Goal: Task Accomplishment & Management: Use online tool/utility

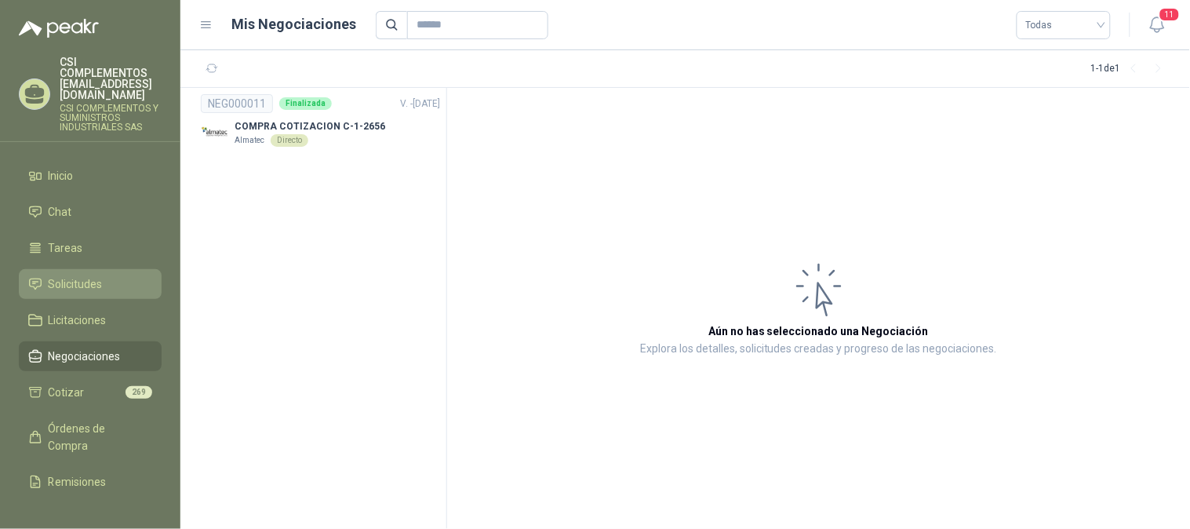
click at [55, 275] on span "Solicitudes" at bounding box center [76, 283] width 54 height 17
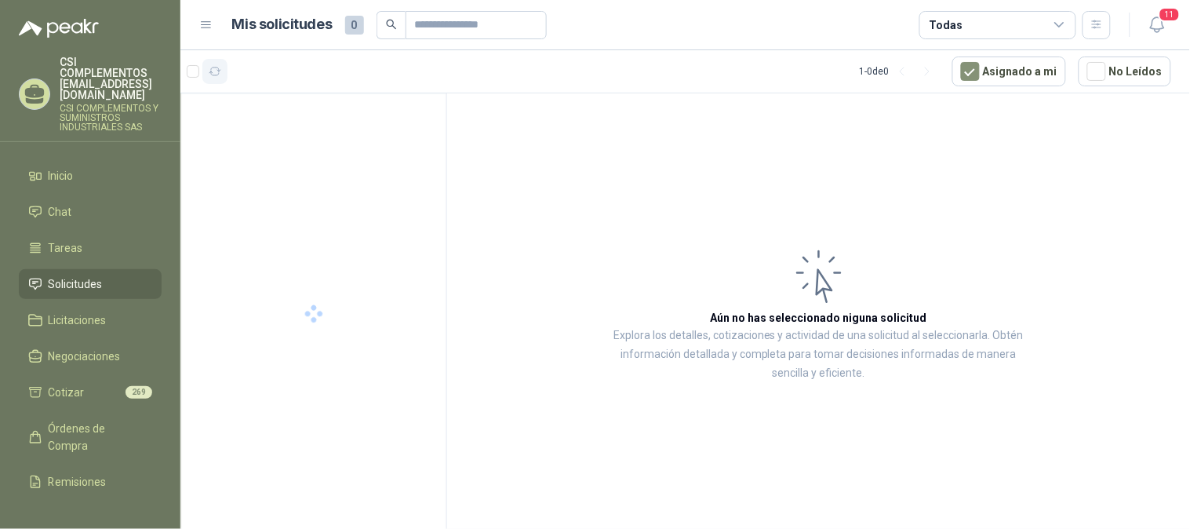
click at [209, 76] on icon "button" at bounding box center [215, 71] width 13 height 13
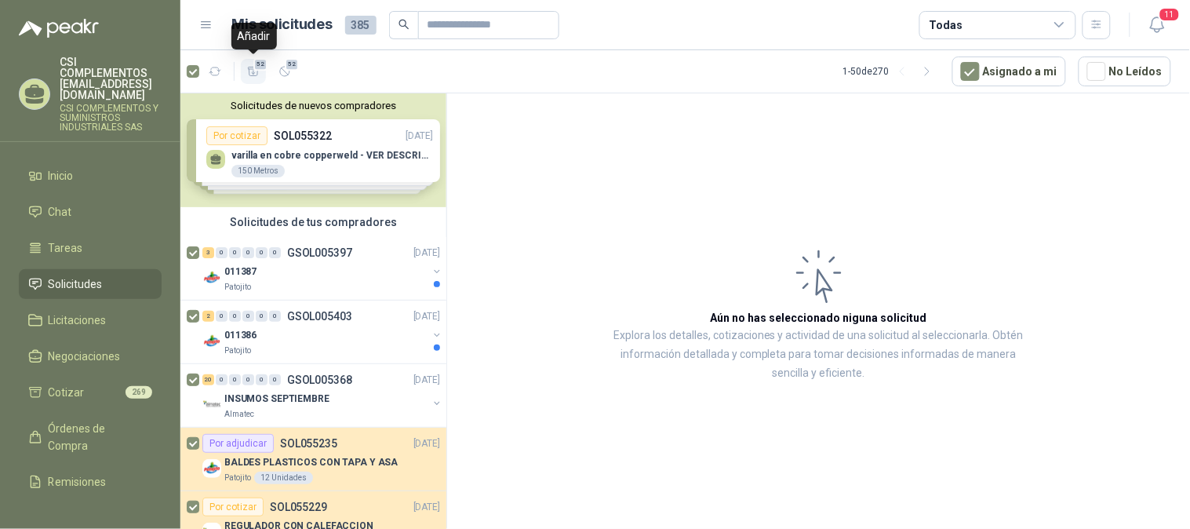
click at [249, 66] on icon "button" at bounding box center [253, 71] width 13 height 13
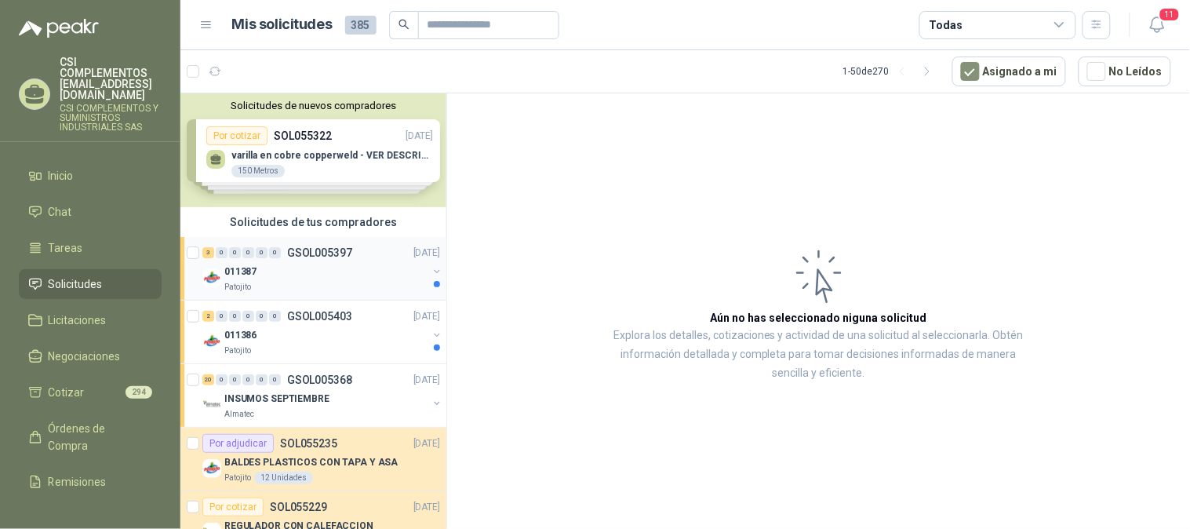
click at [311, 260] on div "3 0 0 0 0 0 GSOL005397 [DATE]" at bounding box center [322, 252] width 241 height 19
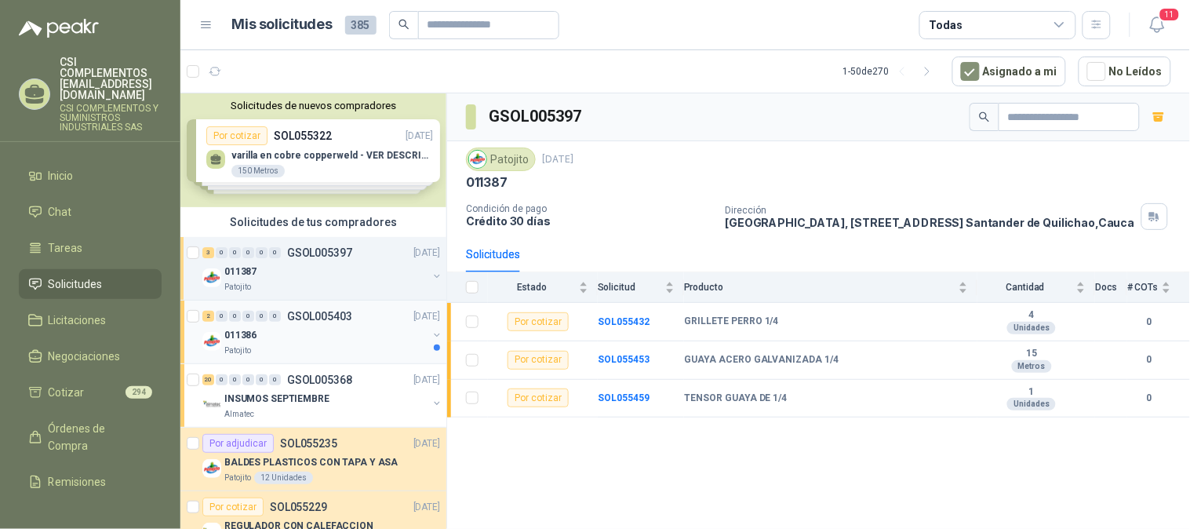
click at [327, 334] on div "011386" at bounding box center [325, 334] width 203 height 19
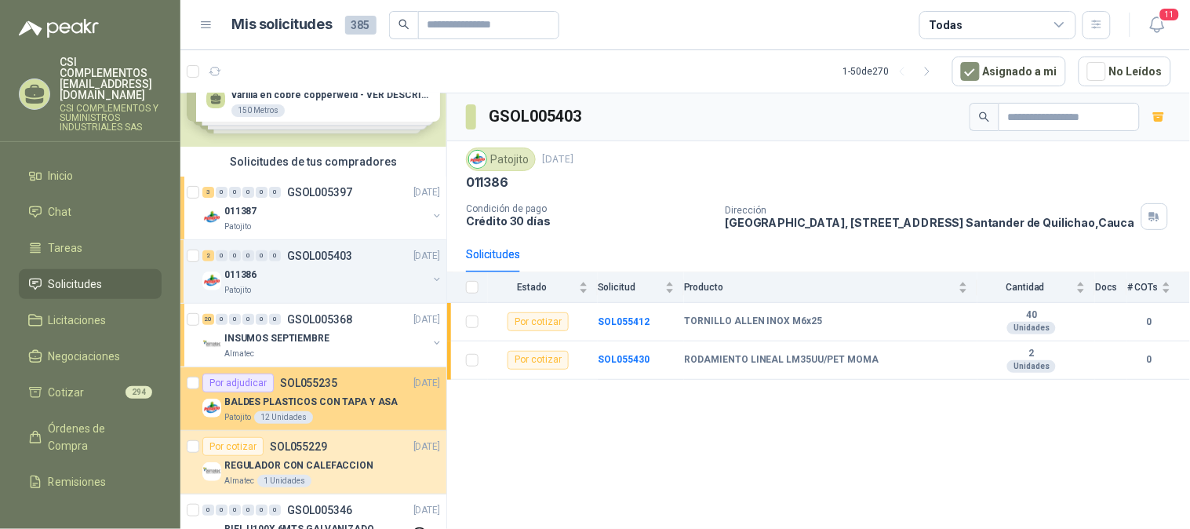
scroll to position [87, 0]
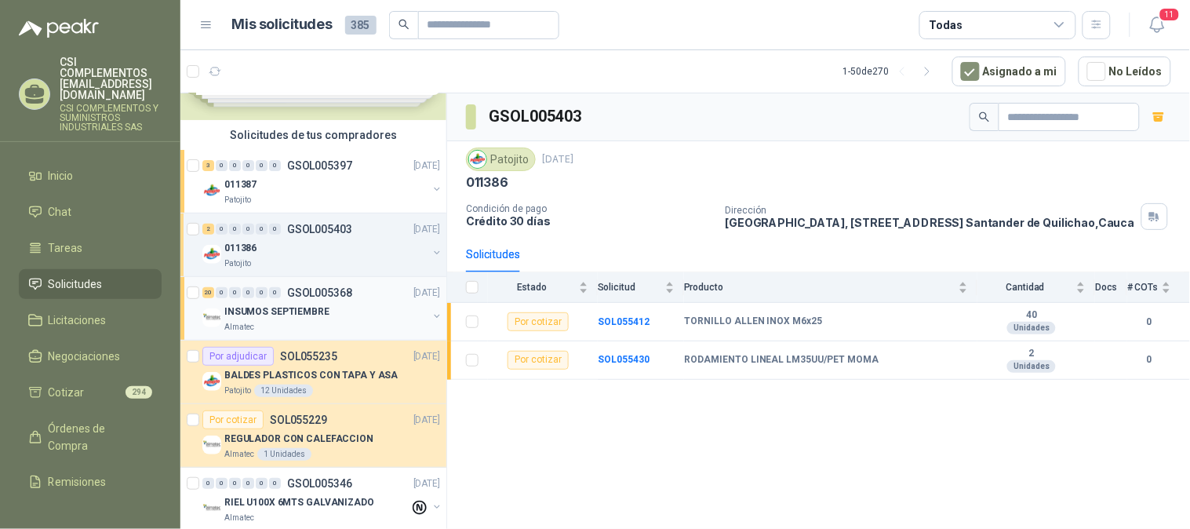
click at [300, 300] on link "20 0 0 0 0 0 GSOL005368 [DATE] INSUMOS SEPTIEMBRE Almatec" at bounding box center [322, 308] width 241 height 50
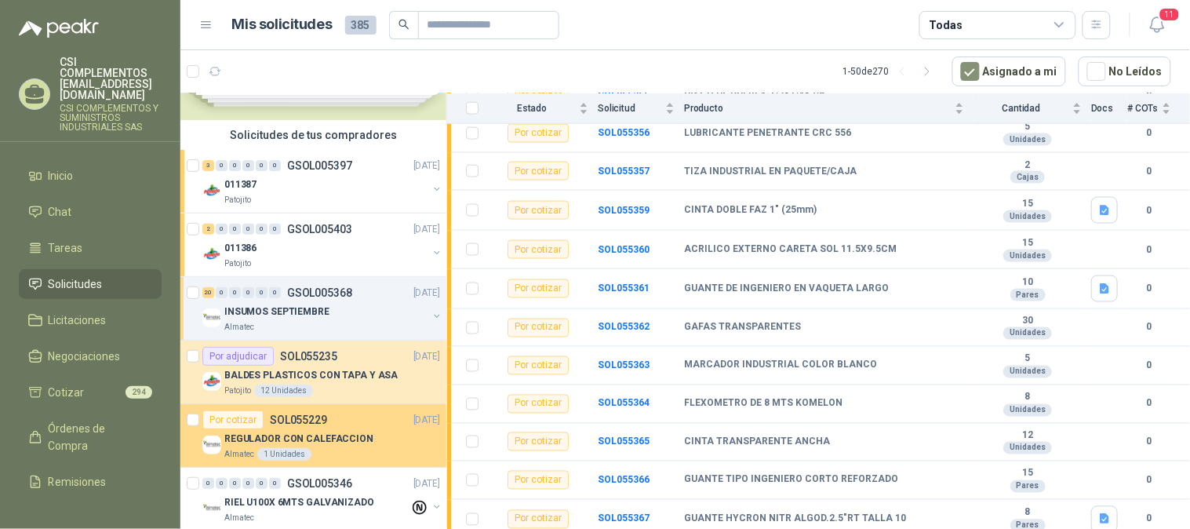
scroll to position [261, 0]
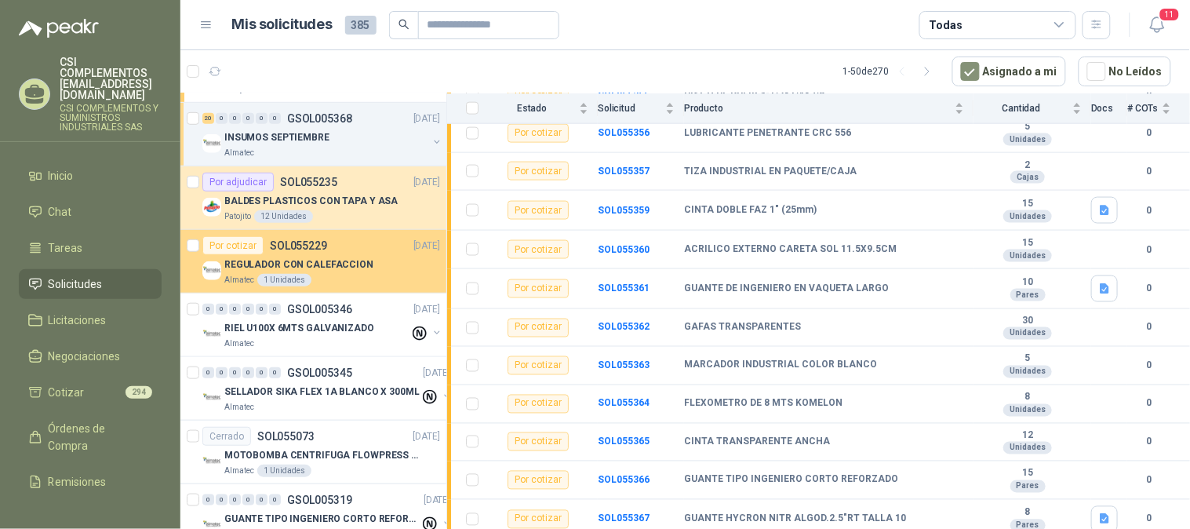
click at [290, 260] on p "REGULADOR CON CALEFACCION" at bounding box center [298, 264] width 149 height 15
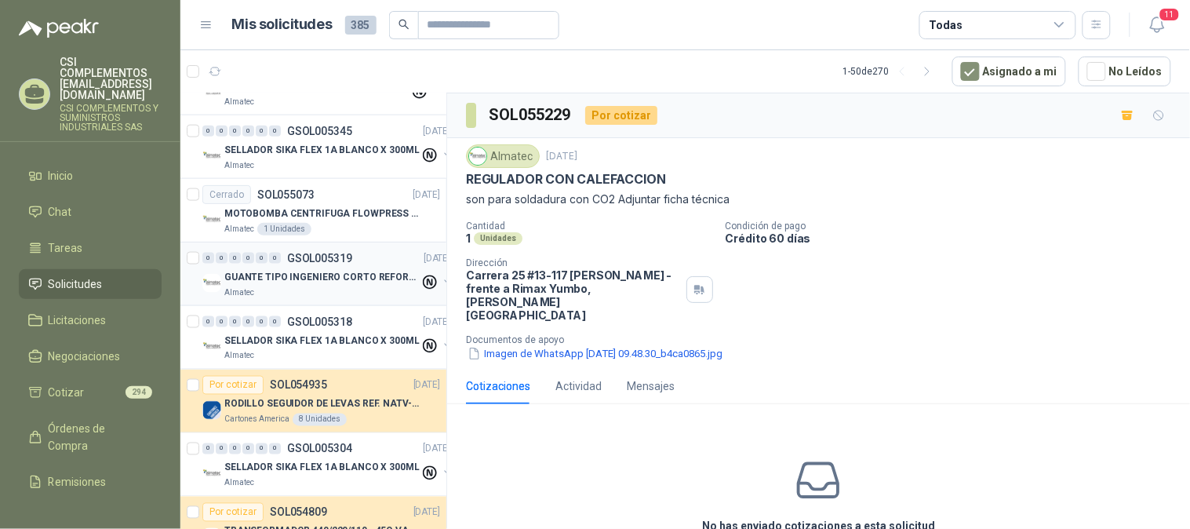
scroll to position [609, 0]
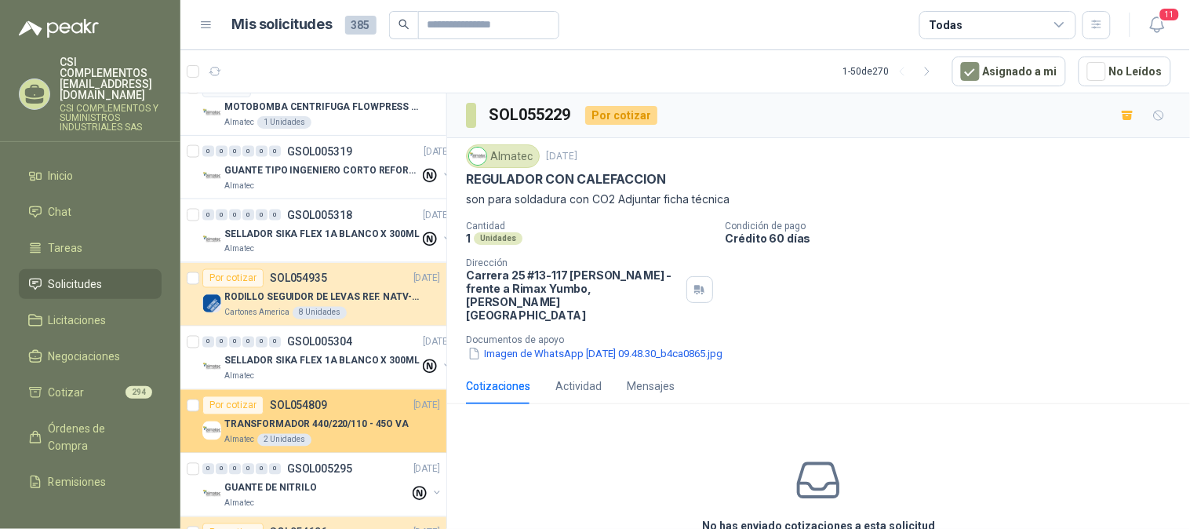
click at [323, 425] on p "TRANSFORMADOR 440/220/110 - 45O VA" at bounding box center [316, 424] width 184 height 15
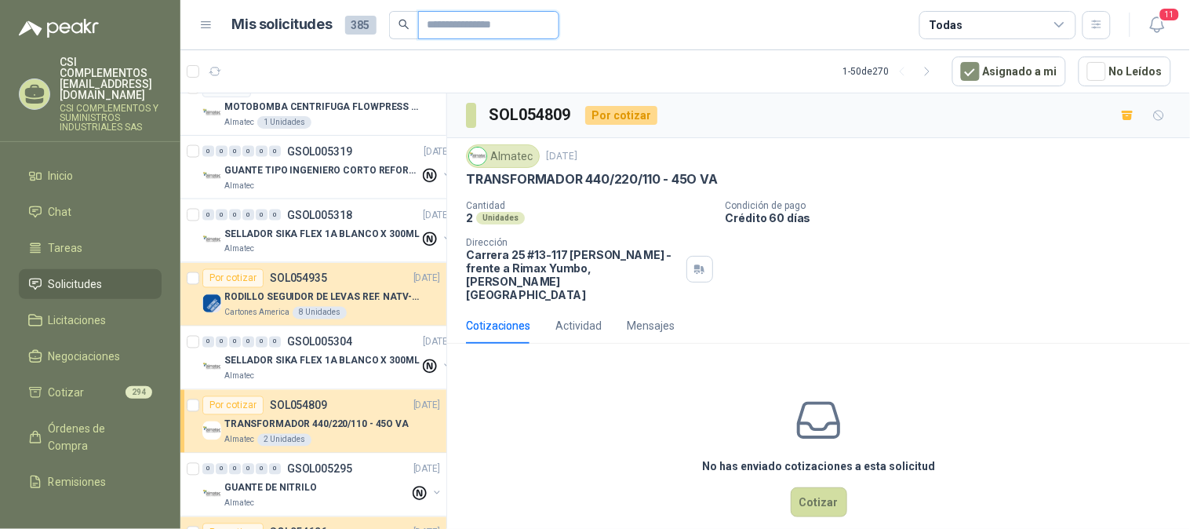
click at [466, 27] on input "text" at bounding box center [482, 25] width 110 height 27
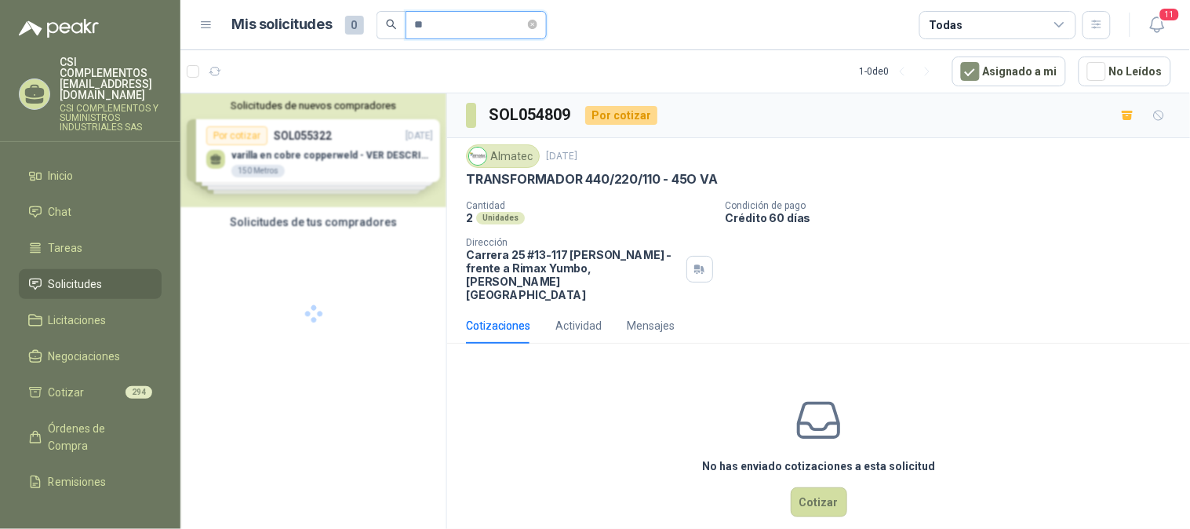
type input "*"
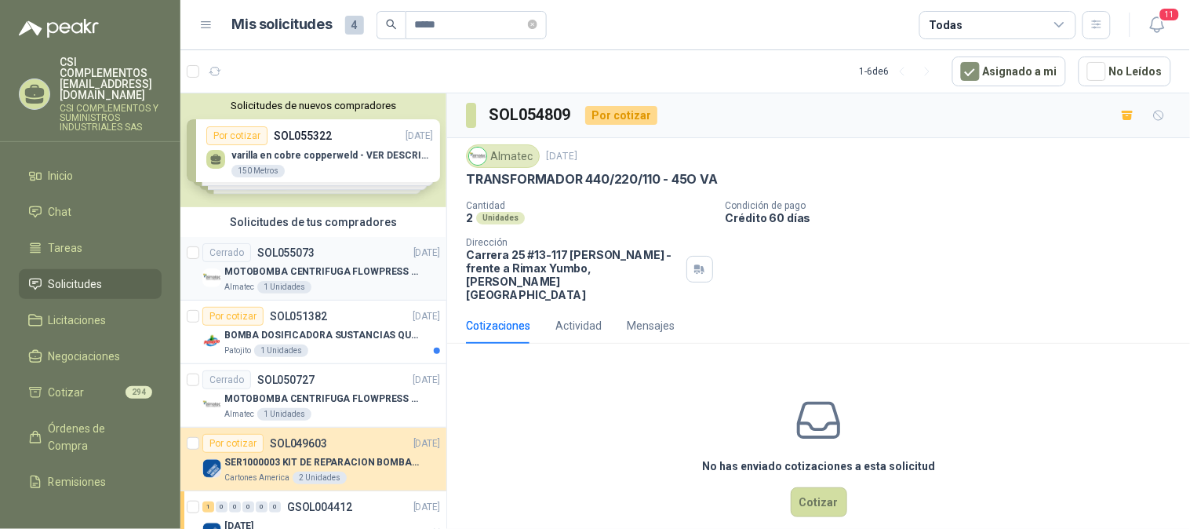
click at [347, 287] on div "Almatec 1 Unidades" at bounding box center [332, 287] width 216 height 13
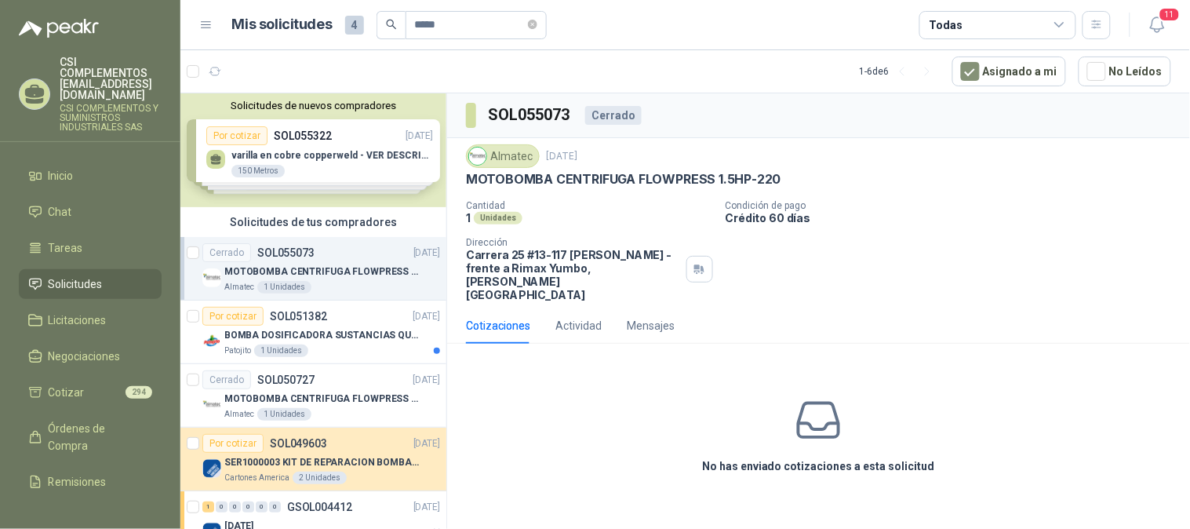
click at [278, 267] on p "MOTOBOMBA CENTRIFUGA FLOWPRESS 1.5HP-220" at bounding box center [321, 271] width 195 height 15
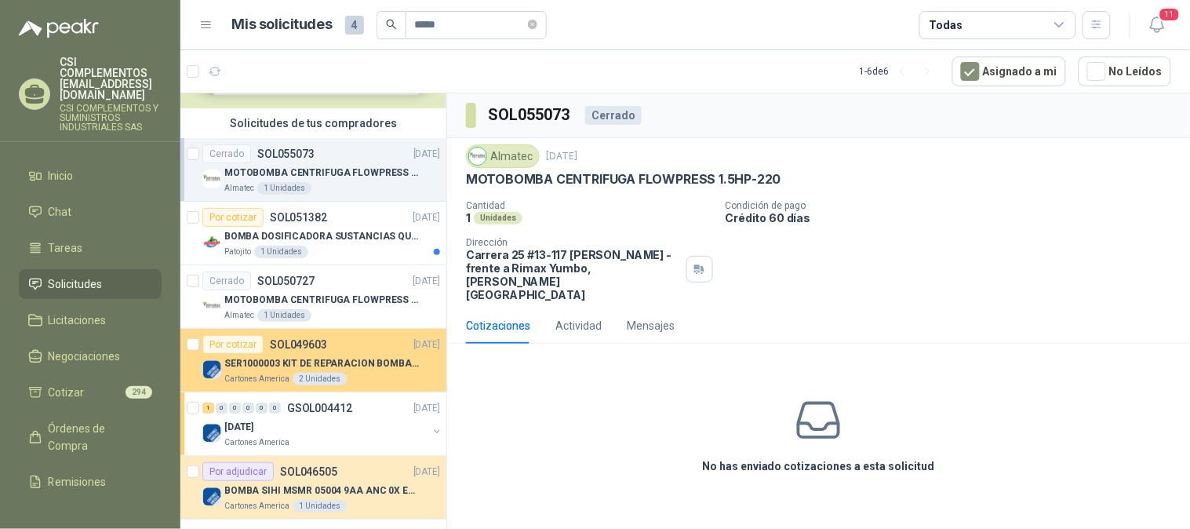
scroll to position [105, 0]
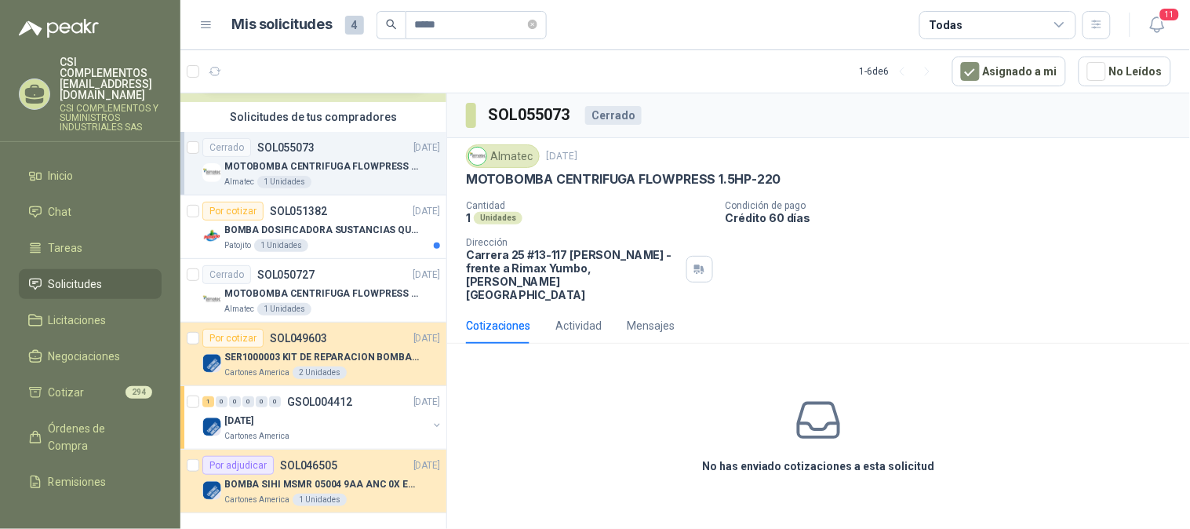
click at [86, 275] on span "Solicitudes" at bounding box center [76, 283] width 54 height 17
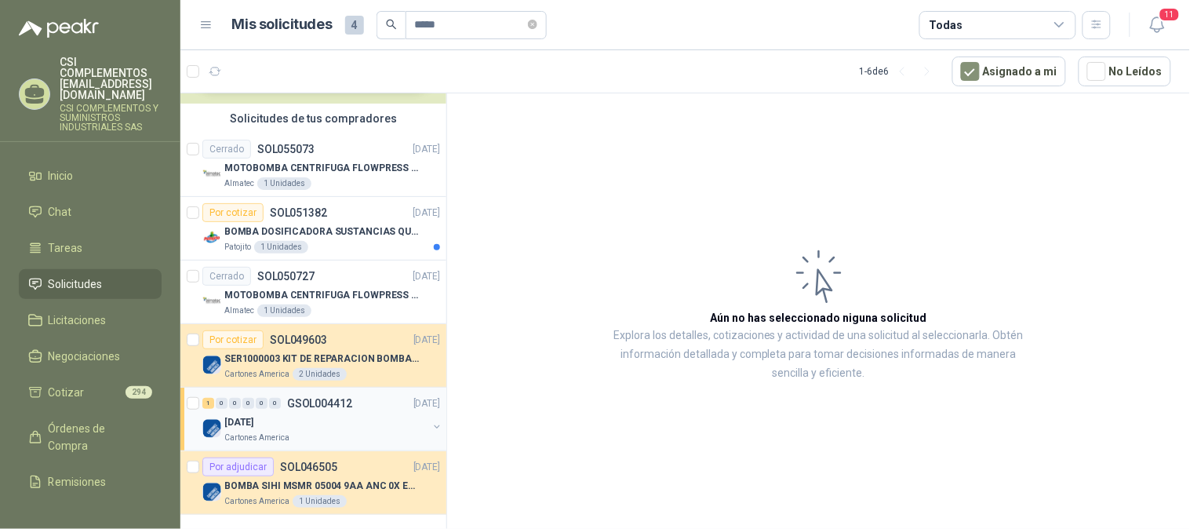
scroll to position [105, 0]
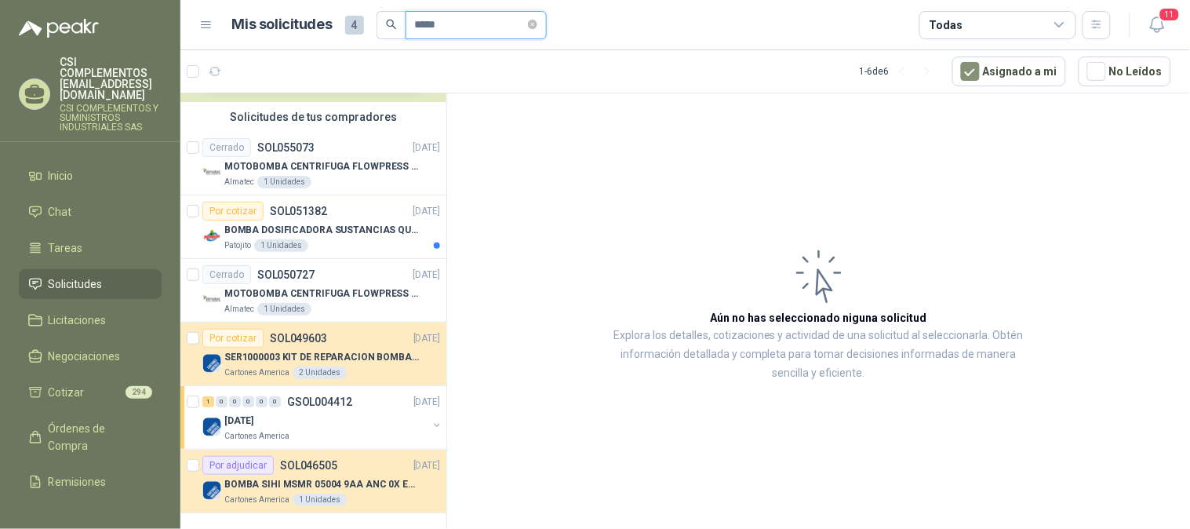
click at [453, 20] on input "*****" at bounding box center [470, 25] width 110 height 27
type input "*"
click at [212, 73] on icon "button" at bounding box center [215, 71] width 13 height 13
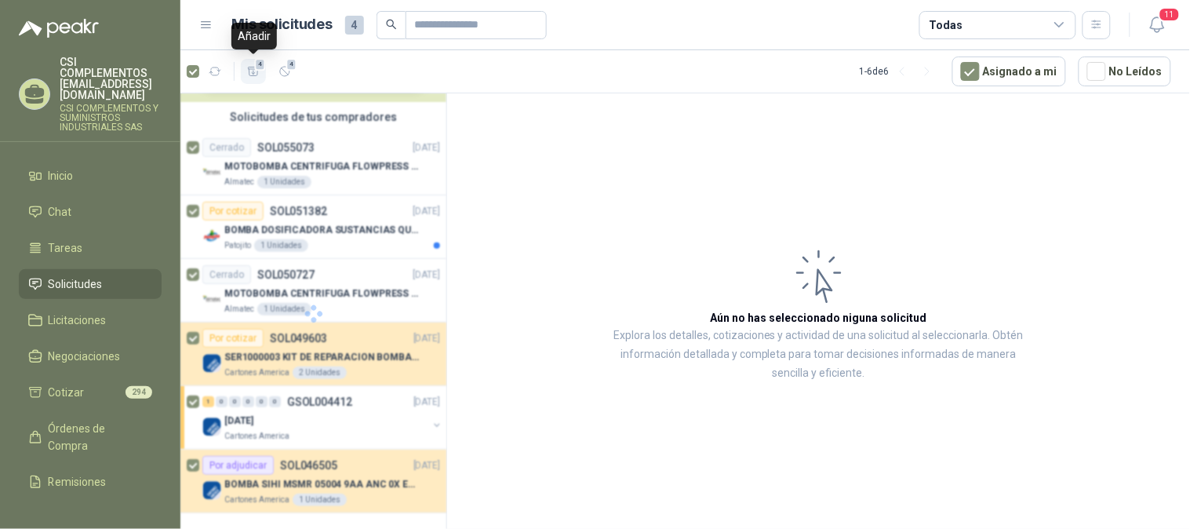
click at [252, 75] on icon "button" at bounding box center [253, 71] width 11 height 9
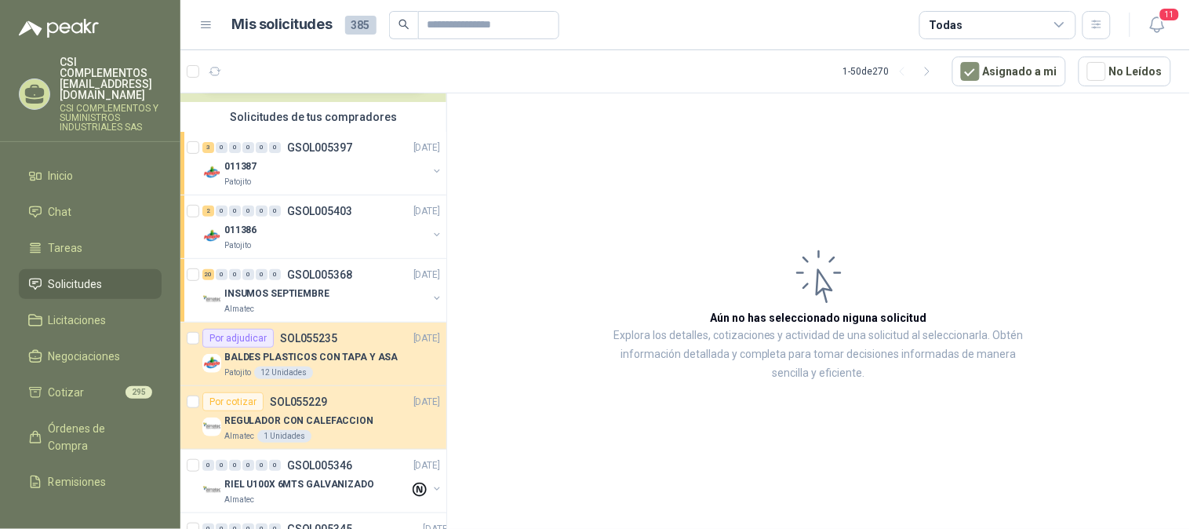
click at [72, 275] on span "Solicitudes" at bounding box center [76, 283] width 54 height 17
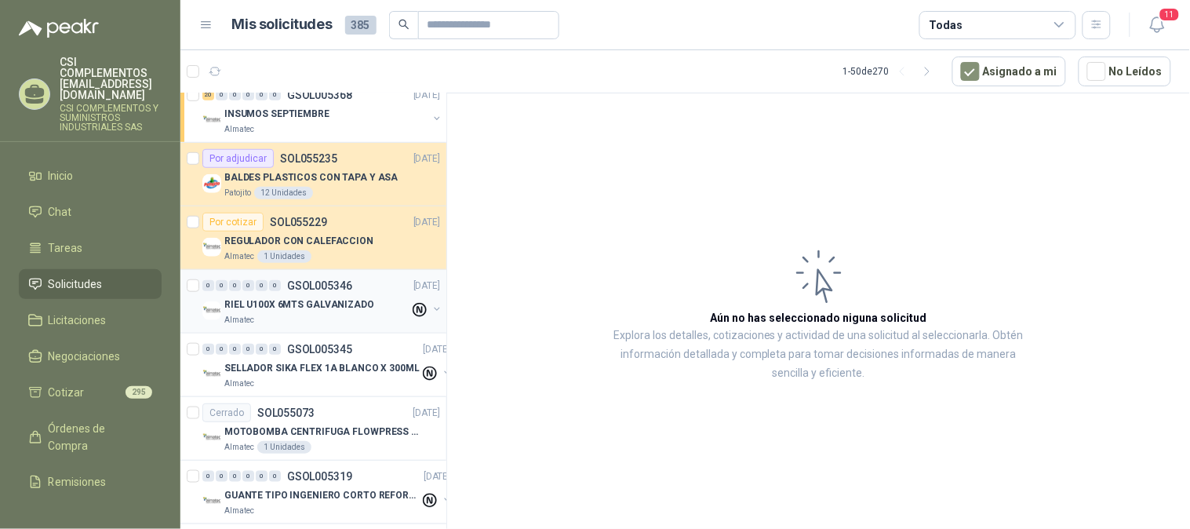
scroll to position [279, 0]
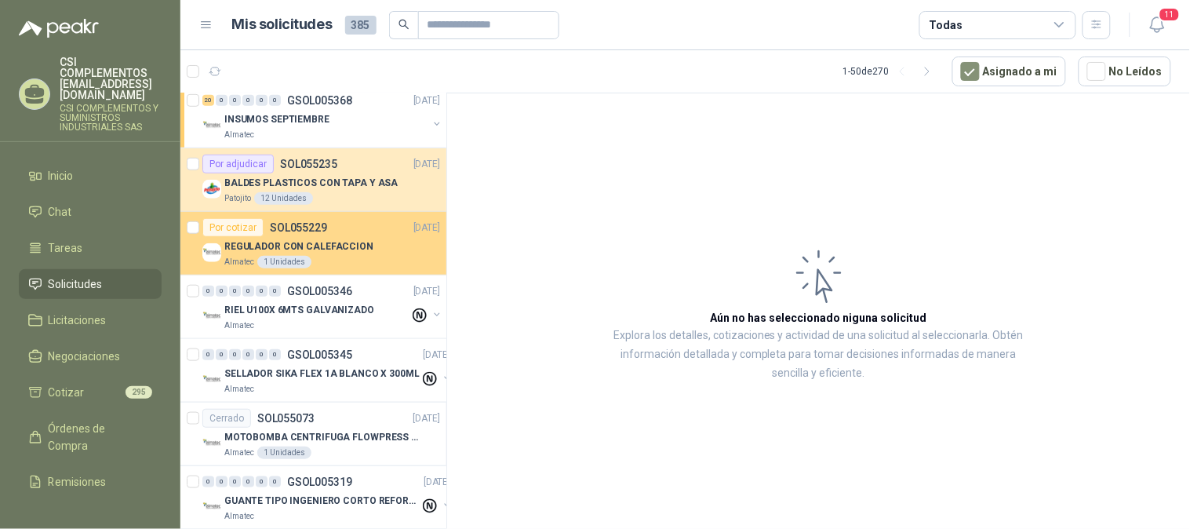
click at [271, 256] on div "1 Unidades" at bounding box center [284, 262] width 54 height 13
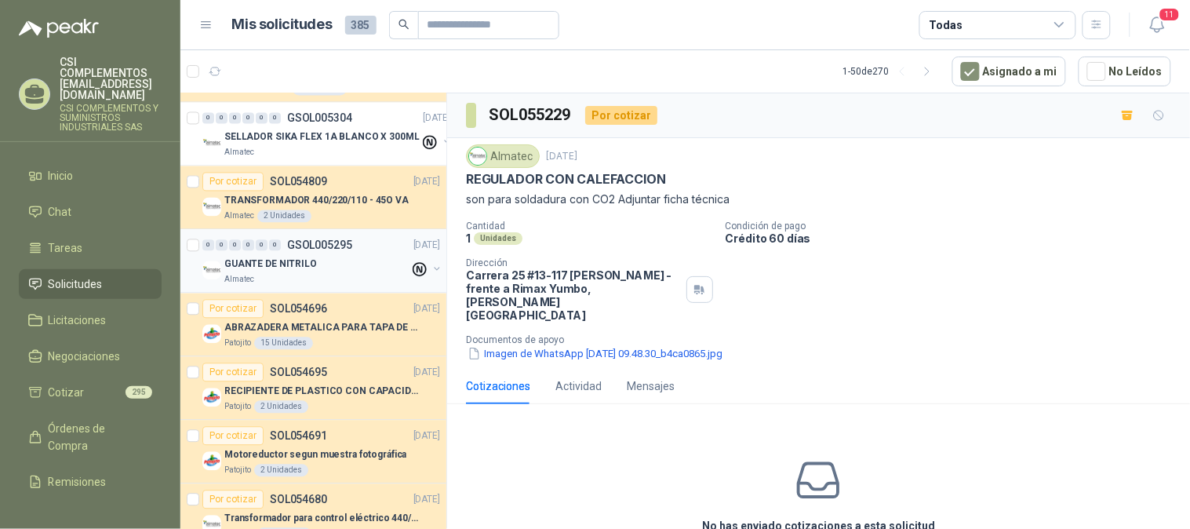
scroll to position [802, 0]
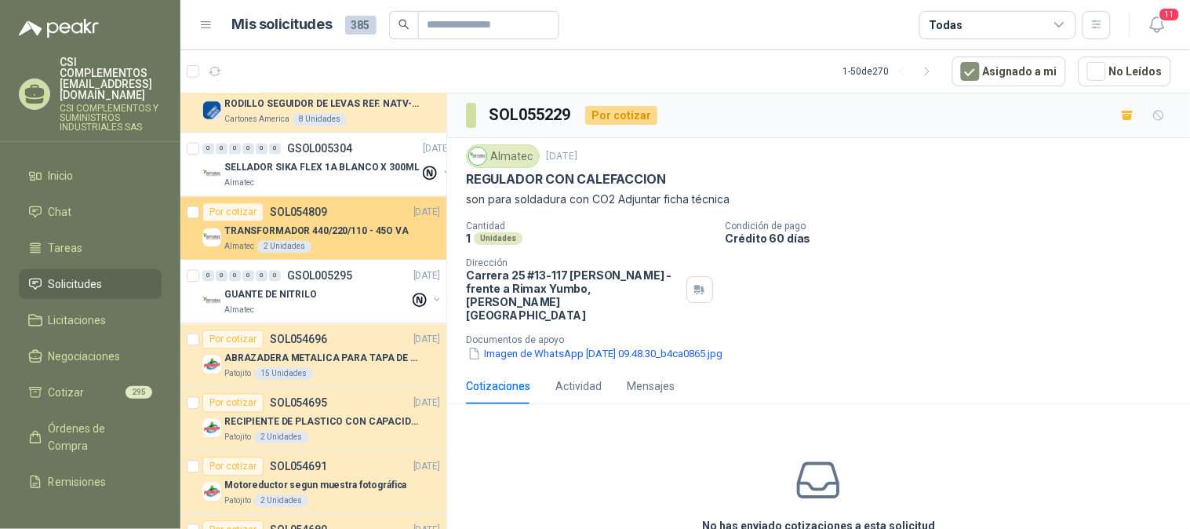
click at [304, 231] on p "TRANSFORMADOR 440/220/110 - 45O VA" at bounding box center [316, 231] width 184 height 15
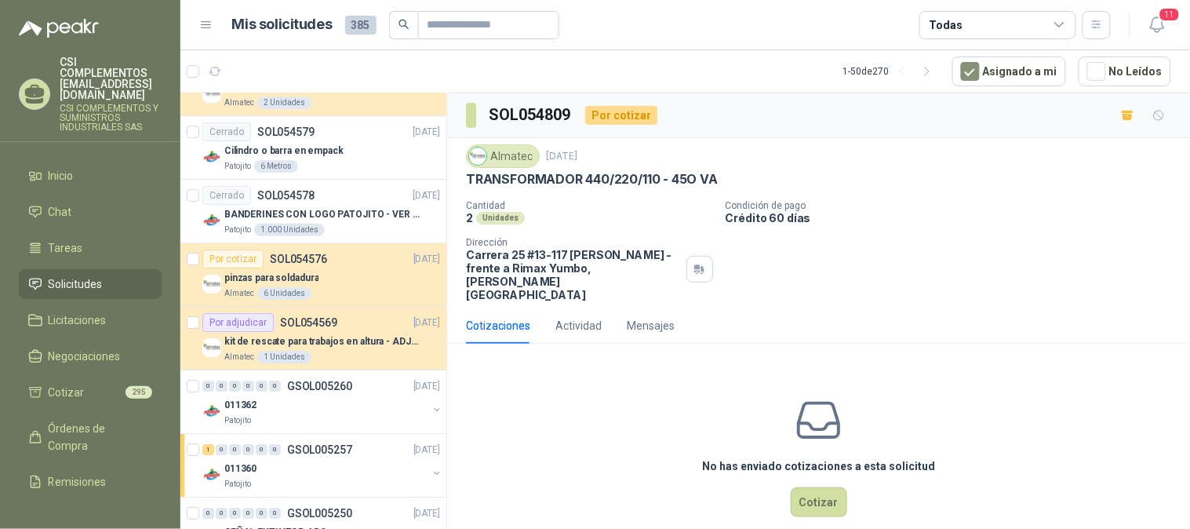
scroll to position [1238, 0]
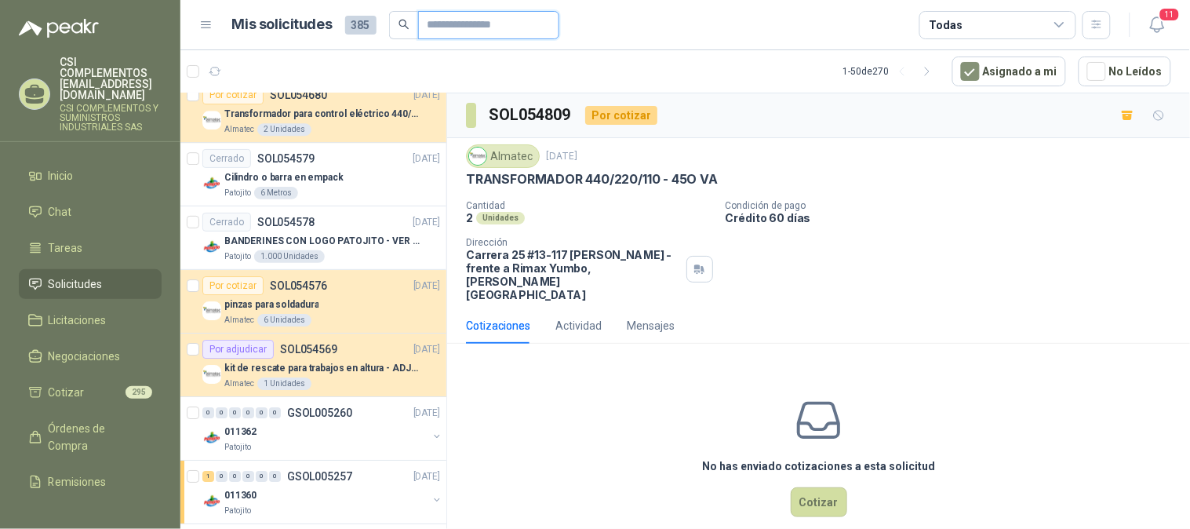
click at [467, 35] on input "text" at bounding box center [482, 25] width 110 height 27
type input "*********"
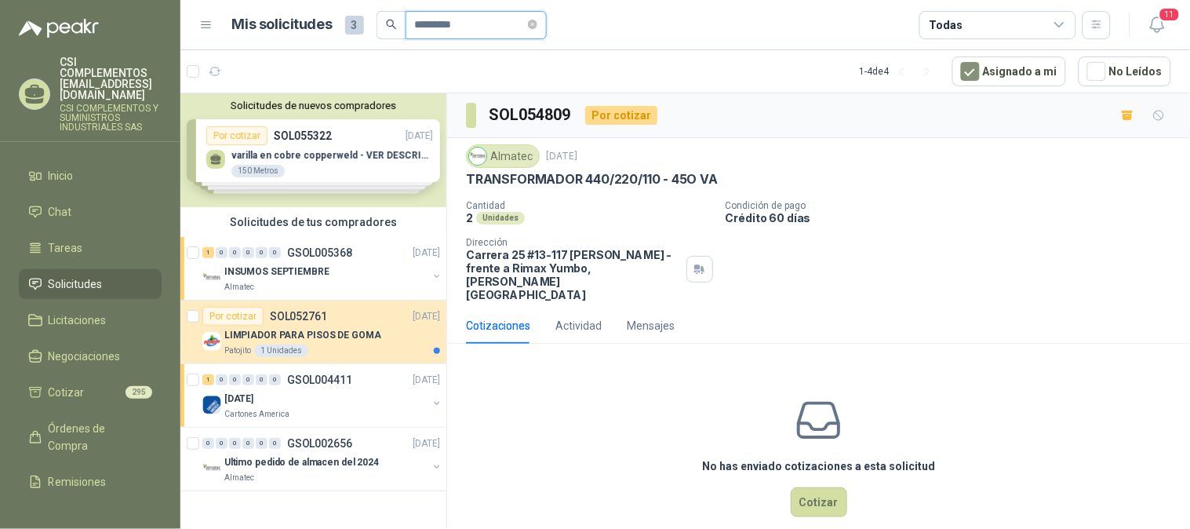
scroll to position [0, 0]
click at [329, 277] on div "INSUMOS SEPTIEMBRE" at bounding box center [325, 271] width 203 height 19
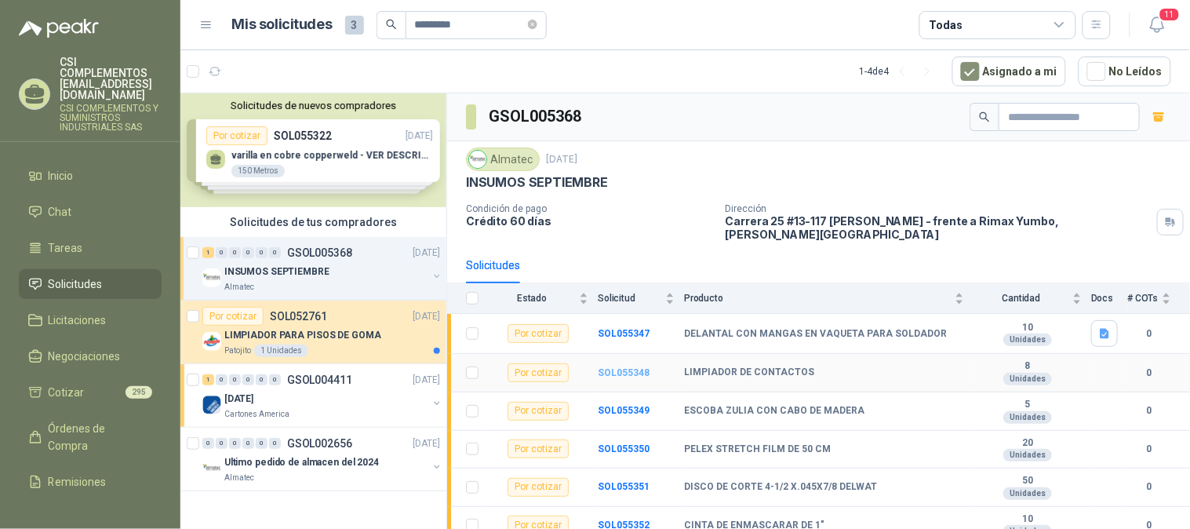
click at [616, 367] on b "SOL055348" at bounding box center [624, 372] width 52 height 11
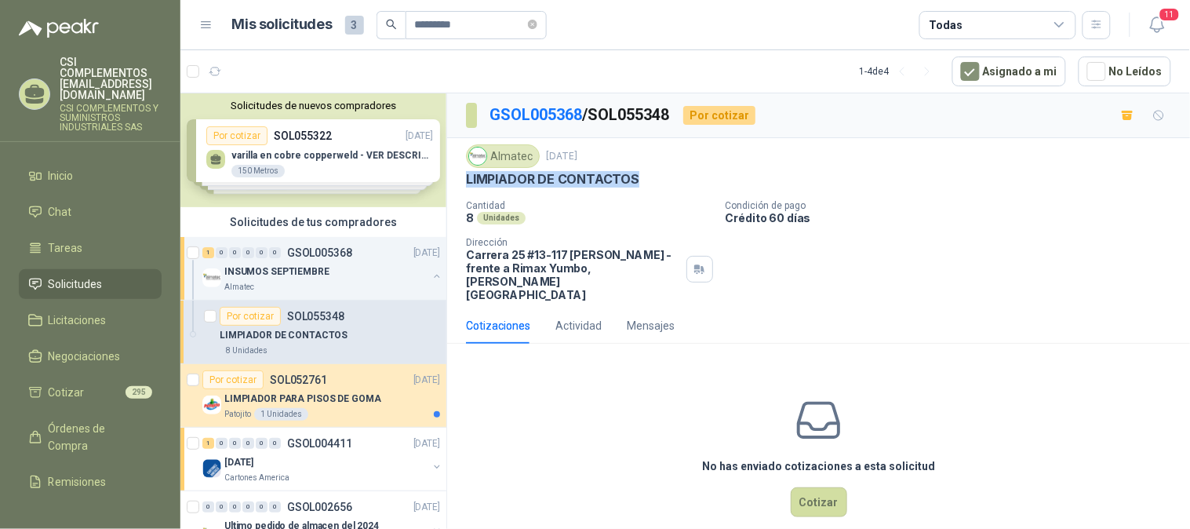
drag, startPoint x: 463, startPoint y: 183, endPoint x: 638, endPoint y: 191, distance: 175.1
click at [638, 191] on div "Almatec [DATE] LIMPIADOR DE CONTACTOS  Cantidad 8 Unidades Condición de pago C…" at bounding box center [818, 222] width 743 height 169
copy p "LIMPIADOR DE CONTACTOS"
click at [816, 487] on button "Cotizar" at bounding box center [819, 502] width 56 height 30
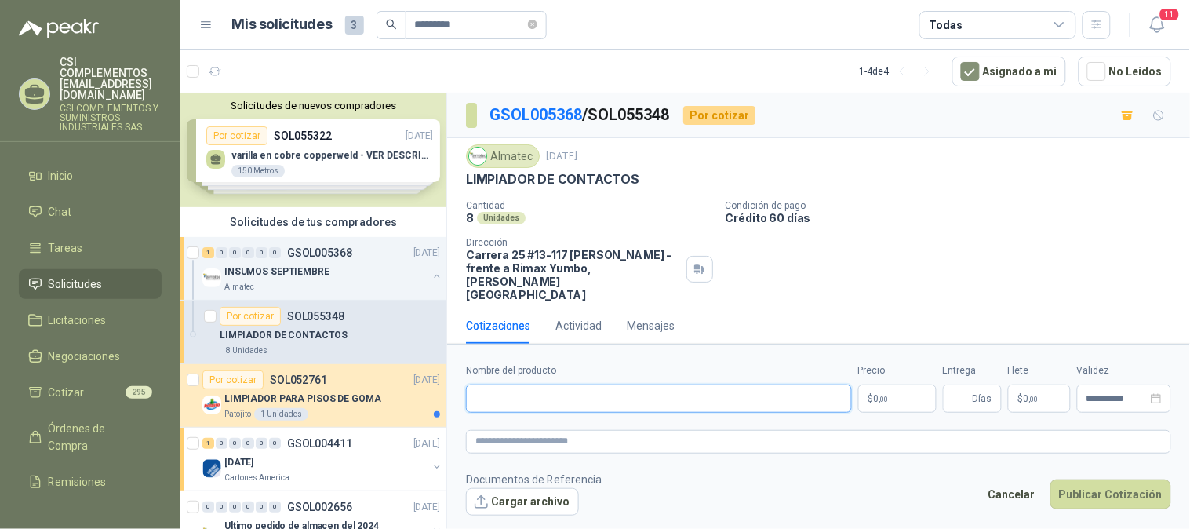
click at [536, 384] on input "Nombre del producto" at bounding box center [659, 398] width 386 height 28
paste input "**********"
type input "**********"
click at [883, 390] on p "$ 0 ,00" at bounding box center [897, 398] width 78 height 28
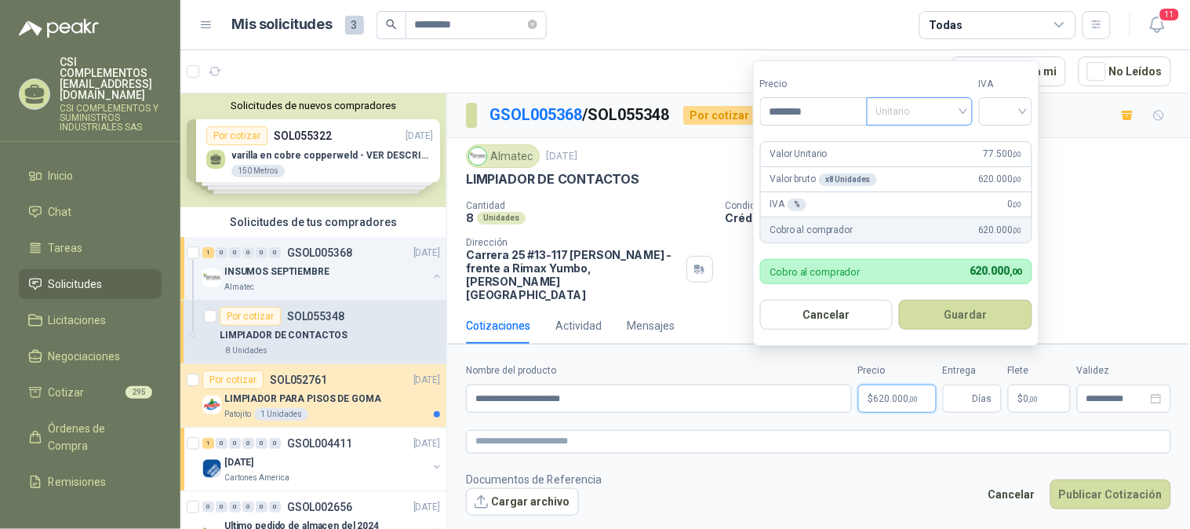
click at [963, 108] on span "Unitario" at bounding box center [919, 112] width 87 height 24
type input "********"
click at [942, 143] on div "Unitario" at bounding box center [922, 144] width 81 height 17
click at [1021, 121] on input "search" at bounding box center [1005, 110] width 35 height 24
click at [1009, 136] on div "19%" at bounding box center [1008, 144] width 29 height 17
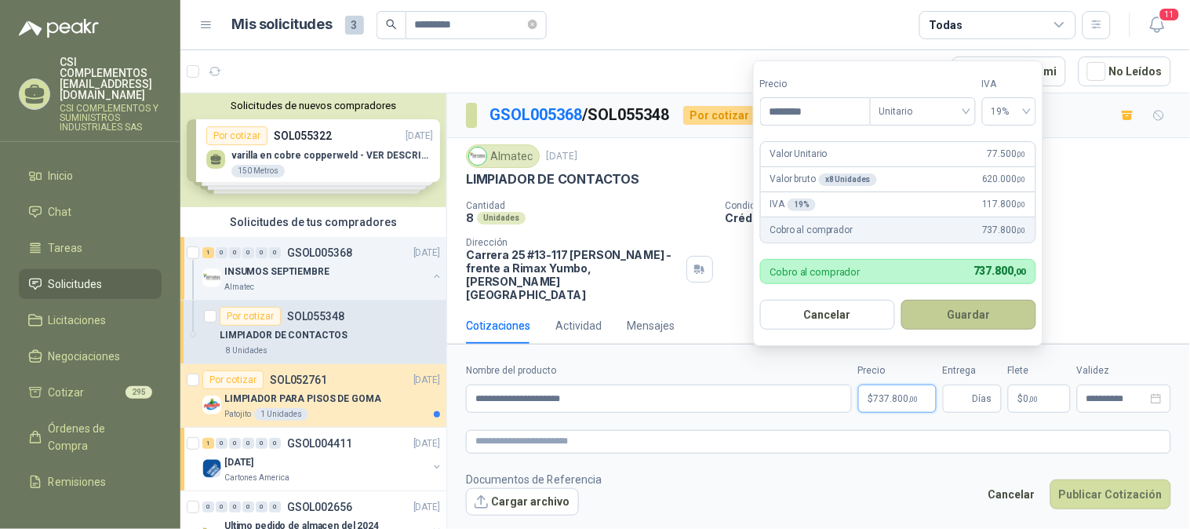
click at [970, 310] on button "Guardar" at bounding box center [968, 315] width 135 height 30
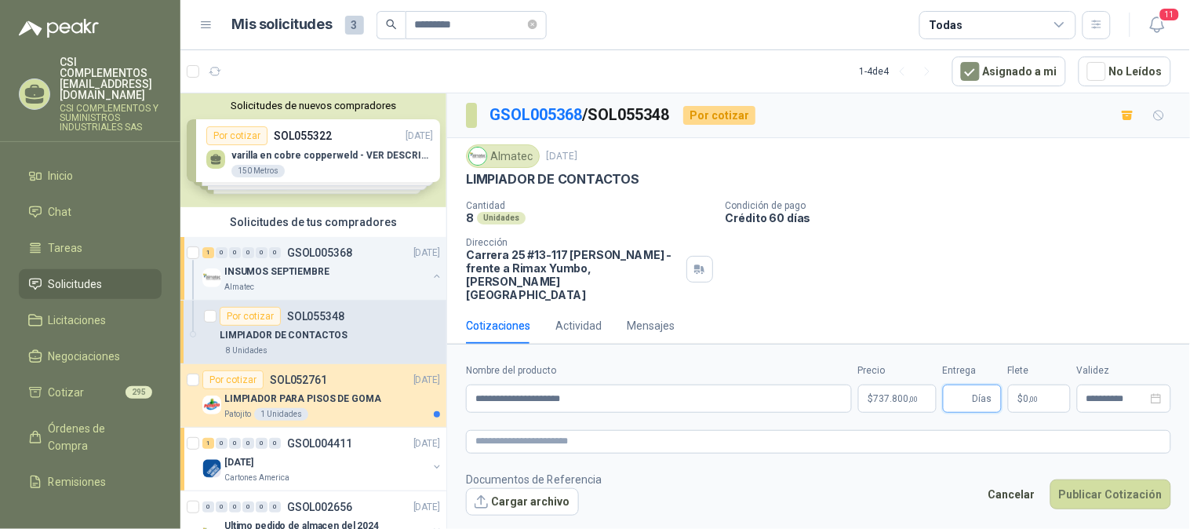
click at [965, 390] on input "Entrega" at bounding box center [960, 398] width 17 height 27
type input "*"
click at [1021, 391] on p "$ 0 ,00" at bounding box center [1039, 398] width 63 height 28
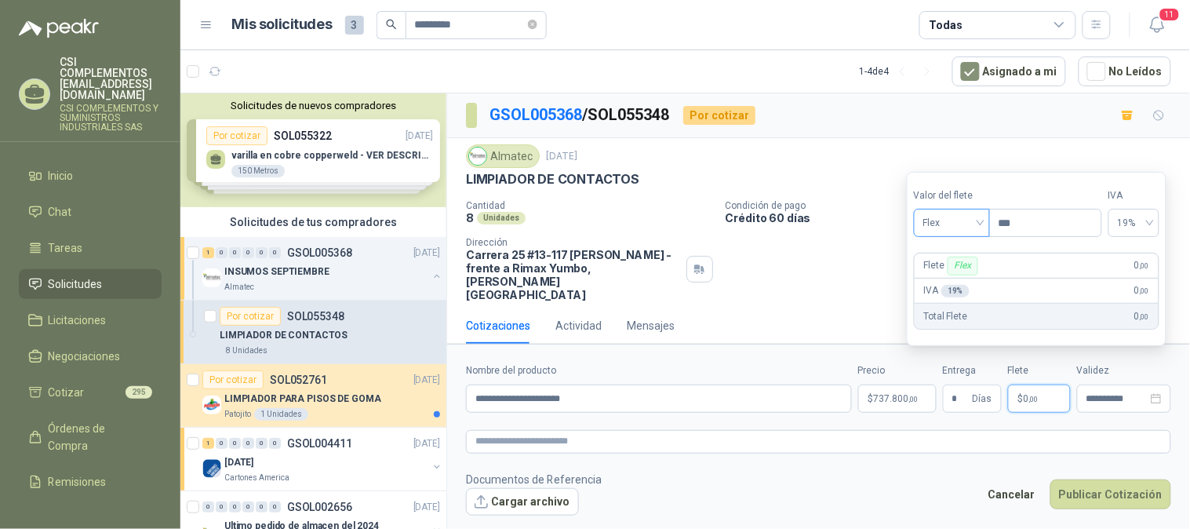
click at [983, 222] on div "Flex" at bounding box center [952, 223] width 76 height 28
click at [958, 280] on div "Incluido" at bounding box center [953, 281] width 54 height 17
click at [1154, 393] on icon "close-circle" at bounding box center [1155, 398] width 11 height 11
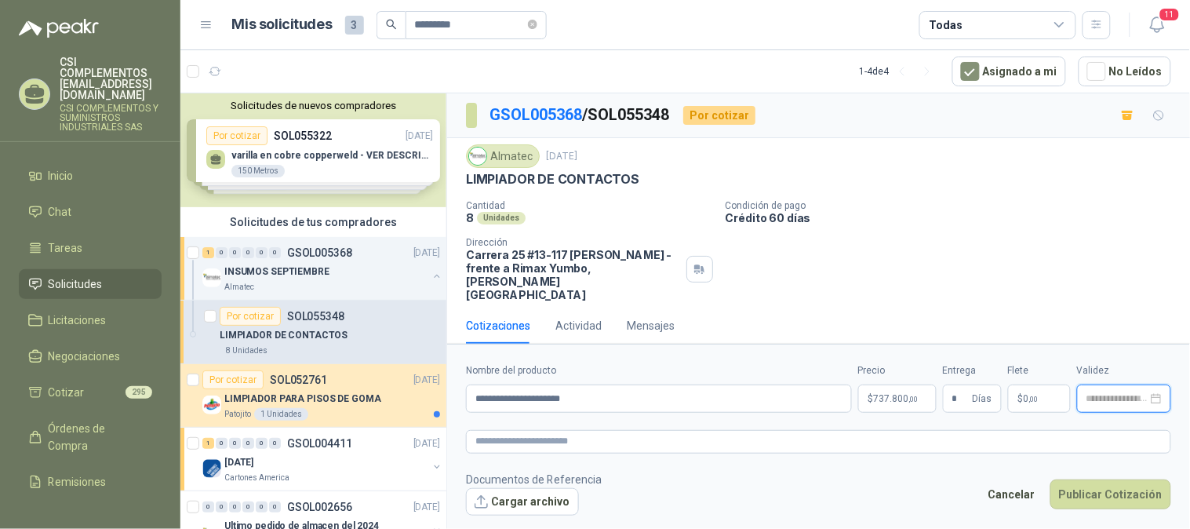
click at [1117, 394] on input at bounding box center [1116, 399] width 61 height 10
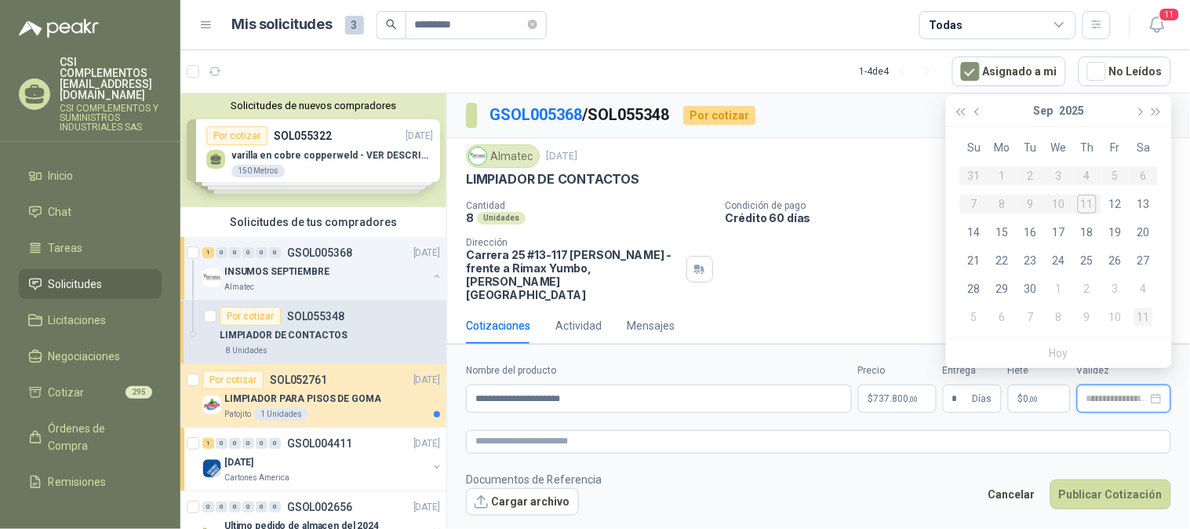
type input "**********"
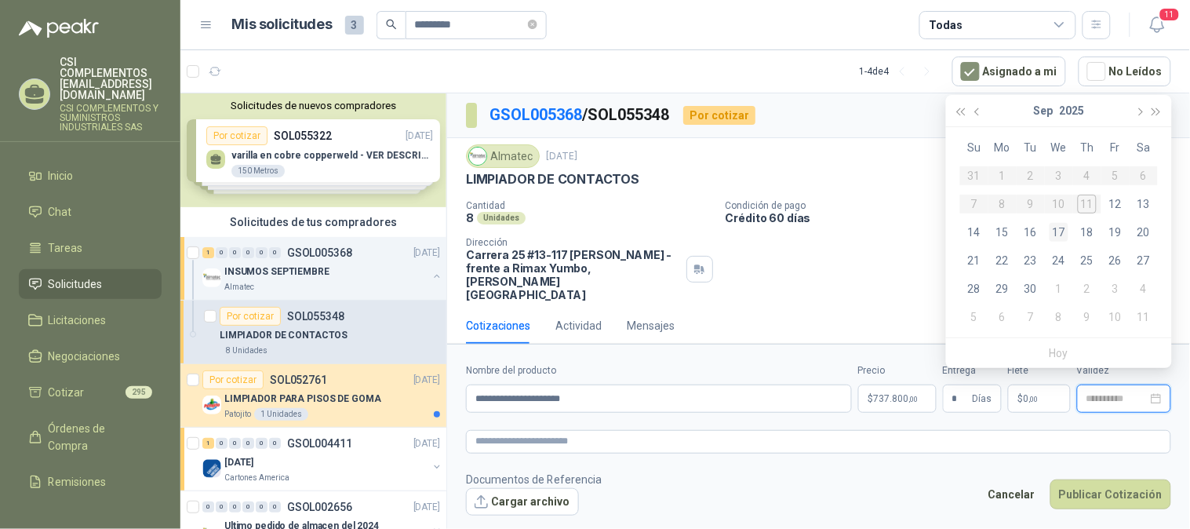
type input "**********"
click at [1081, 205] on table "Su Mo Tu We Th Fr Sa 31 1 2 3 4 5 6 7 8 9 10 11 12 13 14 15 16 17 18 19 20 21 2…" at bounding box center [1059, 232] width 198 height 198
type input "**********"
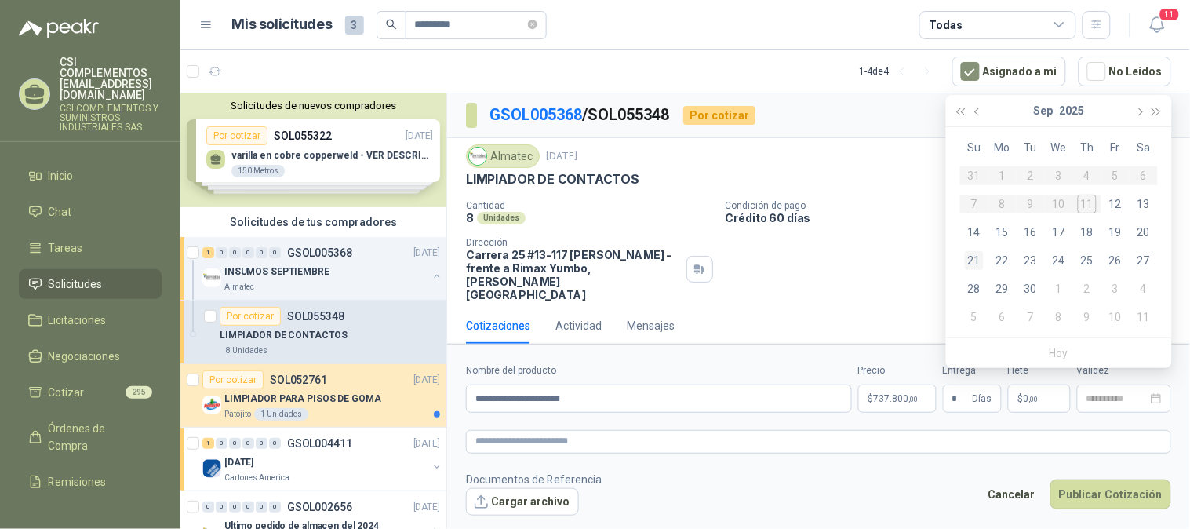
click at [976, 254] on div "21" at bounding box center [974, 260] width 19 height 19
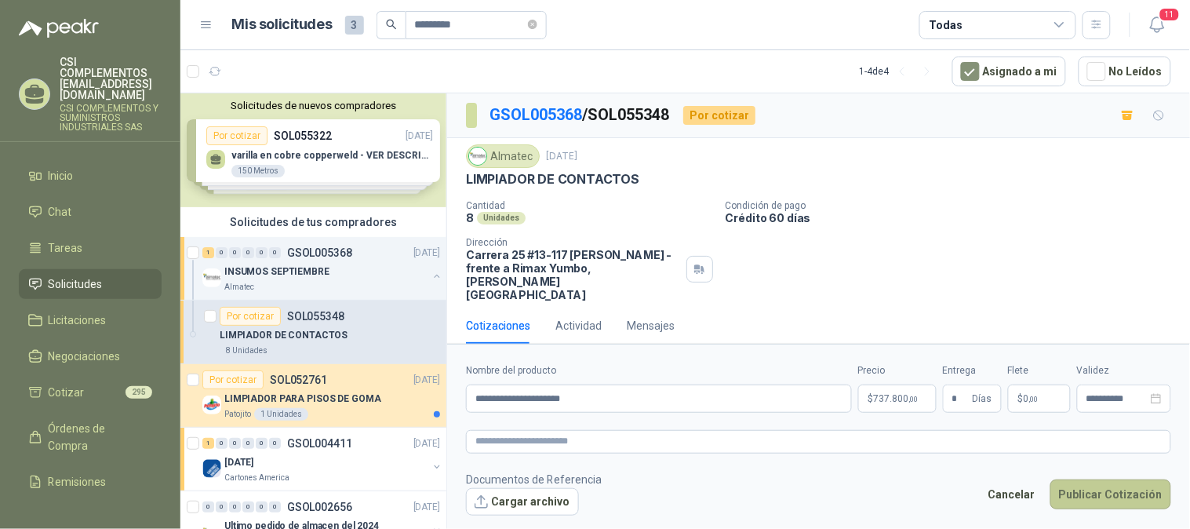
click at [1130, 482] on button "Publicar Cotización" at bounding box center [1110, 494] width 121 height 30
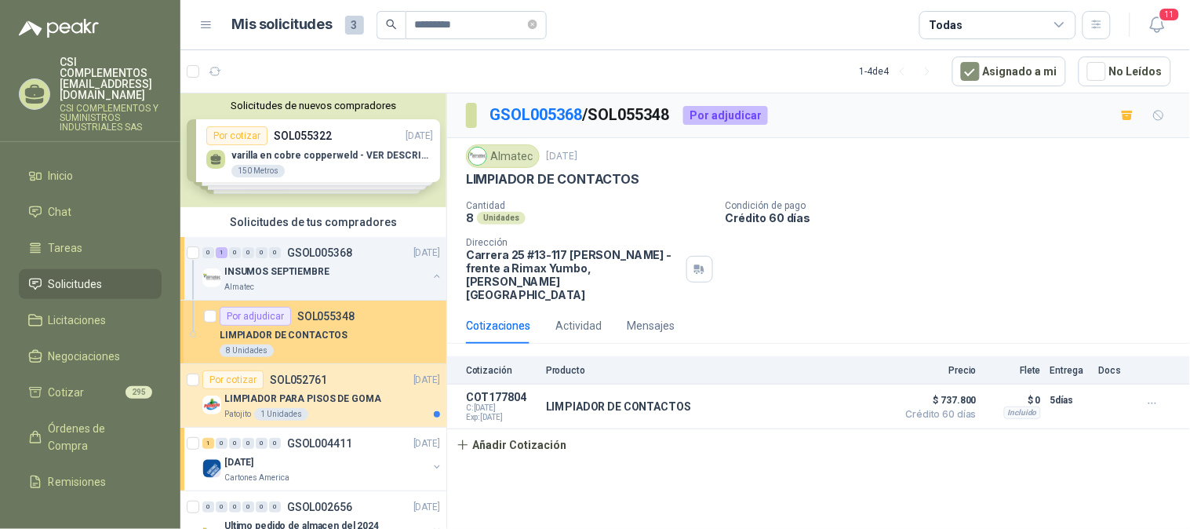
click at [290, 314] on div "Por adjudicar SOL055348" at bounding box center [287, 316] width 135 height 19
click at [341, 344] on div "8 Unidades" at bounding box center [330, 350] width 220 height 13
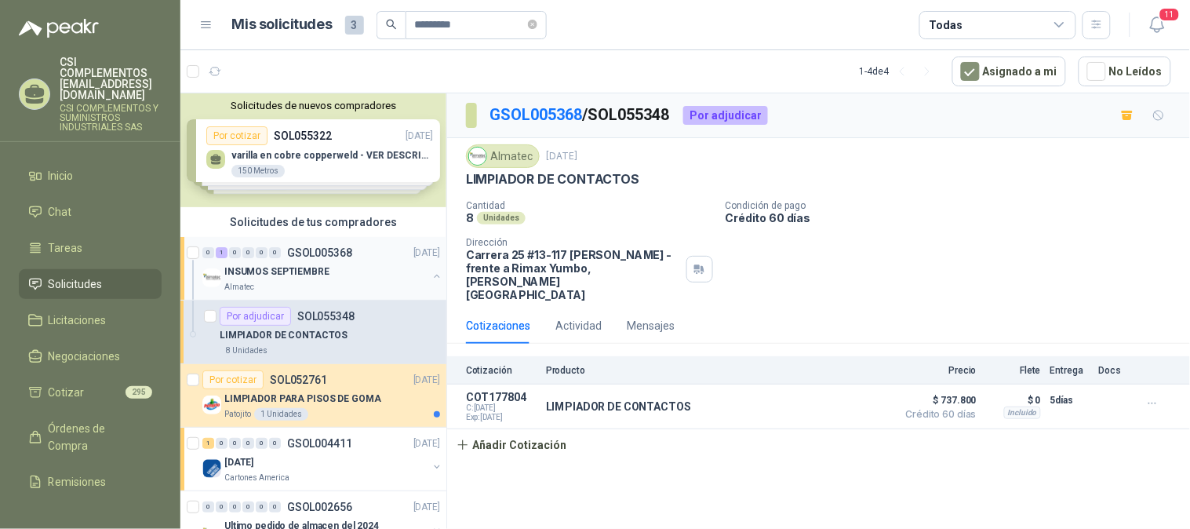
click at [292, 279] on div "INSUMOS SEPTIEMBRE" at bounding box center [325, 271] width 203 height 19
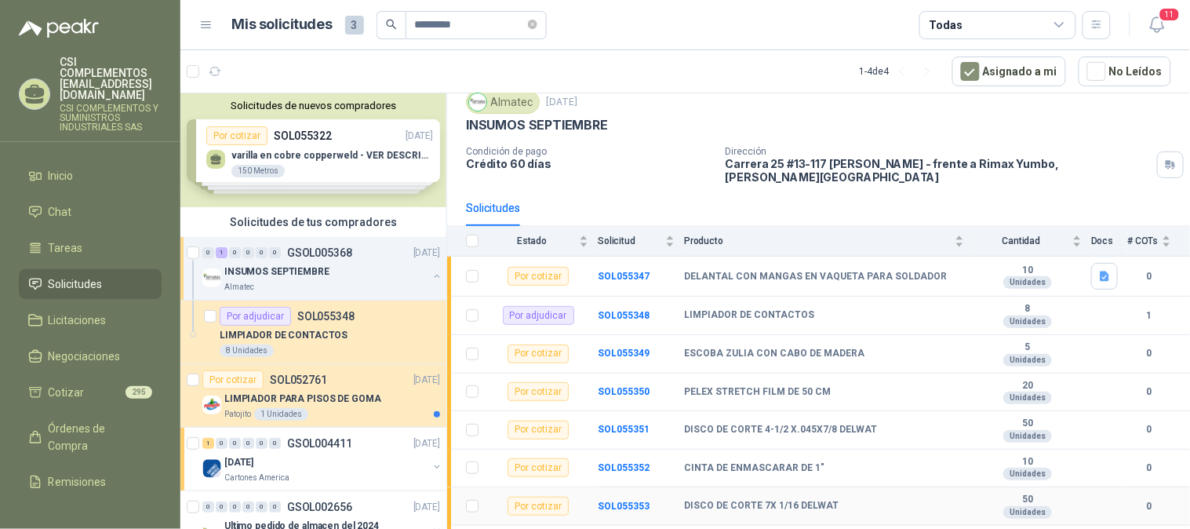
scroll to position [87, 0]
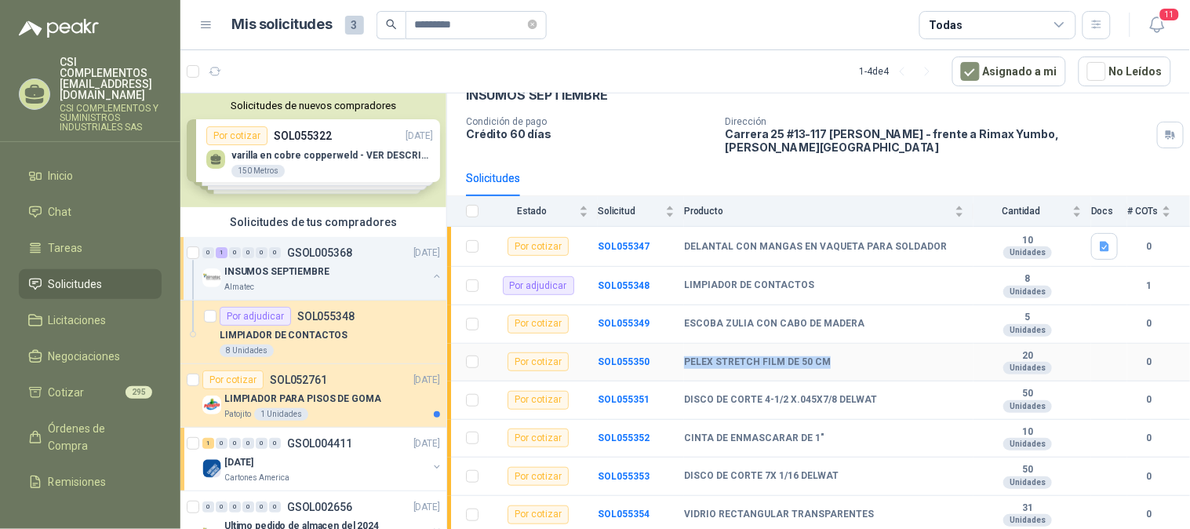
drag, startPoint x: 685, startPoint y: 347, endPoint x: 838, endPoint y: 351, distance: 152.2
click at [838, 356] on div "PELEX STRETCH FILM DE 50 CM" at bounding box center [824, 362] width 280 height 13
copy b "PELEX STRETCH FILM DE 50 CM"
click at [620, 356] on b "SOL055350" at bounding box center [624, 361] width 52 height 11
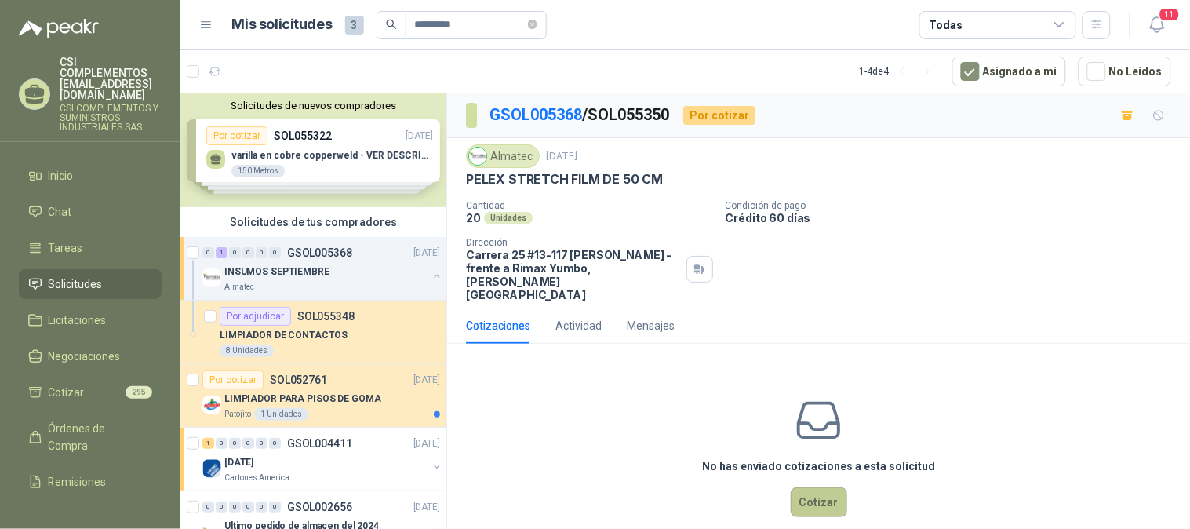
click at [806, 487] on button "Cotizar" at bounding box center [819, 502] width 56 height 30
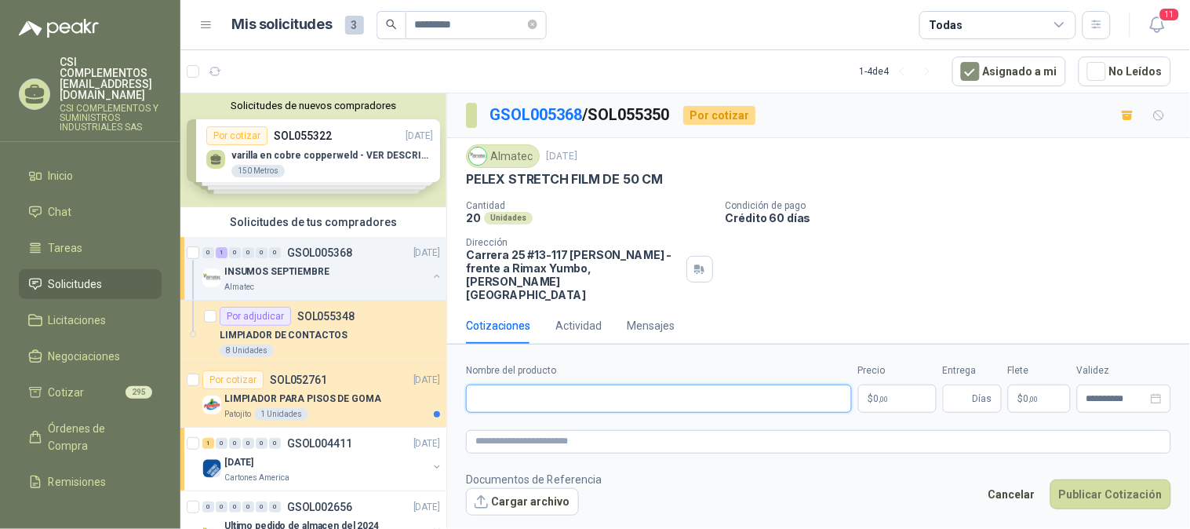
click at [518, 384] on input "Nombre del producto" at bounding box center [659, 398] width 386 height 28
paste input "**********"
type input "**********"
click at [895, 384] on p "$ 0 ,00" at bounding box center [897, 398] width 78 height 28
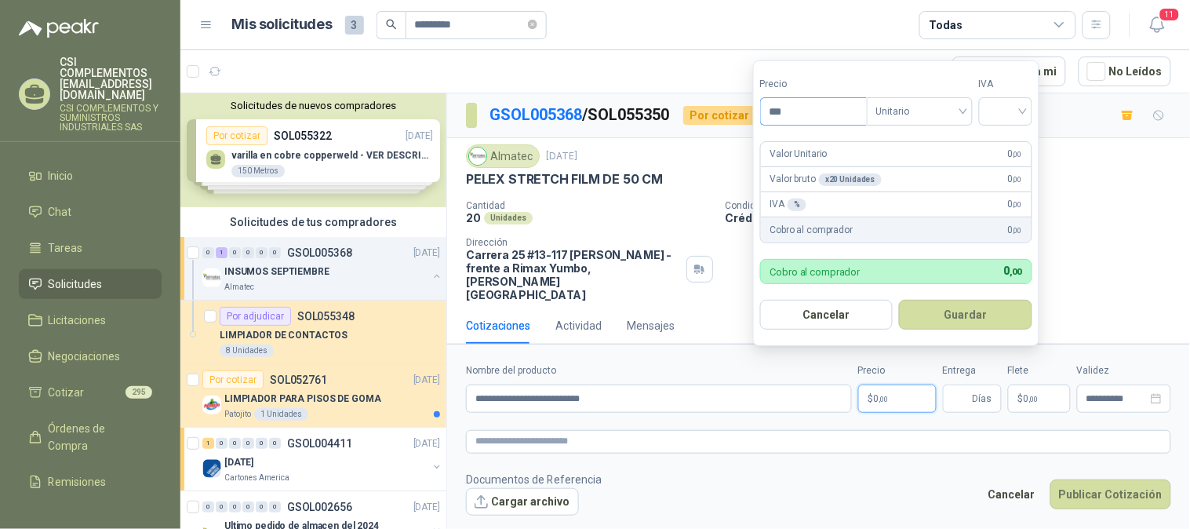
click at [804, 116] on input "***" at bounding box center [814, 111] width 106 height 27
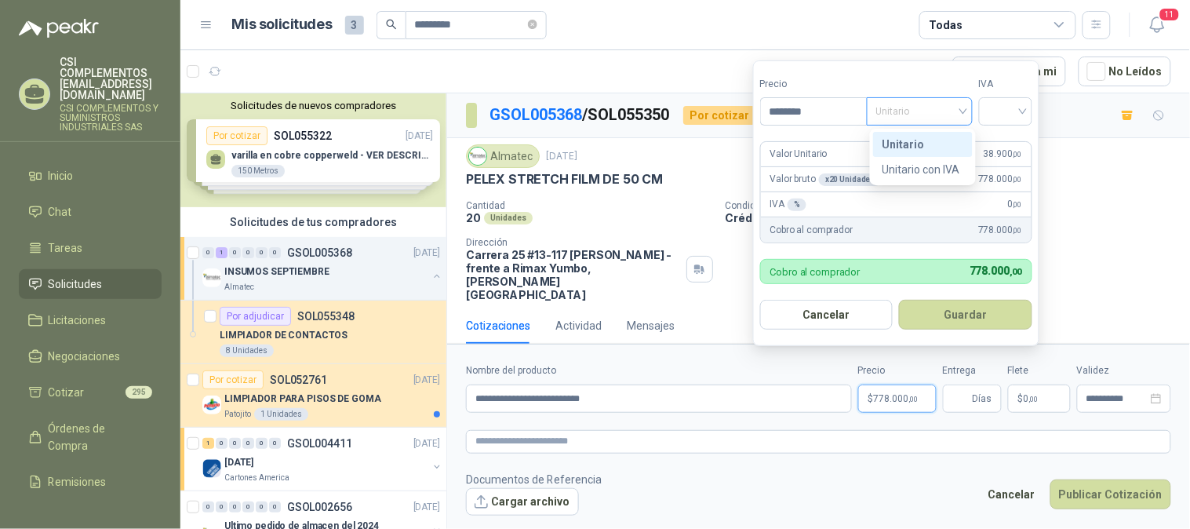
click at [972, 102] on div "Unitario" at bounding box center [920, 111] width 106 height 28
type input "********"
click at [916, 147] on div "Unitario" at bounding box center [922, 144] width 81 height 17
click at [1026, 114] on div at bounding box center [1005, 111] width 53 height 28
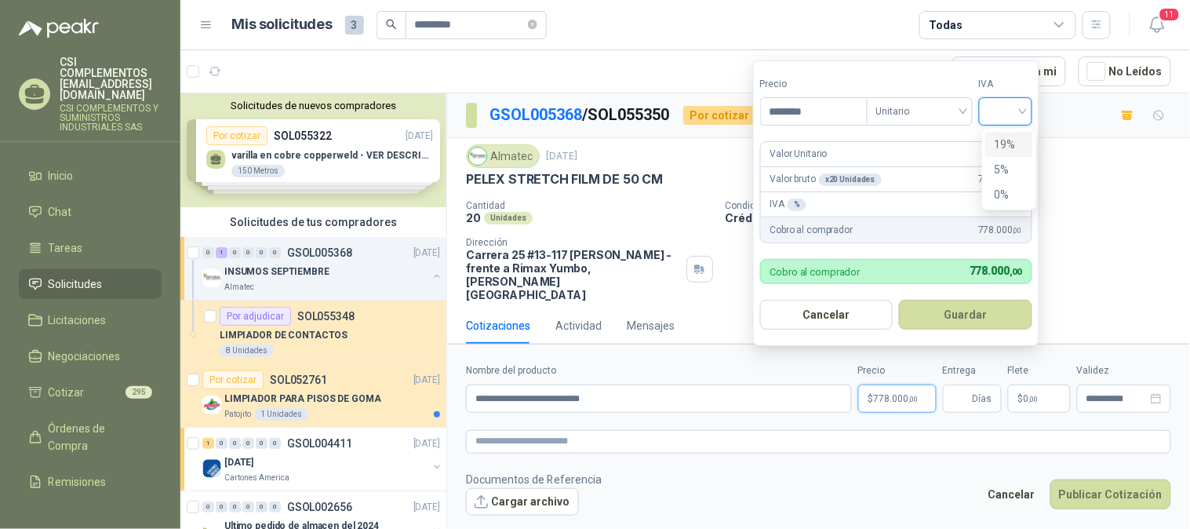
click at [1001, 138] on div "19%" at bounding box center [1008, 144] width 29 height 17
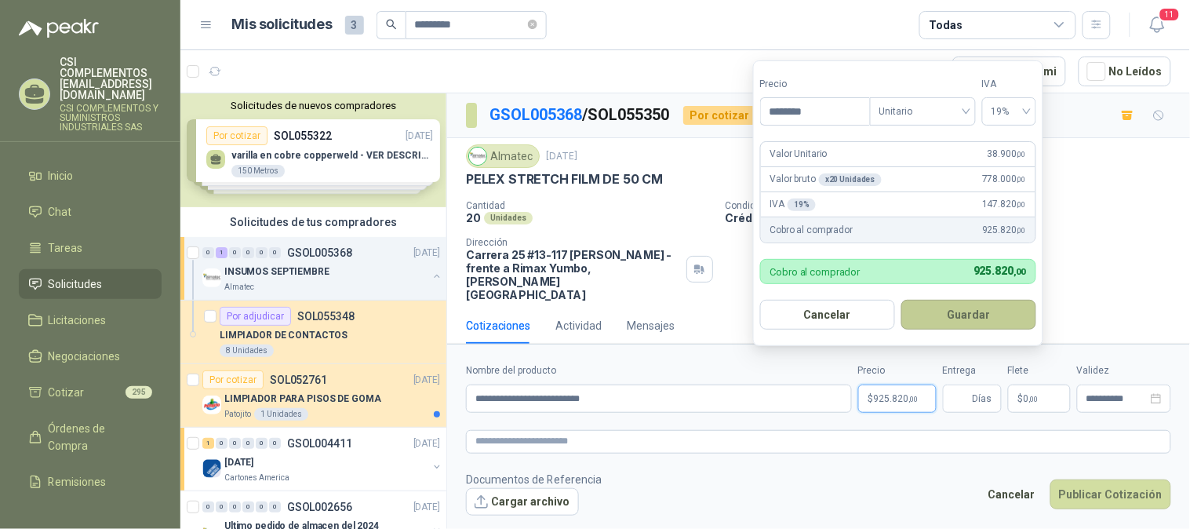
click at [951, 317] on button "Guardar" at bounding box center [968, 315] width 135 height 30
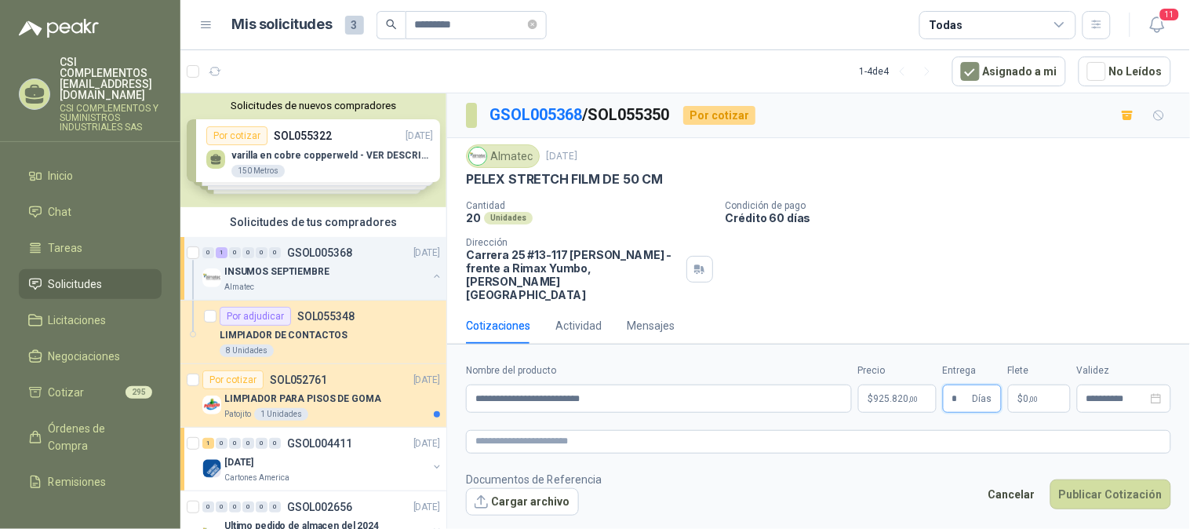
type input "*"
click at [1023, 394] on span "0 ,00" at bounding box center [1030, 398] width 15 height 9
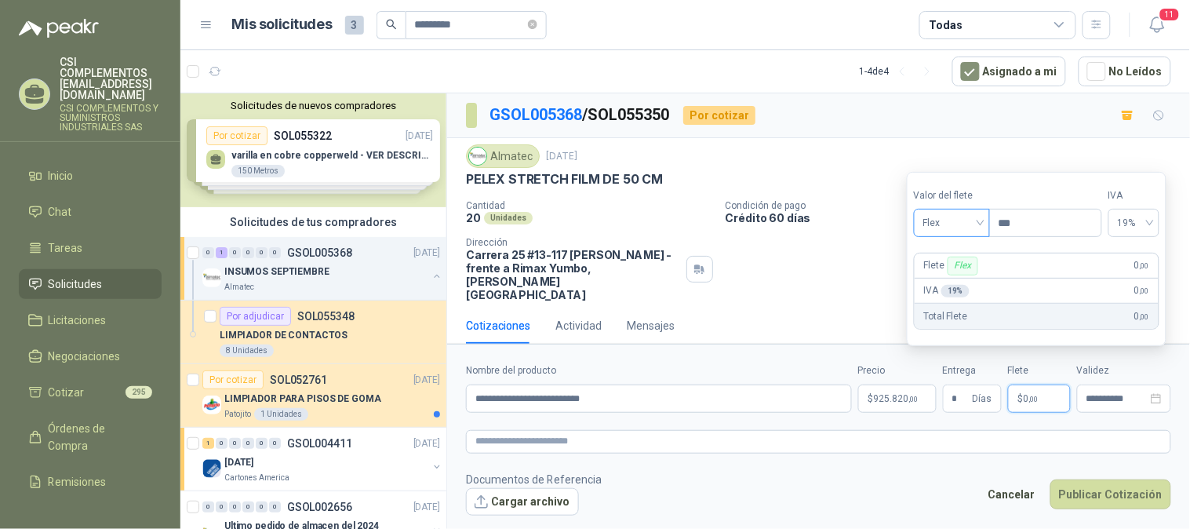
click at [987, 220] on div "Flex" at bounding box center [952, 223] width 76 height 28
click at [968, 277] on div "Incluido" at bounding box center [953, 281] width 54 height 17
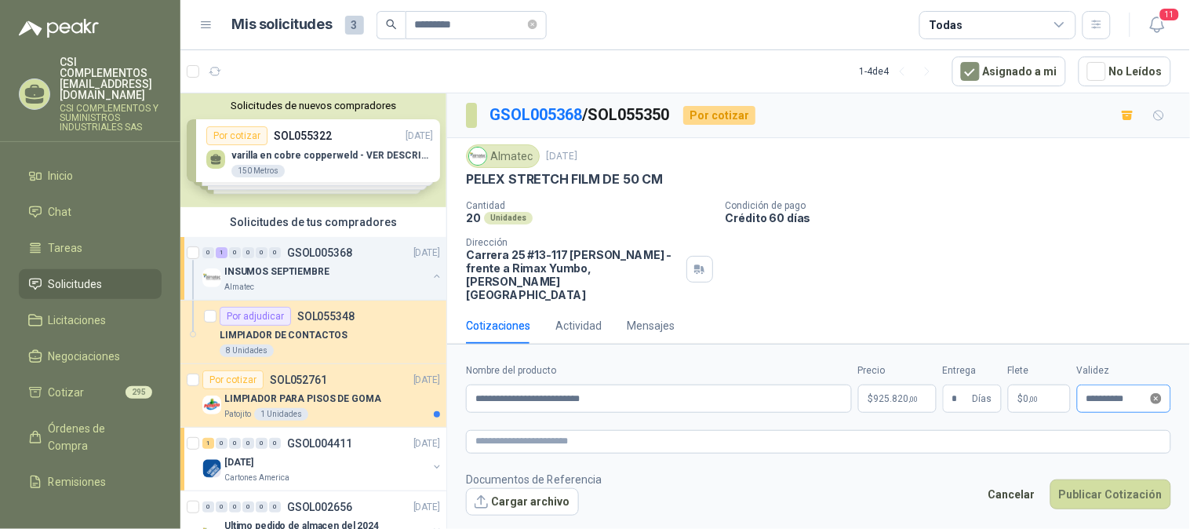
click at [1158, 393] on icon "close-circle" at bounding box center [1155, 398] width 11 height 11
click at [1116, 384] on div at bounding box center [1124, 398] width 94 height 28
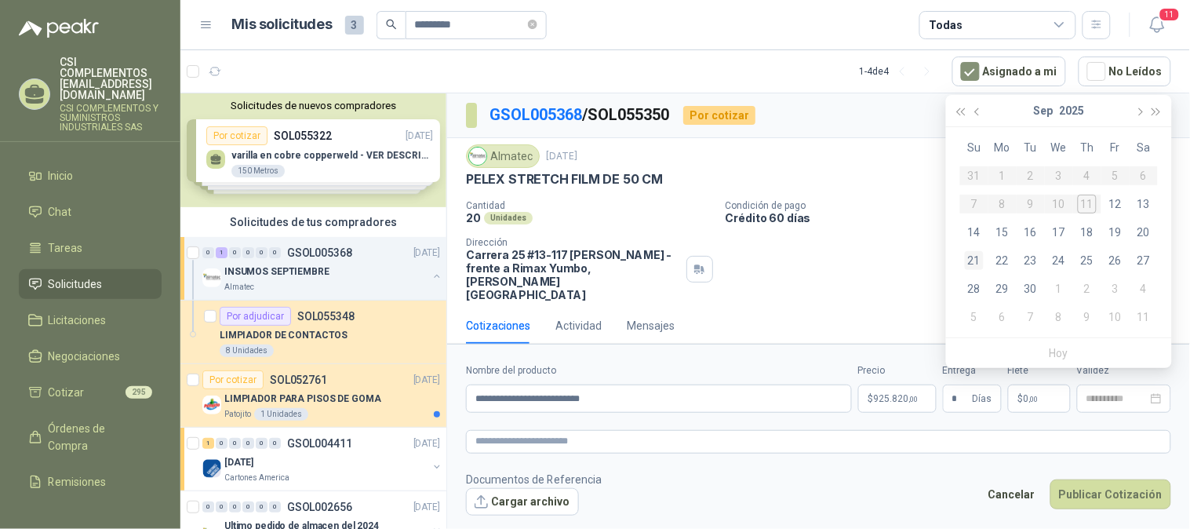
click at [977, 260] on div "21" at bounding box center [974, 260] width 19 height 19
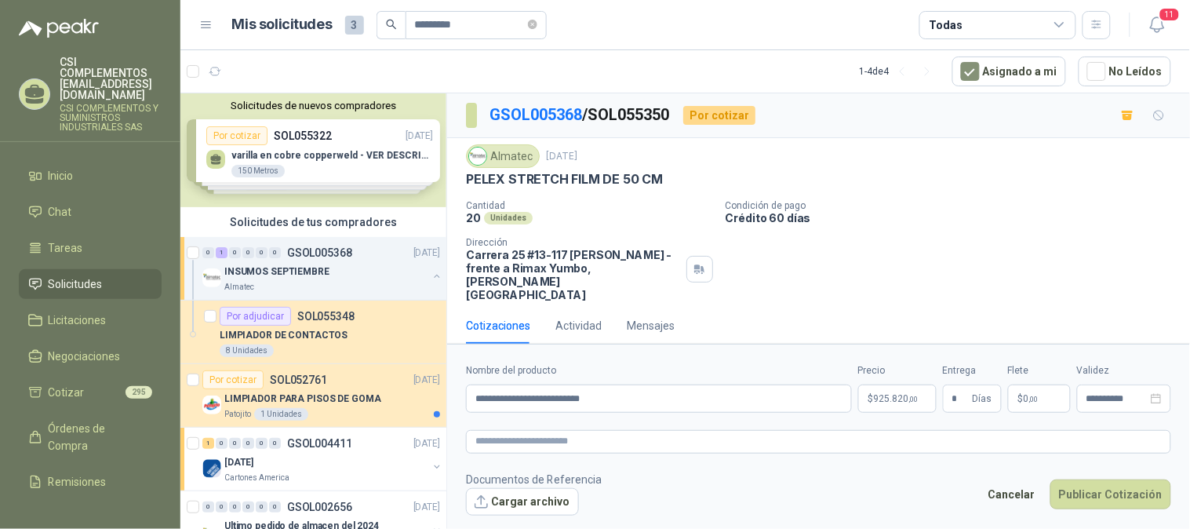
type input "**********"
click at [1111, 479] on button "Publicar Cotización" at bounding box center [1110, 494] width 121 height 30
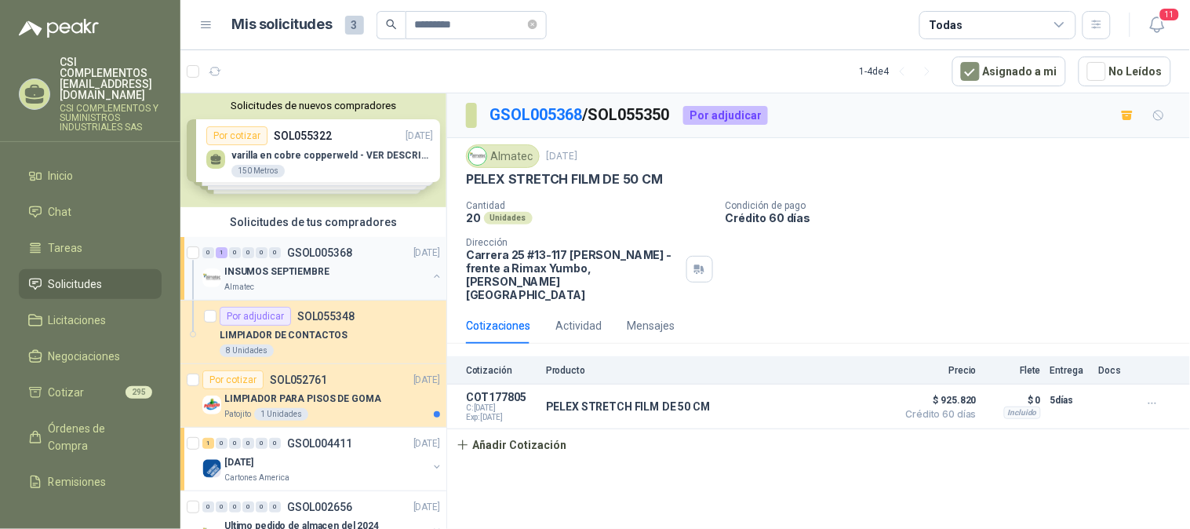
click at [293, 264] on p "INSUMOS SEPTIEMBRE" at bounding box center [276, 271] width 105 height 15
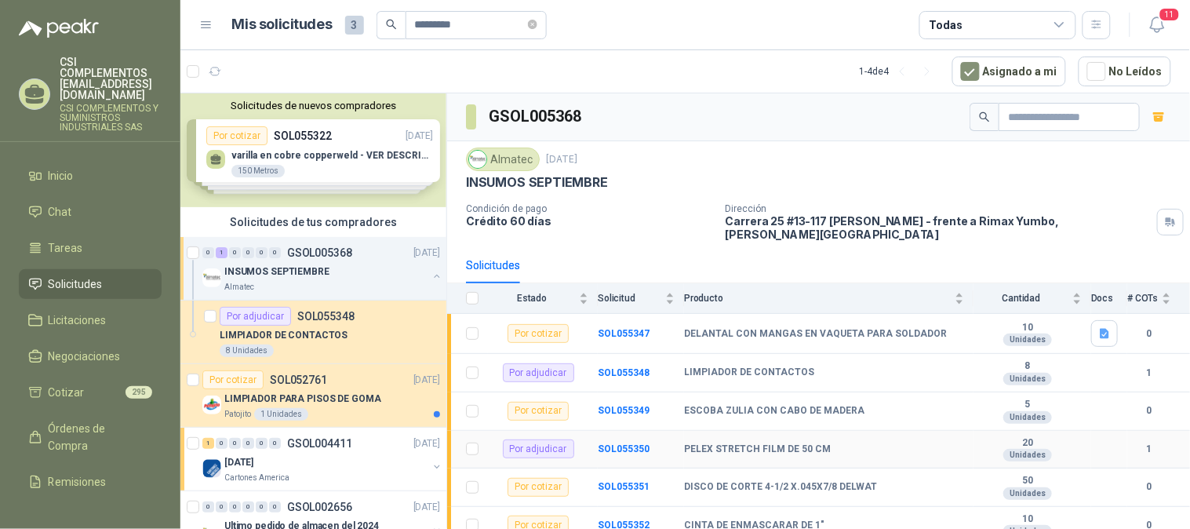
scroll to position [87, 0]
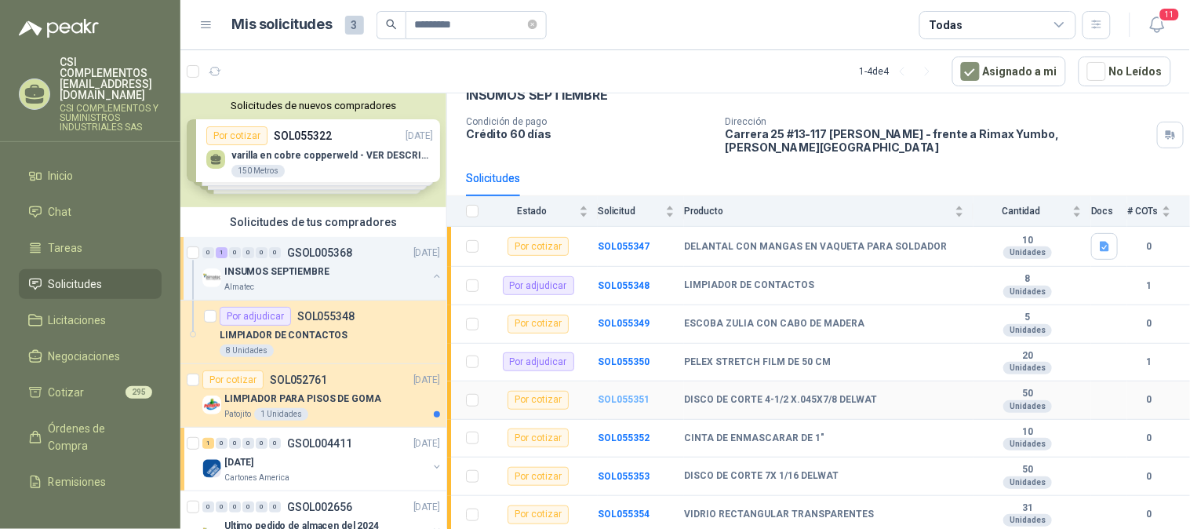
click at [616, 394] on b "SOL055351" at bounding box center [624, 399] width 52 height 11
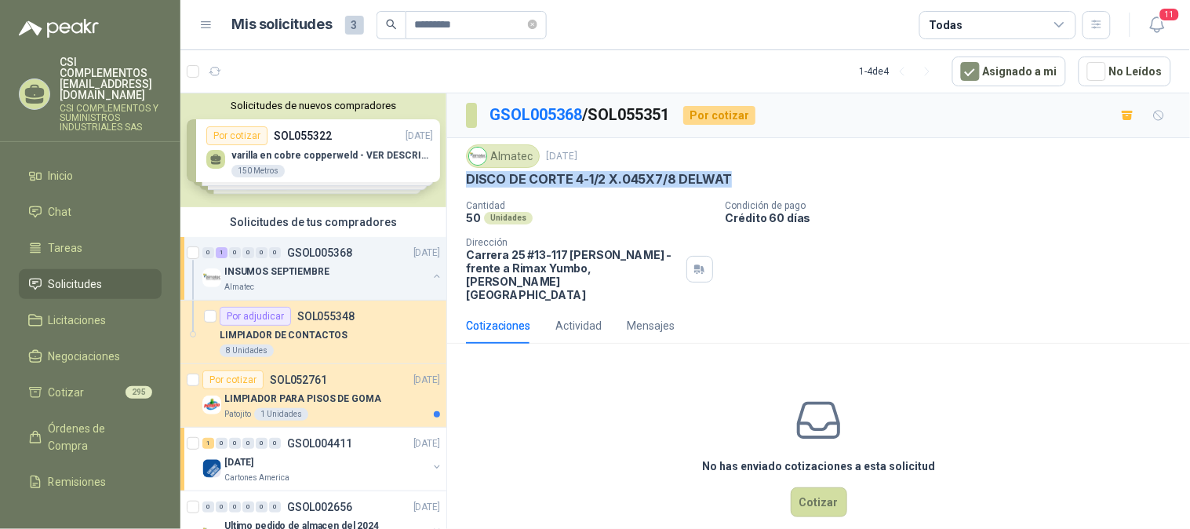
drag, startPoint x: 456, startPoint y: 182, endPoint x: 740, endPoint y: 182, distance: 284.7
click at [740, 182] on div "Almatec [DATE] DISCO [PERSON_NAME] 4-1/2 X.045X7/8 DELWAT Cantidad 50 Unidades …" at bounding box center [818, 222] width 743 height 169
copy p "DISCO DE CORTE 4-1/2 X.045X7/8 DELWAT"
click at [825, 487] on button "Cotizar" at bounding box center [819, 502] width 56 height 30
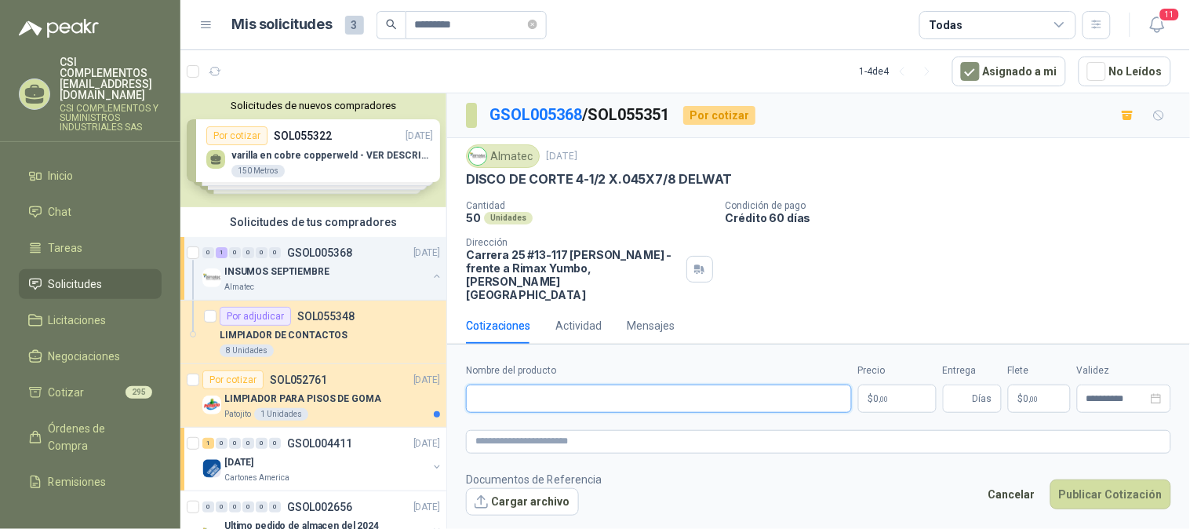
click at [552, 384] on input "Nombre del producto" at bounding box center [659, 398] width 386 height 28
paste input "**********"
type input "**********"
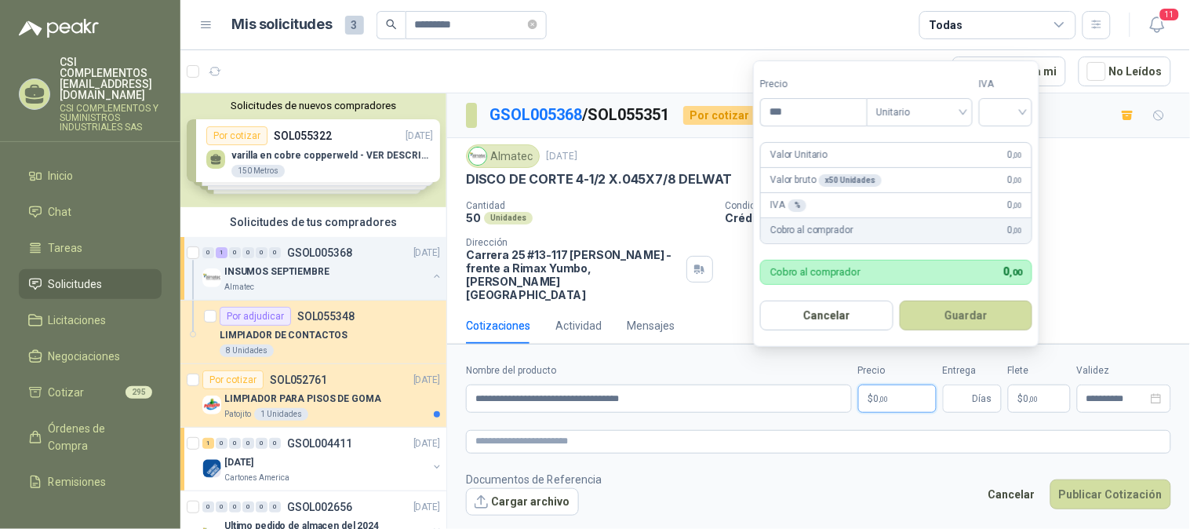
click at [879, 384] on p "$ 0 ,00" at bounding box center [897, 398] width 78 height 28
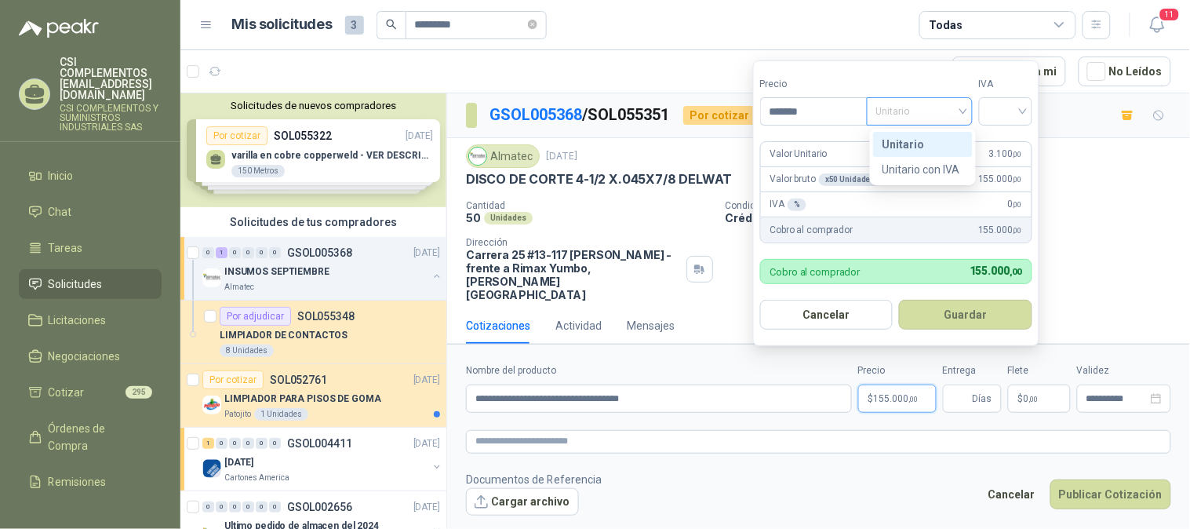
click at [966, 107] on div "Unitario" at bounding box center [920, 111] width 106 height 28
type input "*******"
click at [919, 144] on div "Unitario" at bounding box center [922, 144] width 81 height 17
click at [1031, 112] on div at bounding box center [1005, 111] width 53 height 28
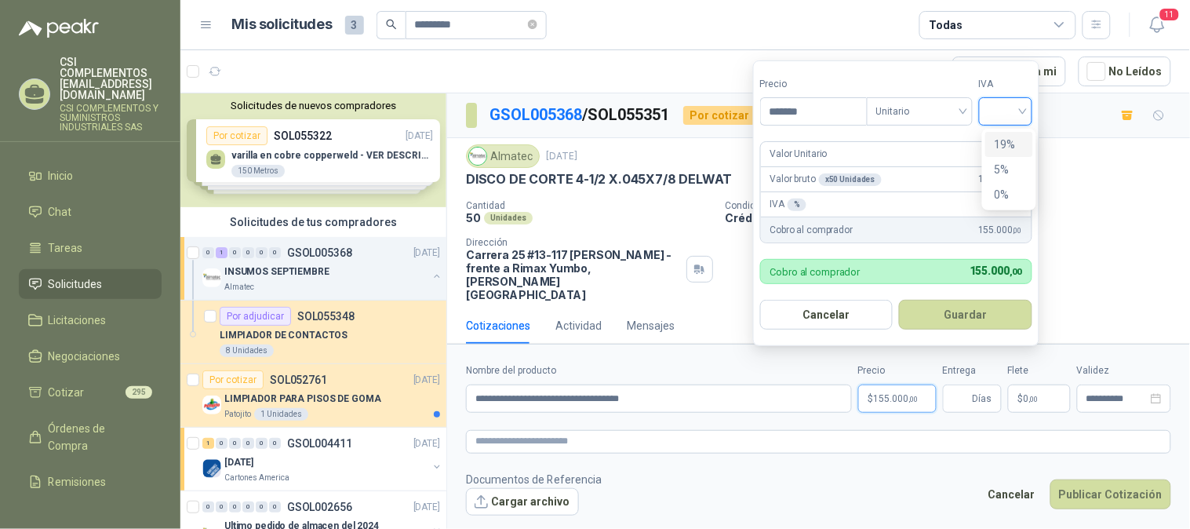
click at [1002, 137] on div "19%" at bounding box center [1008, 144] width 29 height 17
click at [970, 318] on button "Guardar" at bounding box center [968, 315] width 135 height 30
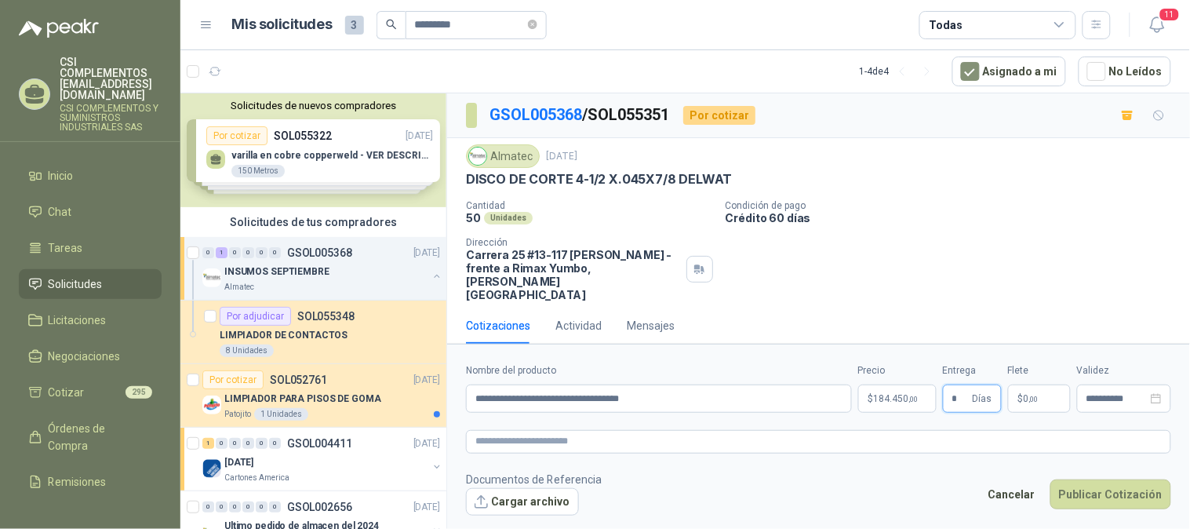
type input "*"
click at [1038, 394] on span ",00" at bounding box center [1033, 398] width 9 height 9
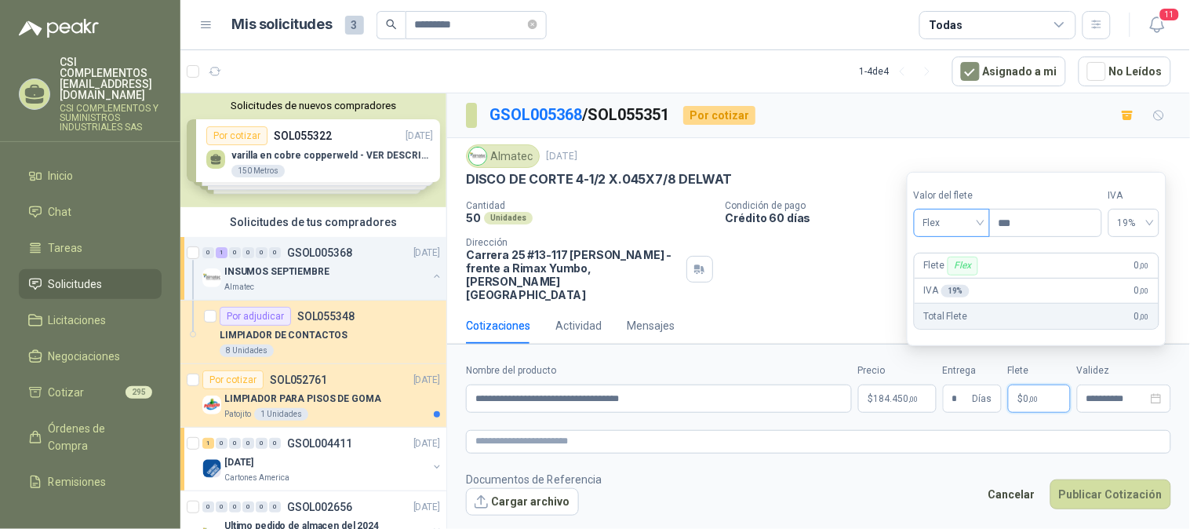
click at [980, 228] on span "Flex" at bounding box center [951, 223] width 57 height 24
click at [961, 282] on div "Incluido" at bounding box center [953, 281] width 54 height 17
click at [1159, 393] on icon "close-circle" at bounding box center [1155, 398] width 11 height 11
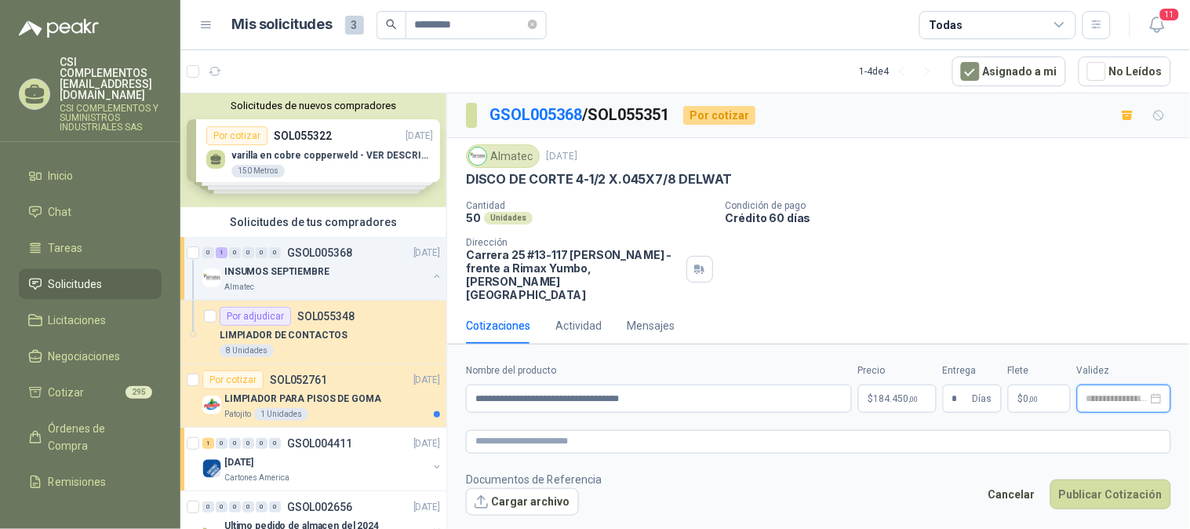
click at [1111, 394] on input at bounding box center [1116, 399] width 61 height 10
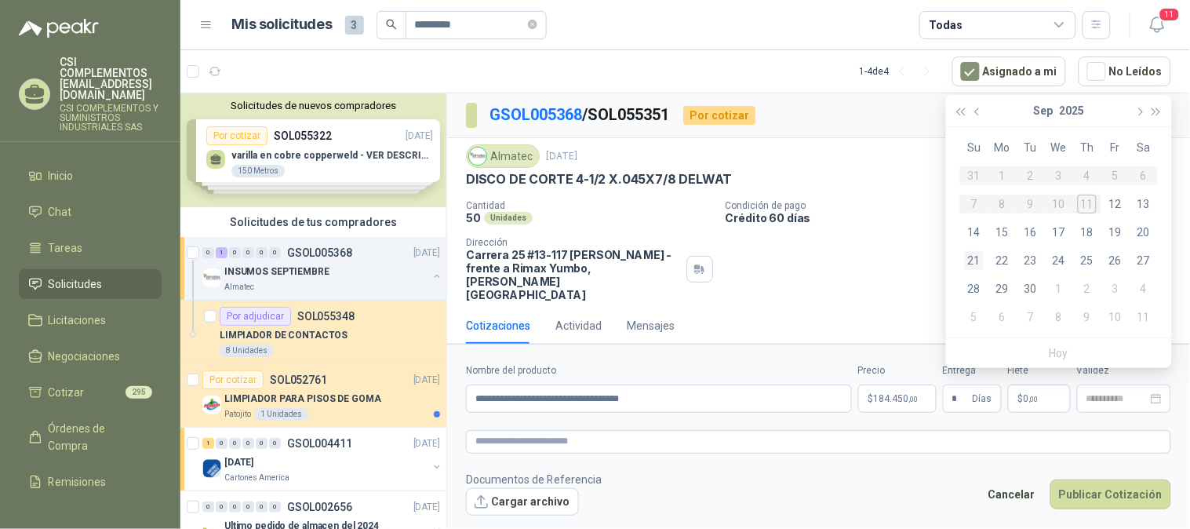
click at [972, 263] on div "21" at bounding box center [974, 260] width 19 height 19
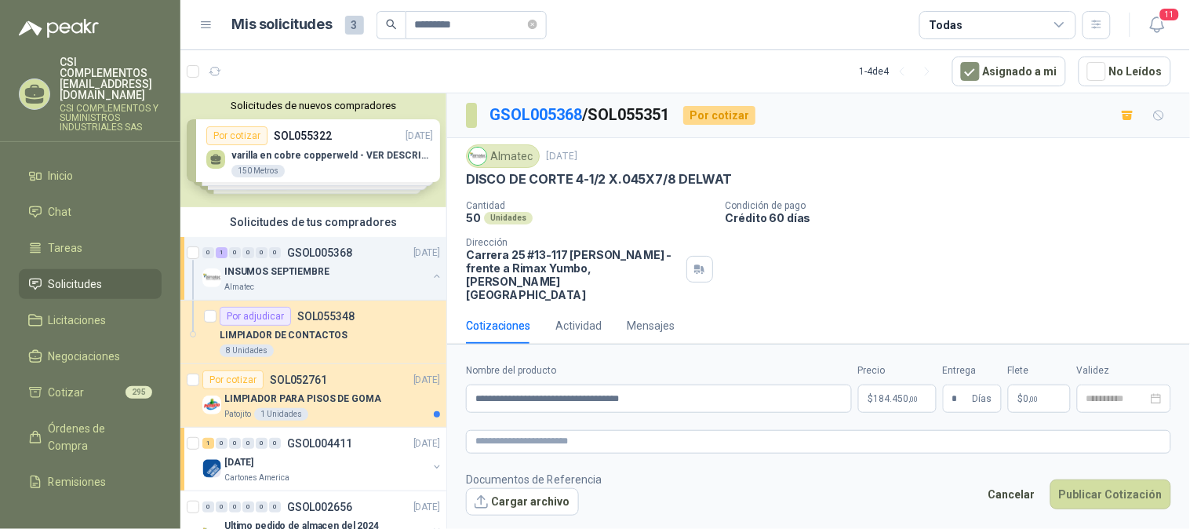
type input "**********"
click at [1118, 479] on button "Publicar Cotización" at bounding box center [1110, 494] width 121 height 30
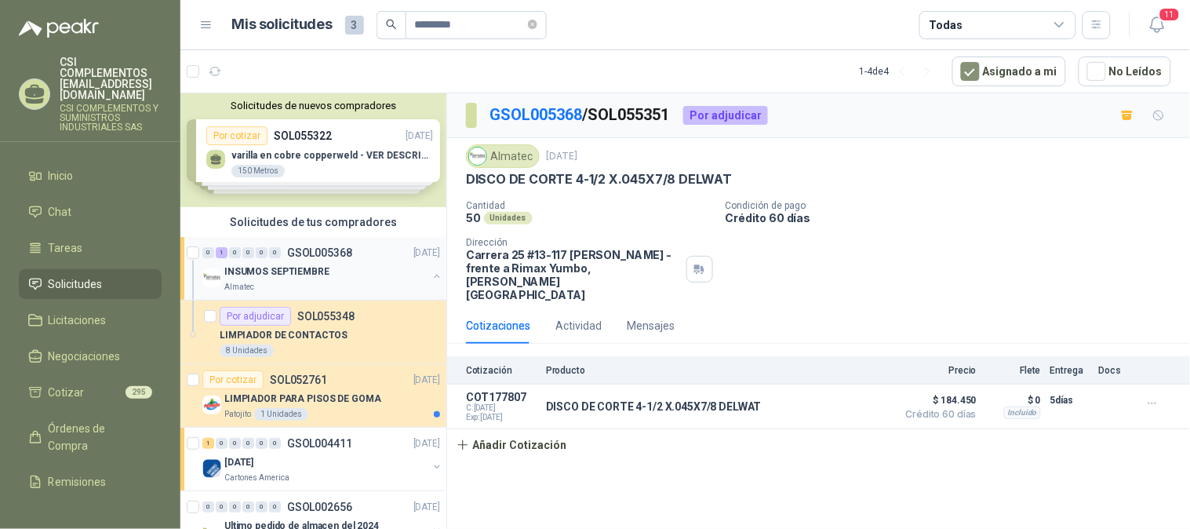
click at [257, 281] on div "Almatec" at bounding box center [325, 287] width 203 height 13
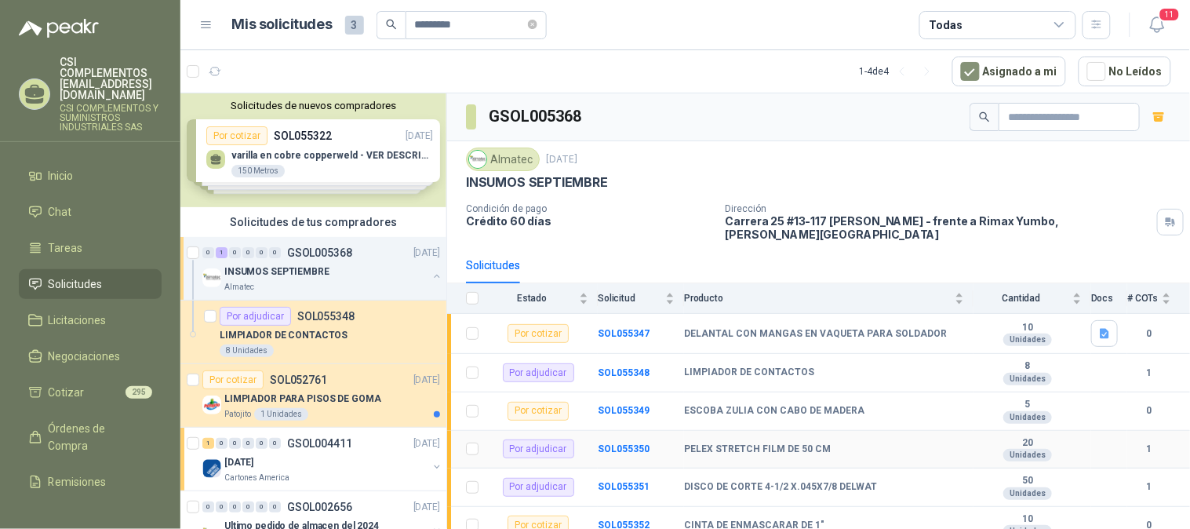
scroll to position [87, 0]
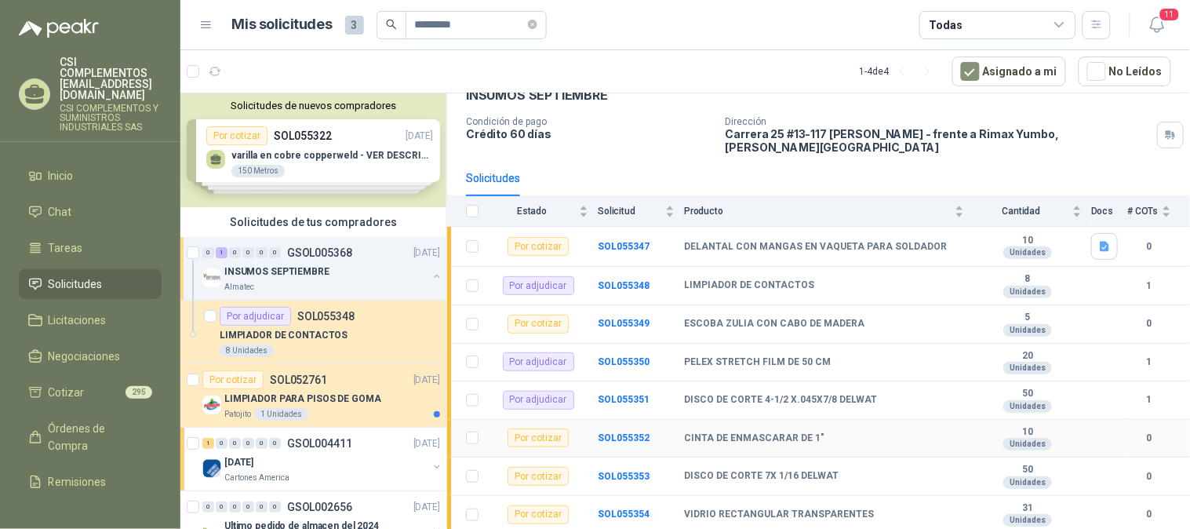
click at [748, 432] on b "CINTA DE ENMASCARAR DE 1"" at bounding box center [754, 438] width 140 height 13
click at [623, 432] on b "SOL055352" at bounding box center [624, 437] width 52 height 11
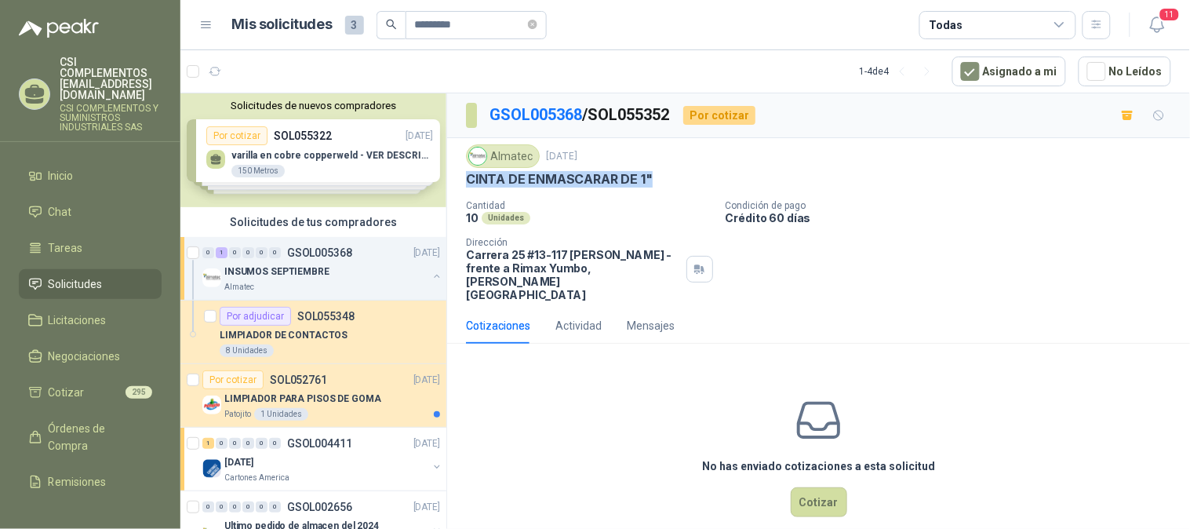
drag, startPoint x: 463, startPoint y: 185, endPoint x: 667, endPoint y: 184, distance: 203.1
click at [667, 184] on div "Almatec [DATE] CINTA DE ENMASCARAR DE 1" Cantidad 10 Unidades Condición de pago…" at bounding box center [818, 222] width 743 height 169
copy p "CINTA DE ENMASCARAR DE 1""
click at [822, 487] on button "Cotizar" at bounding box center [819, 502] width 56 height 30
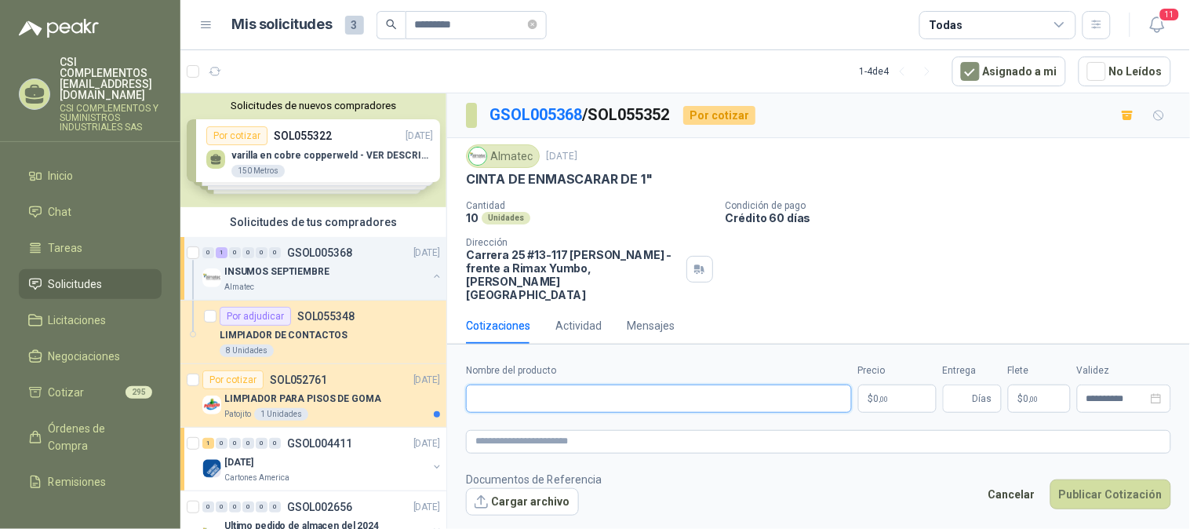
click at [511, 384] on input "Nombre del producto" at bounding box center [659, 398] width 386 height 28
paste input "**********"
type input "**********"
click at [529, 435] on textarea at bounding box center [818, 441] width 705 height 23
paste textarea "**********"
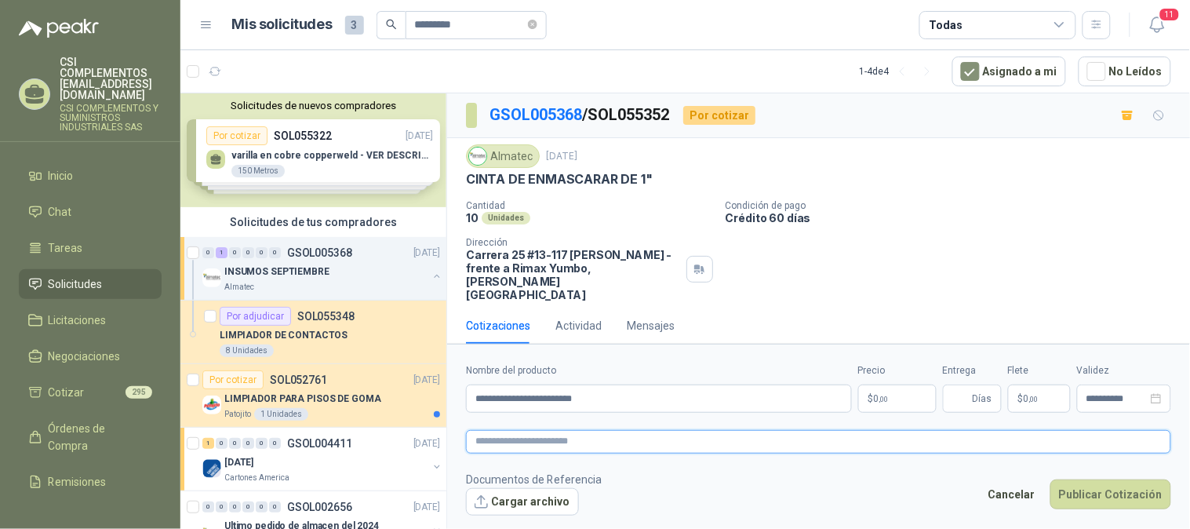
type textarea "**********"
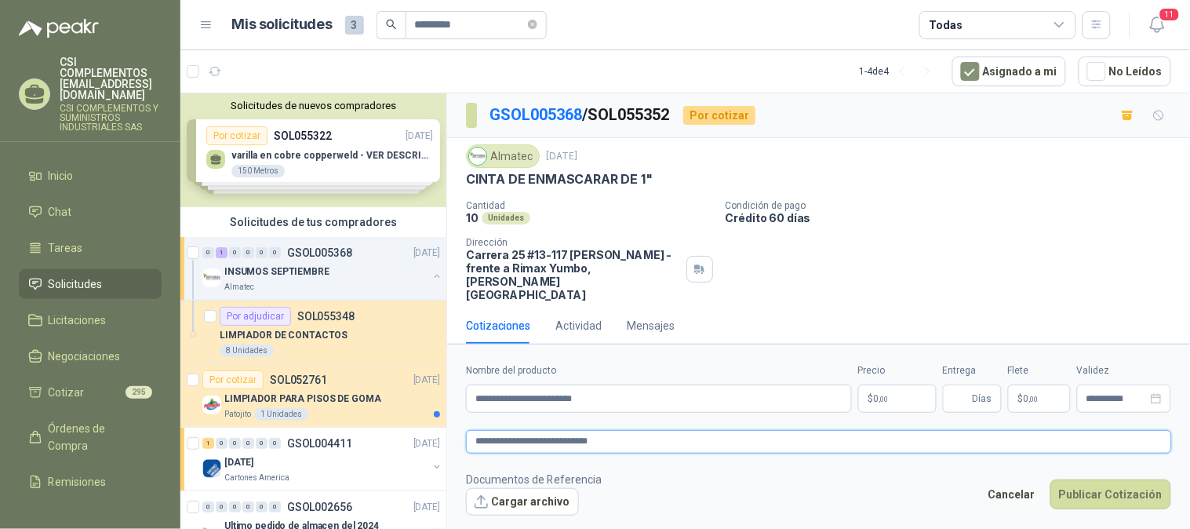
type textarea "**********"
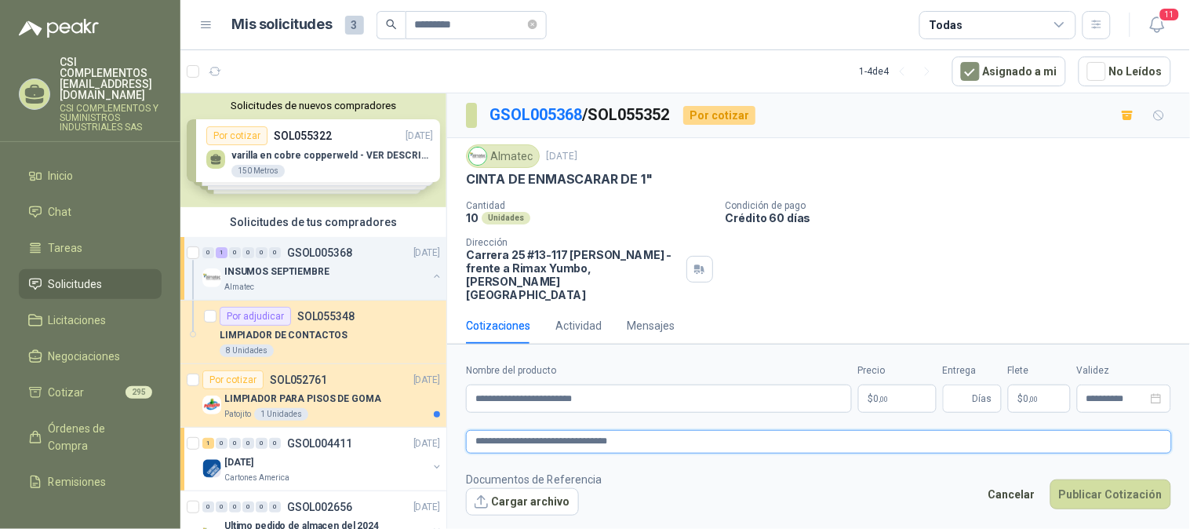
type textarea "**********"
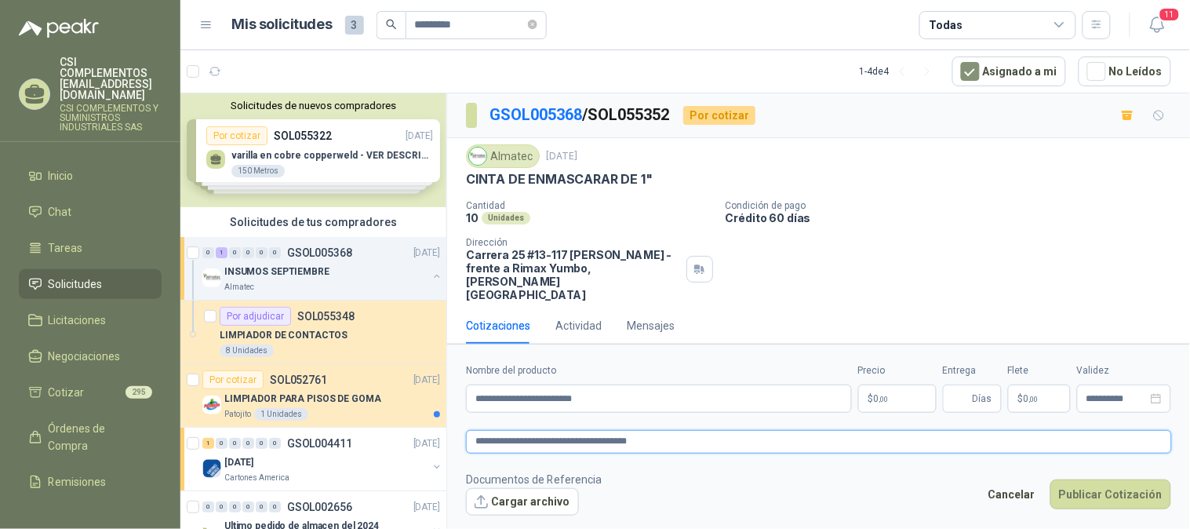
type textarea "**********"
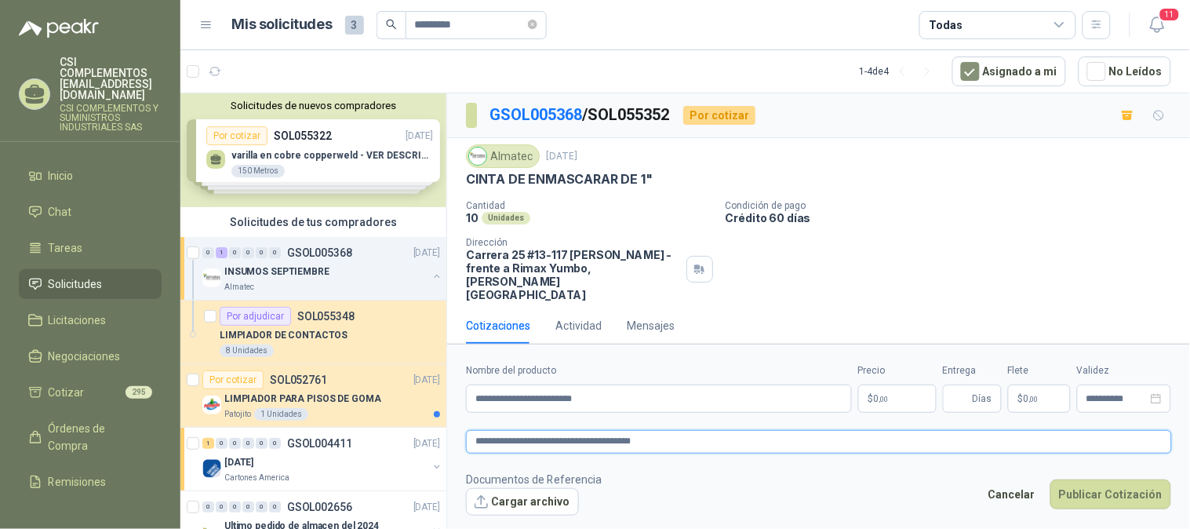
type textarea "**********"
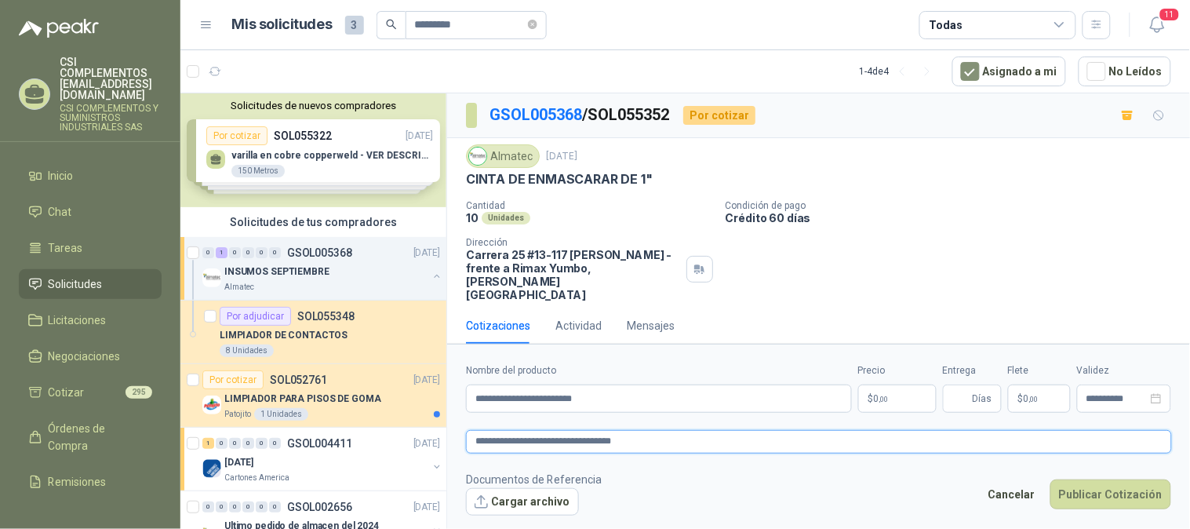
type textarea "**********"
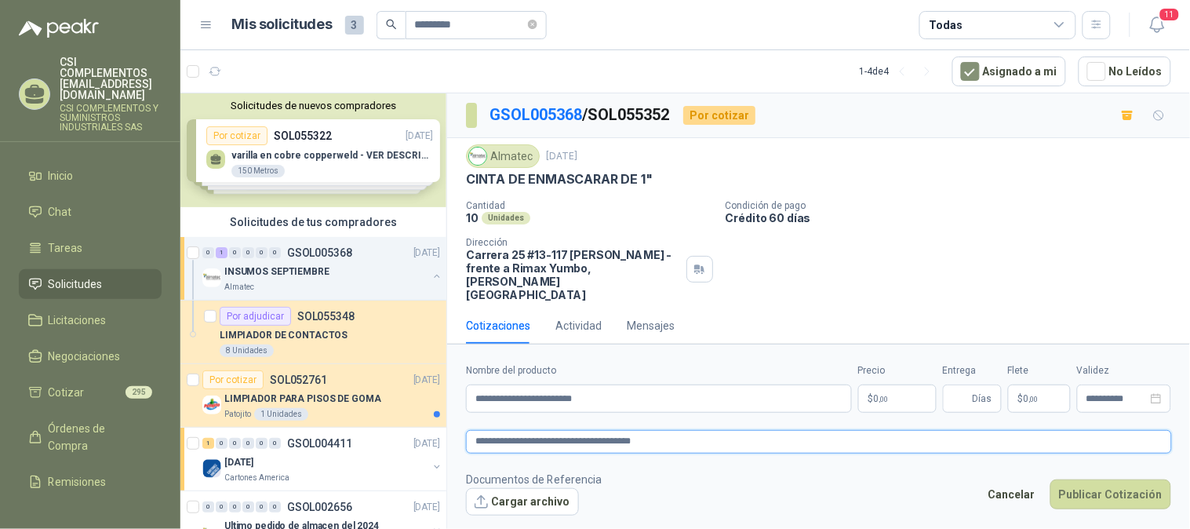
type textarea "**********"
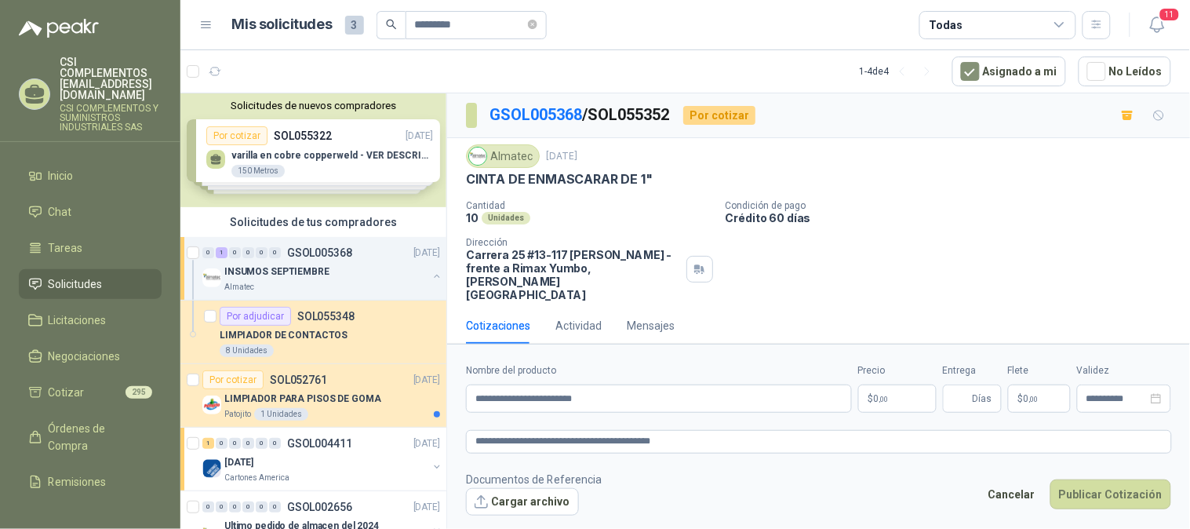
click at [880, 390] on p "$ 0 ,00" at bounding box center [897, 398] width 78 height 28
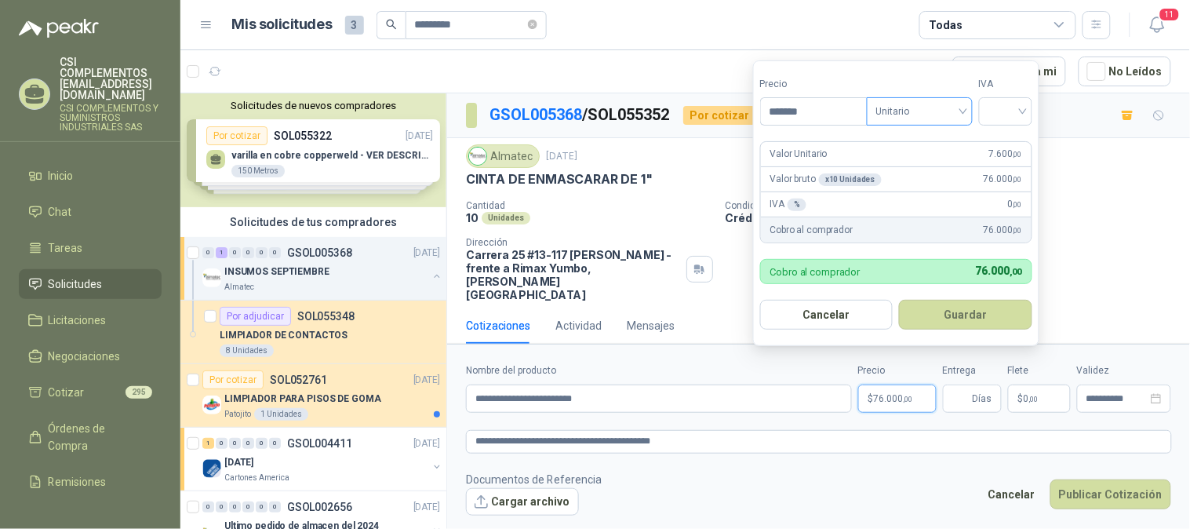
click at [966, 114] on div "Unitario" at bounding box center [920, 111] width 106 height 28
type input "*******"
click at [932, 144] on div "Unitario" at bounding box center [922, 144] width 81 height 17
click at [1029, 112] on div at bounding box center [1005, 111] width 53 height 28
click at [1005, 144] on div "19%" at bounding box center [1008, 144] width 29 height 17
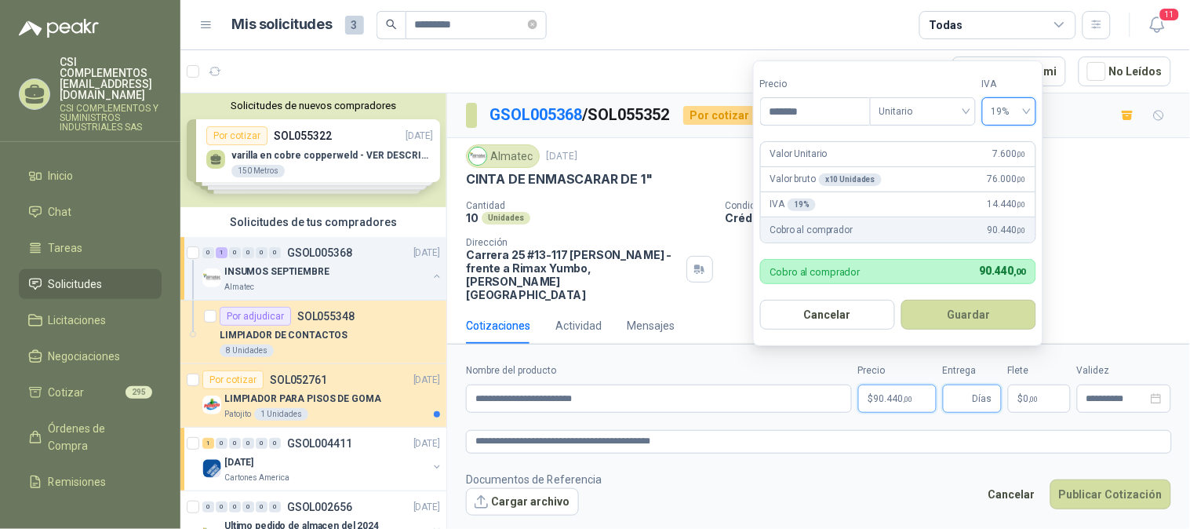
click at [967, 385] on input "Entrega" at bounding box center [960, 398] width 17 height 27
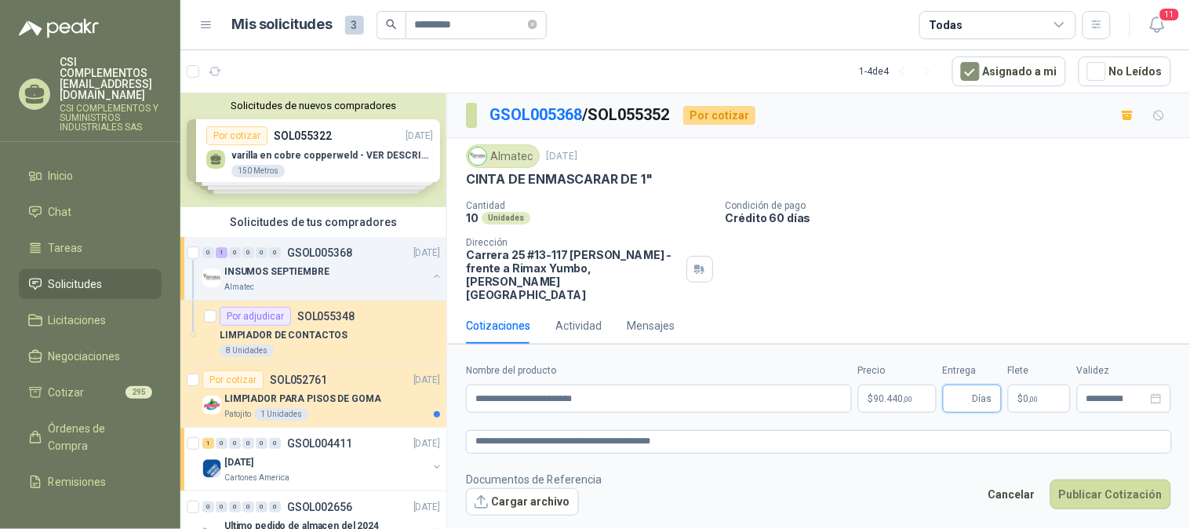
type input "*"
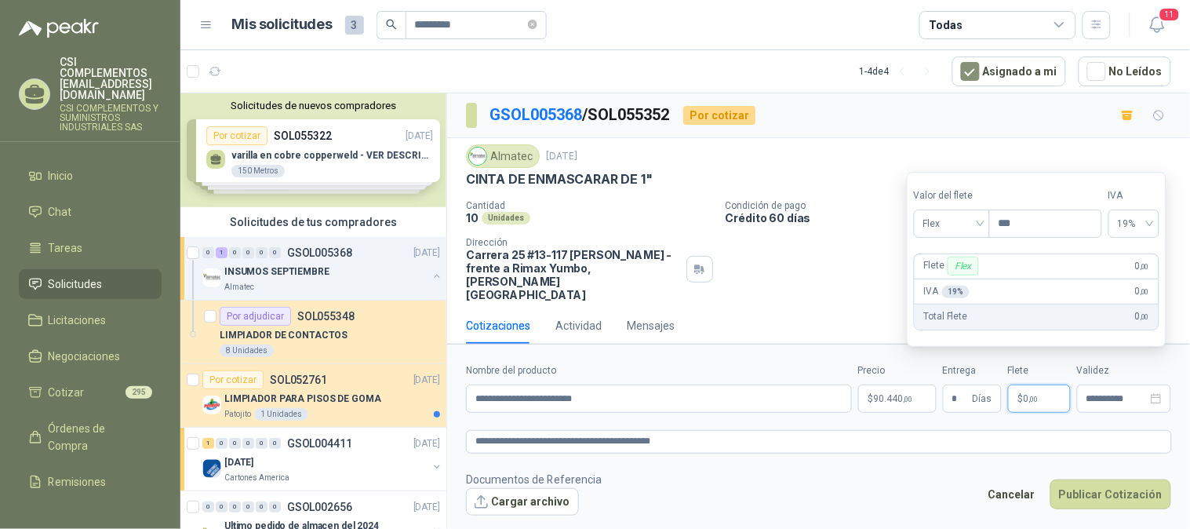
click at [1023, 391] on p "$ 0 ,00" at bounding box center [1039, 398] width 63 height 28
click at [979, 224] on span "Flex" at bounding box center [951, 223] width 57 height 24
click at [944, 283] on div "Incluido" at bounding box center [953, 281] width 54 height 17
click at [1028, 384] on p "$ 0 ,00" at bounding box center [1039, 398] width 63 height 28
click at [1123, 394] on input "**********" at bounding box center [1116, 399] width 61 height 10
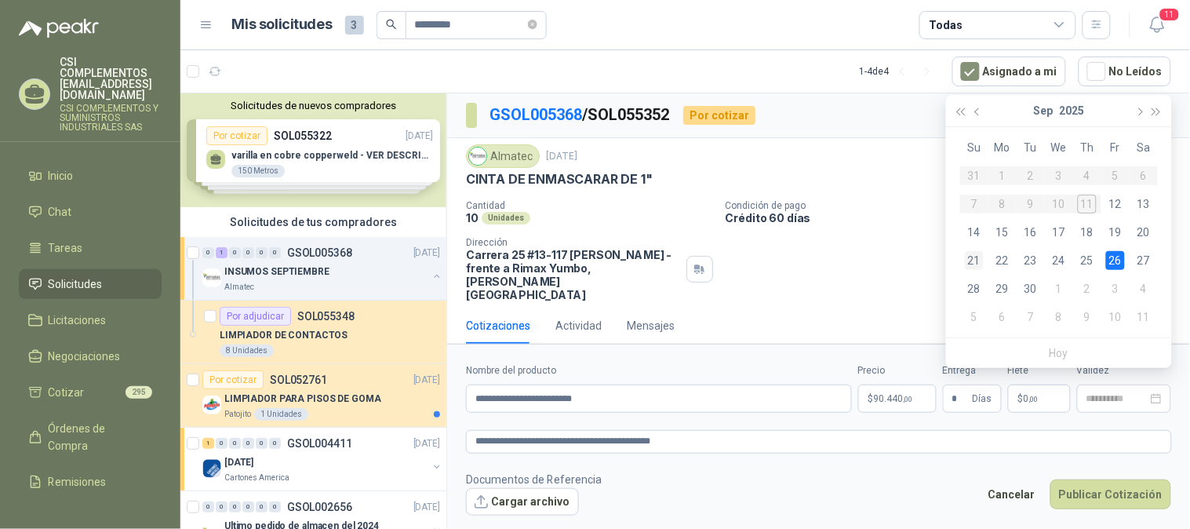
click at [977, 257] on div "21" at bounding box center [974, 260] width 19 height 19
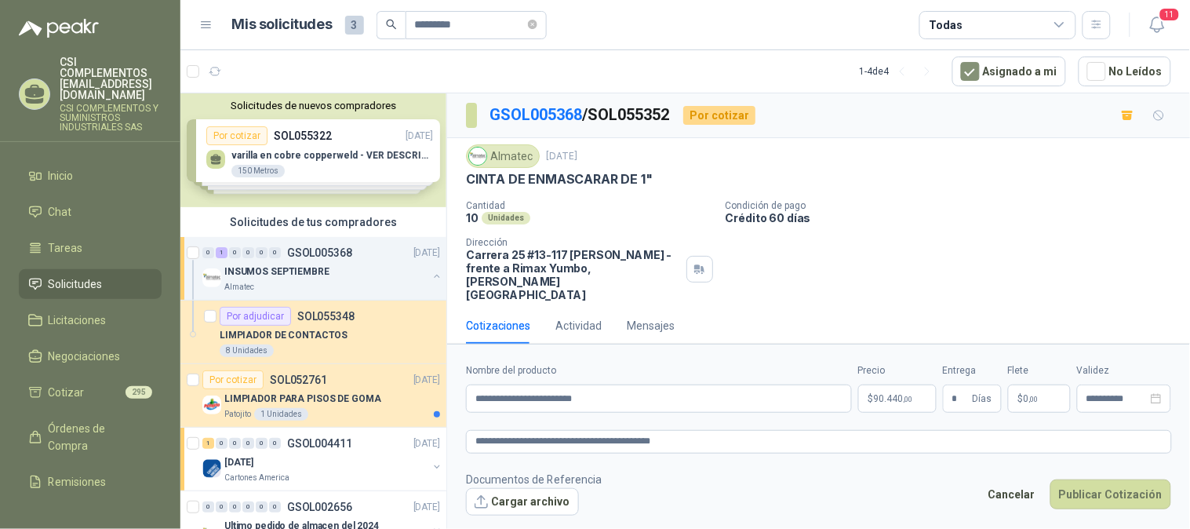
type input "**********"
click at [1074, 479] on button "Publicar Cotización" at bounding box center [1110, 494] width 121 height 30
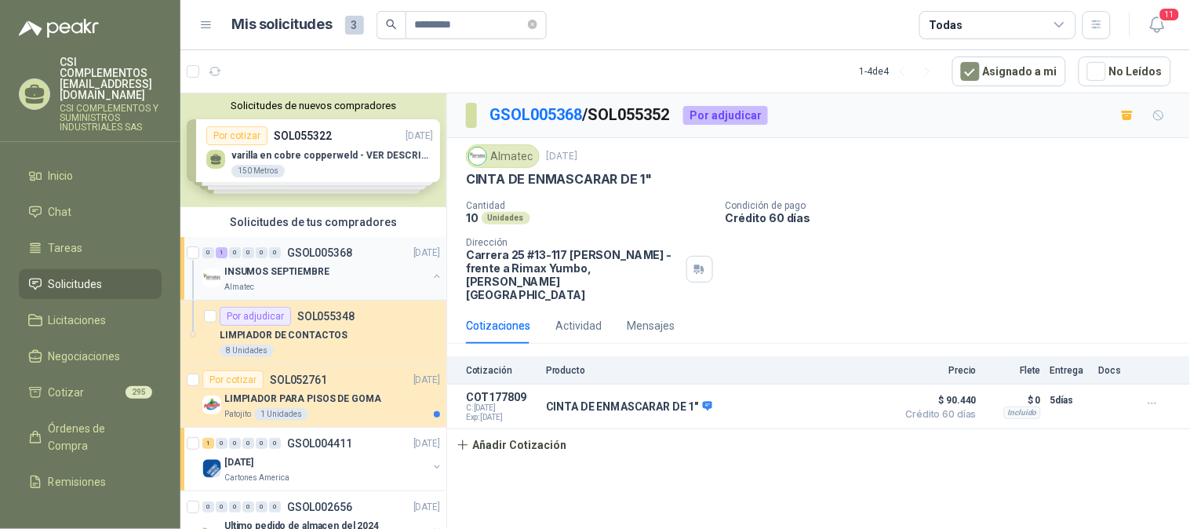
click at [307, 282] on div "Almatec" at bounding box center [325, 287] width 203 height 13
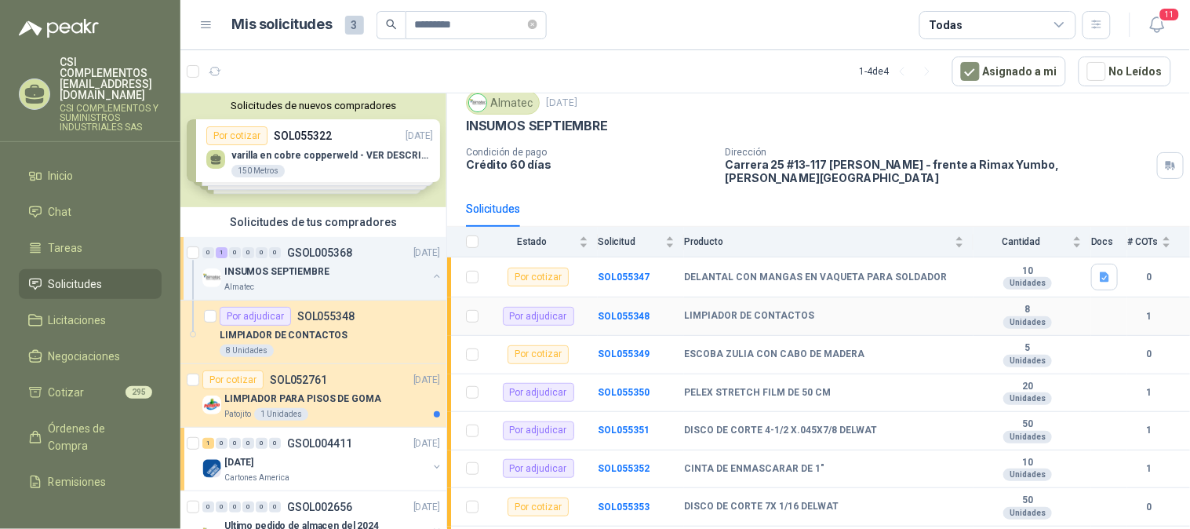
scroll to position [87, 0]
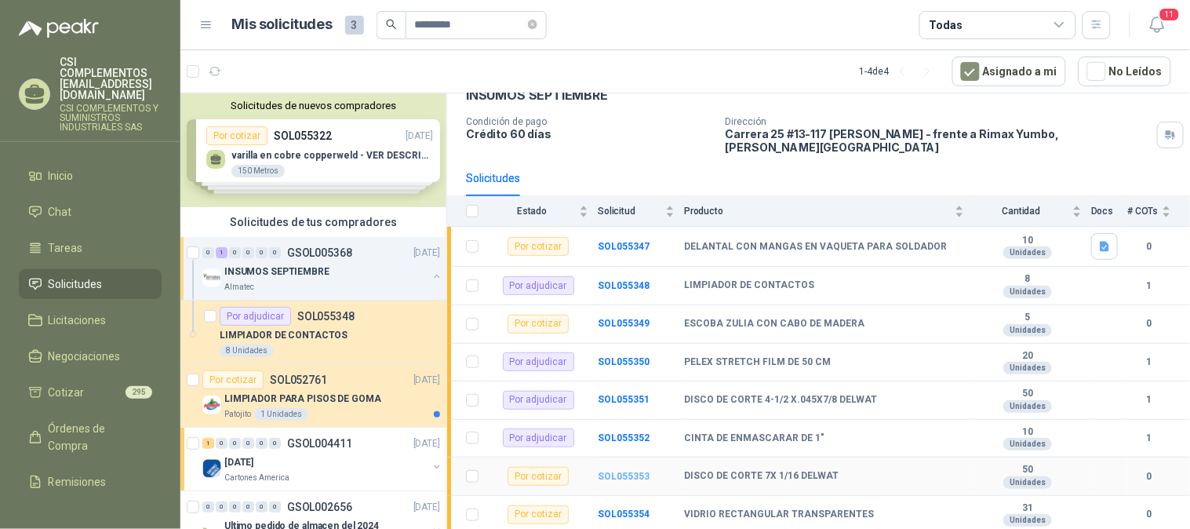
click at [626, 471] on b "SOL055353" at bounding box center [624, 476] width 52 height 11
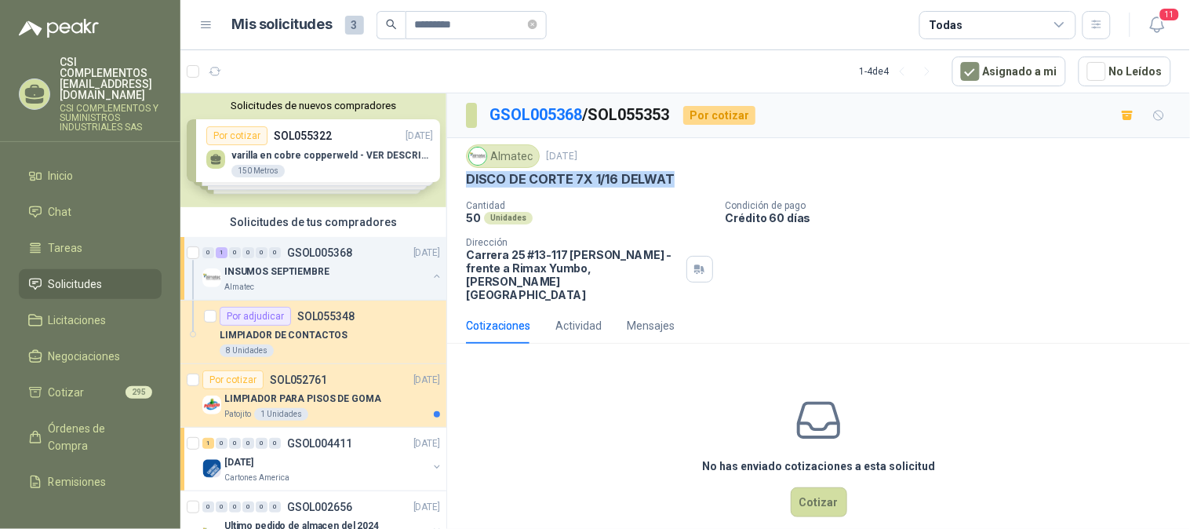
drag, startPoint x: 466, startPoint y: 182, endPoint x: 685, endPoint y: 190, distance: 218.9
click at [685, 190] on div "Almatec [DATE] DISCO [PERSON_NAME] 7X 1/16 DELWAT Cantidad 50 Unidades Condició…" at bounding box center [818, 222] width 705 height 157
copy p "DISCO DE CORTE 7X 1/16 DELWAT"
click at [827, 487] on button "Cotizar" at bounding box center [819, 502] width 56 height 30
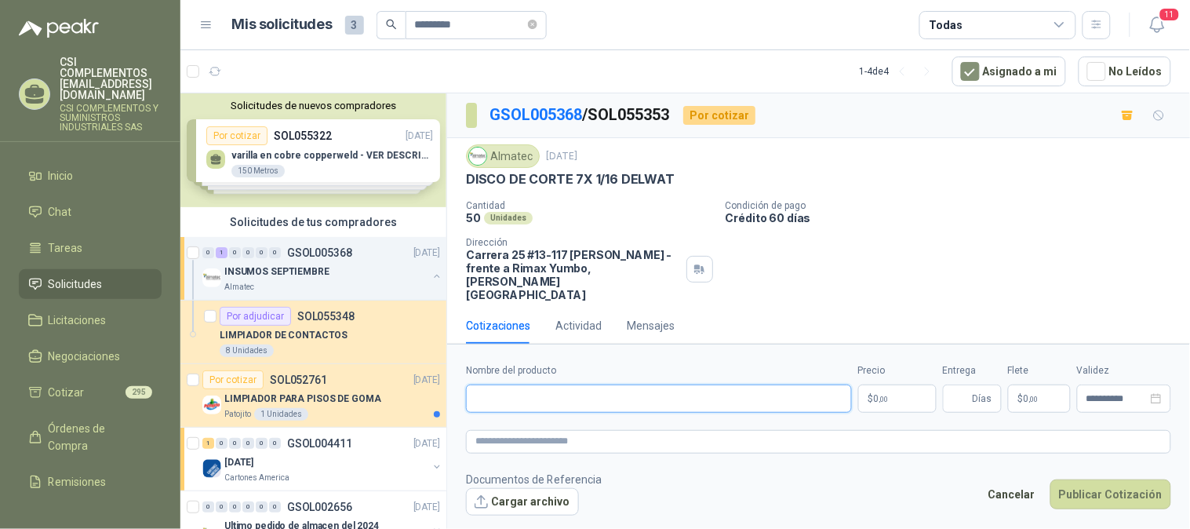
click at [594, 387] on input "Nombre del producto" at bounding box center [659, 398] width 386 height 28
paste input "**********"
type input "**********"
click at [878, 394] on span "0 ,00" at bounding box center [881, 398] width 15 height 9
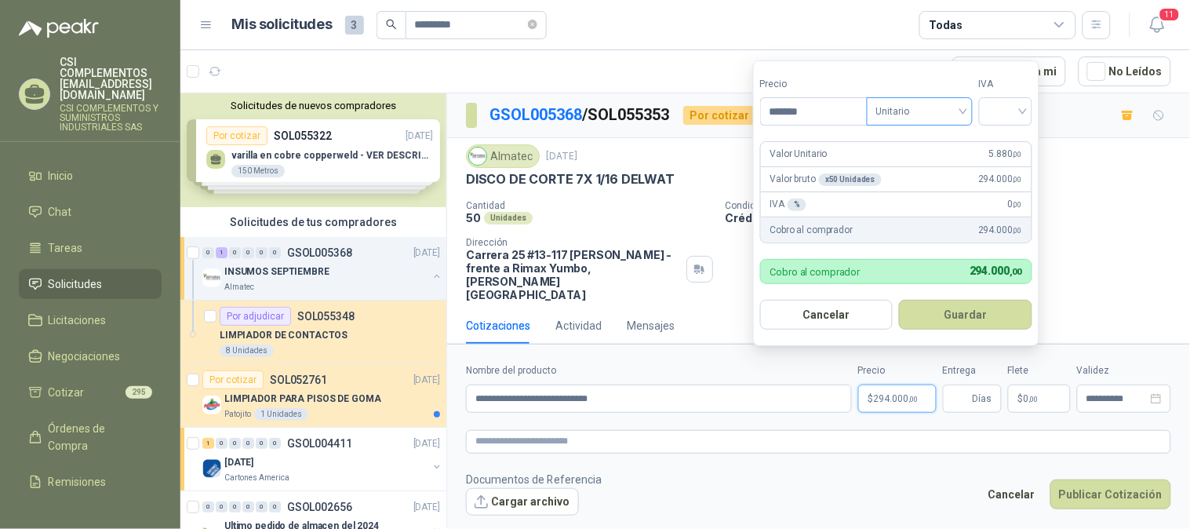
click at [963, 112] on span "Unitario" at bounding box center [919, 112] width 87 height 24
type input "*******"
click at [951, 140] on div "Unitario" at bounding box center [922, 144] width 81 height 17
click at [1030, 115] on div at bounding box center [1005, 111] width 53 height 28
click at [1013, 147] on div "19%" at bounding box center [1008, 144] width 29 height 17
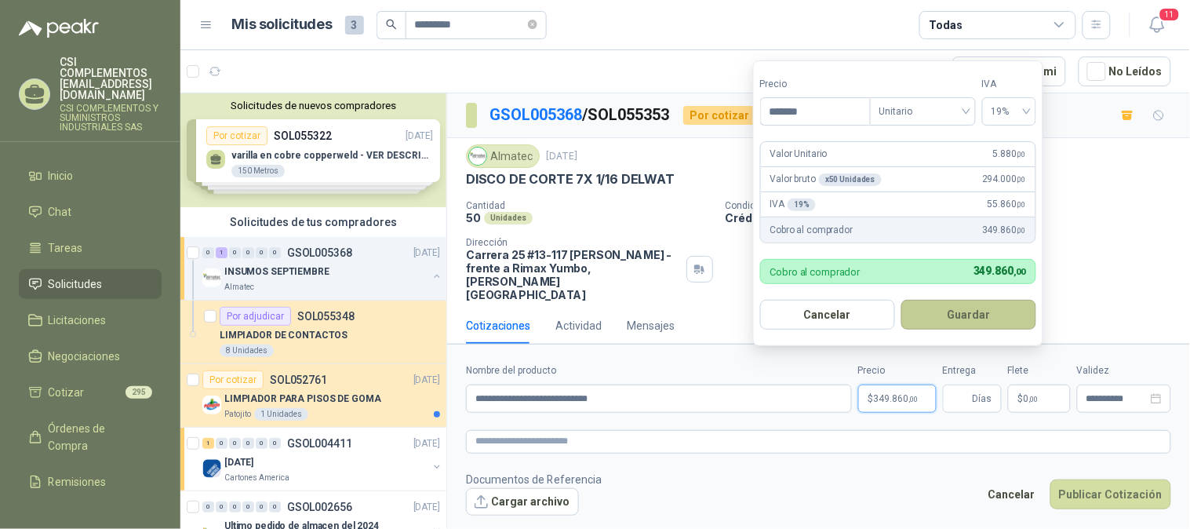
click at [933, 320] on button "Guardar" at bounding box center [968, 315] width 135 height 30
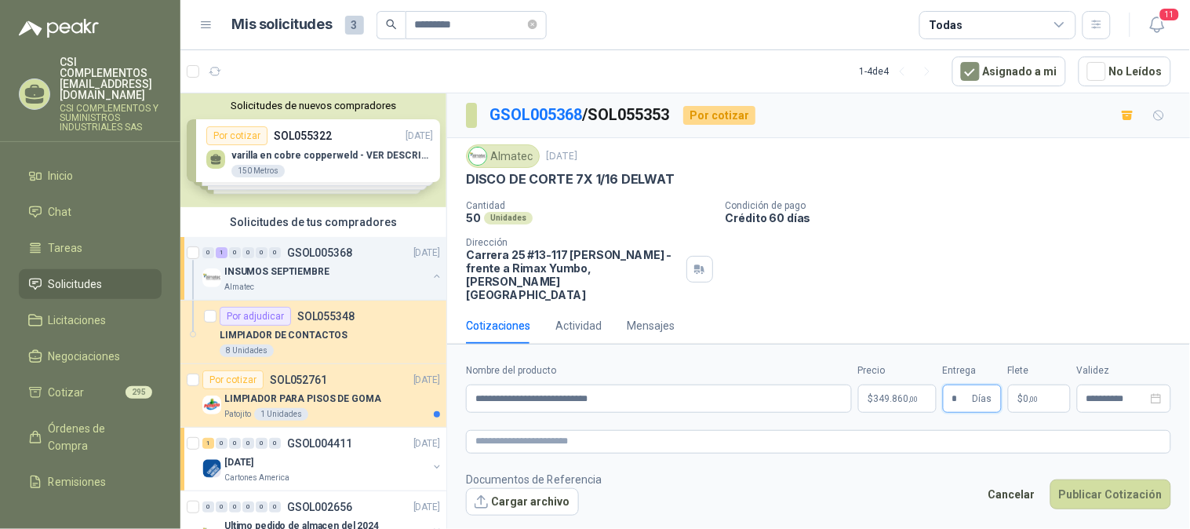
type input "*"
click at [1020, 384] on p "$ 0 ,00" at bounding box center [1039, 398] width 63 height 28
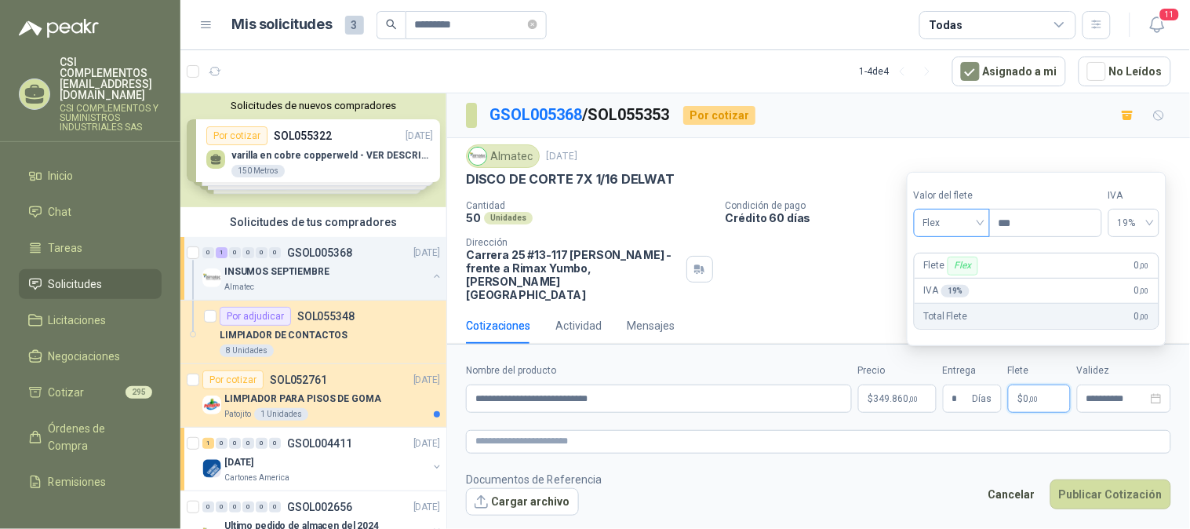
click at [986, 226] on div "Flex" at bounding box center [952, 223] width 76 height 28
click at [947, 282] on div "Incluido" at bounding box center [953, 281] width 54 height 17
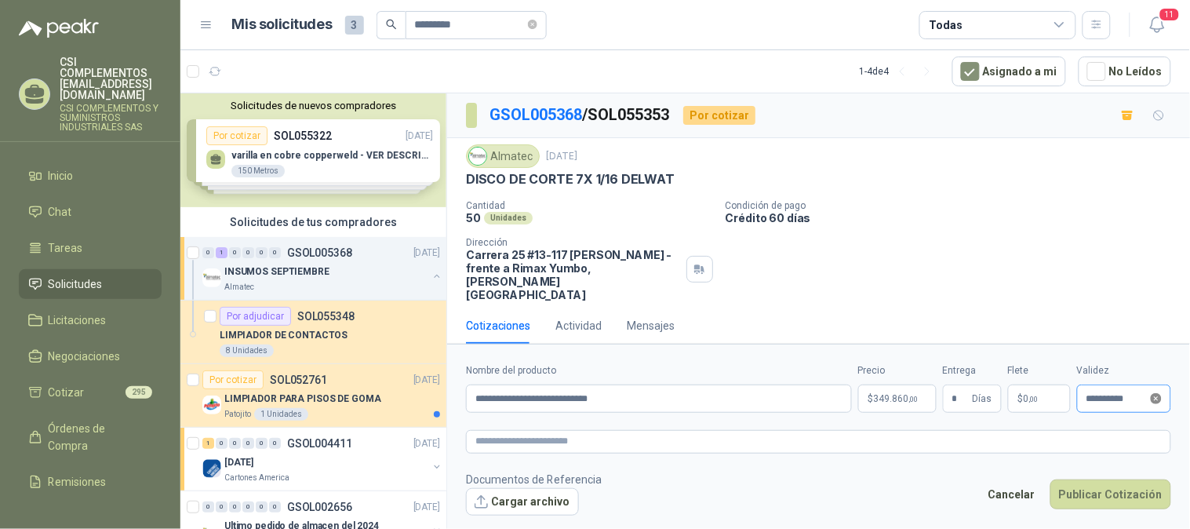
click at [1159, 393] on icon "close-circle" at bounding box center [1155, 398] width 11 height 11
click at [1095, 394] on input at bounding box center [1116, 399] width 61 height 10
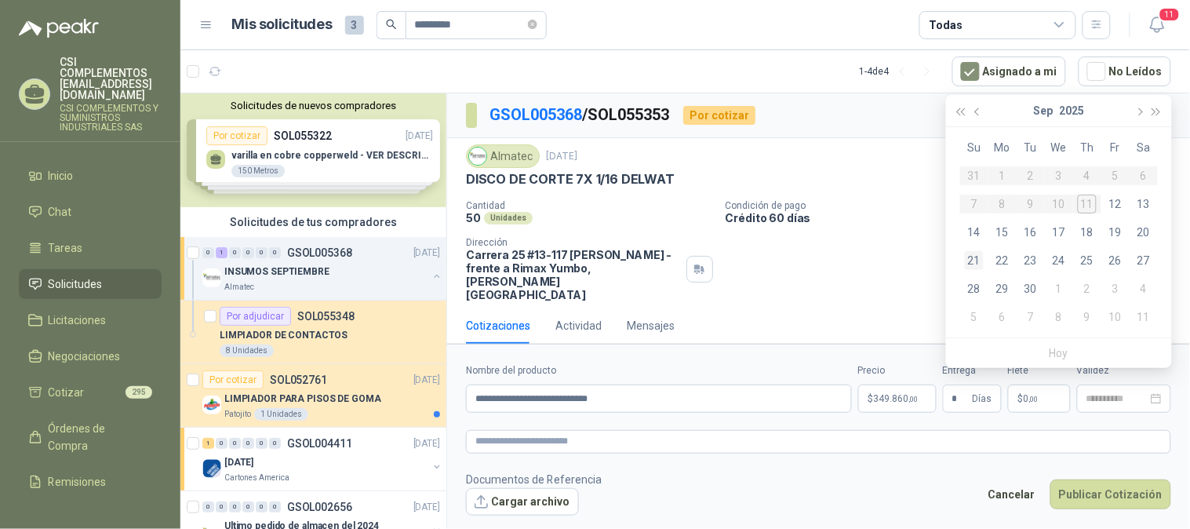
click at [975, 257] on div "21" at bounding box center [974, 260] width 19 height 19
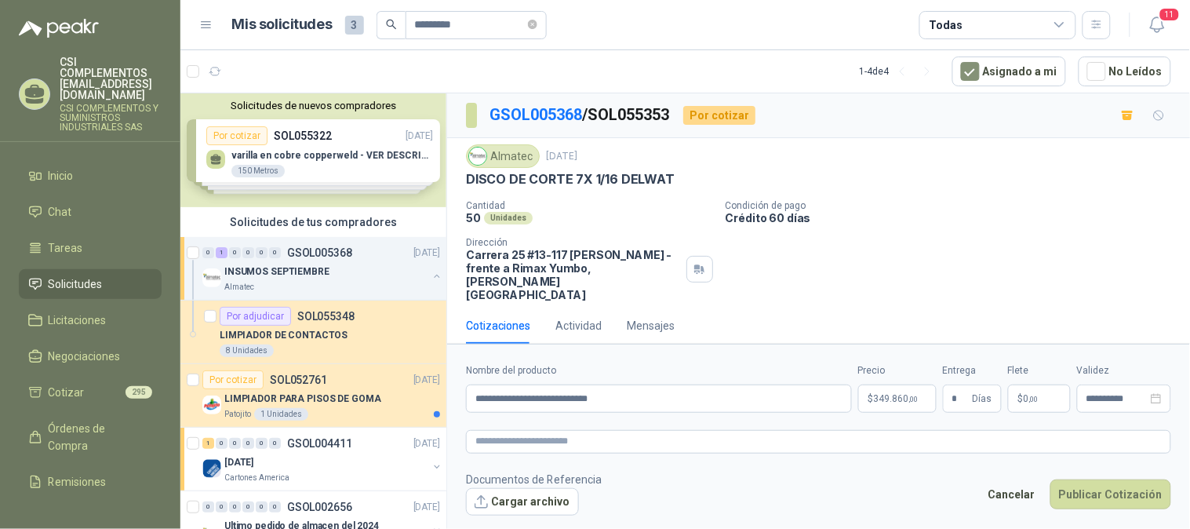
type input "**********"
click at [1139, 489] on button "Publicar Cotización" at bounding box center [1110, 494] width 121 height 30
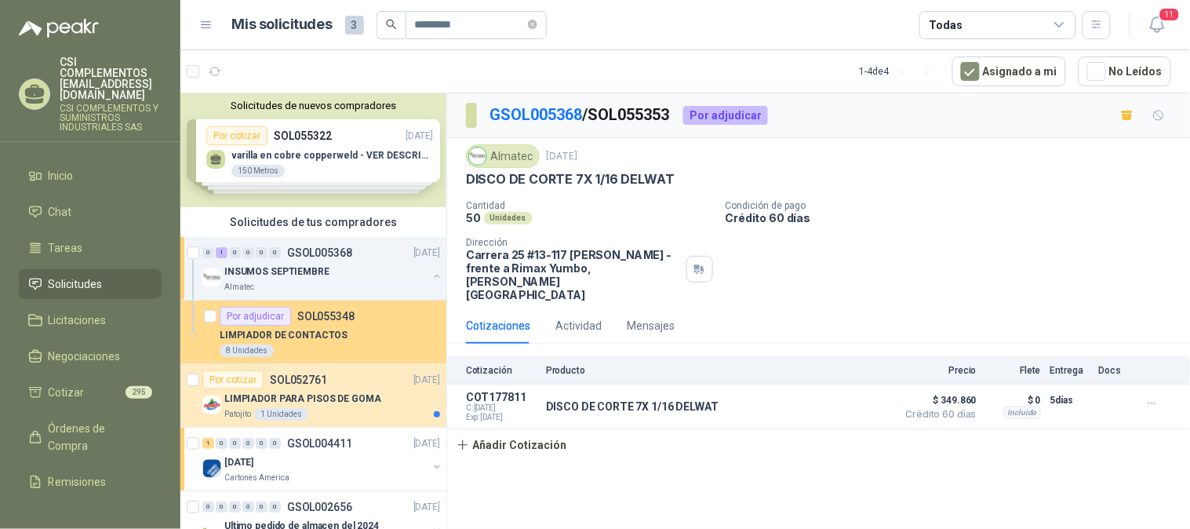
click at [336, 335] on p "LIMPIADOR DE CONTACTOS" at bounding box center [284, 335] width 128 height 15
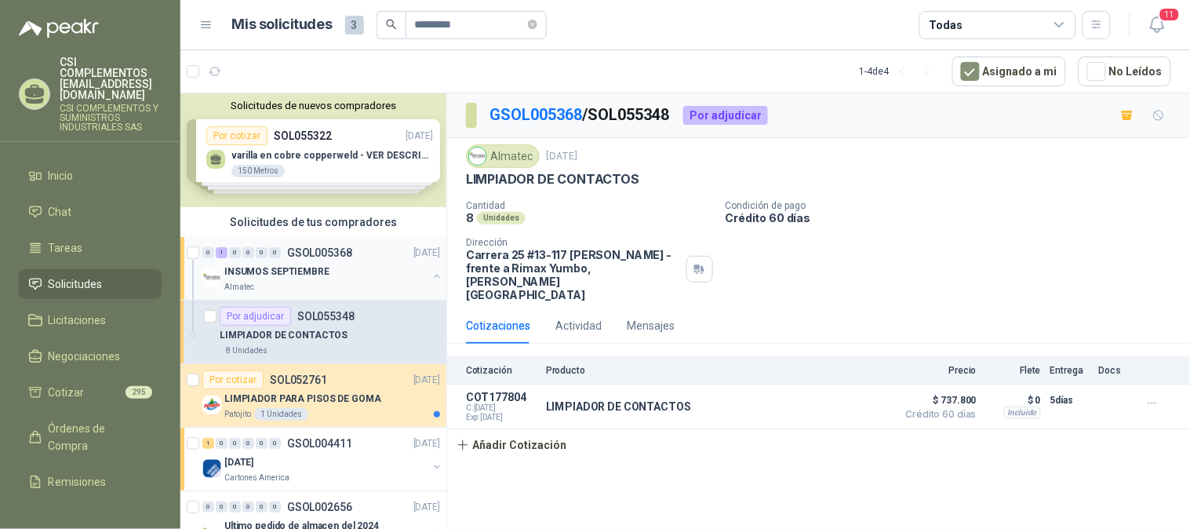
click at [287, 270] on p "INSUMOS SEPTIEMBRE" at bounding box center [276, 271] width 105 height 15
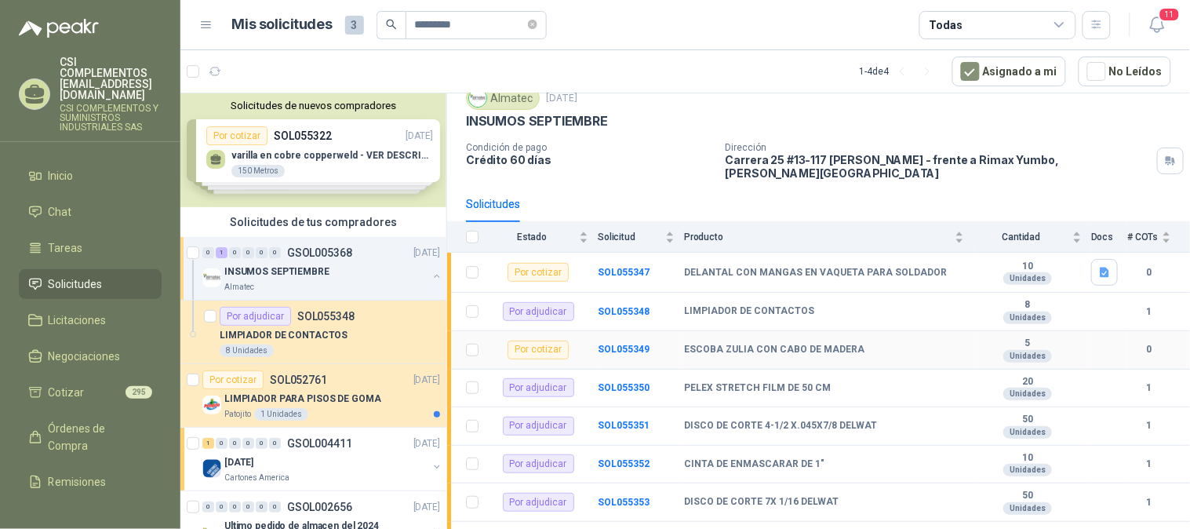
scroll to position [174, 0]
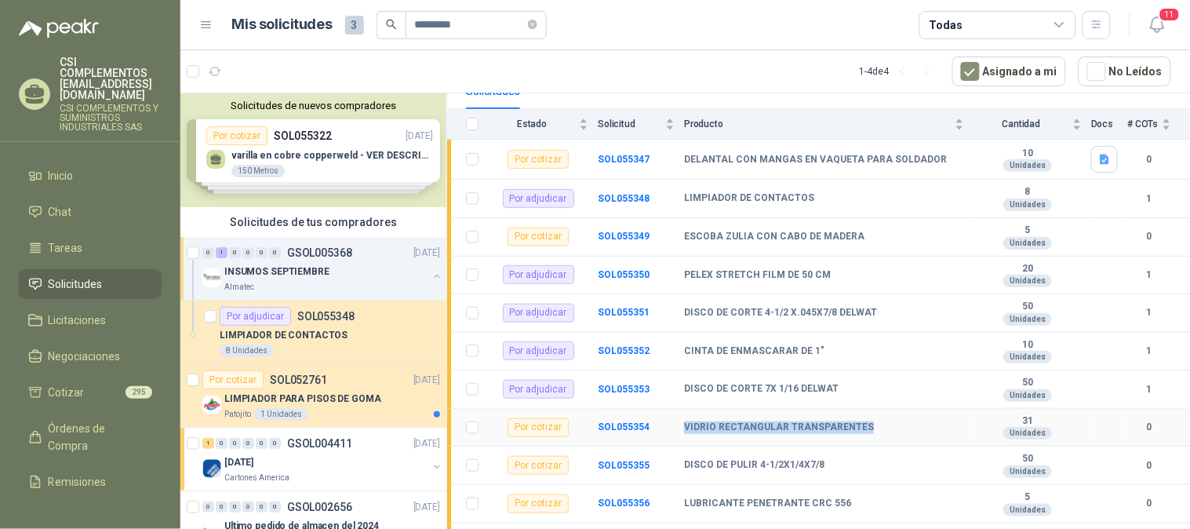
drag, startPoint x: 684, startPoint y: 420, endPoint x: 863, endPoint y: 425, distance: 179.7
click at [863, 425] on div "VIDRIO RECTANGULAR TRANSPARENTES" at bounding box center [824, 427] width 280 height 13
copy b "VIDRIO RECTANGULAR TRANSPARENTES"
click at [628, 421] on b "SOL055354" at bounding box center [624, 426] width 52 height 11
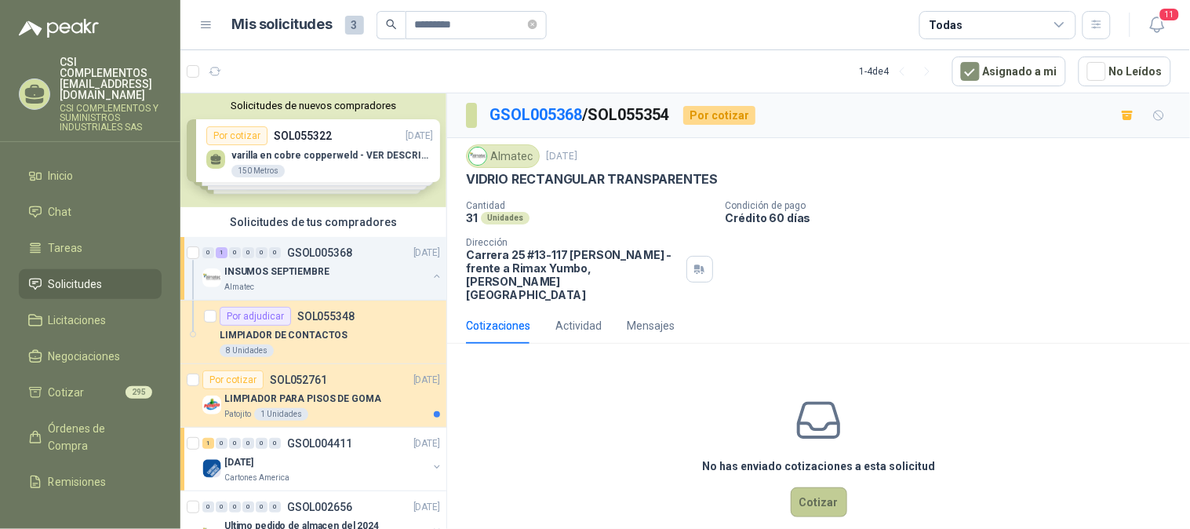
click at [809, 487] on button "Cotizar" at bounding box center [819, 502] width 56 height 30
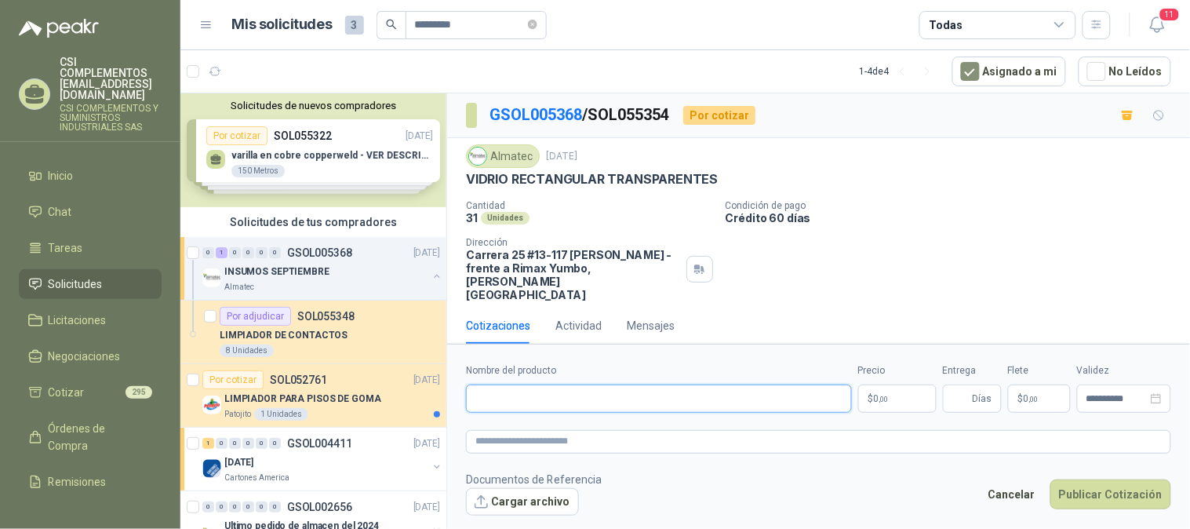
click at [506, 387] on input "Nombre del producto" at bounding box center [659, 398] width 386 height 28
paste input "**********"
type input "**********"
click at [889, 394] on span ",00" at bounding box center [883, 398] width 9 height 9
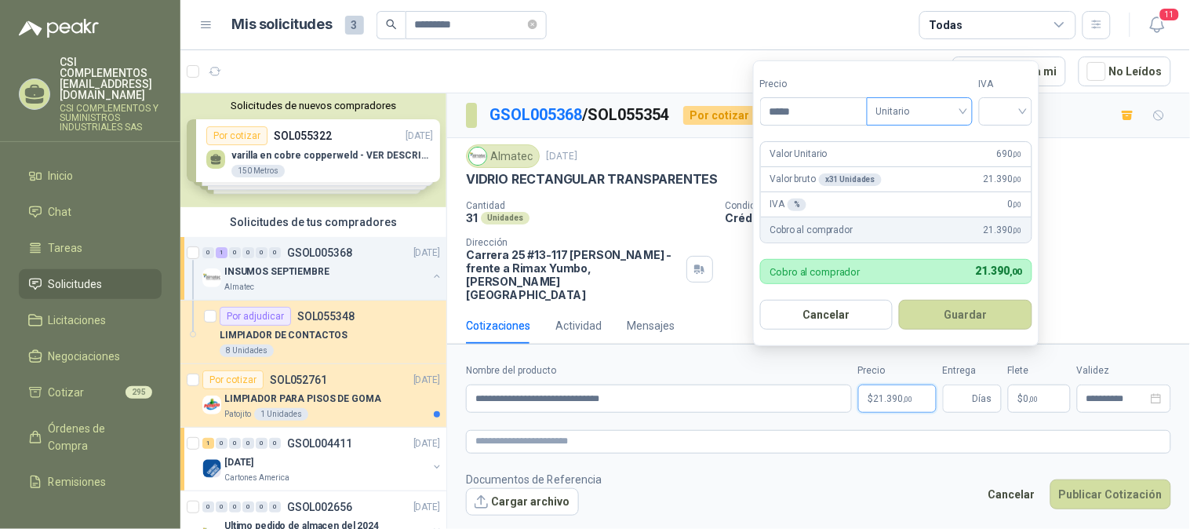
click at [958, 114] on span "Unitario" at bounding box center [919, 112] width 87 height 24
type input "*****"
click at [932, 144] on div "Unitario" at bounding box center [922, 144] width 81 height 17
click at [1031, 115] on div at bounding box center [1005, 111] width 53 height 28
click at [1002, 137] on div "19%" at bounding box center [1008, 144] width 29 height 17
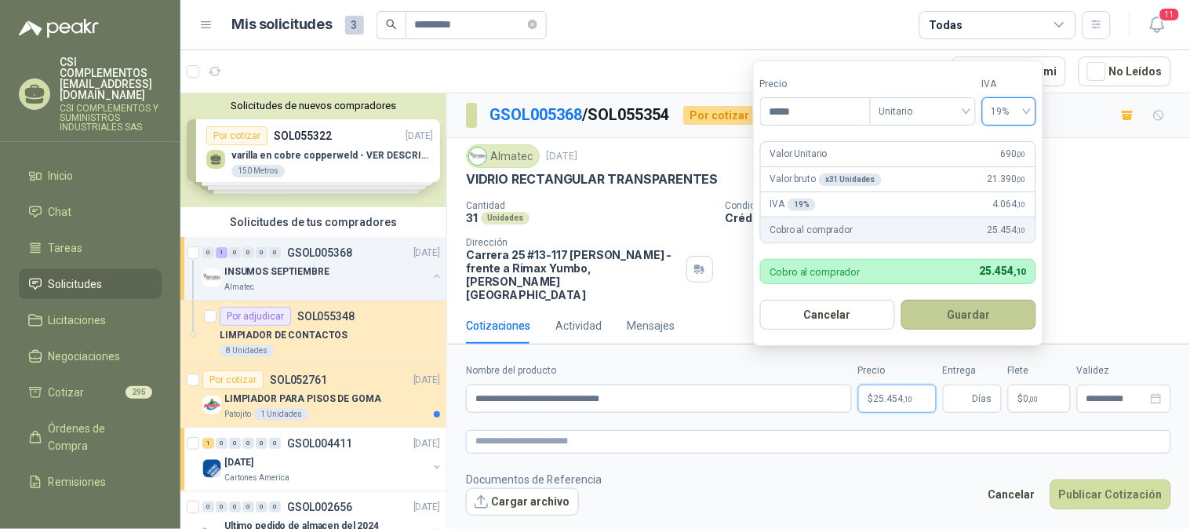
click at [962, 316] on button "Guardar" at bounding box center [968, 315] width 135 height 30
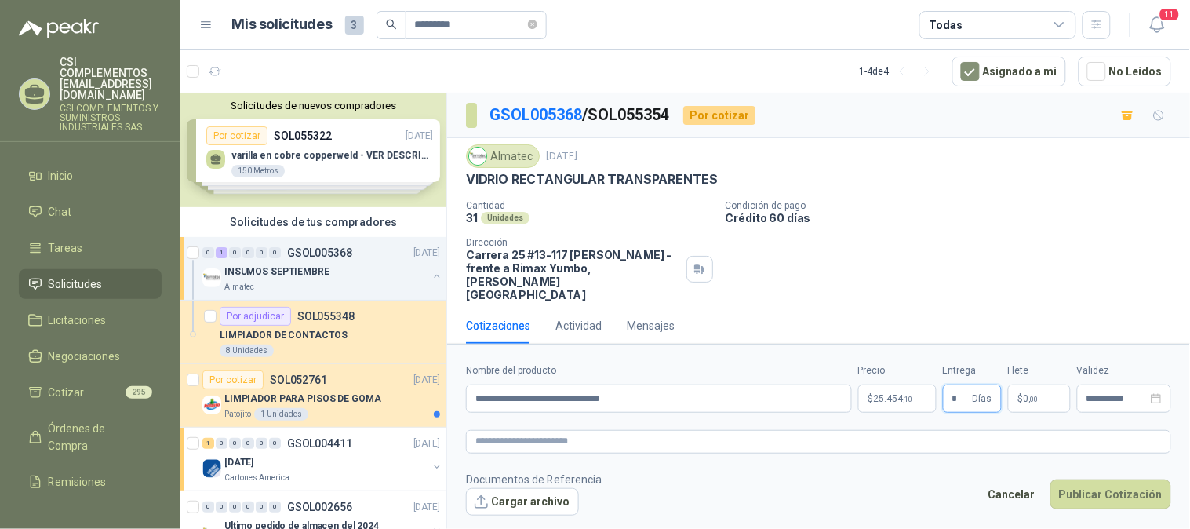
type input "*"
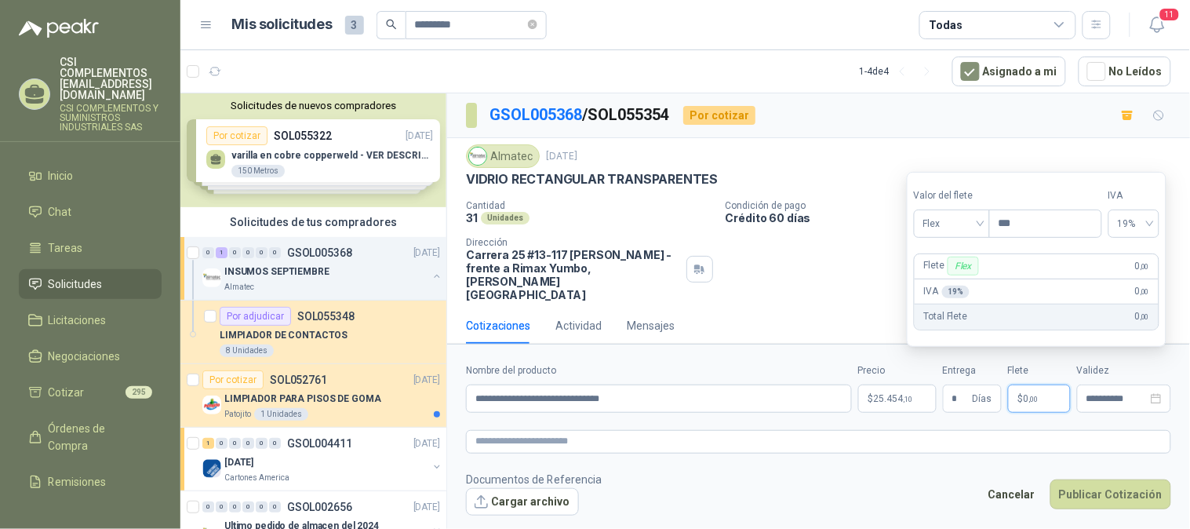
click at [1023, 394] on span "0 ,00" at bounding box center [1030, 398] width 15 height 9
click at [1053, 231] on input "***" at bounding box center [1045, 222] width 111 height 27
click at [980, 228] on span "Flex" at bounding box center [951, 223] width 57 height 24
click at [963, 280] on div "Incluido" at bounding box center [953, 281] width 54 height 17
click at [1039, 384] on p "$ 0 ,00" at bounding box center [1039, 398] width 63 height 28
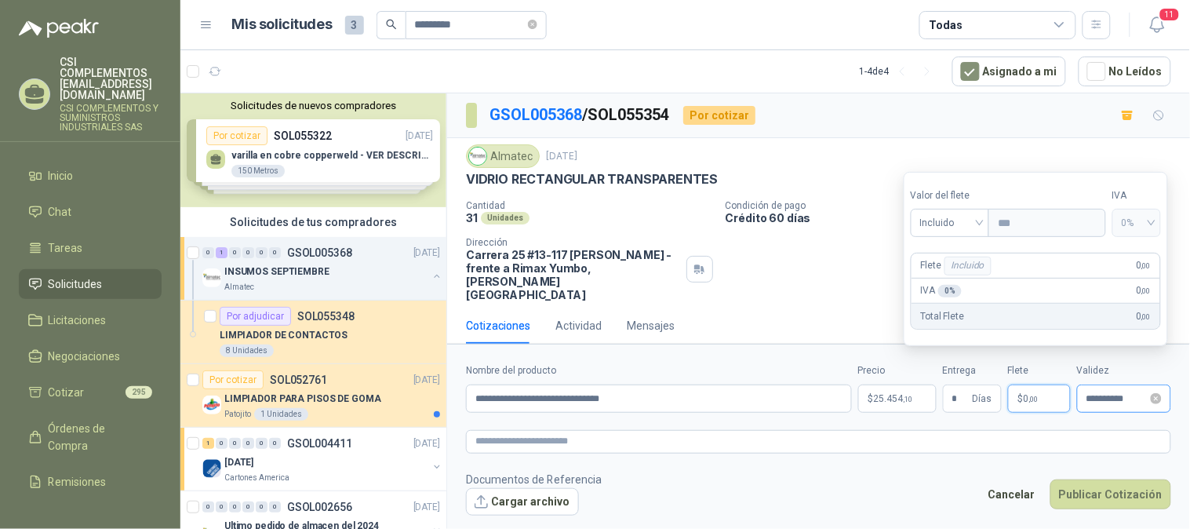
click at [1120, 384] on div "**********" at bounding box center [1124, 398] width 94 height 28
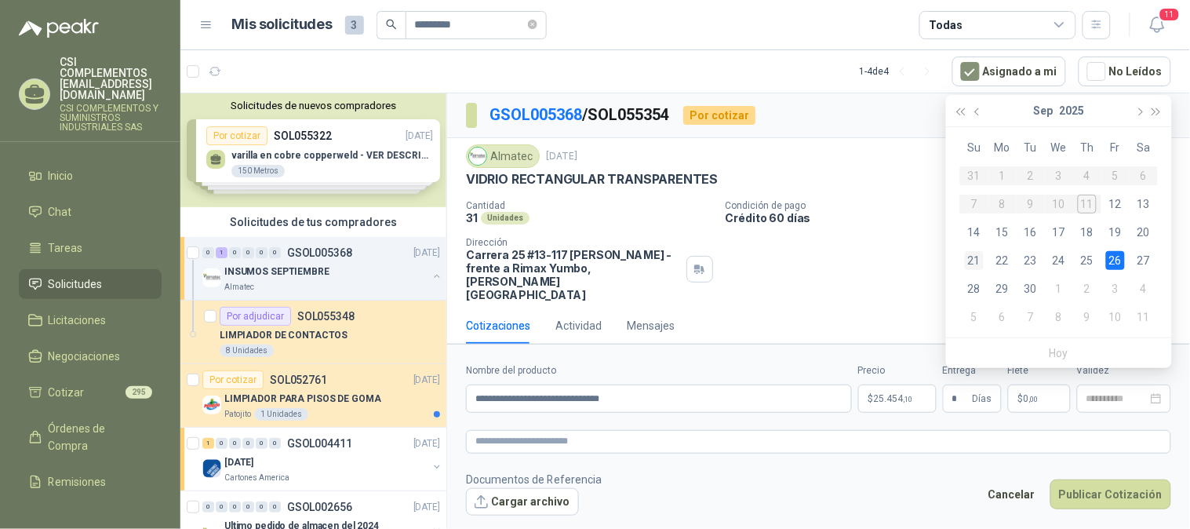
click at [973, 256] on div "21" at bounding box center [974, 260] width 19 height 19
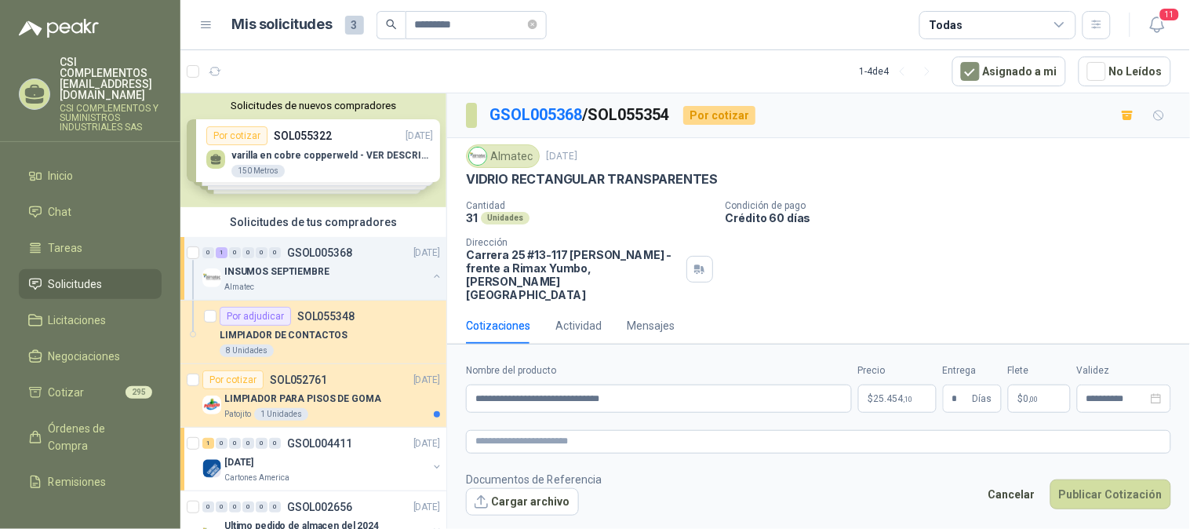
type input "**********"
click at [1090, 479] on button "Publicar Cotización" at bounding box center [1110, 494] width 121 height 30
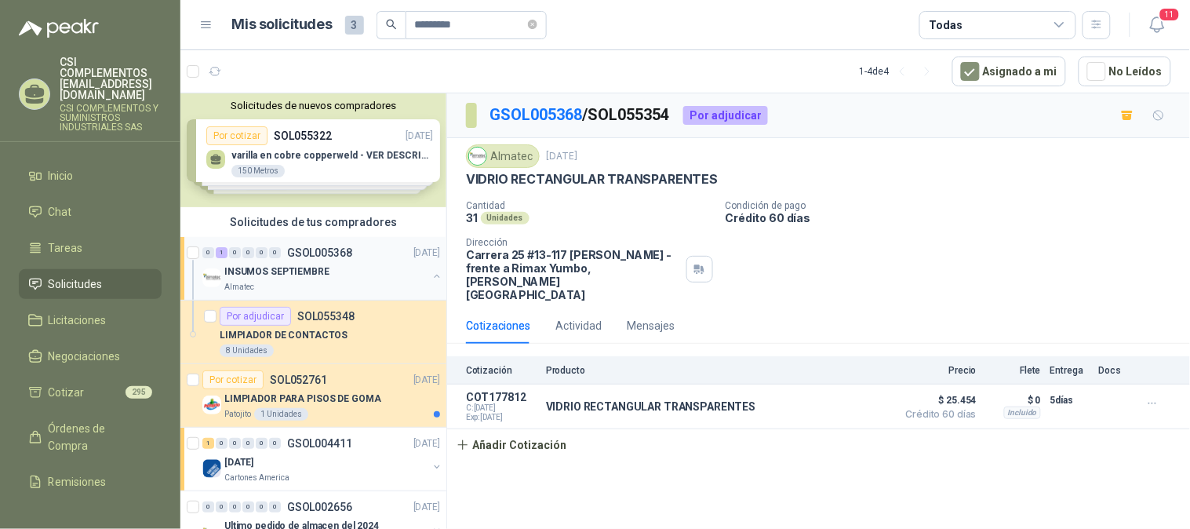
click at [309, 269] on p "INSUMOS SEPTIEMBRE" at bounding box center [276, 271] width 105 height 15
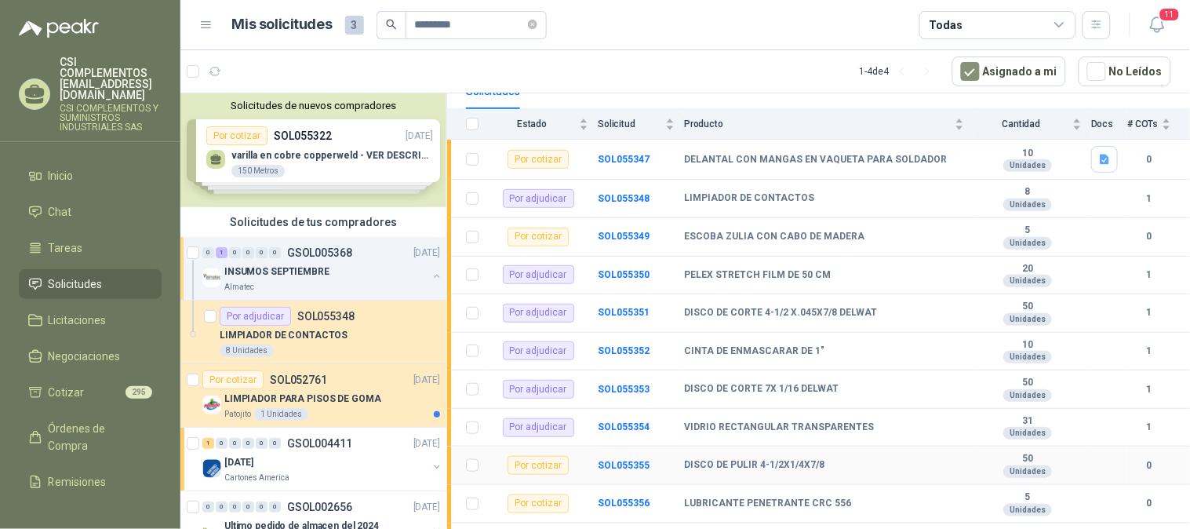
scroll to position [261, 0]
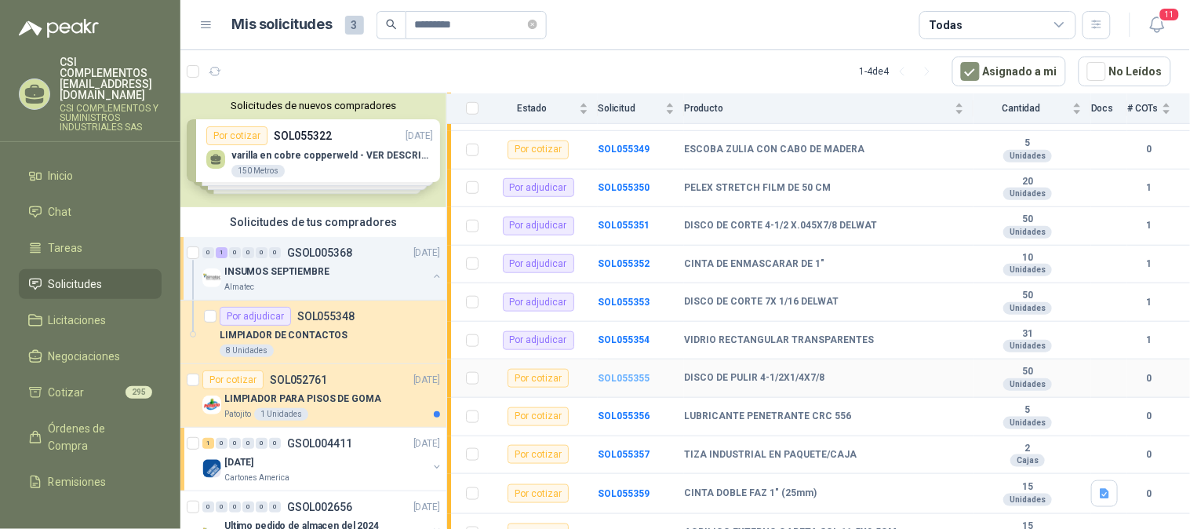
click at [623, 373] on b "SOL055355" at bounding box center [624, 378] width 52 height 11
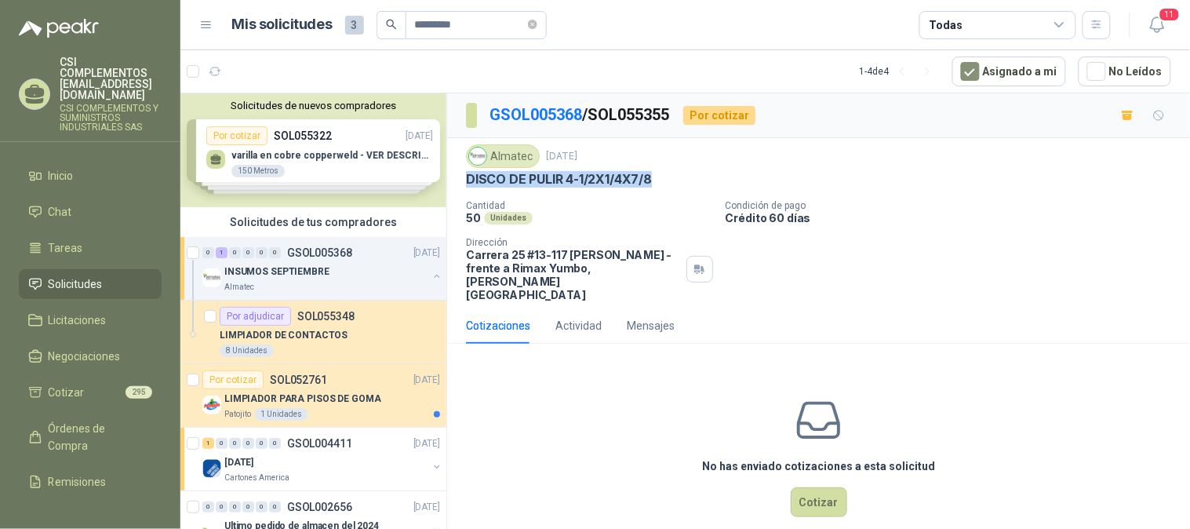
drag, startPoint x: 464, startPoint y: 174, endPoint x: 682, endPoint y: 188, distance: 218.5
click at [682, 188] on div "Almatec [DATE] DISCO DE PULIR 4-1/2X1/4X7/8 Cantidad 50 Unidades Condición de p…" at bounding box center [818, 222] width 743 height 169
copy p "DISCO DE PULIR 4-1/2X1/4X7/8"
click at [820, 487] on button "Cotizar" at bounding box center [819, 502] width 56 height 30
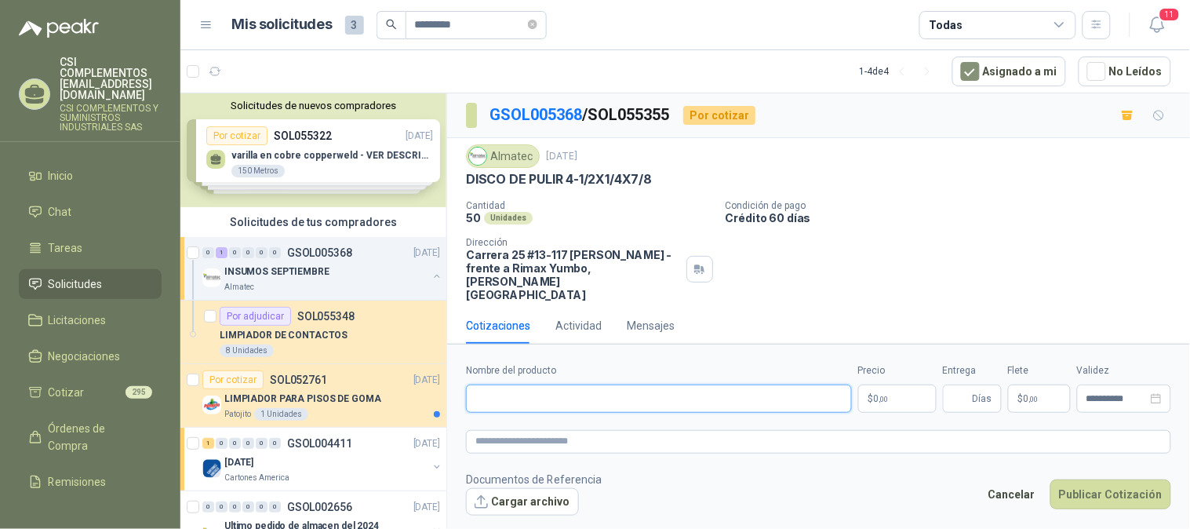
click at [552, 391] on input "Nombre del producto" at bounding box center [659, 398] width 386 height 28
paste input "**********"
type input "**********"
click at [887, 384] on p "$ 0 ,00" at bounding box center [897, 398] width 78 height 28
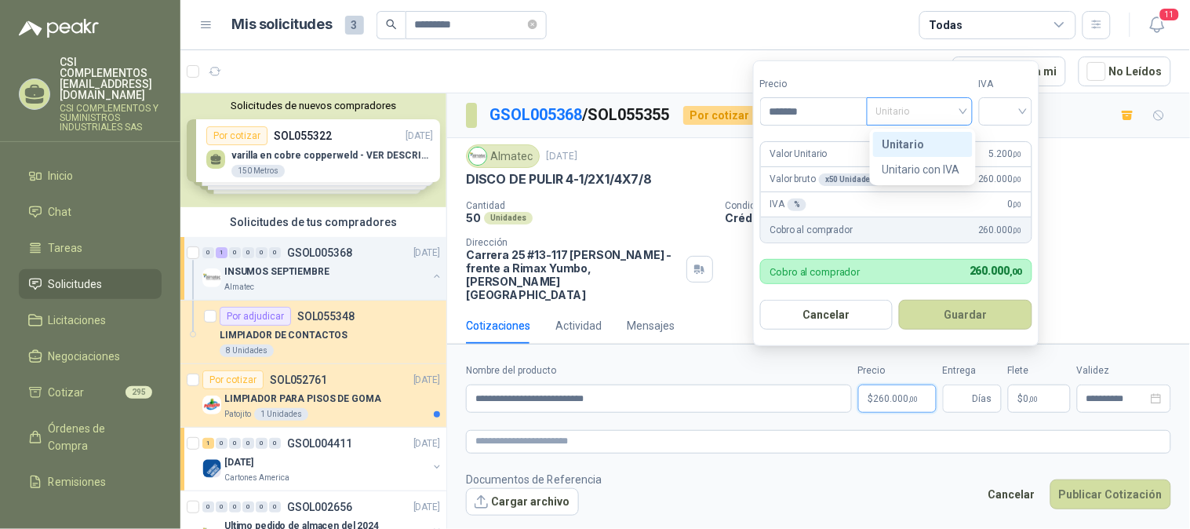
click at [960, 120] on span "Unitario" at bounding box center [919, 112] width 87 height 24
type input "*******"
click at [926, 151] on div "Unitario" at bounding box center [922, 144] width 81 height 17
click at [1029, 112] on div at bounding box center [1005, 111] width 53 height 28
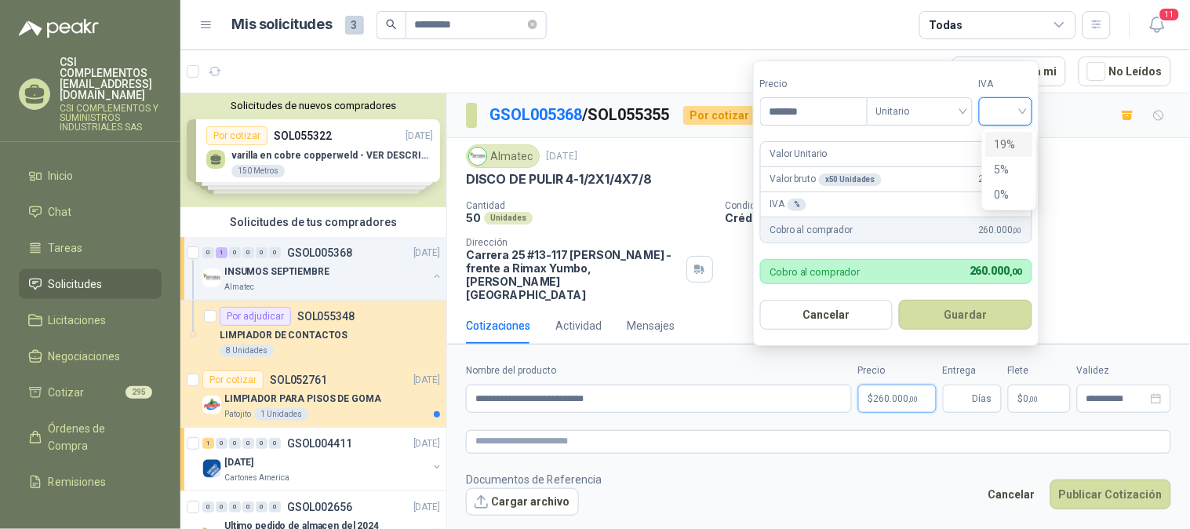
click at [1008, 137] on div "19%" at bounding box center [1008, 144] width 29 height 17
click at [971, 322] on button "Guardar" at bounding box center [968, 315] width 135 height 30
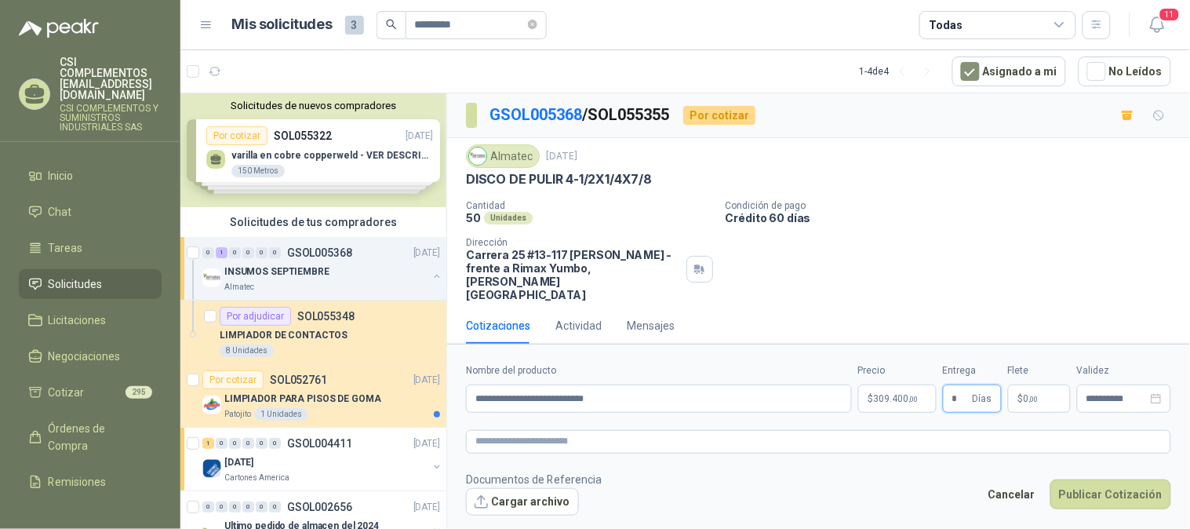
type input "*"
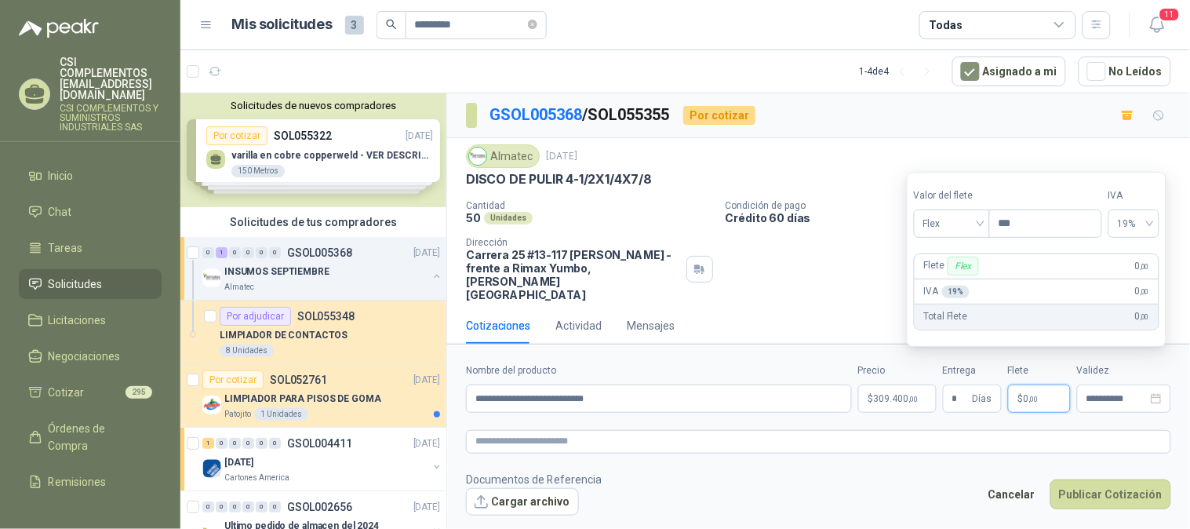
click at [1024, 392] on p "$ 0 ,00" at bounding box center [1039, 398] width 63 height 28
click at [978, 223] on span "Flex" at bounding box center [951, 223] width 57 height 24
click at [944, 275] on div "Incluido" at bounding box center [953, 281] width 54 height 17
click at [1112, 394] on input "**********" at bounding box center [1116, 399] width 61 height 10
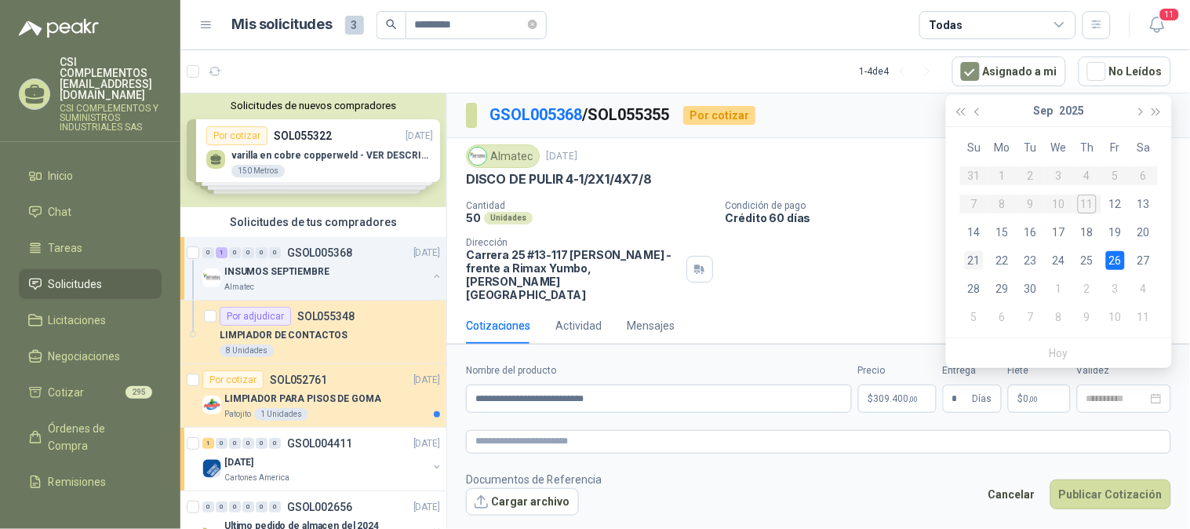
click at [975, 256] on div "21" at bounding box center [974, 260] width 19 height 19
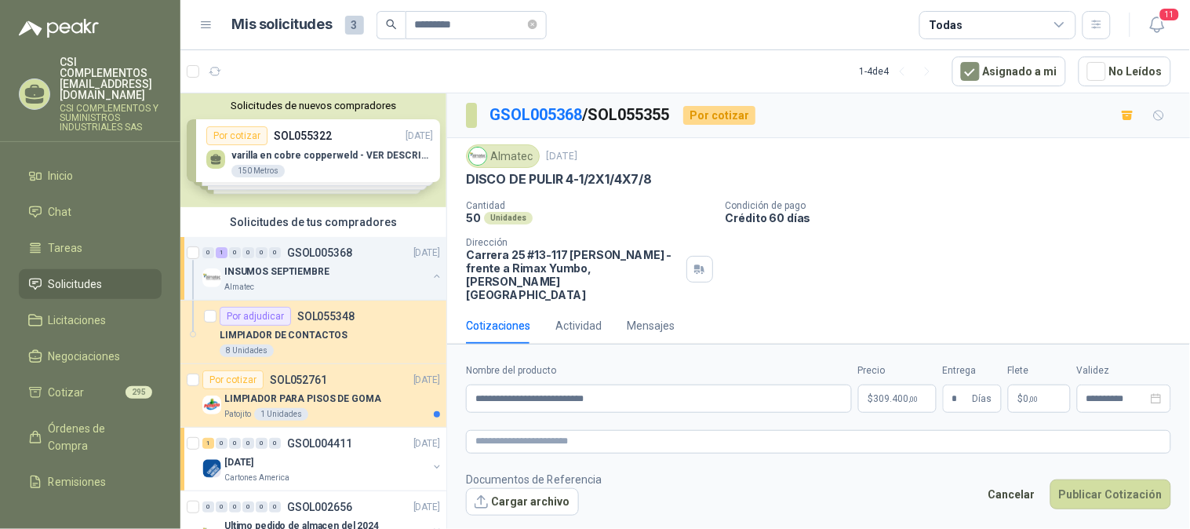
type input "**********"
click at [1081, 480] on button "Publicar Cotización" at bounding box center [1110, 494] width 121 height 30
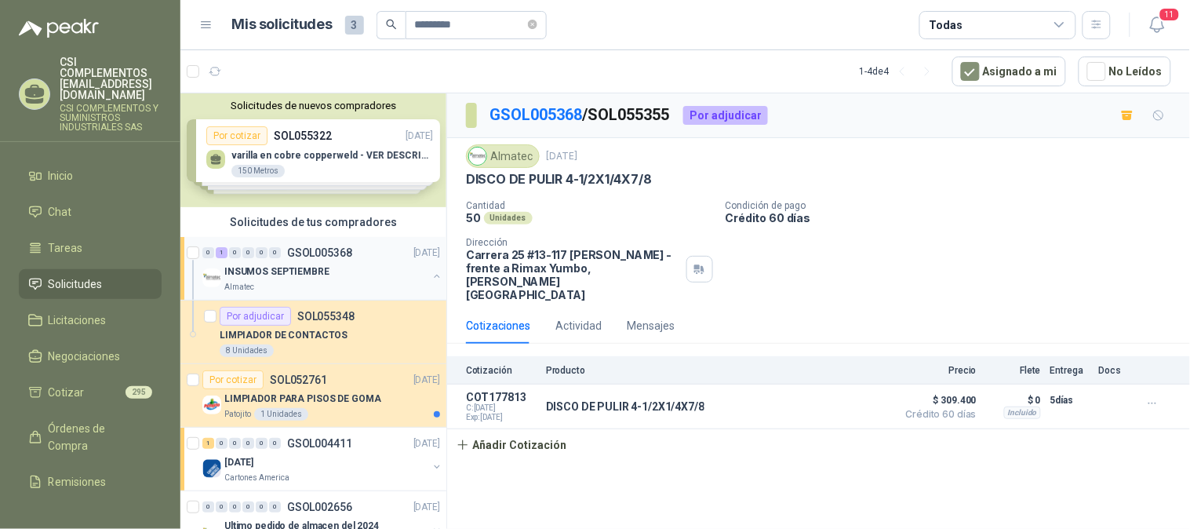
click at [267, 278] on p "INSUMOS SEPTIEMBRE" at bounding box center [276, 271] width 105 height 15
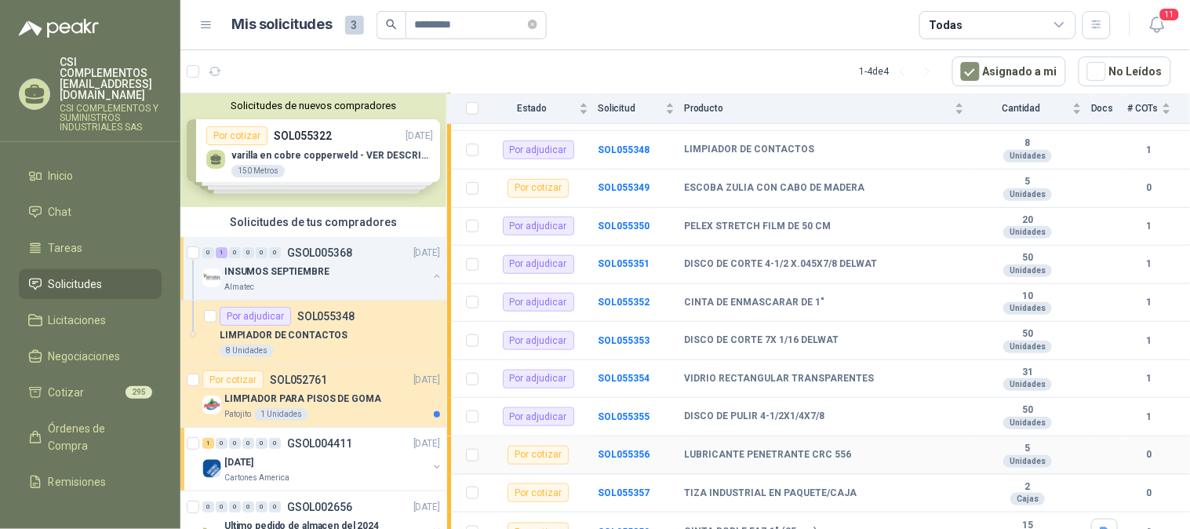
scroll to position [261, 0]
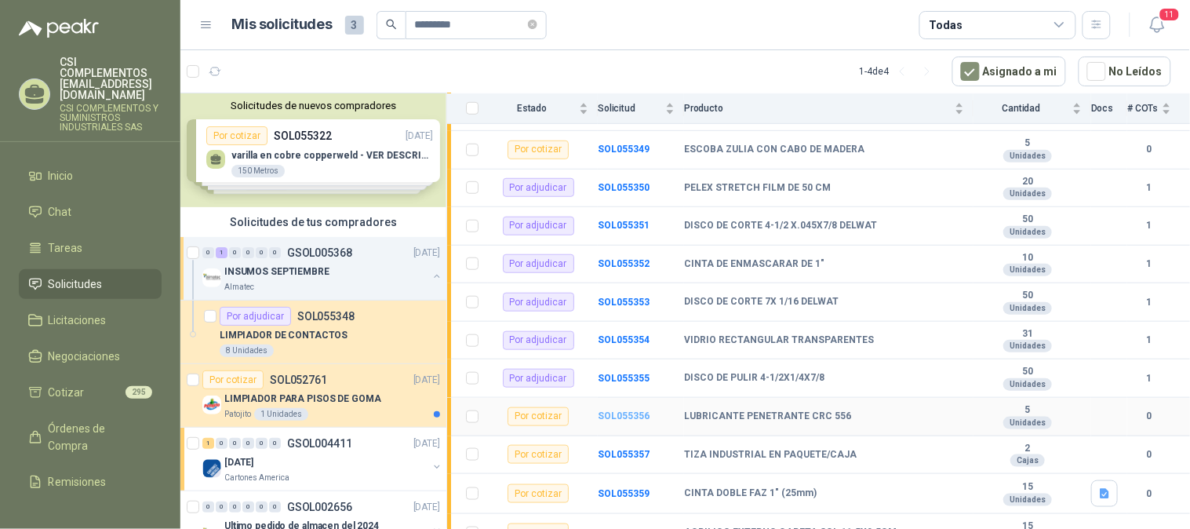
click at [616, 410] on b "SOL055356" at bounding box center [624, 415] width 52 height 11
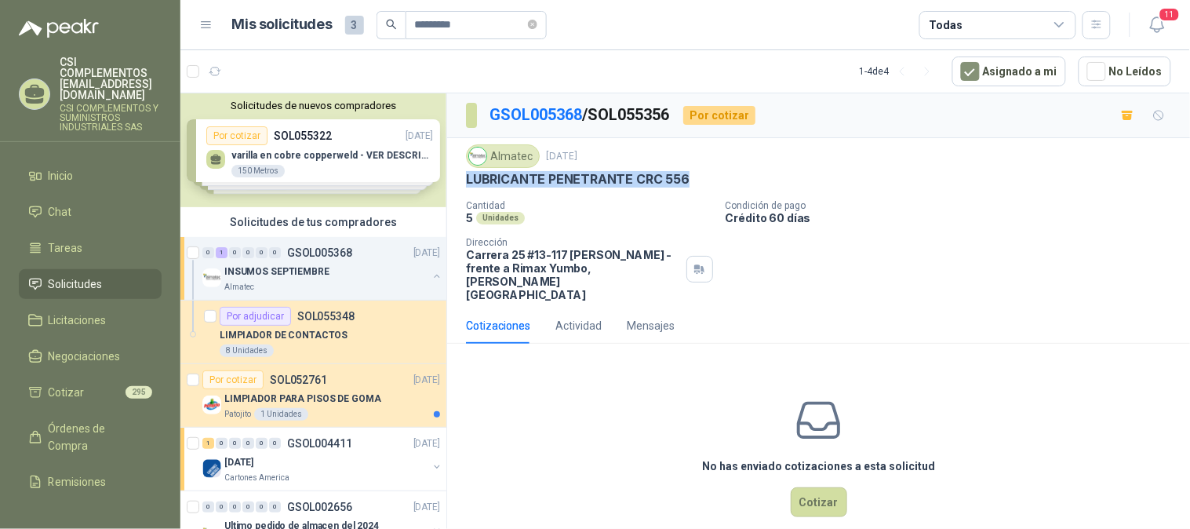
drag, startPoint x: 467, startPoint y: 186, endPoint x: 703, endPoint y: 193, distance: 236.2
click at [703, 193] on div "Almatec [DATE] LUBRICANTE PENETRANTE CRC 556  Cantidad 5 Unidades Condición de…" at bounding box center [818, 222] width 705 height 157
copy p "LUBRICANTE PENETRANTE CRC 556"
click at [821, 487] on button "Cotizar" at bounding box center [819, 502] width 56 height 30
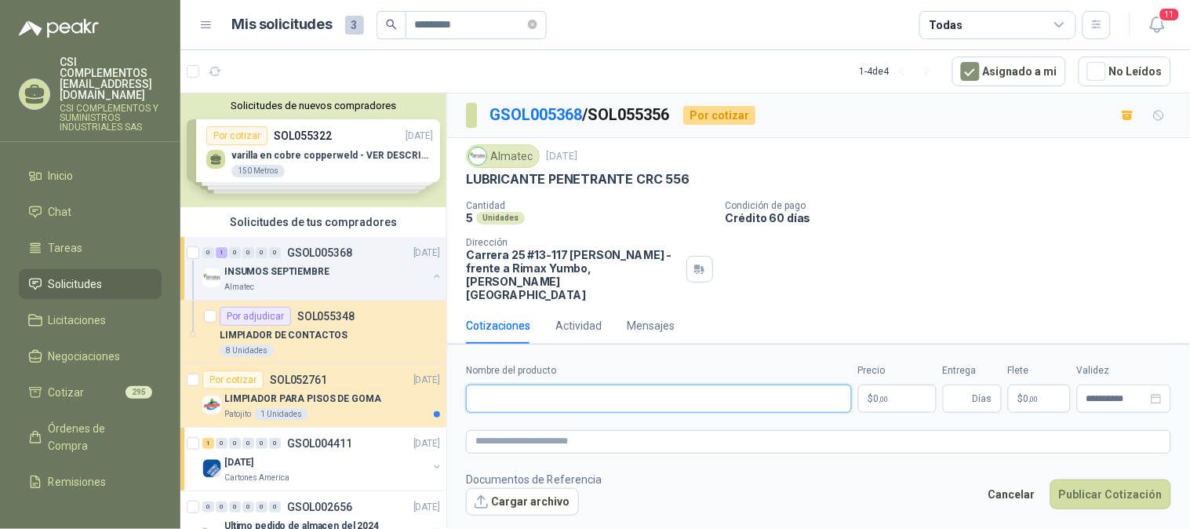
click at [529, 384] on input "Nombre del producto" at bounding box center [659, 398] width 386 height 28
paste input "**********"
type input "**********"
click at [894, 384] on p "$ 0 ,00" at bounding box center [897, 398] width 78 height 28
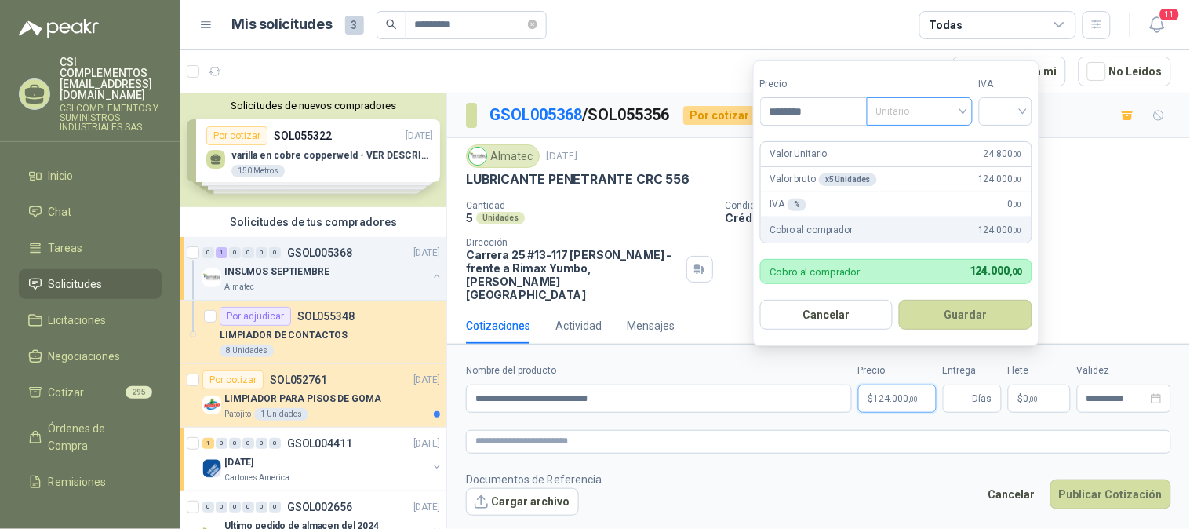
click at [963, 104] on span "Unitario" at bounding box center [919, 112] width 87 height 24
type input "********"
click at [921, 136] on div "Unitario" at bounding box center [922, 144] width 81 height 17
click at [1031, 122] on div at bounding box center [1005, 111] width 53 height 28
click at [1016, 139] on div "19%" at bounding box center [1008, 144] width 29 height 17
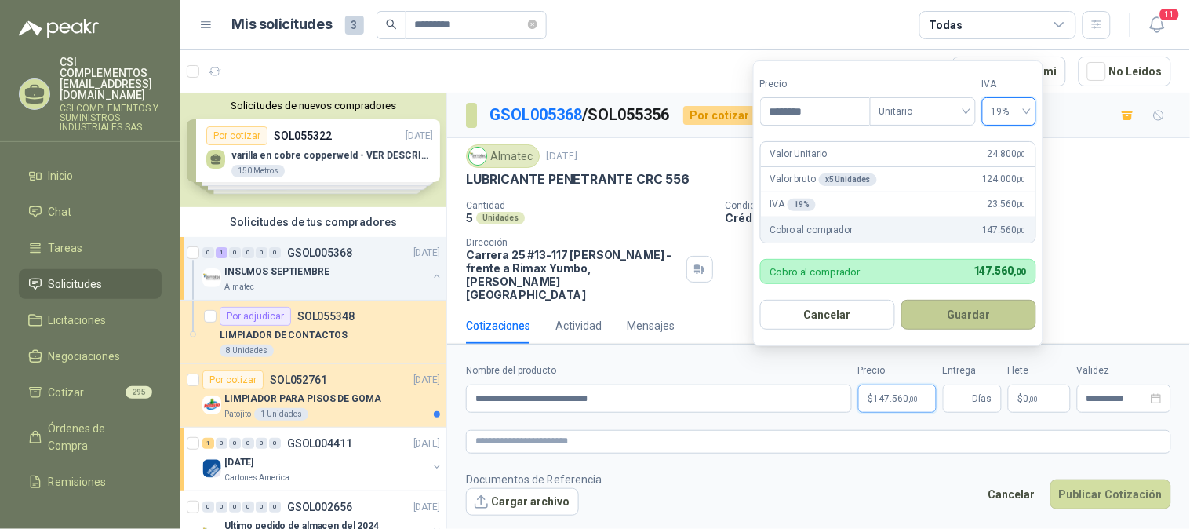
click at [969, 312] on button "Guardar" at bounding box center [968, 315] width 135 height 30
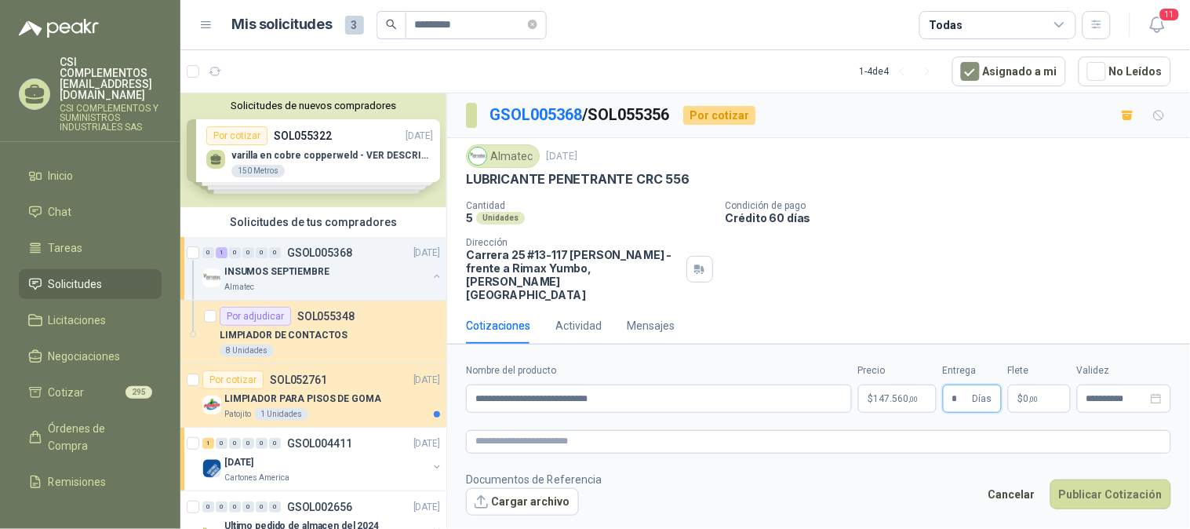
type input "*"
click at [1017, 391] on p "$ 0 ,00" at bounding box center [1039, 398] width 63 height 28
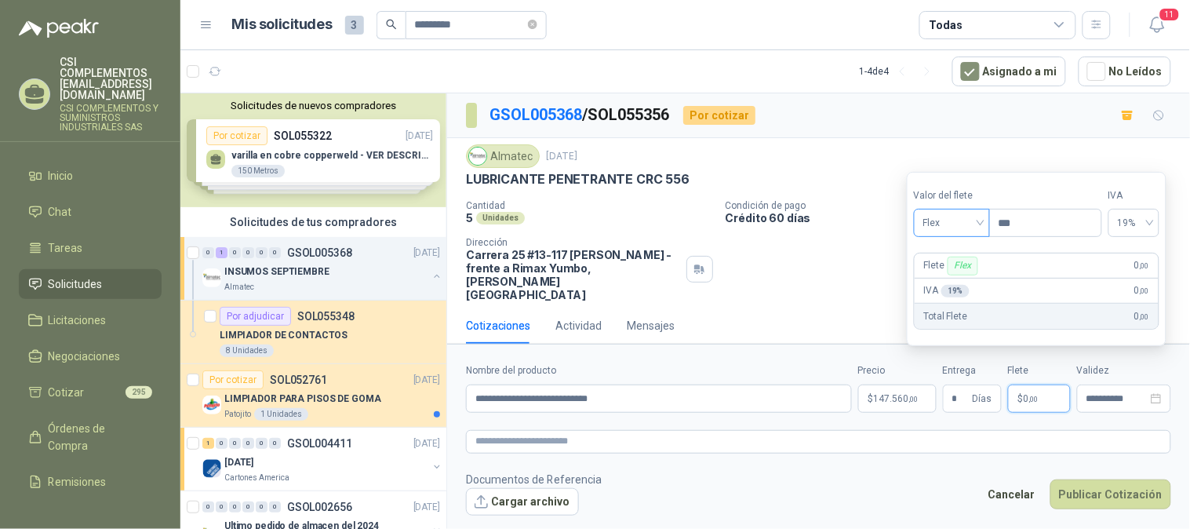
click at [990, 222] on div "Flex" at bounding box center [952, 223] width 76 height 28
click at [965, 287] on div "Incluido" at bounding box center [953, 281] width 54 height 17
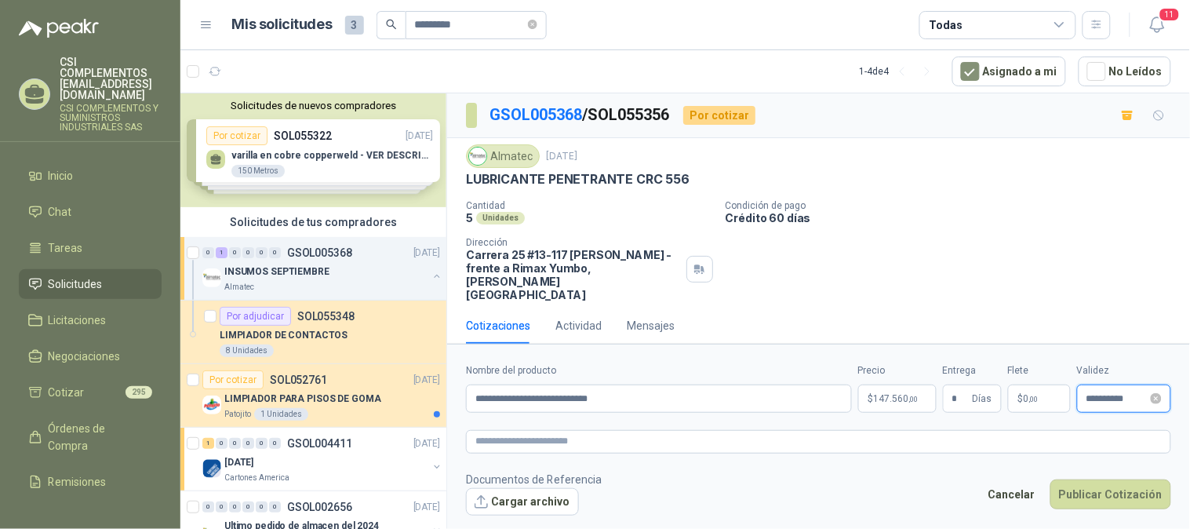
click at [1100, 394] on input "**********" at bounding box center [1116, 399] width 61 height 10
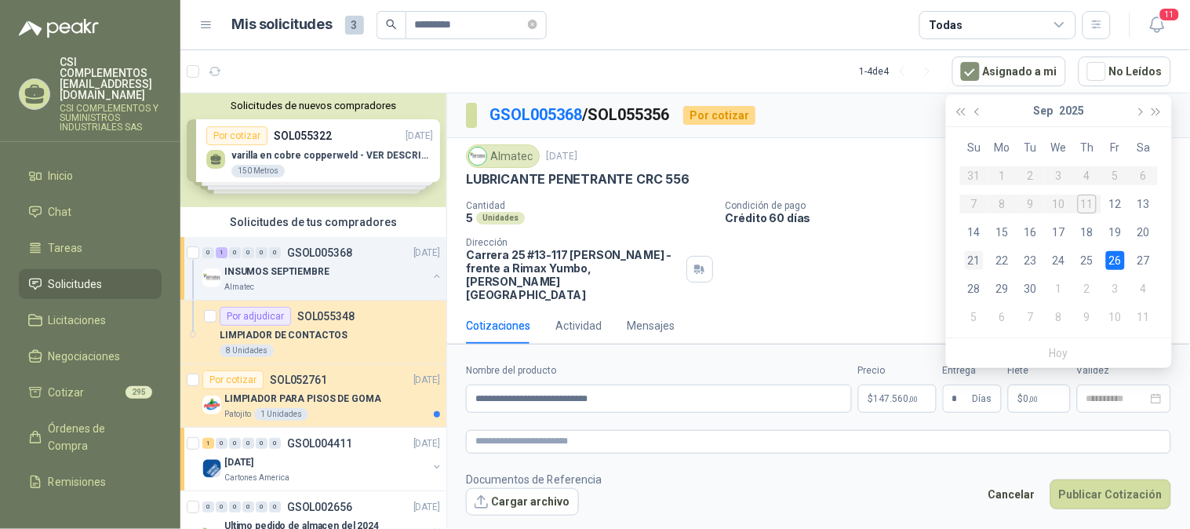
click at [976, 261] on div "21" at bounding box center [974, 260] width 19 height 19
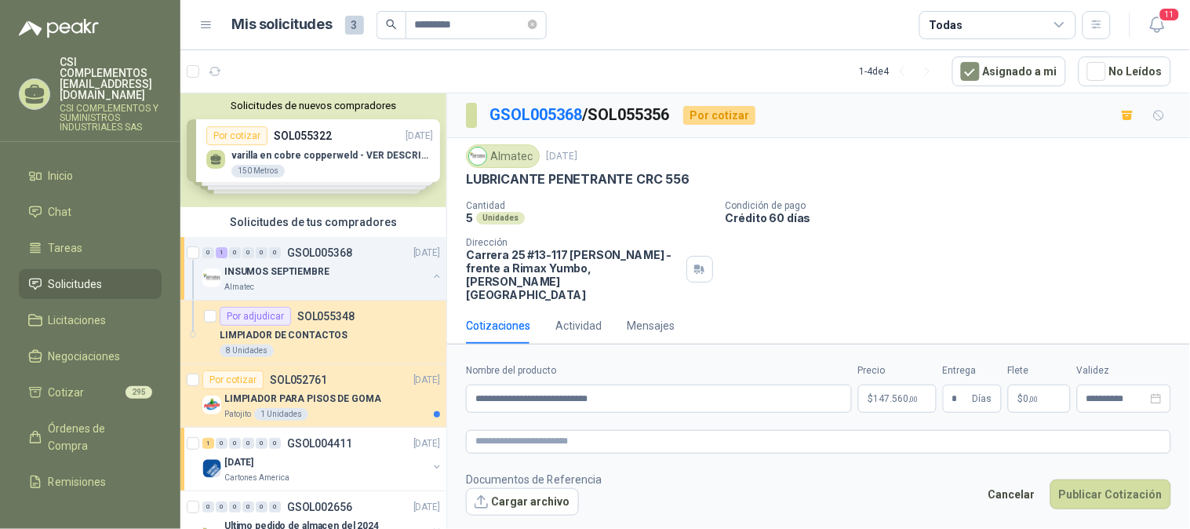
type input "**********"
click at [1080, 479] on button "Publicar Cotización" at bounding box center [1110, 494] width 121 height 30
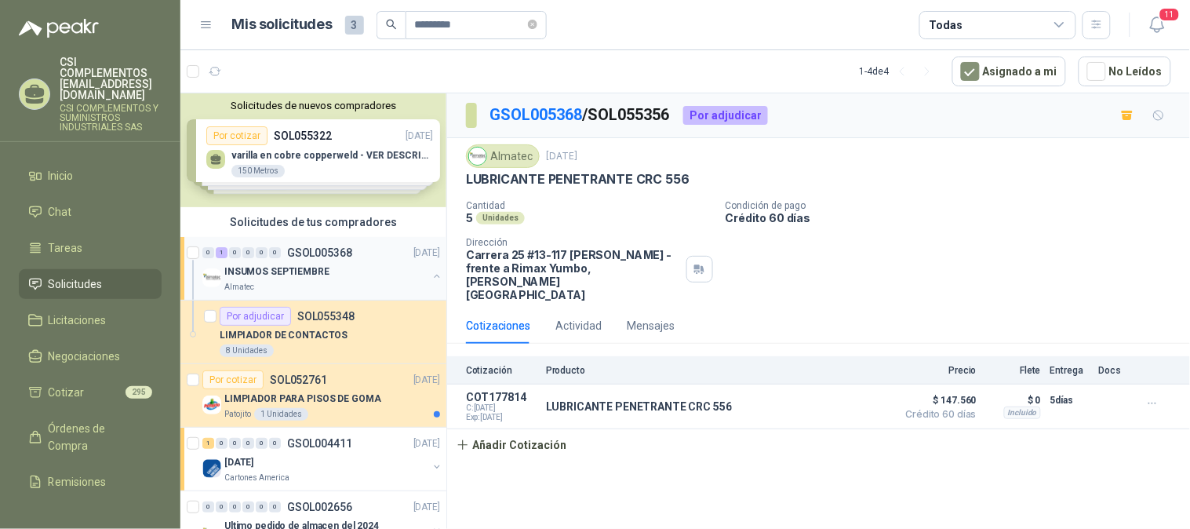
click at [292, 264] on p "INSUMOS SEPTIEMBRE" at bounding box center [276, 271] width 105 height 15
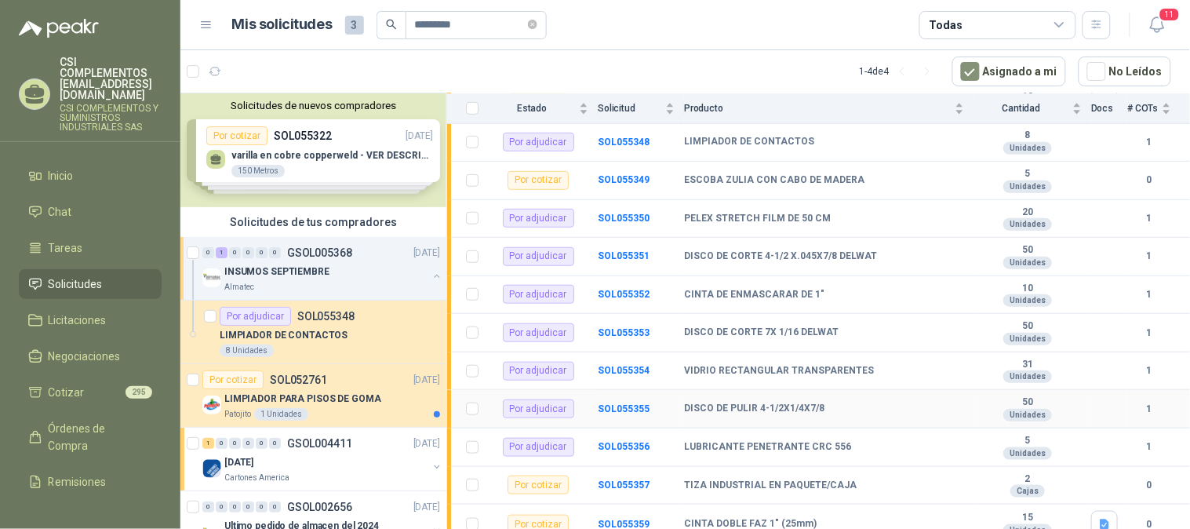
scroll to position [261, 0]
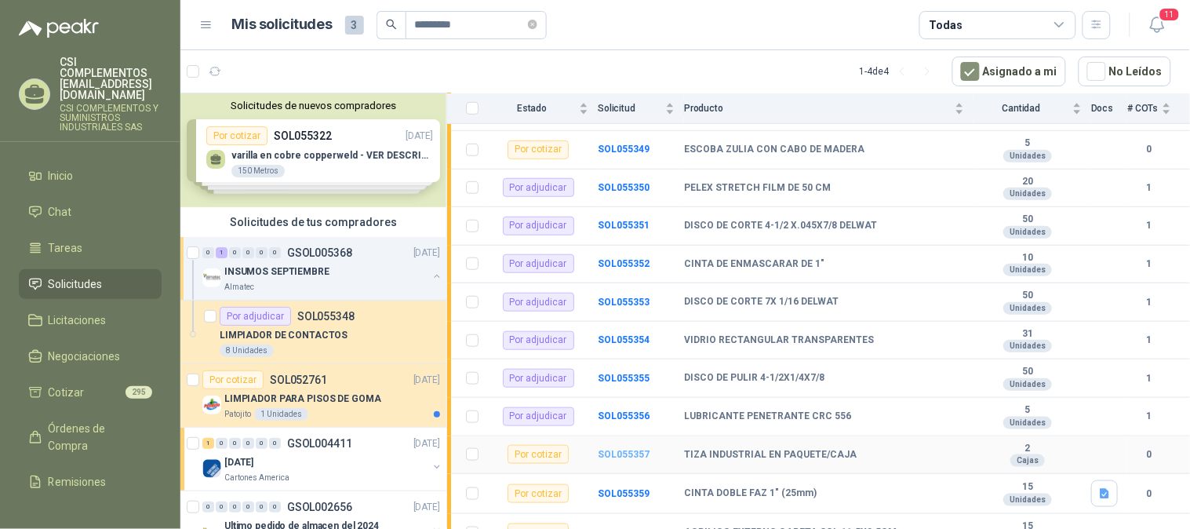
click at [633, 449] on b "SOL055357" at bounding box center [624, 454] width 52 height 11
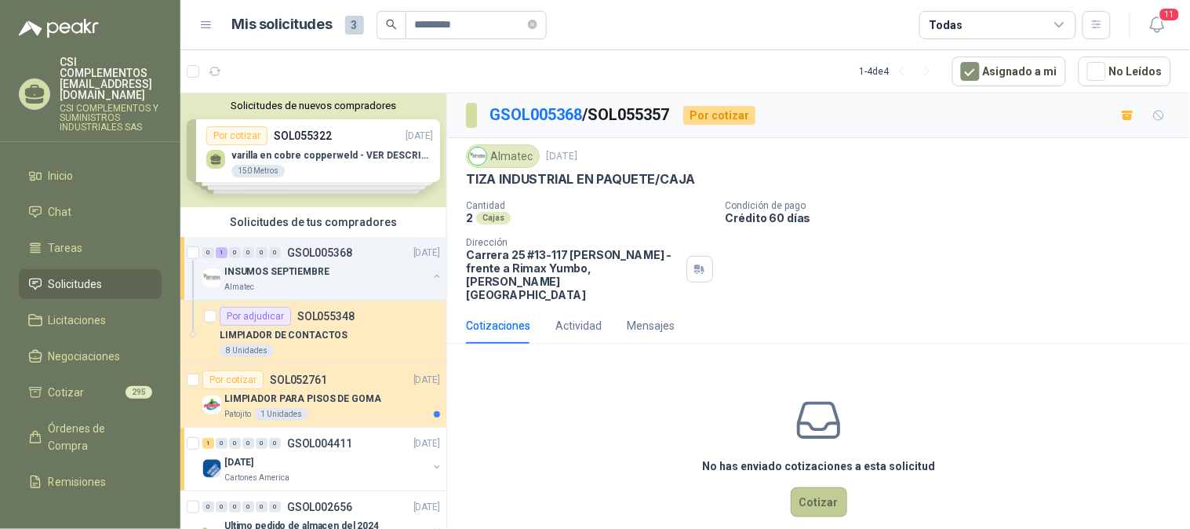
click at [812, 487] on button "Cotizar" at bounding box center [819, 502] width 56 height 30
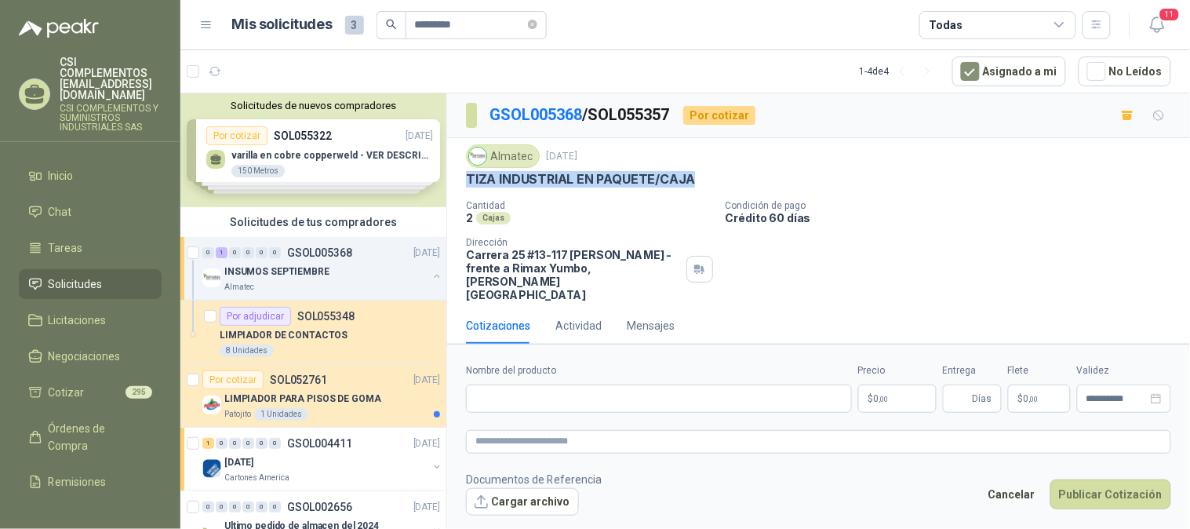
drag, startPoint x: 467, startPoint y: 187, endPoint x: 703, endPoint y: 185, distance: 236.1
click at [701, 183] on div "TIZA INDUSTRIAL EN PAQUETE/CAJA" at bounding box center [818, 179] width 705 height 16
copy p "TIZA INDUSTRIAL EN PAQUETE/CAJA"
click at [511, 389] on input "Nombre del producto" at bounding box center [659, 398] width 386 height 28
paste input "**********"
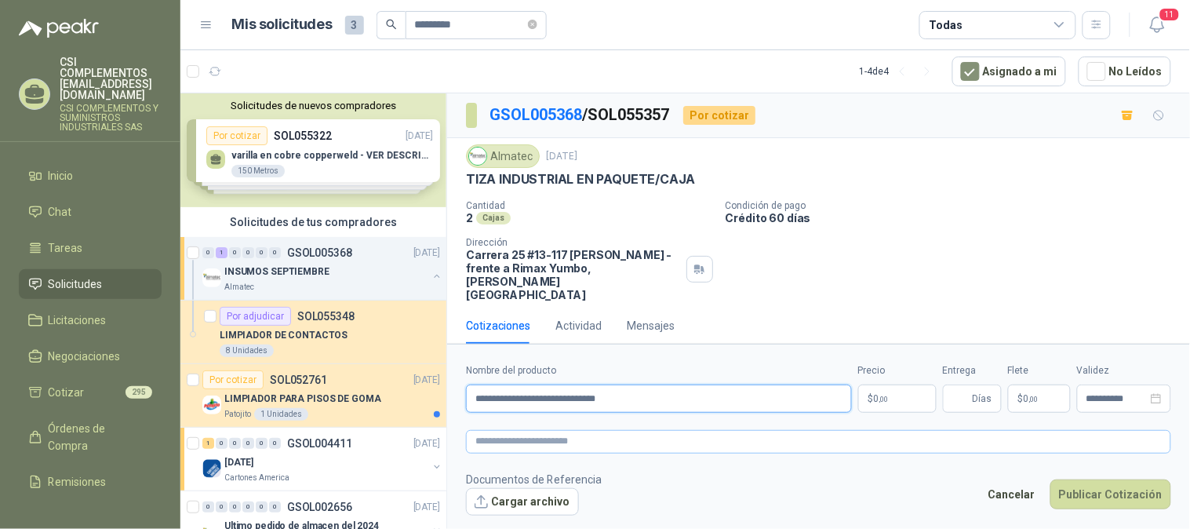
type input "**********"
click at [508, 430] on textarea at bounding box center [818, 441] width 705 height 23
paste textarea "**********"
type textarea "**********"
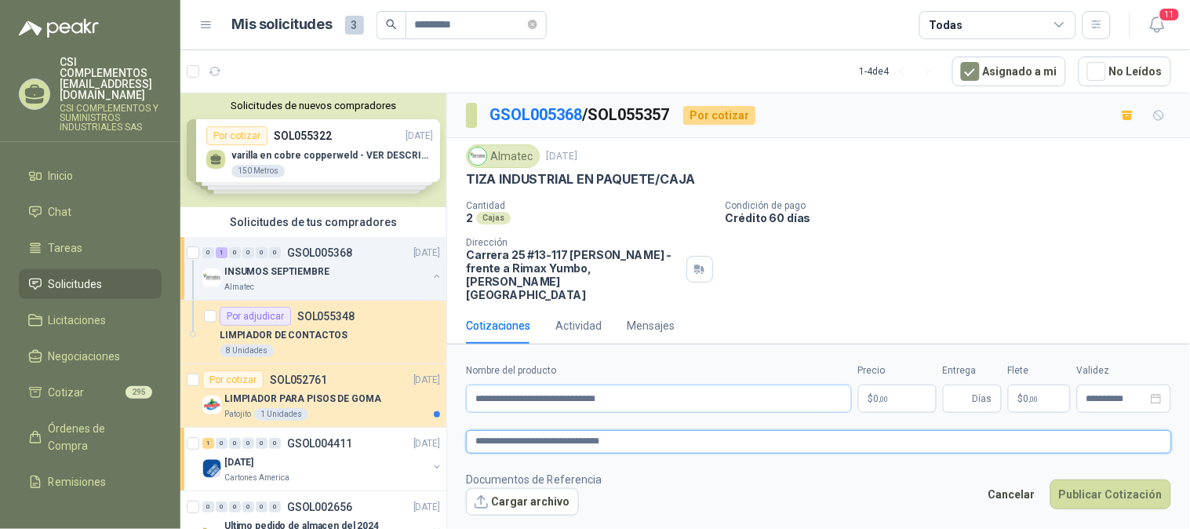
type textarea "**********"
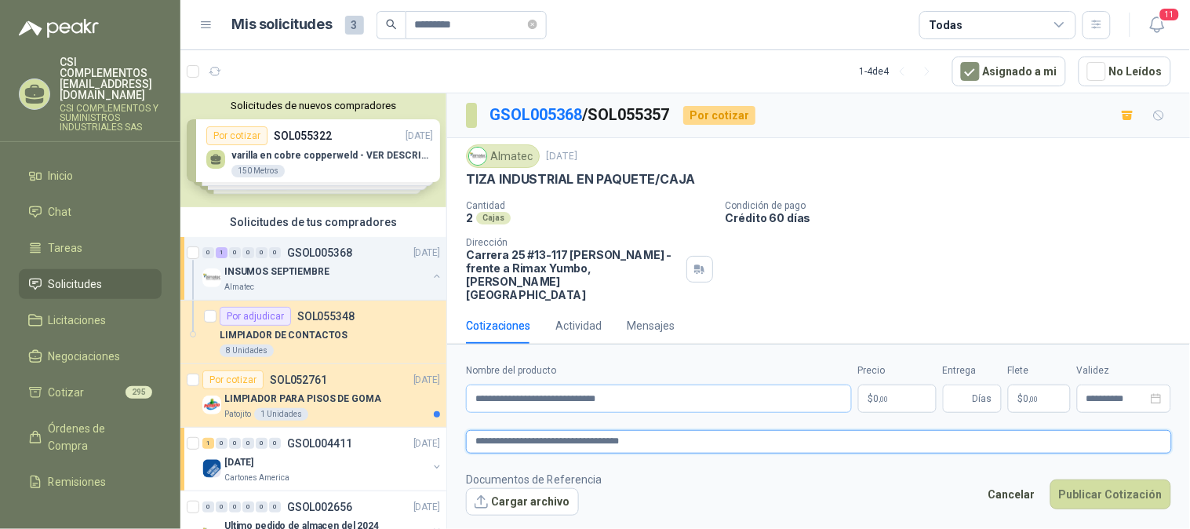
type textarea "**********"
click at [875, 394] on span "0 ,00" at bounding box center [881, 398] width 15 height 9
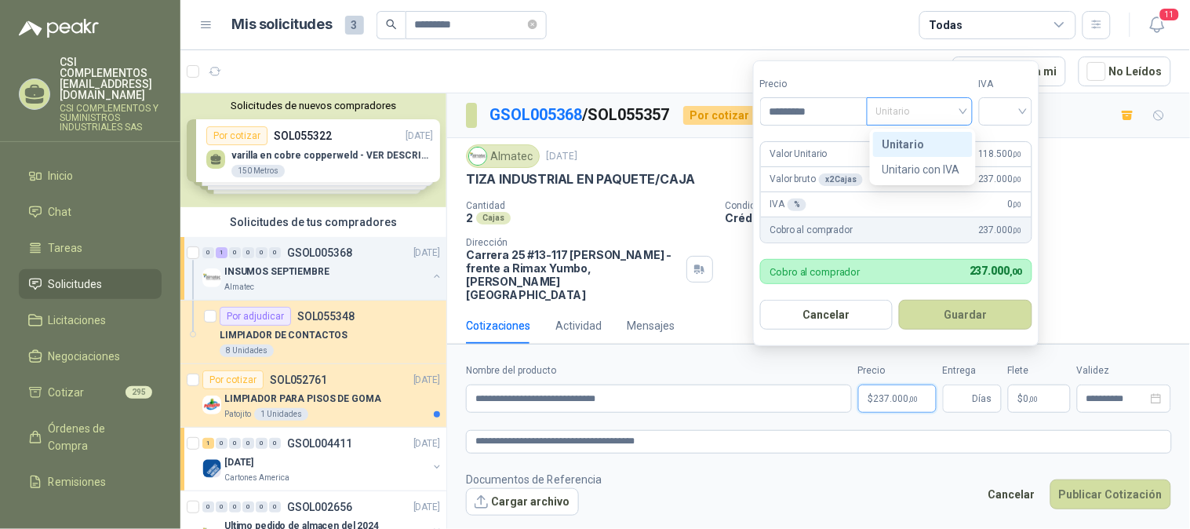
click at [962, 118] on span "Unitario" at bounding box center [919, 112] width 87 height 24
type input "*********"
click at [939, 143] on div "Unitario" at bounding box center [922, 144] width 81 height 17
click at [1028, 104] on div at bounding box center [1005, 111] width 53 height 28
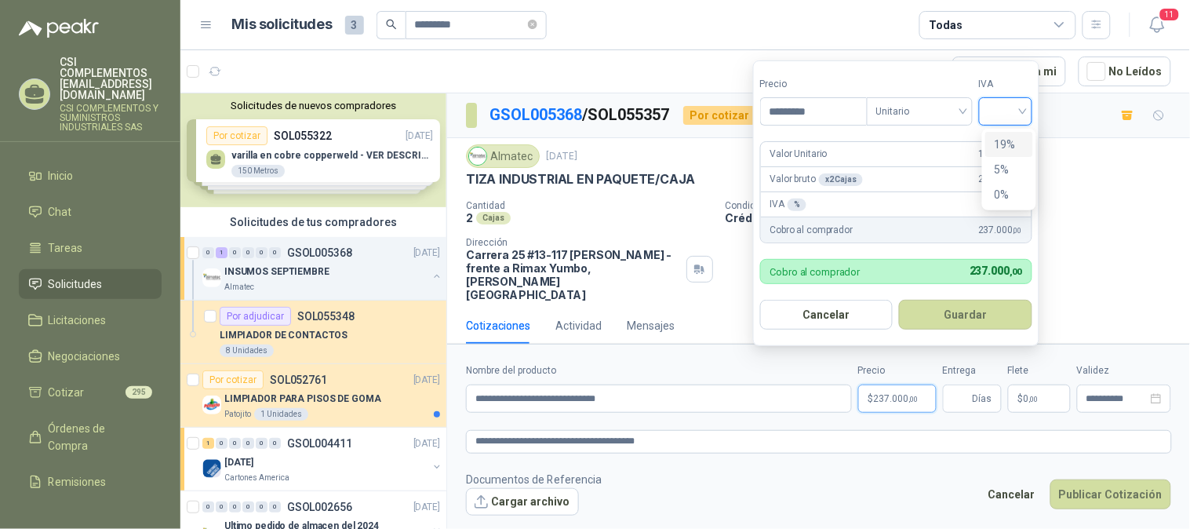
click at [996, 144] on div "19%" at bounding box center [1008, 144] width 29 height 17
click at [988, 304] on button "Guardar" at bounding box center [968, 315] width 135 height 30
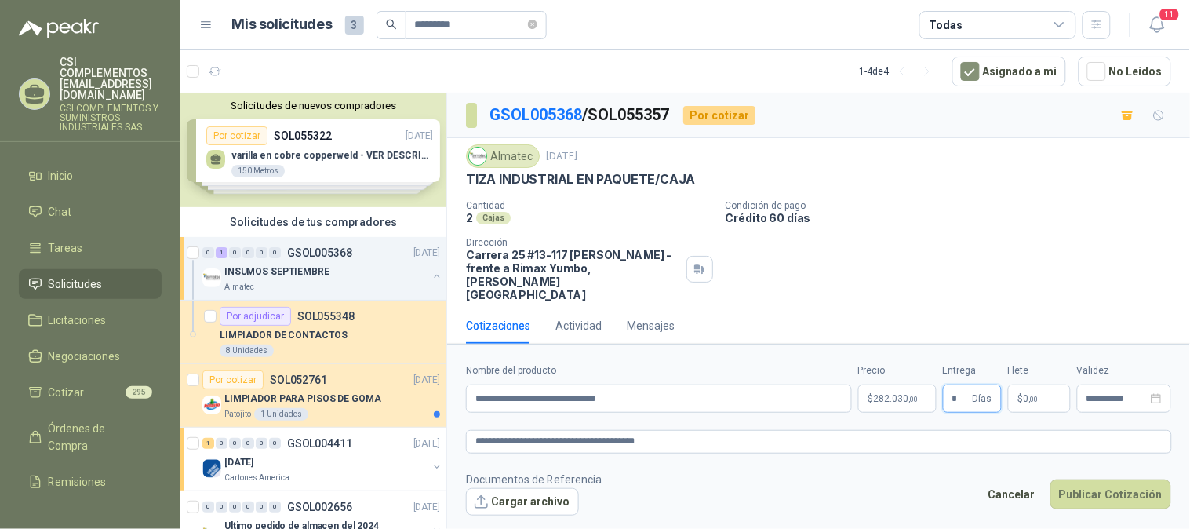
type input "*"
click at [1030, 394] on span ",00" at bounding box center [1033, 398] width 9 height 9
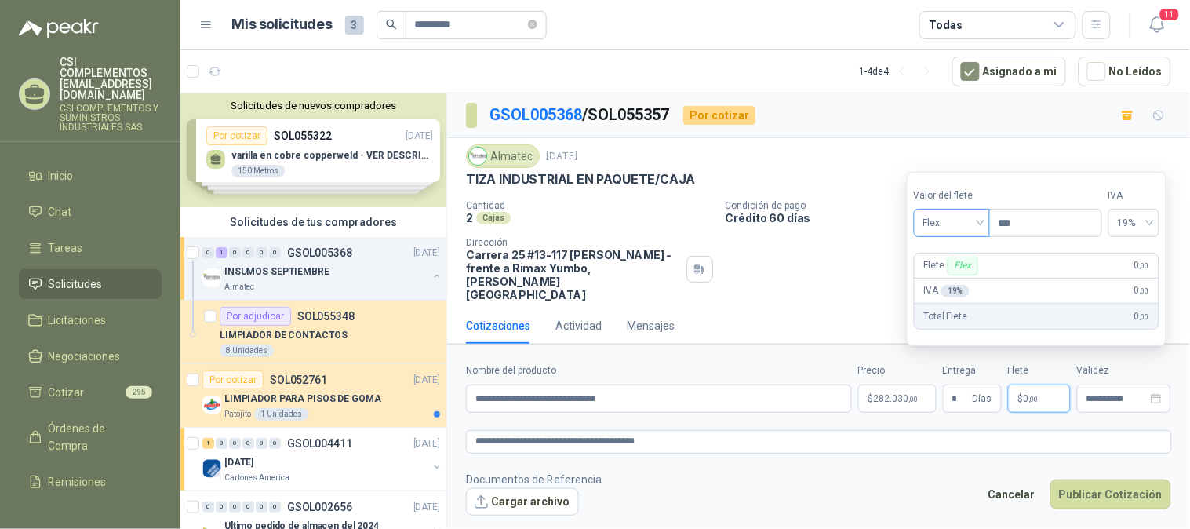
click at [984, 214] on div "Flex" at bounding box center [952, 223] width 76 height 28
click at [965, 280] on div "Incluido" at bounding box center [953, 281] width 54 height 17
click at [1099, 394] on input "**********" at bounding box center [1116, 399] width 61 height 10
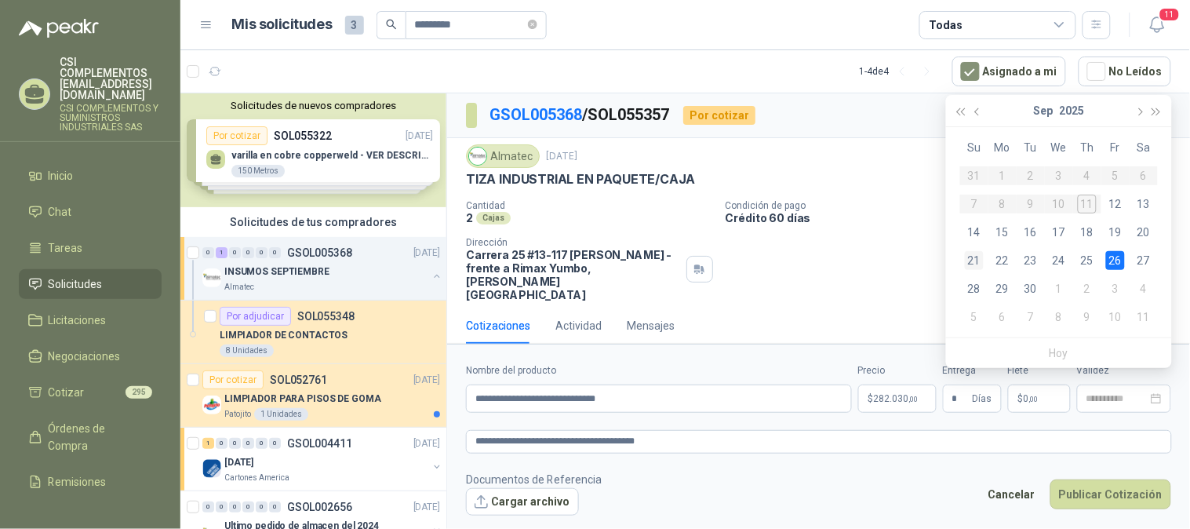
click at [971, 253] on div "21" at bounding box center [974, 260] width 19 height 19
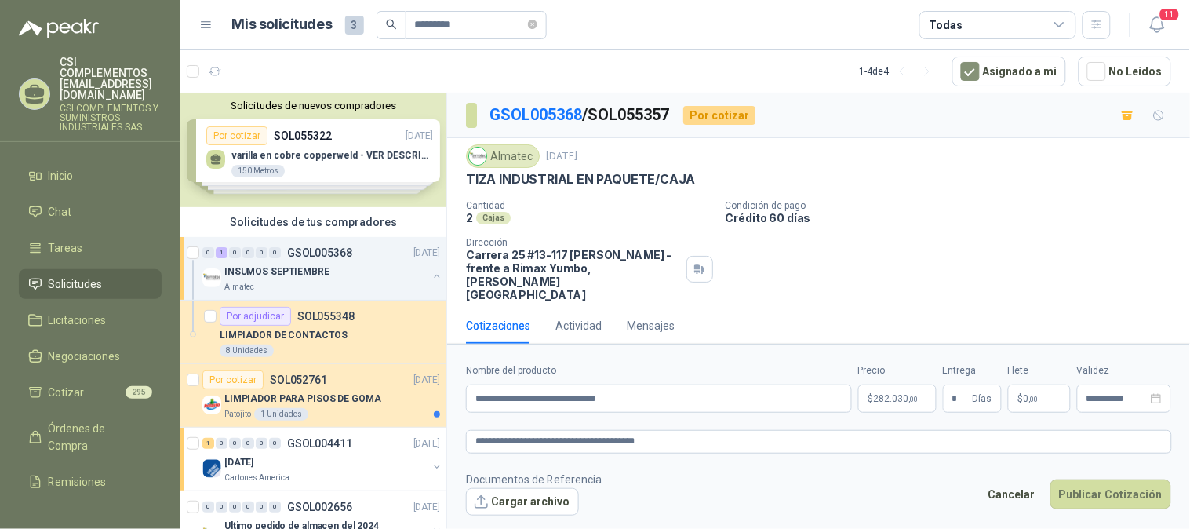
type input "**********"
click at [1103, 489] on button "Publicar Cotización" at bounding box center [1110, 494] width 121 height 30
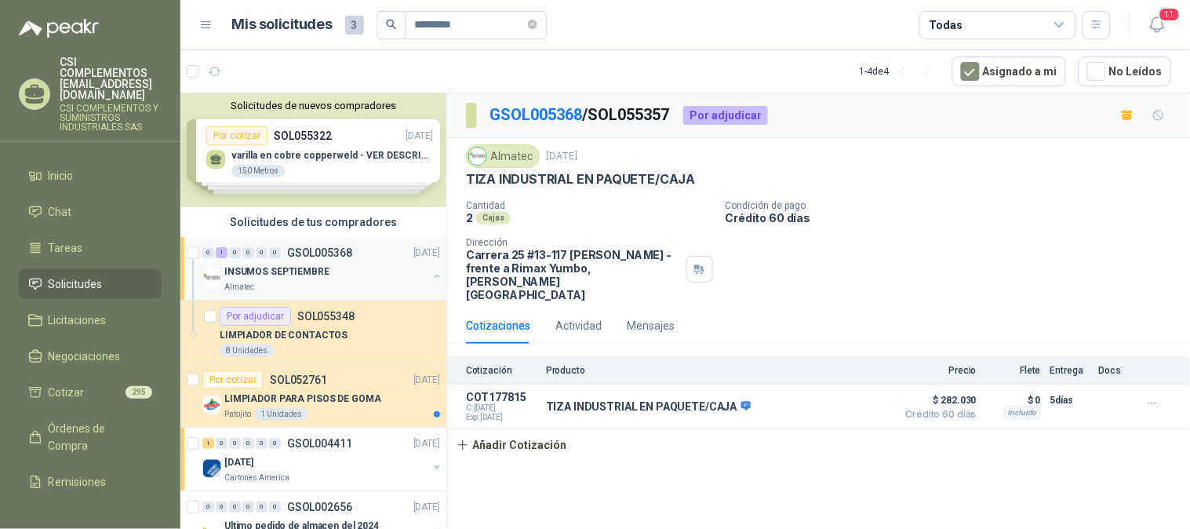
click at [272, 284] on div "Almatec" at bounding box center [325, 287] width 203 height 13
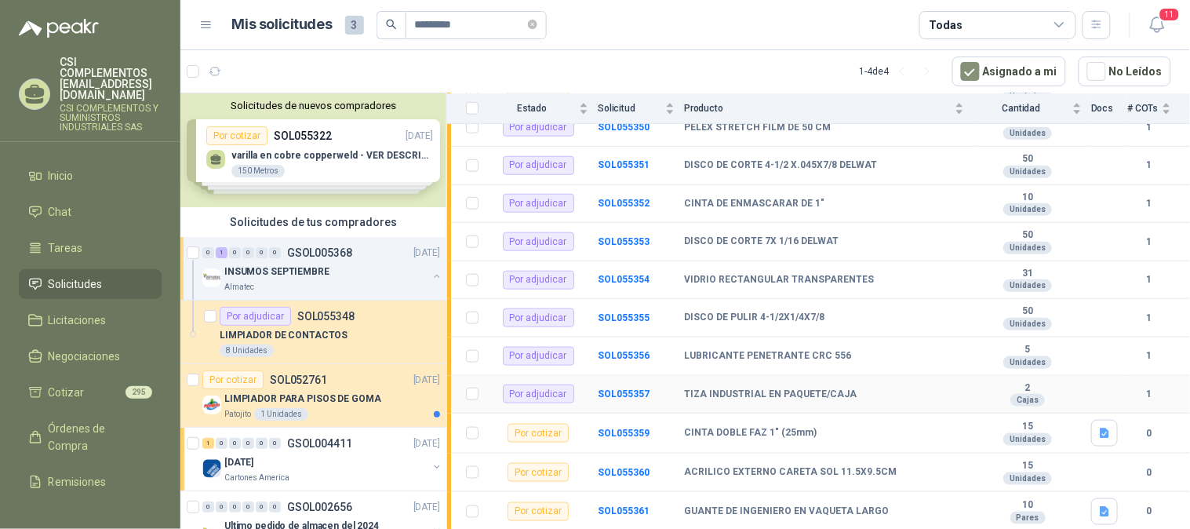
scroll to position [348, 0]
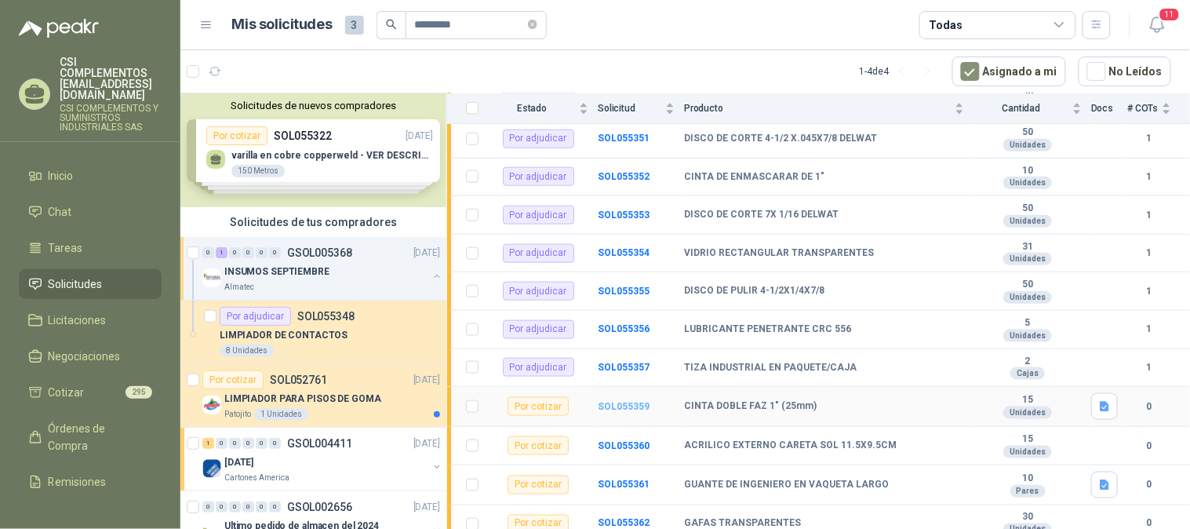
click at [628, 401] on b "SOL055359" at bounding box center [624, 406] width 52 height 11
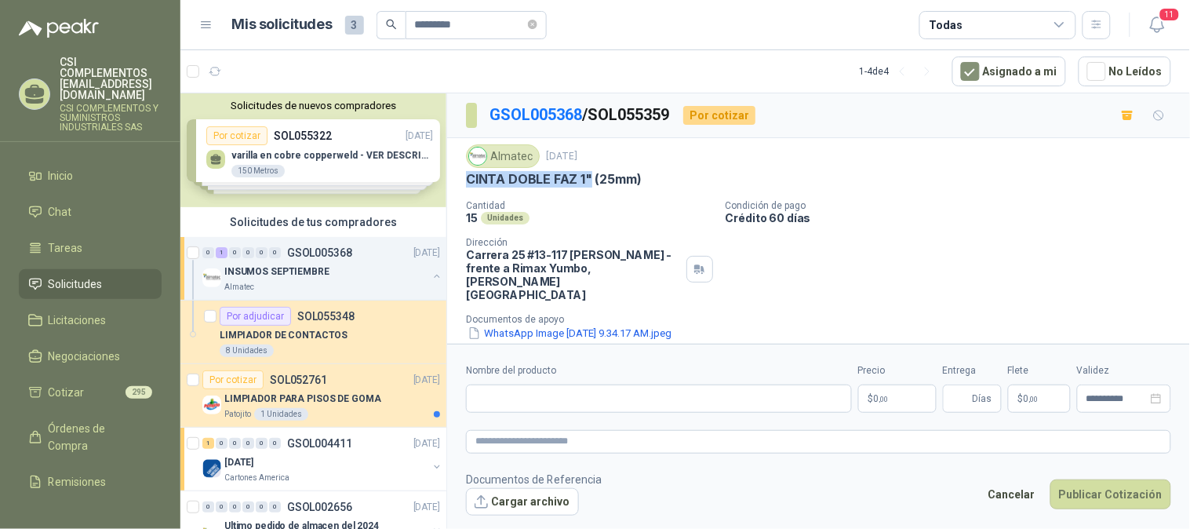
drag, startPoint x: 465, startPoint y: 188, endPoint x: 590, endPoint y: 187, distance: 124.7
click at [590, 187] on div "Almatec [DATE] CINTA DOBLE FAZ 1" (25mm) Cantidad 15 Unidades Condición de pago…" at bounding box center [818, 242] width 705 height 197
copy p "CINTA DOBLE FAZ 1""
click at [558, 386] on input "Nombre del producto" at bounding box center [659, 398] width 386 height 28
paste input "**********"
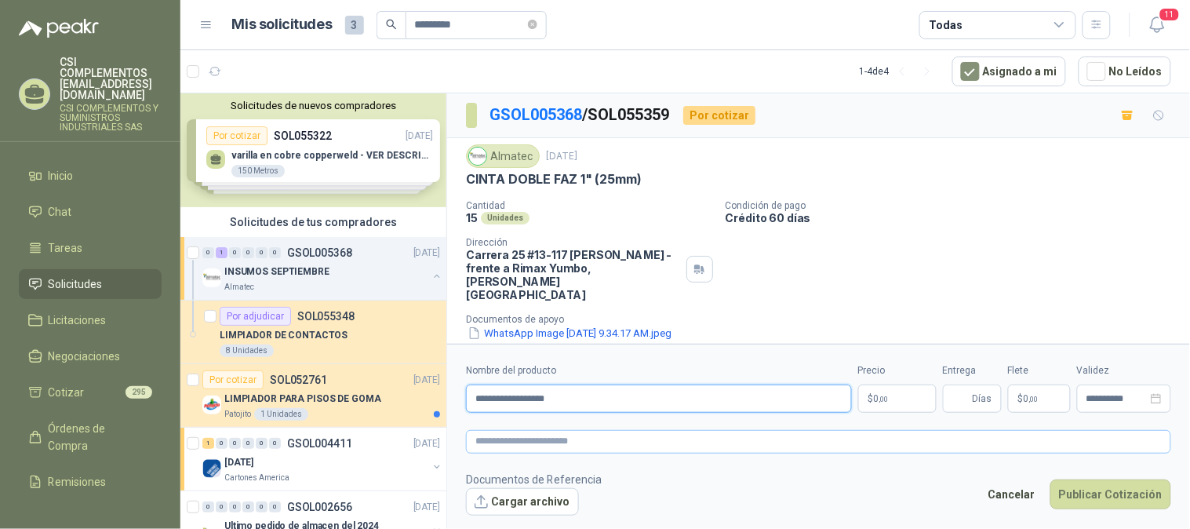
type input "**********"
click at [576, 433] on textarea at bounding box center [818, 441] width 705 height 23
paste textarea "**********"
type textarea "**********"
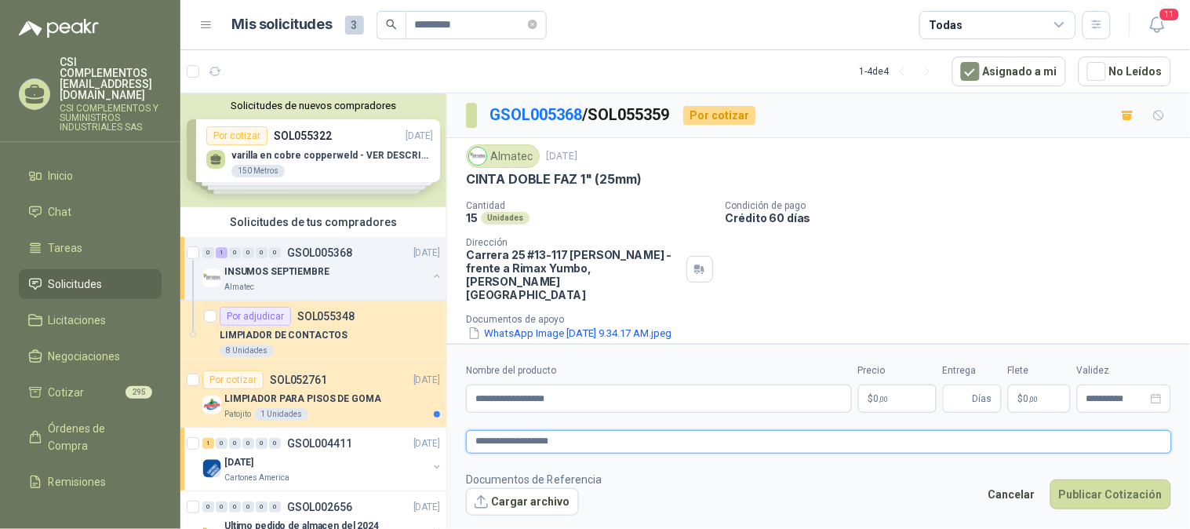
type textarea "**********"
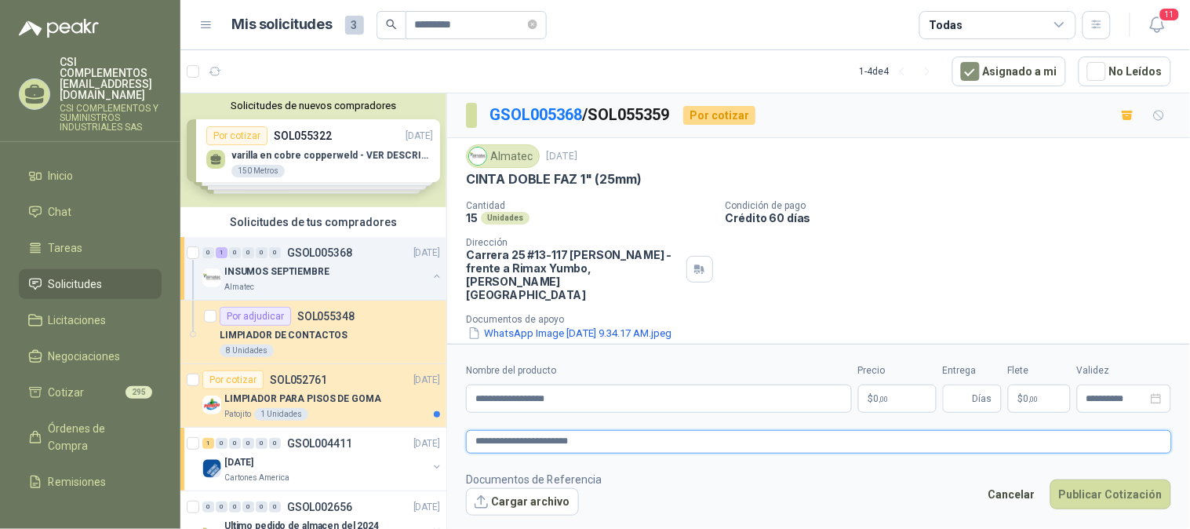
type textarea "**********"
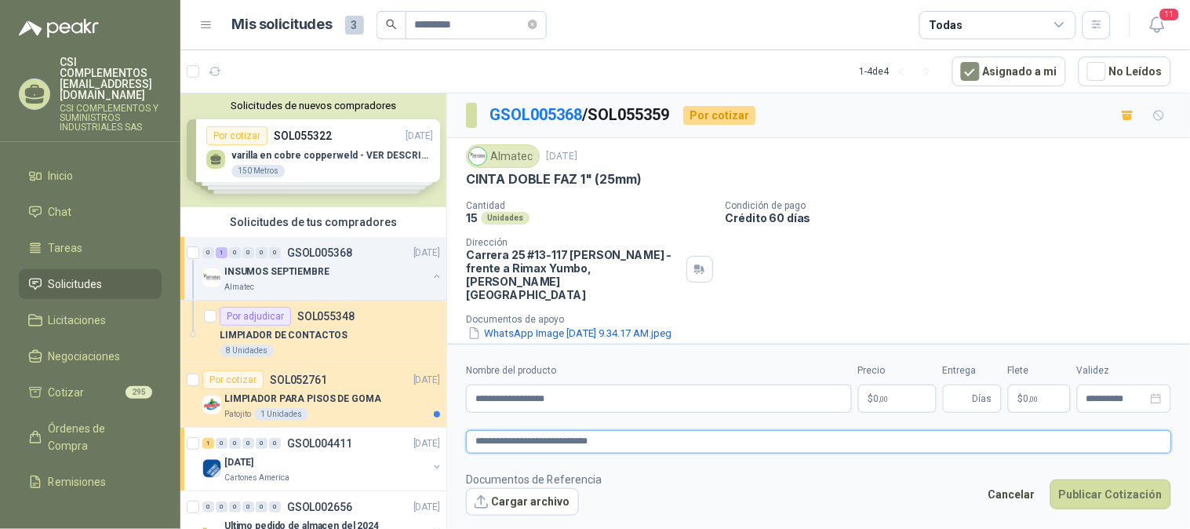
type textarea "**********"
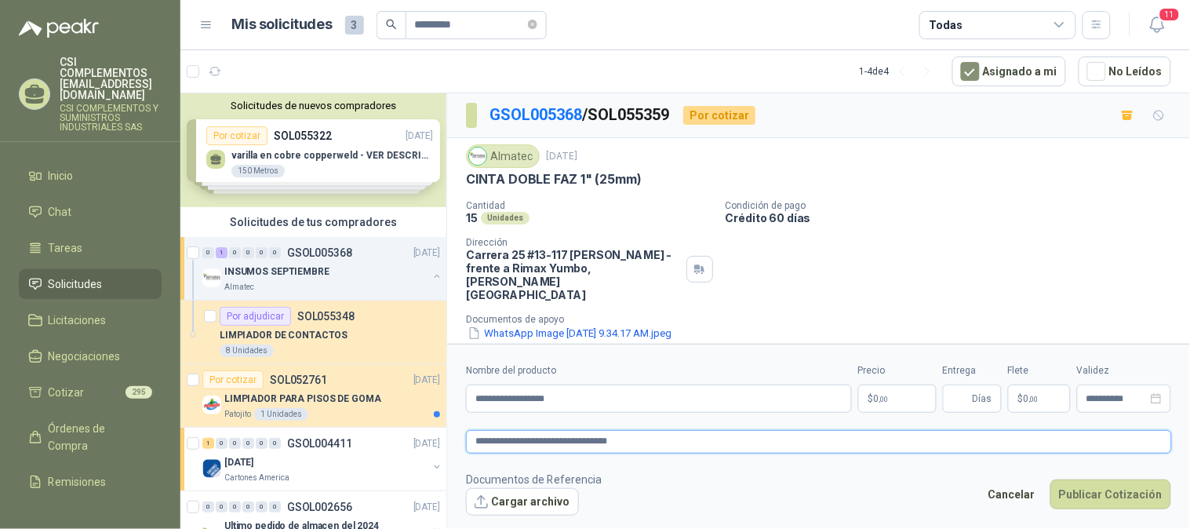
type textarea "**********"
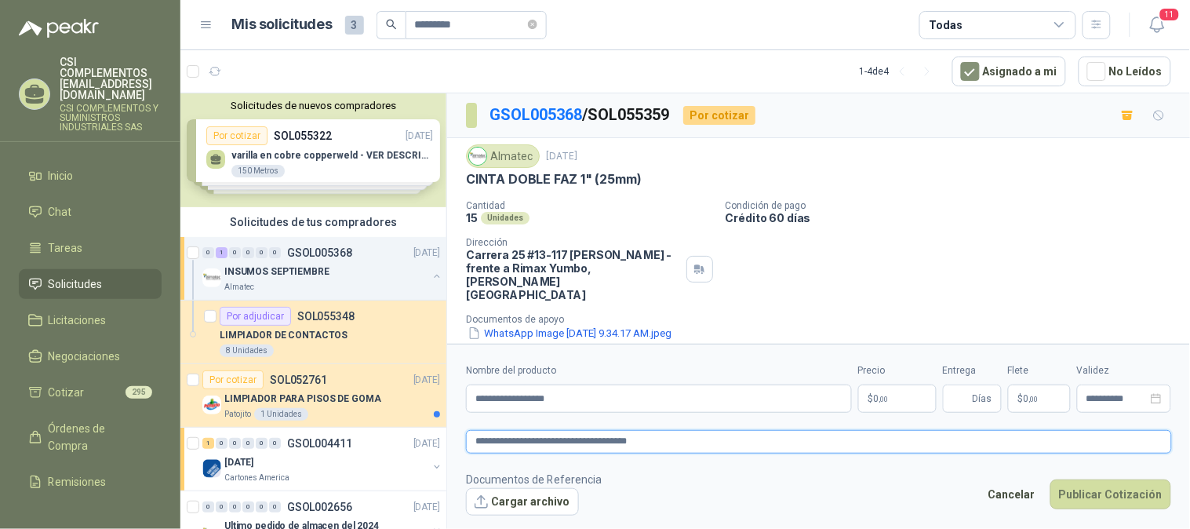
type textarea "**********"
click at [874, 398] on span "0 ,00" at bounding box center [881, 398] width 15 height 9
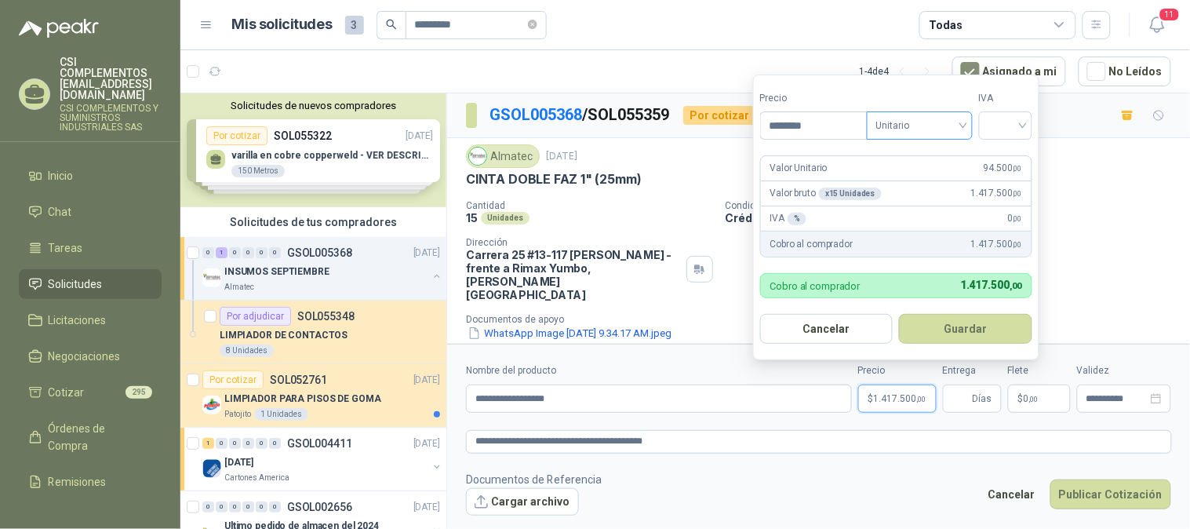
click at [963, 127] on span "Unitario" at bounding box center [919, 126] width 87 height 24
click at [950, 160] on div "Unitario" at bounding box center [922, 158] width 81 height 17
click at [1020, 136] on span at bounding box center [1005, 125] width 35 height 27
click at [1008, 158] on div "19%" at bounding box center [1008, 158] width 29 height 17
drag, startPoint x: 966, startPoint y: 327, endPoint x: 967, endPoint y: 350, distance: 22.8
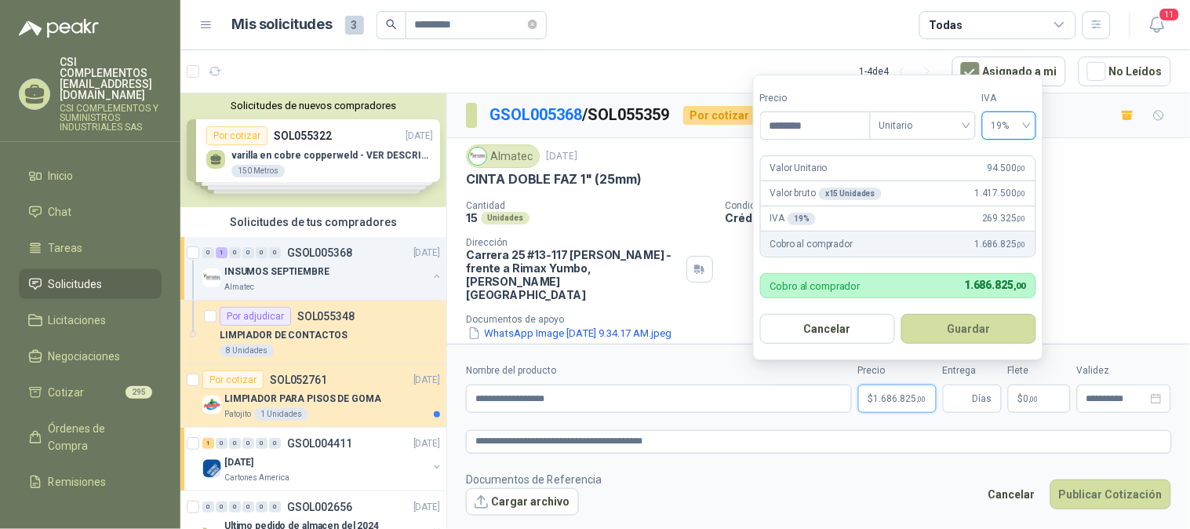
click at [965, 330] on button "Guardar" at bounding box center [968, 329] width 135 height 30
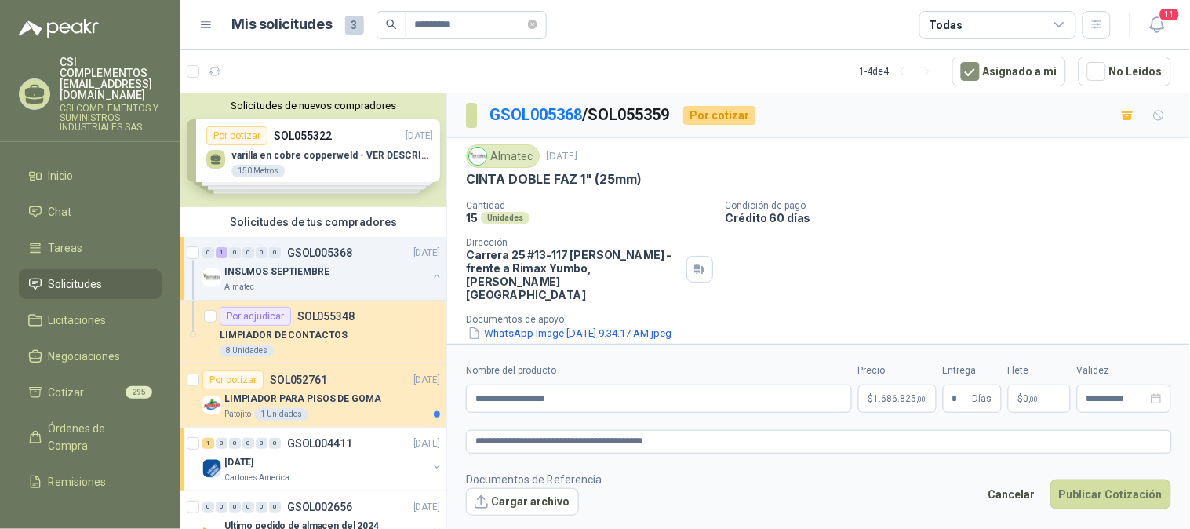
click at [1031, 396] on span ",00" at bounding box center [1033, 398] width 9 height 9
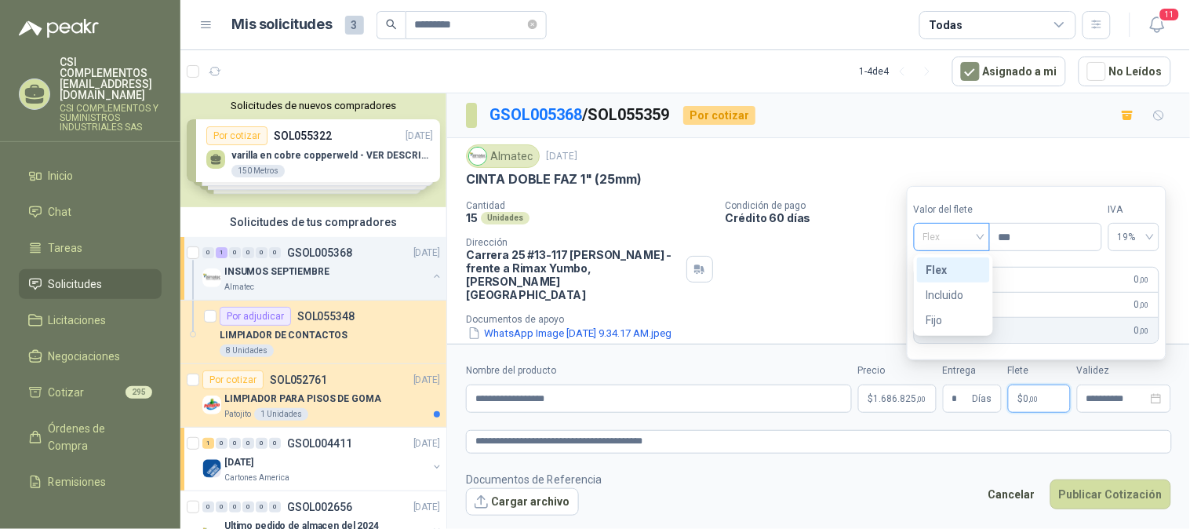
click at [983, 238] on div "Flex" at bounding box center [952, 237] width 76 height 28
click at [965, 291] on div "Incluido" at bounding box center [953, 294] width 54 height 17
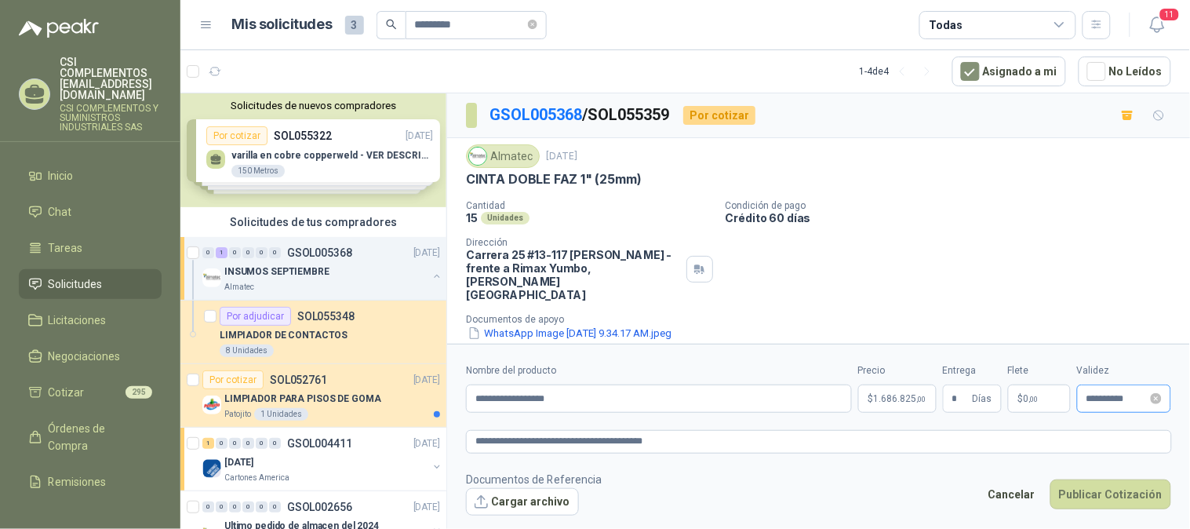
click at [1112, 404] on div "**********" at bounding box center [1124, 398] width 94 height 28
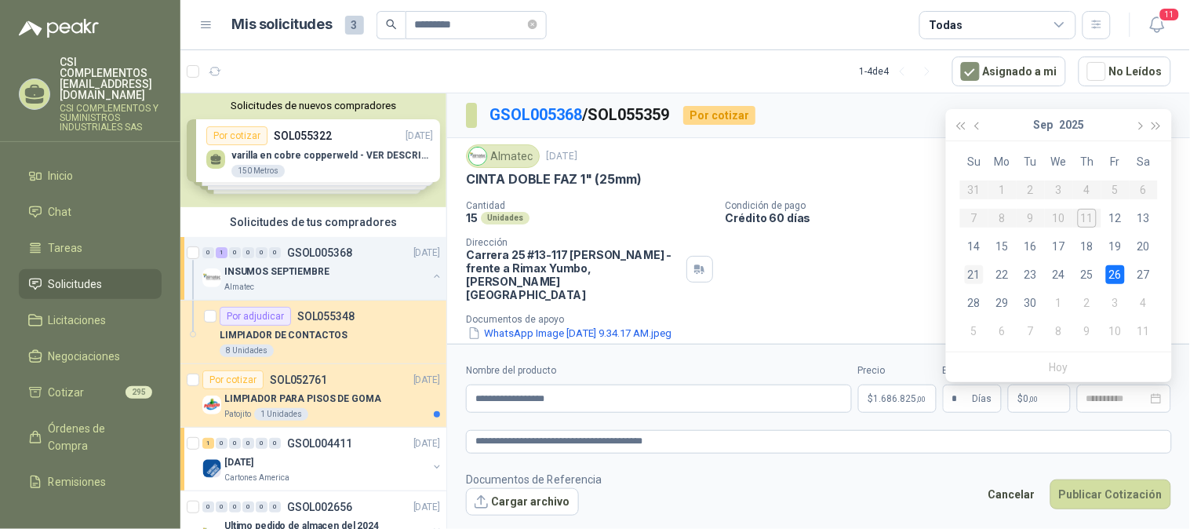
click at [971, 272] on div "21" at bounding box center [974, 274] width 19 height 19
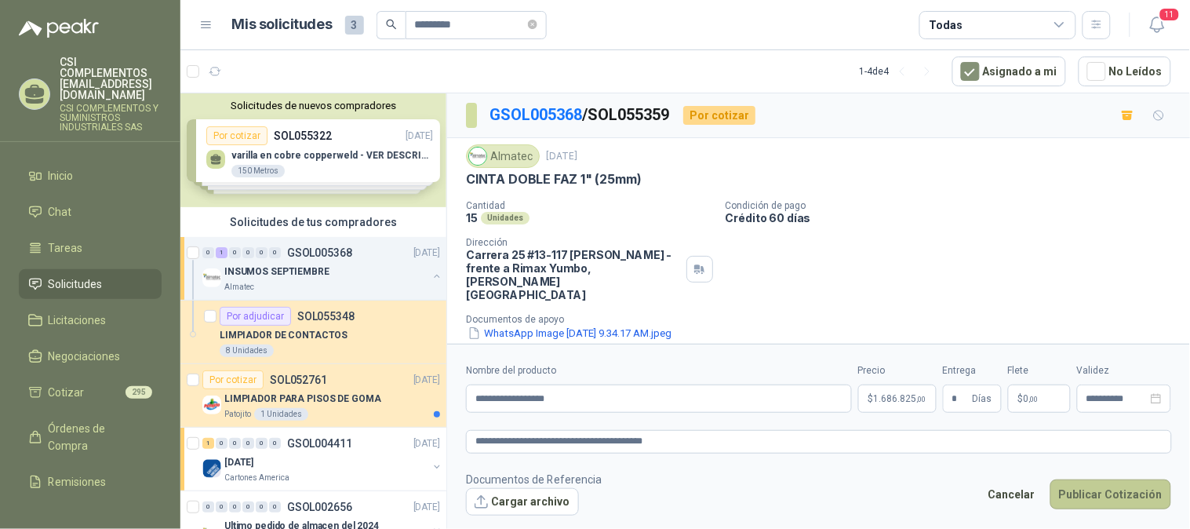
click at [1110, 483] on button "Publicar Cotización" at bounding box center [1110, 494] width 121 height 30
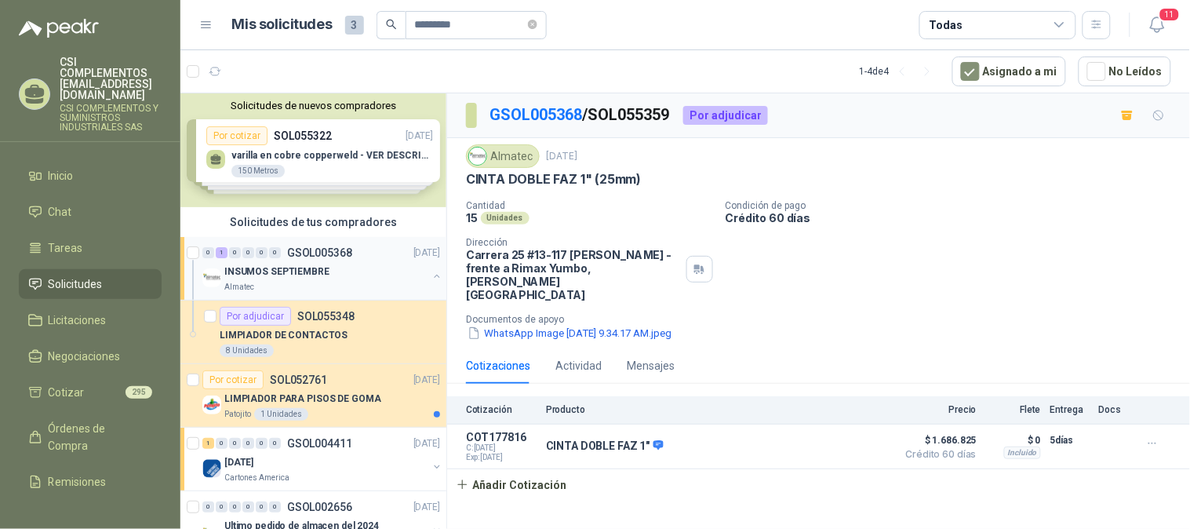
click at [308, 279] on div "INSUMOS SEPTIEMBRE" at bounding box center [325, 271] width 203 height 19
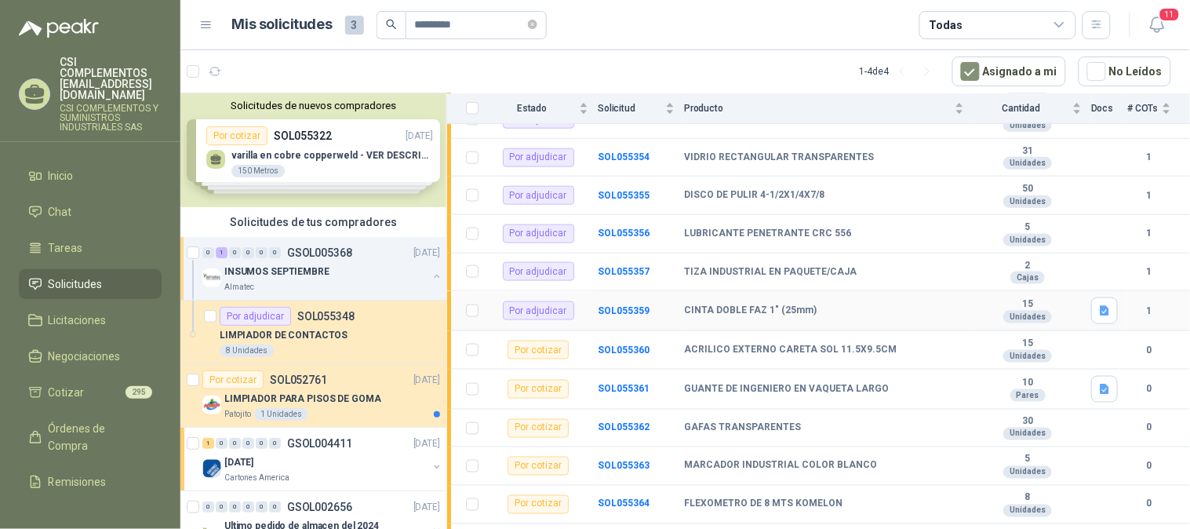
scroll to position [544, 0]
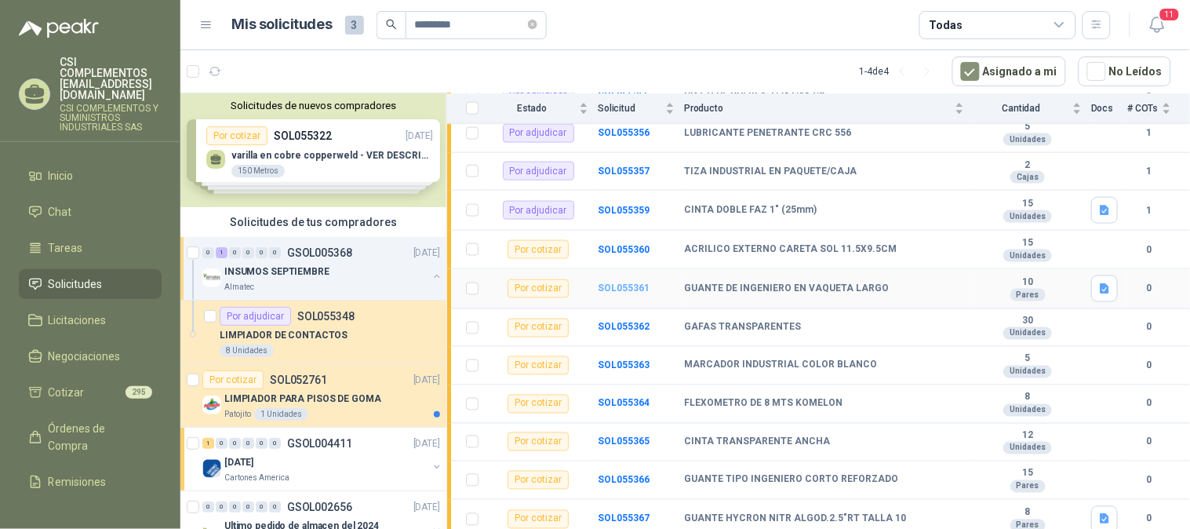
click at [631, 284] on b "SOL055361" at bounding box center [624, 287] width 52 height 11
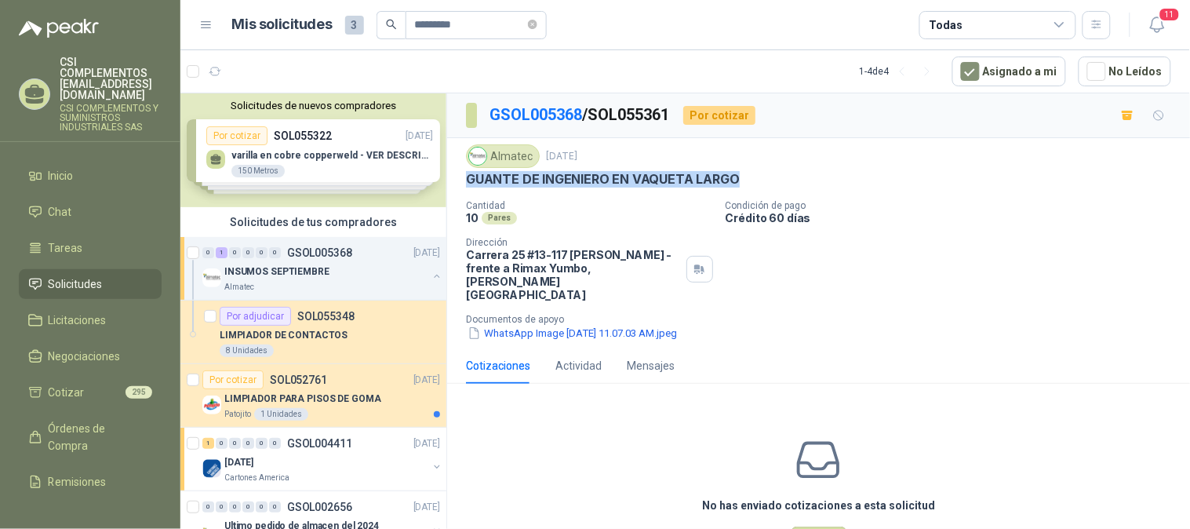
drag, startPoint x: 461, startPoint y: 183, endPoint x: 746, endPoint y: 173, distance: 284.9
click at [746, 173] on div "Almatec [DATE] GUANTE DE INGENIERO EN VAQUETA LARGO Cantidad 10 Pares Condición…" at bounding box center [818, 242] width 743 height 209
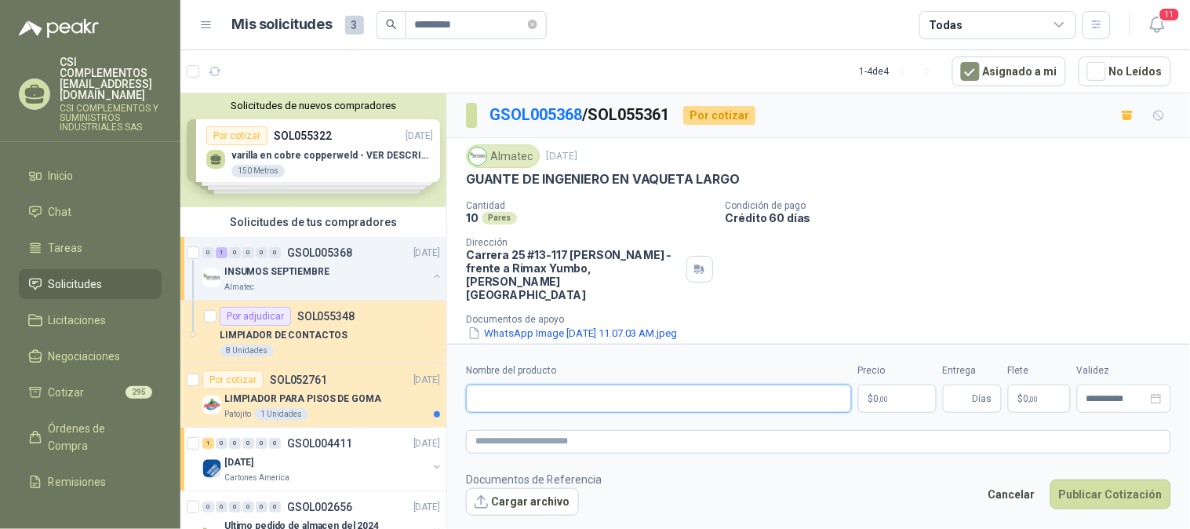
click at [518, 400] on input "Nombre del producto" at bounding box center [659, 398] width 386 height 28
paste input "**********"
click at [880, 404] on p "$ 0 ,00" at bounding box center [897, 398] width 78 height 28
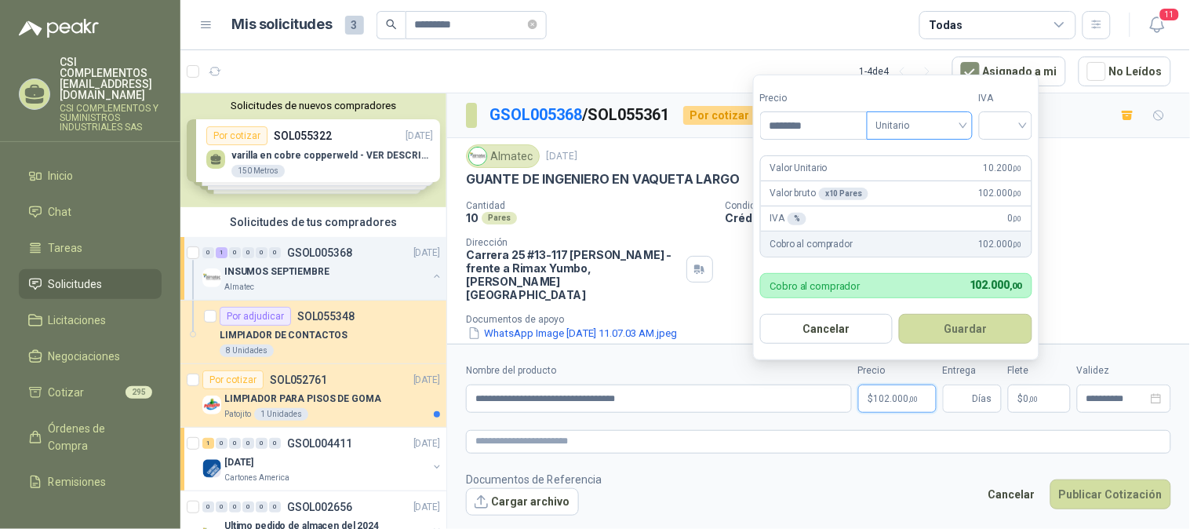
click at [968, 129] on div "Unitario" at bounding box center [920, 125] width 106 height 28
click at [927, 152] on div "Unitario" at bounding box center [922, 158] width 81 height 17
click at [1028, 127] on div at bounding box center [1005, 125] width 53 height 28
click at [1012, 160] on div "19%" at bounding box center [1008, 158] width 29 height 17
click at [962, 322] on button "Guardar" at bounding box center [968, 329] width 135 height 30
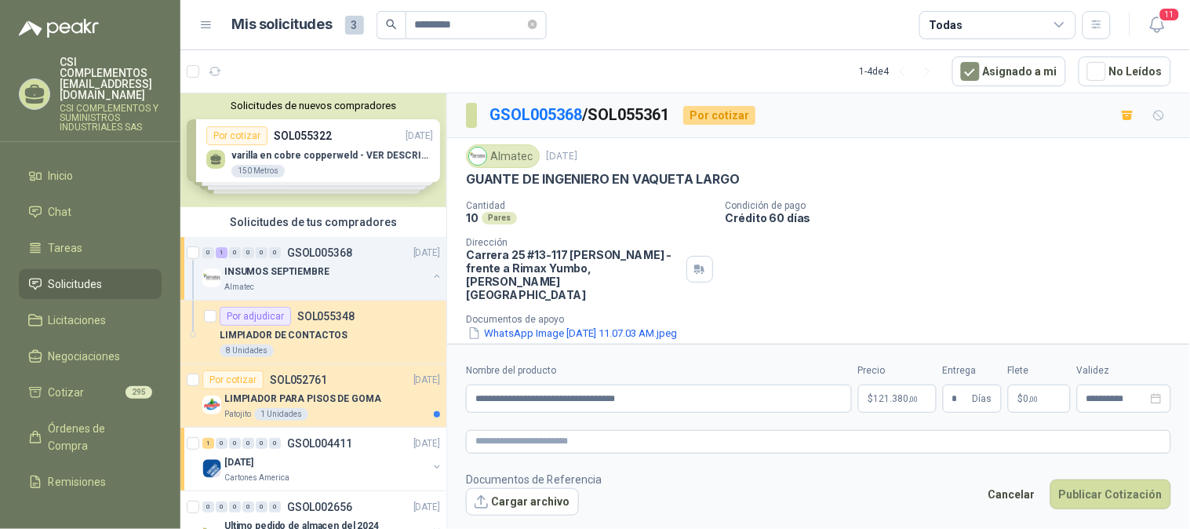
click at [1043, 400] on p "$ 0 ,00" at bounding box center [1039, 398] width 63 height 28
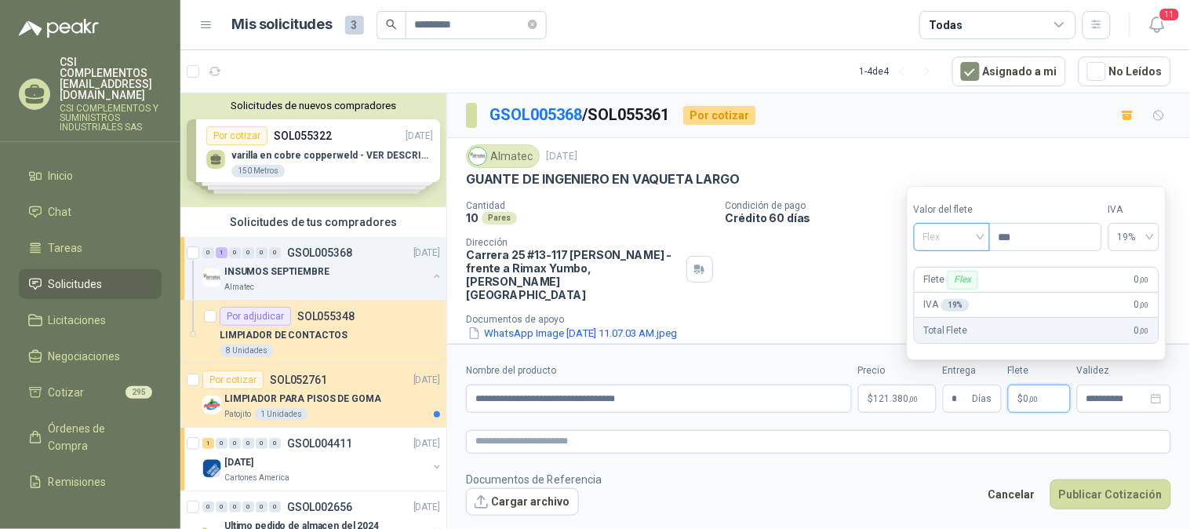
click at [985, 237] on div "Flex" at bounding box center [952, 237] width 76 height 28
click at [953, 296] on div "Incluido" at bounding box center [953, 294] width 54 height 17
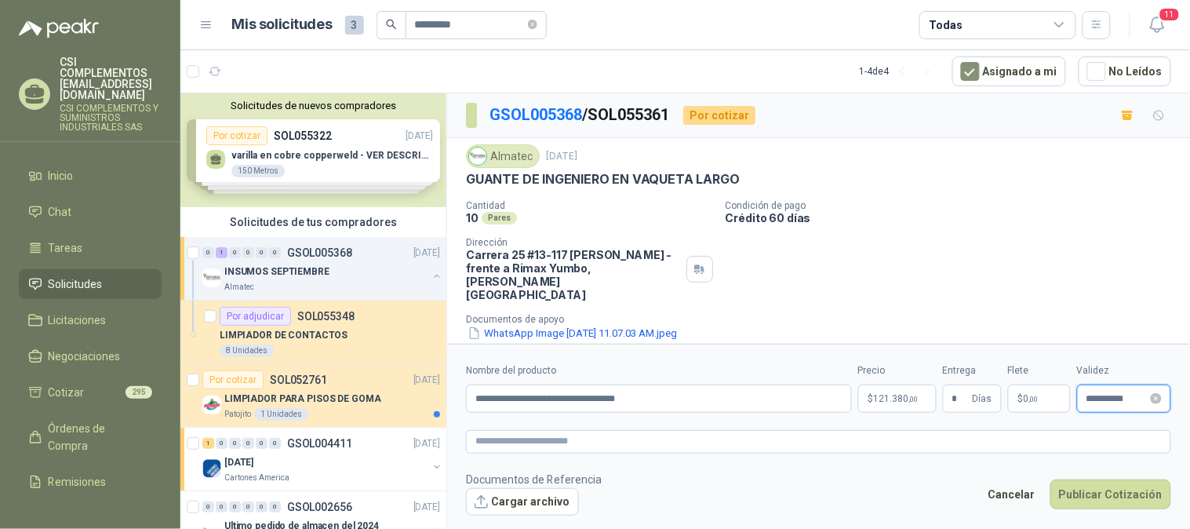
click at [1096, 398] on input "**********" at bounding box center [1116, 399] width 61 height 10
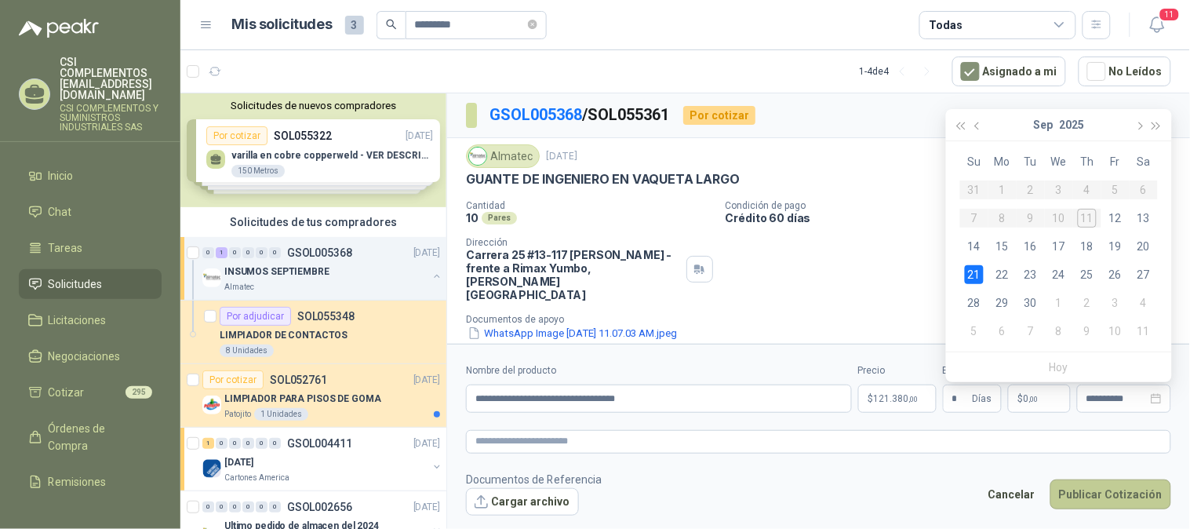
click at [1115, 493] on button "Publicar Cotización" at bounding box center [1110, 494] width 121 height 30
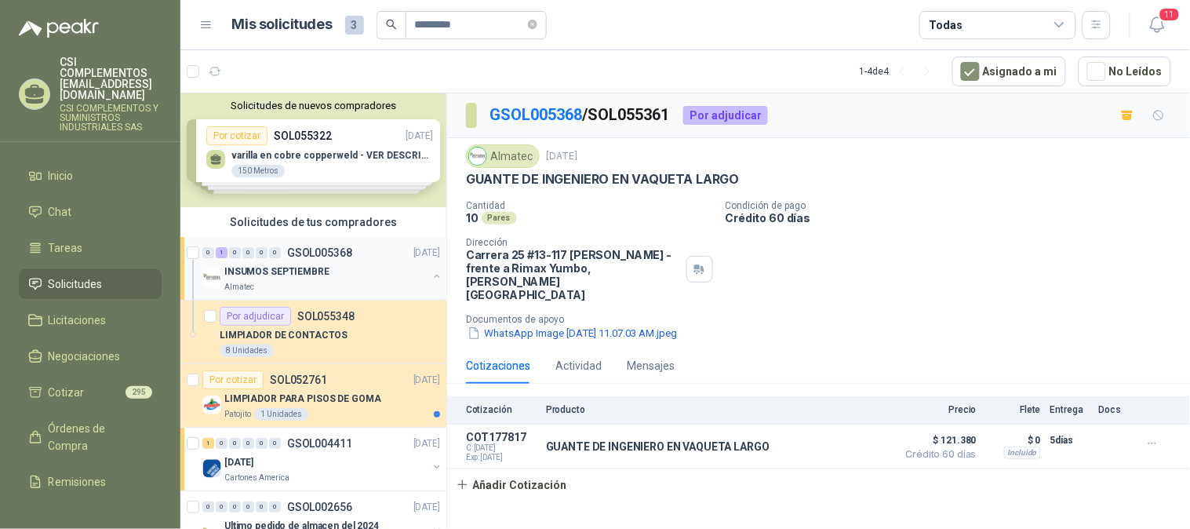
click at [300, 274] on p "INSUMOS SEPTIEMBRE" at bounding box center [276, 271] width 105 height 15
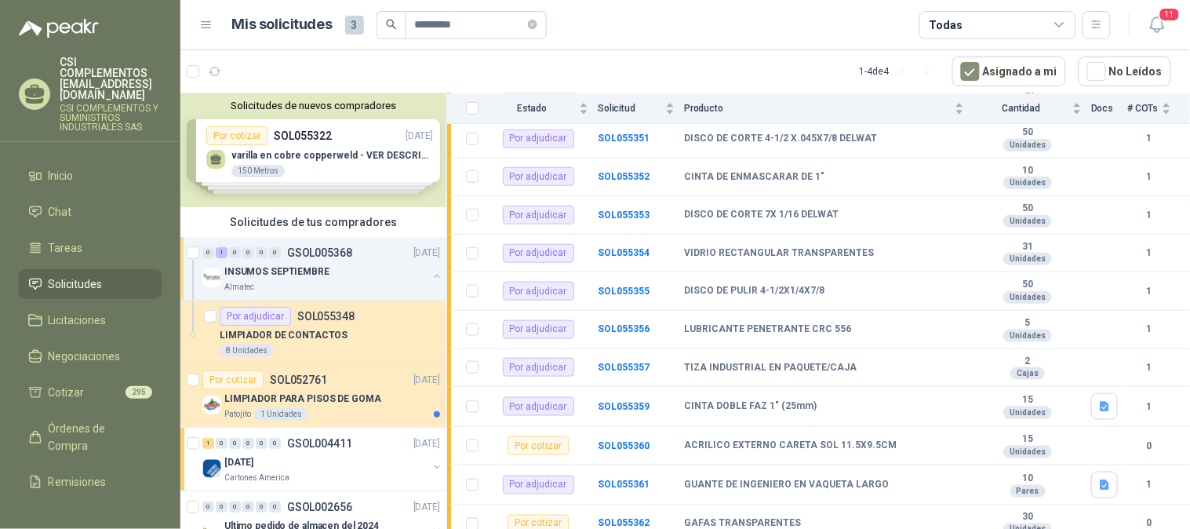
scroll to position [544, 0]
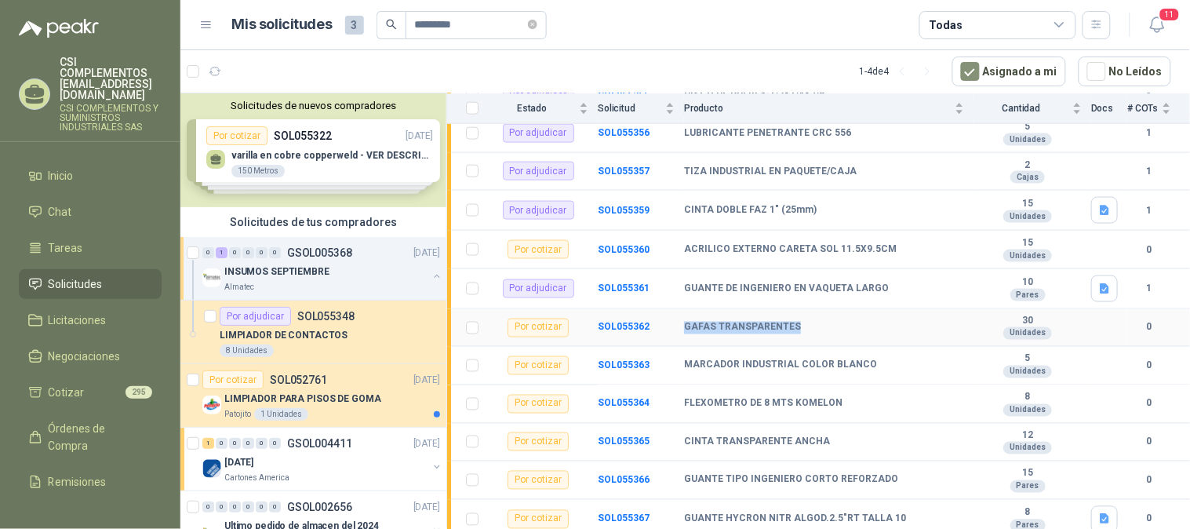
drag, startPoint x: 685, startPoint y: 318, endPoint x: 804, endPoint y: 308, distance: 118.8
click at [804, 309] on td "GAFAS TRANSPARENTES" at bounding box center [828, 328] width 289 height 38
click at [626, 323] on b "SOL055362" at bounding box center [624, 327] width 52 height 11
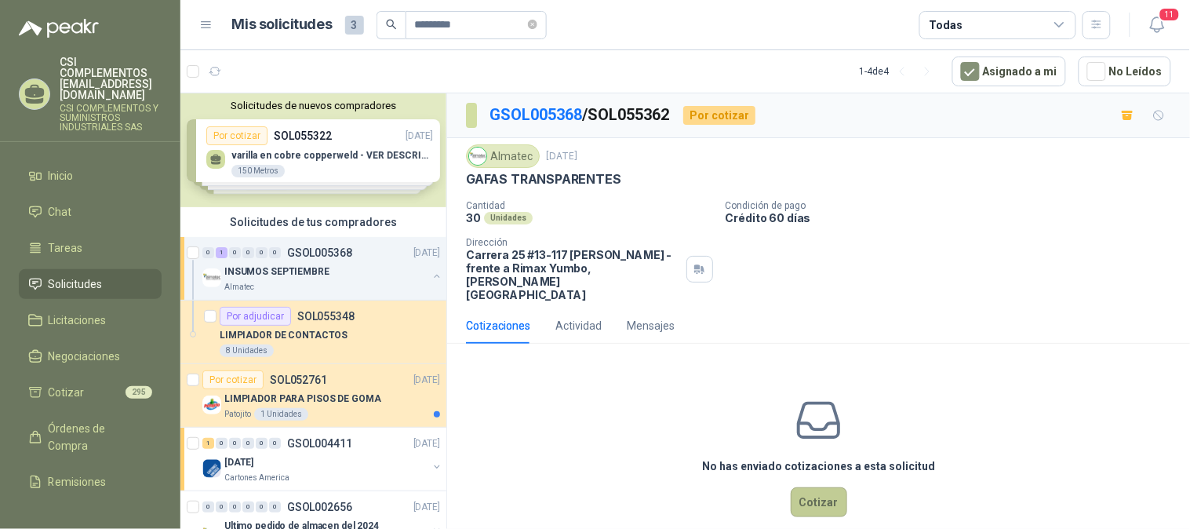
click at [824, 487] on button "Cotizar" at bounding box center [819, 502] width 56 height 30
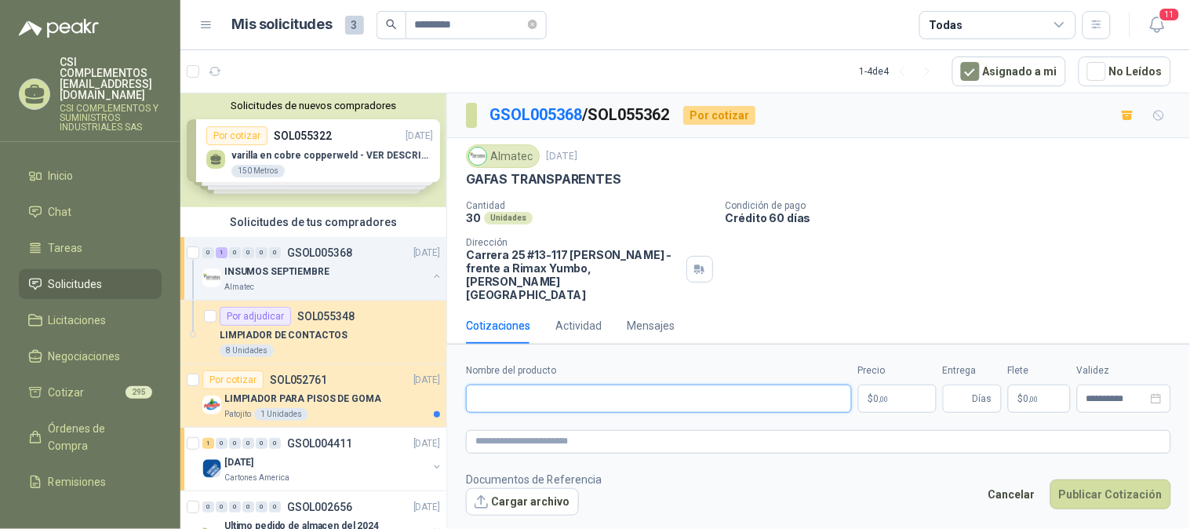
click at [518, 387] on input "Nombre del producto" at bounding box center [659, 398] width 386 height 28
paste input "**********"
click at [552, 435] on textarea at bounding box center [818, 441] width 705 height 23
paste textarea "**********"
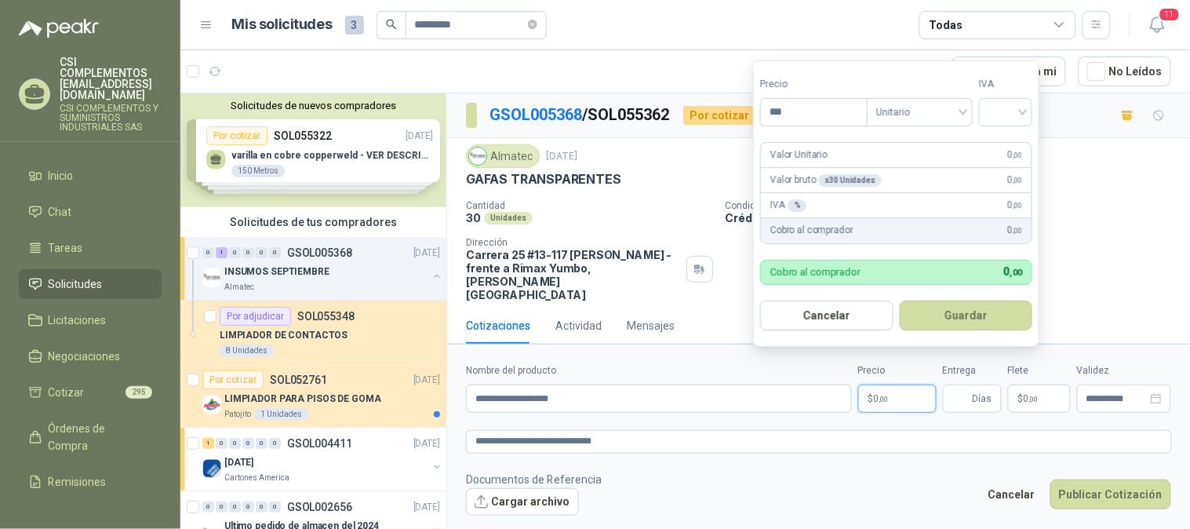
click at [876, 394] on span "0 ,00" at bounding box center [881, 398] width 15 height 9
click at [971, 115] on div "Unitario" at bounding box center [920, 111] width 106 height 28
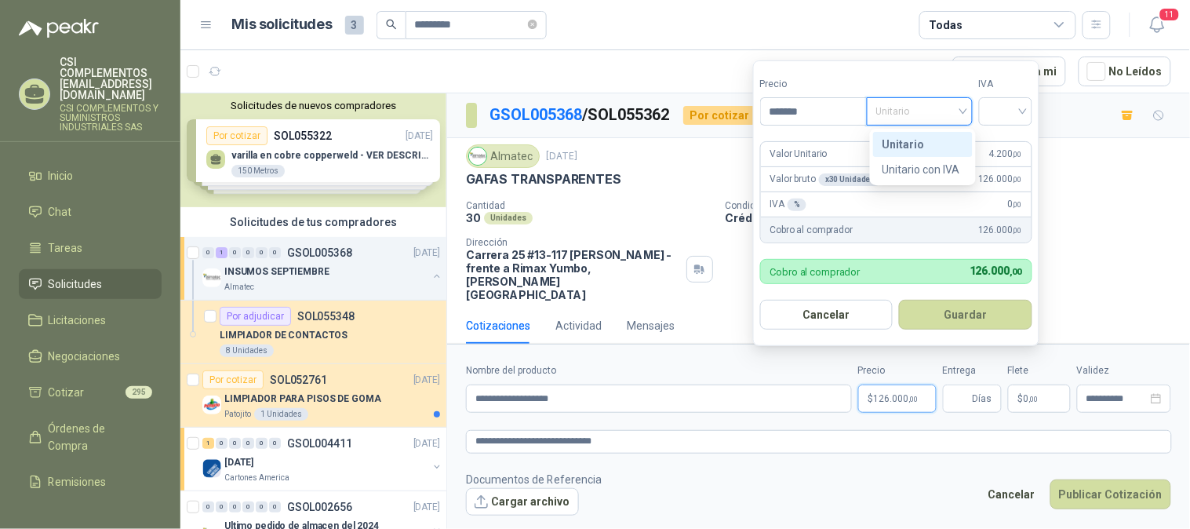
click at [921, 138] on div "Unitario" at bounding box center [922, 144] width 81 height 17
click at [1031, 114] on div at bounding box center [1005, 111] width 53 height 28
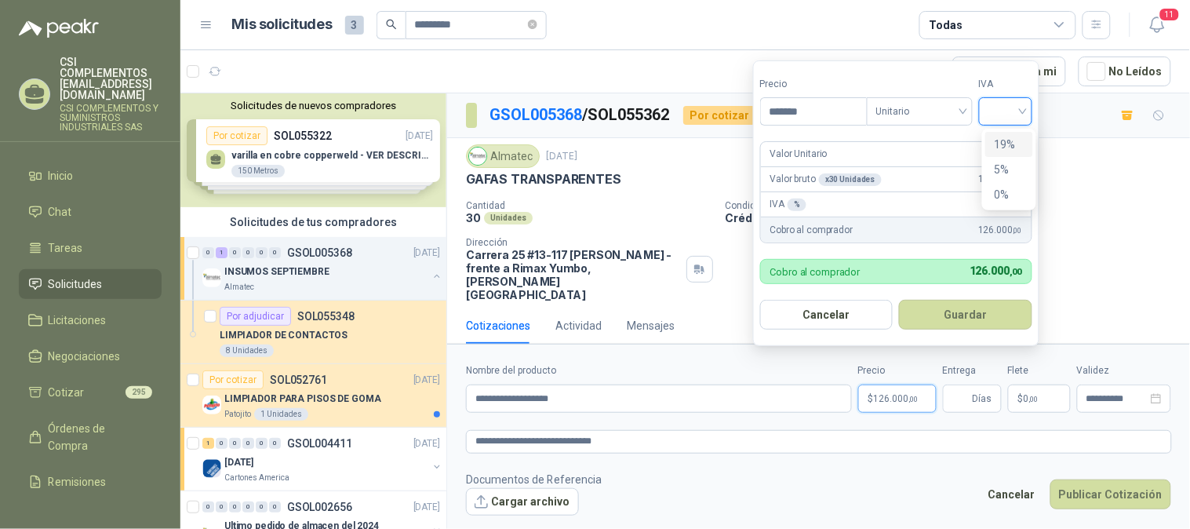
click at [1009, 140] on div "19%" at bounding box center [1008, 144] width 29 height 17
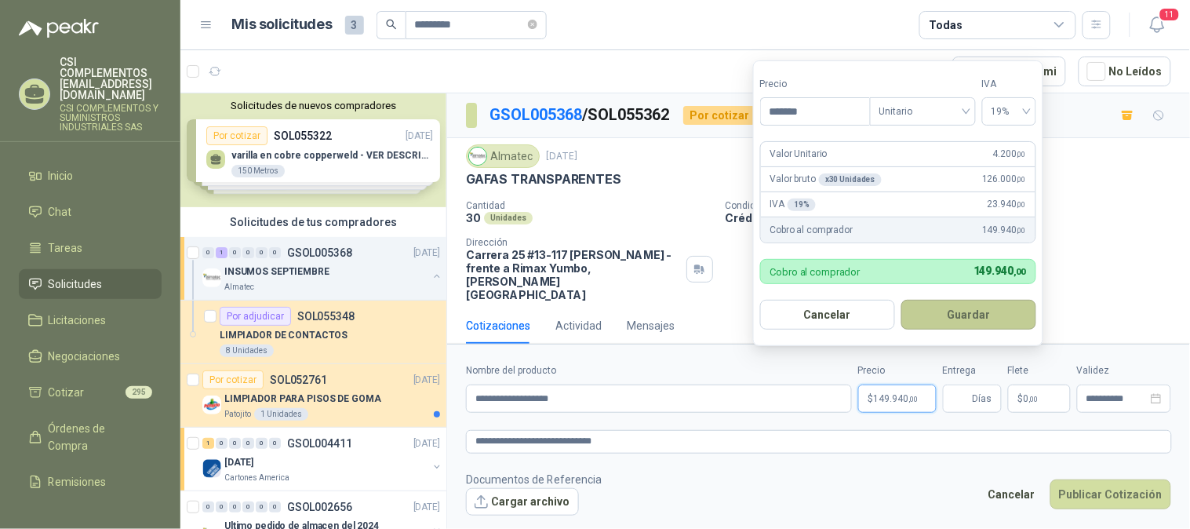
click at [1002, 315] on button "Guardar" at bounding box center [968, 315] width 135 height 30
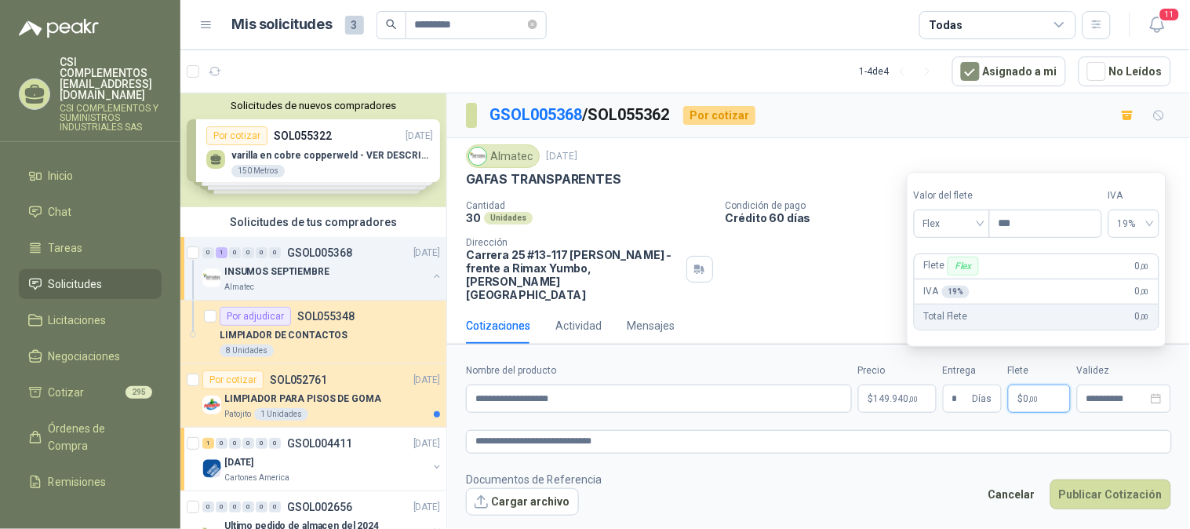
click at [1045, 384] on p "$ 0 ,00" at bounding box center [1039, 398] width 63 height 28
click at [980, 222] on span "Flex" at bounding box center [951, 223] width 57 height 24
click at [958, 283] on div "Incluido" at bounding box center [953, 281] width 54 height 17
click at [1083, 384] on div "**********" at bounding box center [1124, 398] width 94 height 28
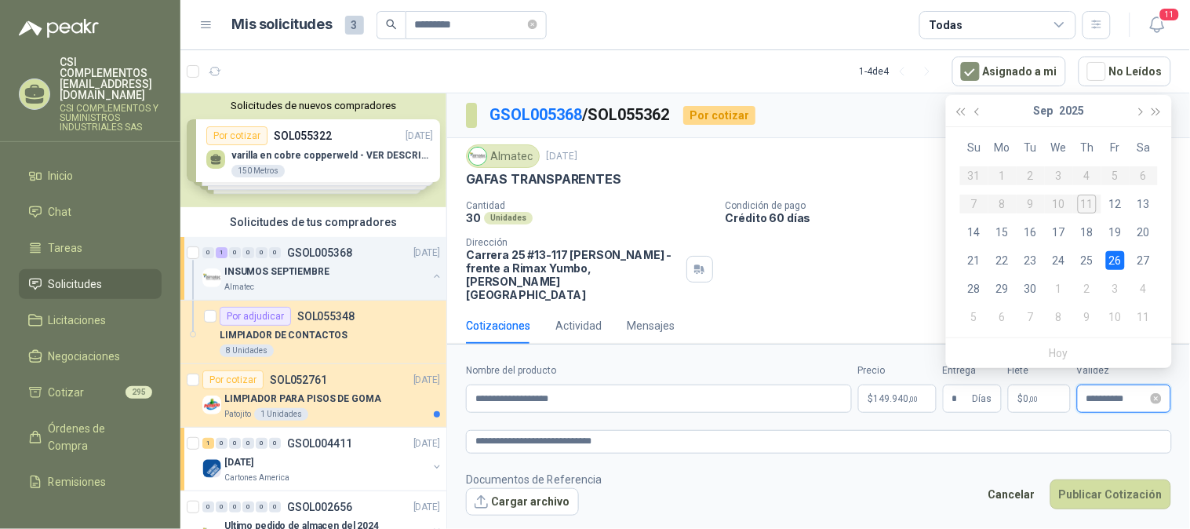
click at [1093, 394] on input "**********" at bounding box center [1116, 399] width 61 height 10
click at [1102, 479] on button "Publicar Cotización" at bounding box center [1110, 494] width 121 height 30
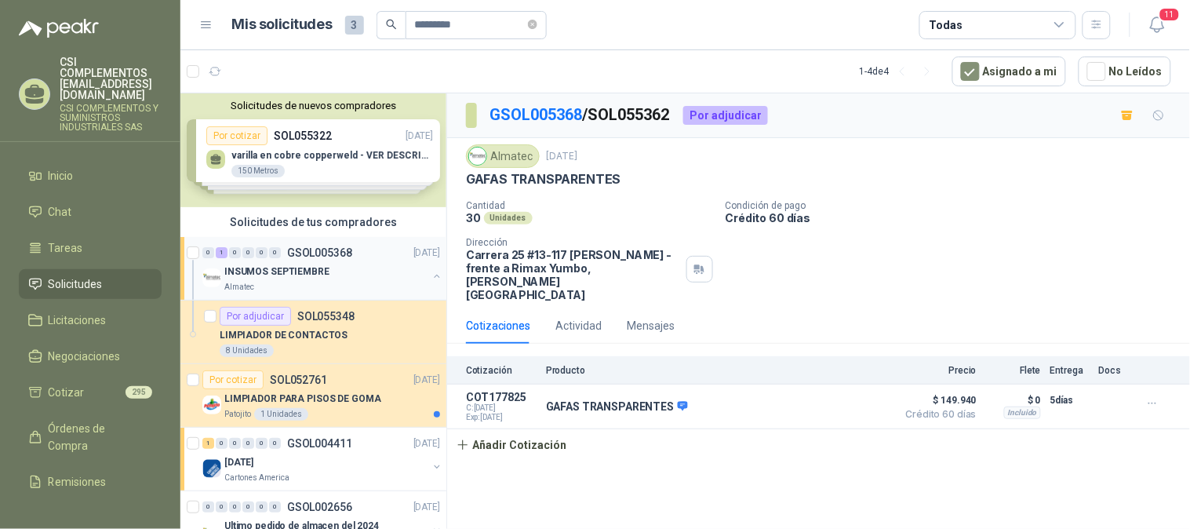
click at [261, 274] on p "INSUMOS SEPTIEMBRE" at bounding box center [276, 271] width 105 height 15
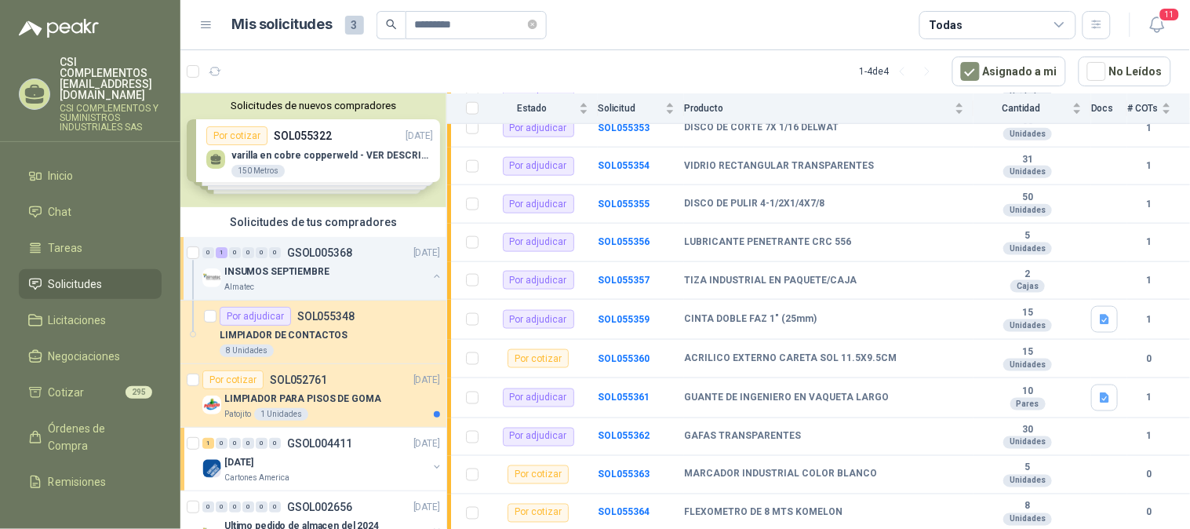
scroll to position [544, 0]
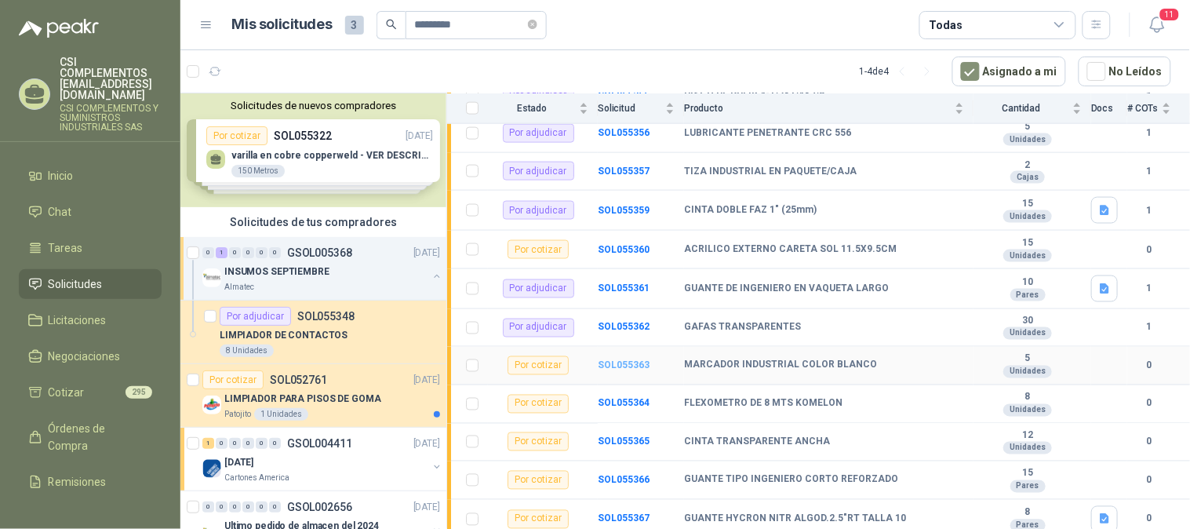
click at [637, 361] on b "SOL055363" at bounding box center [624, 365] width 52 height 11
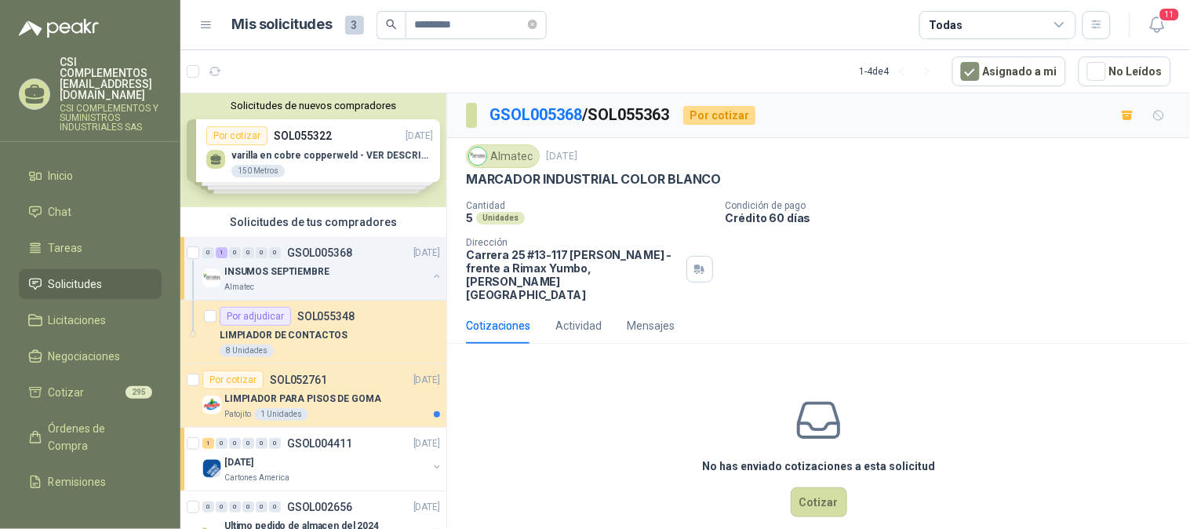
click at [471, 181] on p "MARCADOR INDUSTRIAL COLOR BLANCO" at bounding box center [593, 179] width 255 height 16
drag, startPoint x: 466, startPoint y: 180, endPoint x: 730, endPoint y: 181, distance: 264.3
click at [730, 181] on div "MARCADOR INDUSTRIAL COLOR BLANCO" at bounding box center [818, 179] width 705 height 16
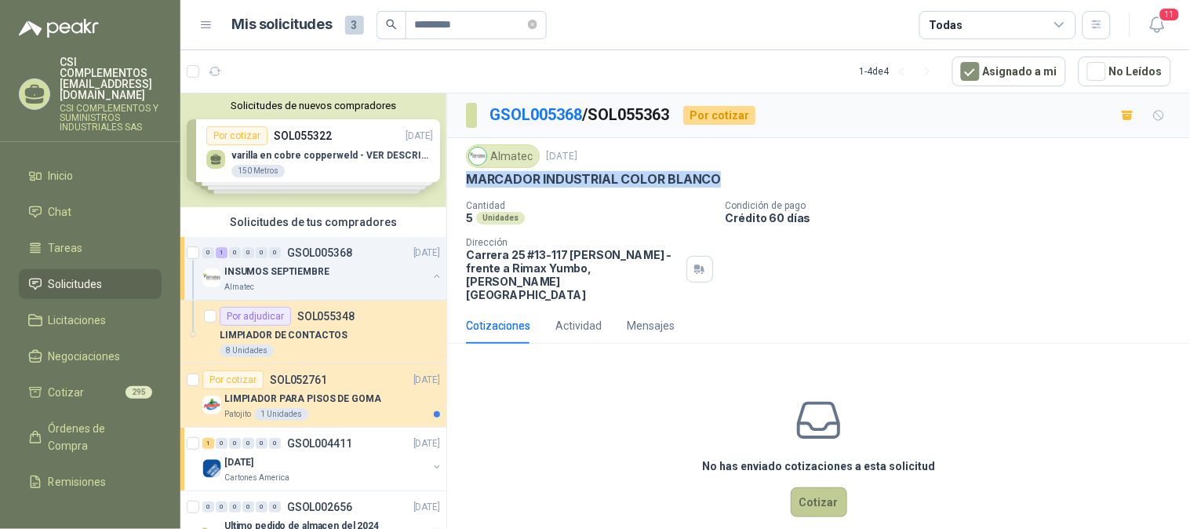
click at [835, 487] on button "Cotizar" at bounding box center [819, 502] width 56 height 30
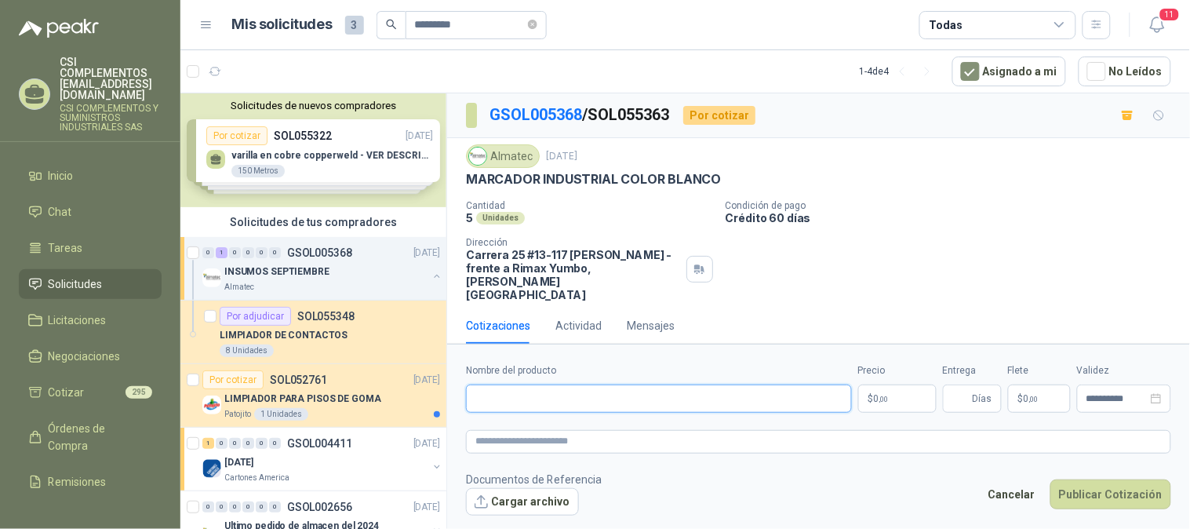
click at [507, 384] on input "Nombre del producto" at bounding box center [659, 398] width 386 height 28
paste input "**********"
click at [874, 390] on p "$ 0 ,00" at bounding box center [897, 398] width 78 height 28
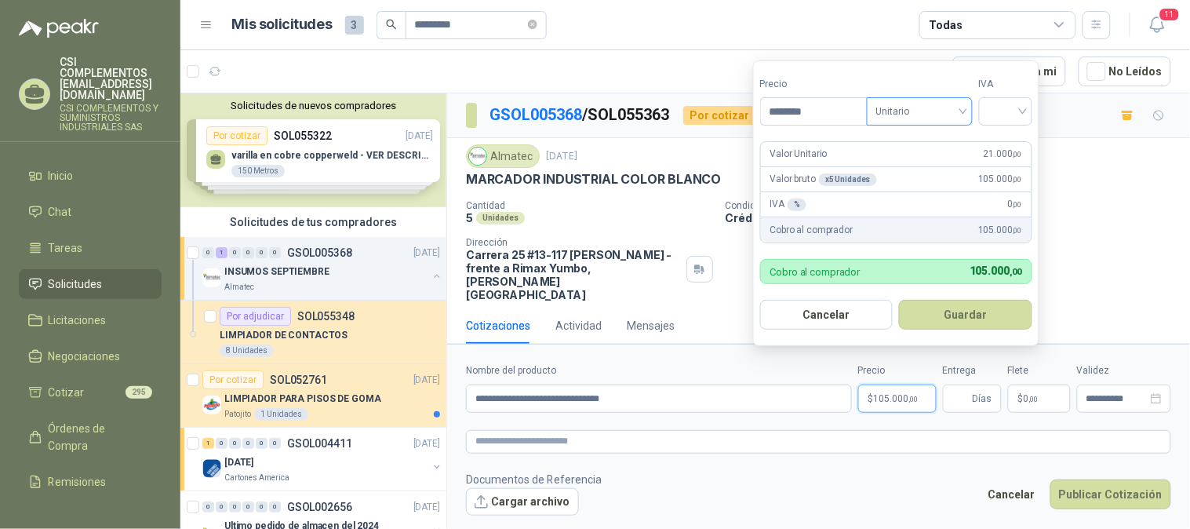
click at [971, 111] on div "Unitario" at bounding box center [920, 111] width 106 height 28
click at [915, 145] on div "Unitario" at bounding box center [922, 144] width 81 height 17
click at [1021, 113] on input "search" at bounding box center [1005, 110] width 35 height 24
click at [997, 134] on div "19%" at bounding box center [1009, 144] width 48 height 25
click at [959, 326] on button "Guardar" at bounding box center [968, 315] width 135 height 30
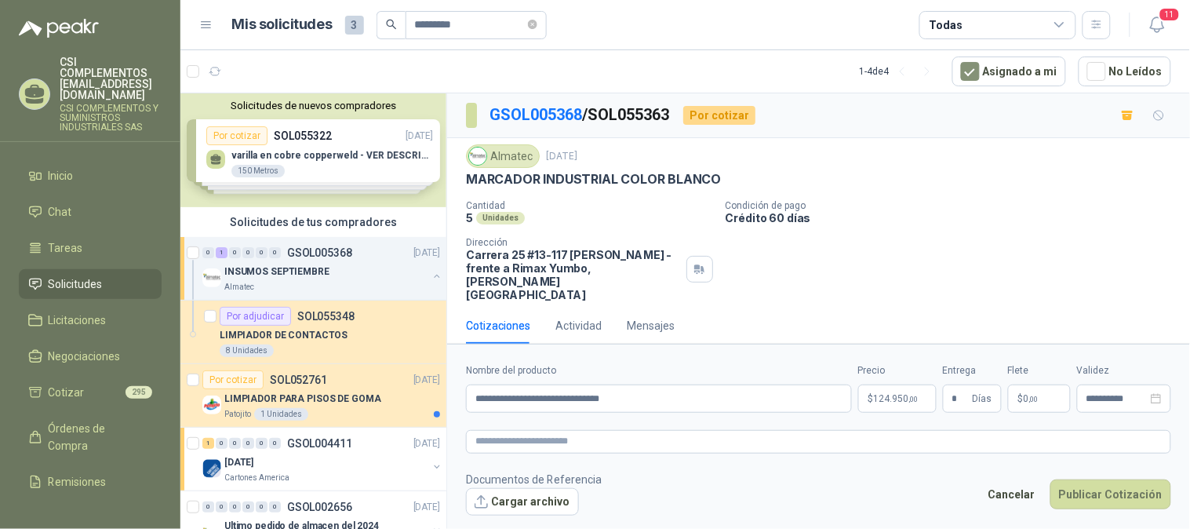
click at [1022, 384] on p "$ 0 ,00" at bounding box center [1039, 398] width 63 height 28
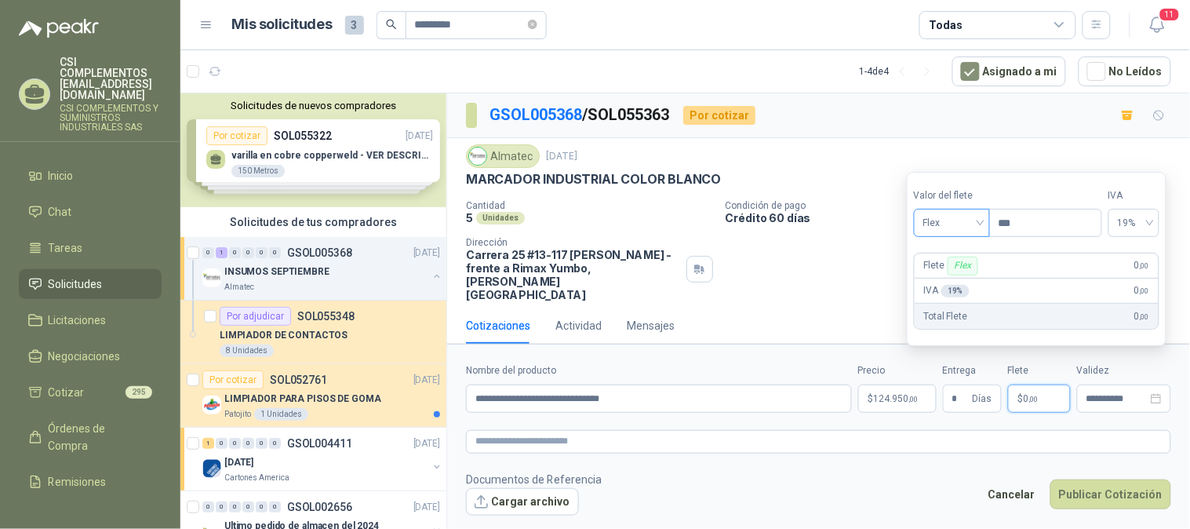
click at [980, 222] on span "Flex" at bounding box center [951, 223] width 57 height 24
click at [957, 282] on div "Incluido" at bounding box center [953, 281] width 54 height 17
click at [1098, 394] on input "**********" at bounding box center [1116, 399] width 61 height 10
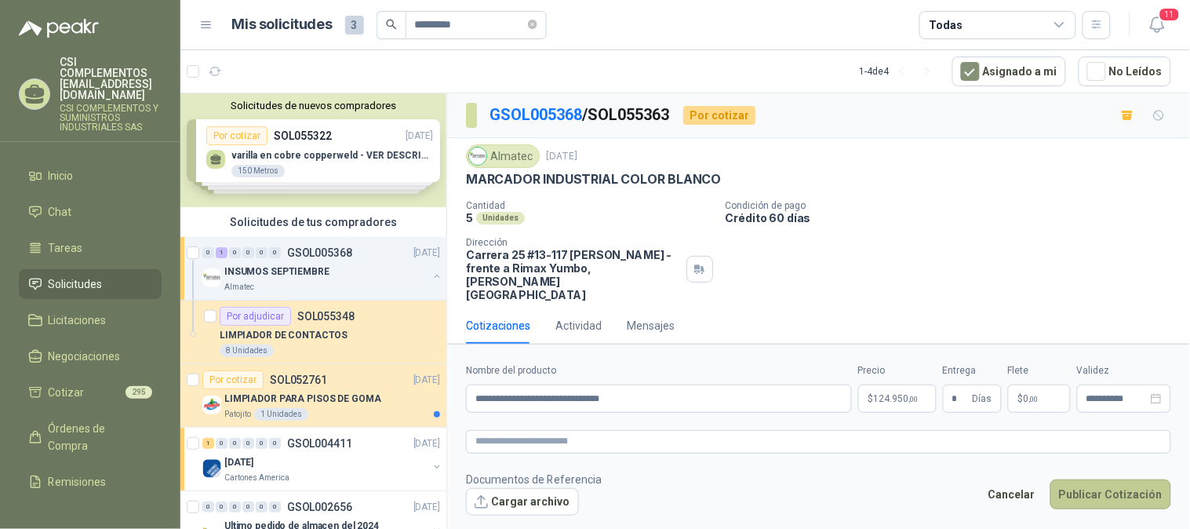
click at [1146, 480] on button "Publicar Cotización" at bounding box center [1110, 494] width 121 height 30
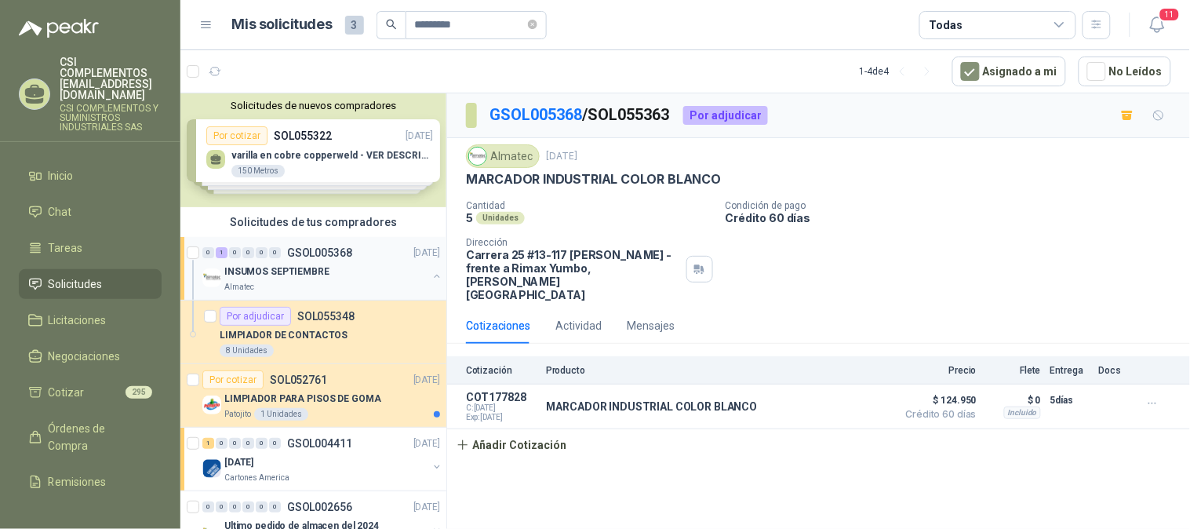
click at [284, 283] on div "Almatec" at bounding box center [325, 287] width 203 height 13
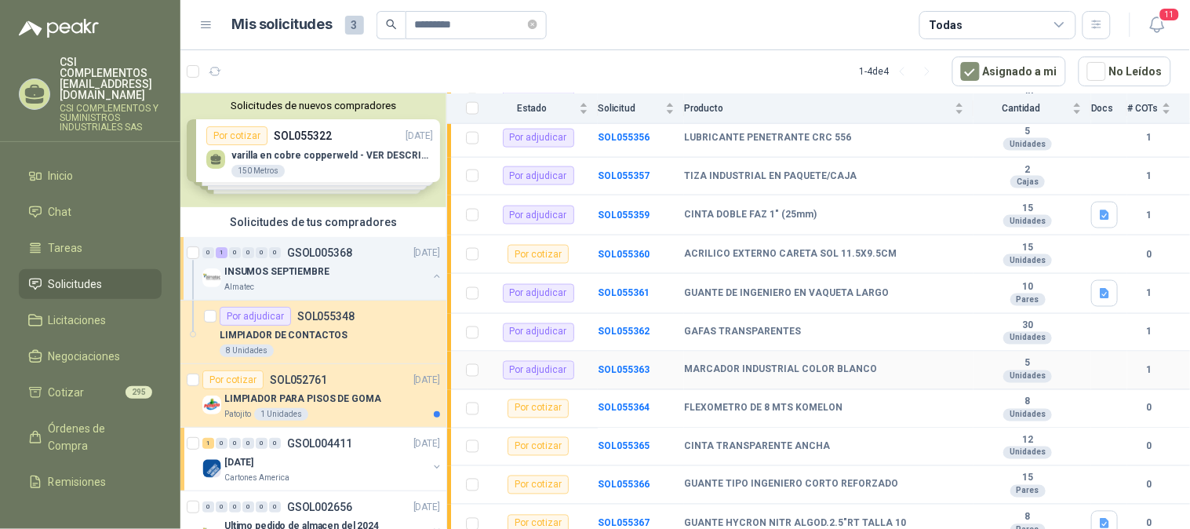
scroll to position [544, 0]
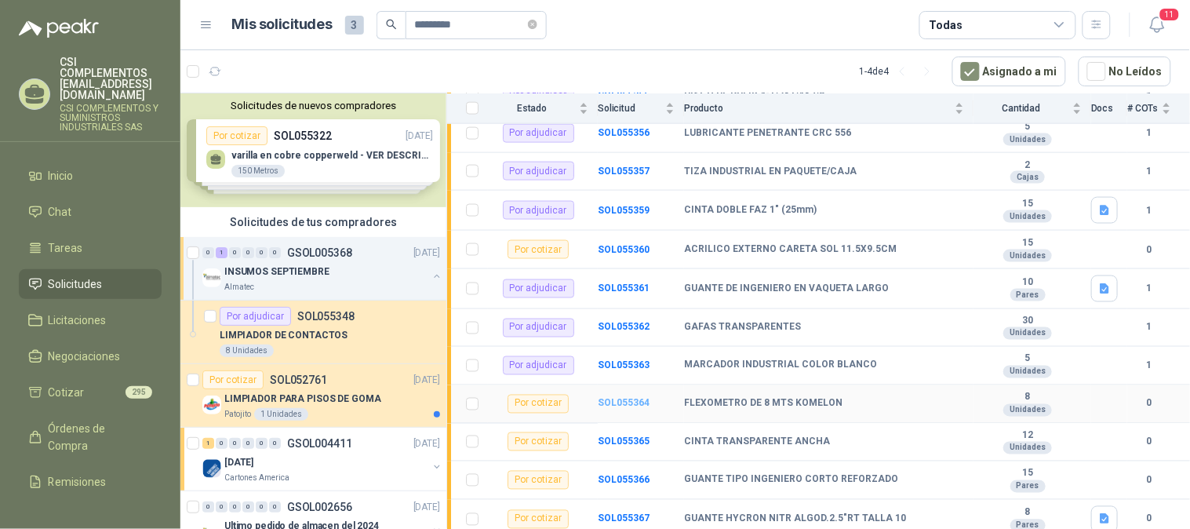
click at [620, 402] on b "SOL055364" at bounding box center [624, 403] width 52 height 11
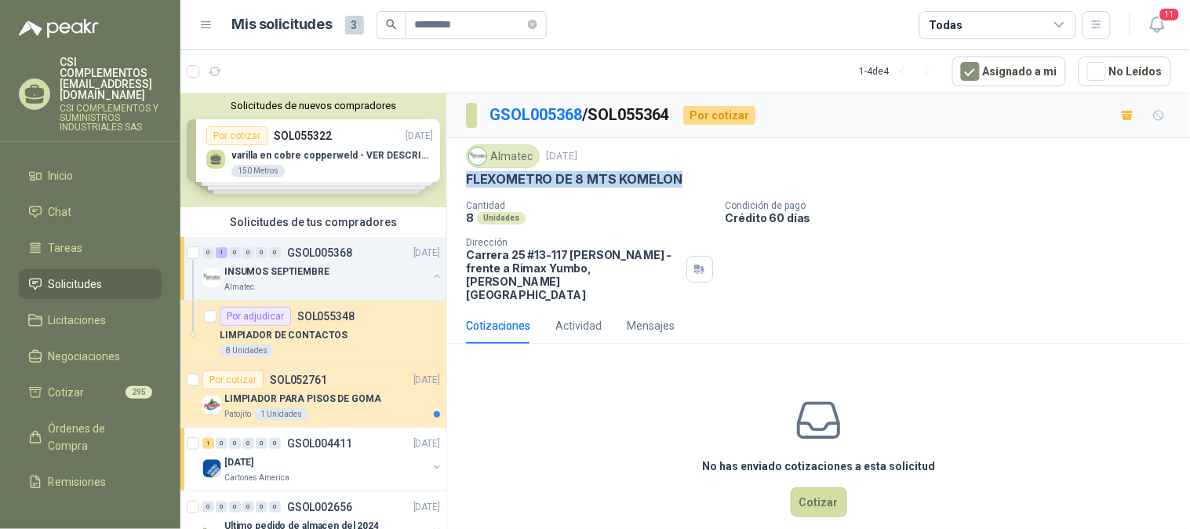
drag, startPoint x: 463, startPoint y: 176, endPoint x: 680, endPoint y: 176, distance: 217.2
click at [680, 176] on div "Almatec [DATE] FLEXOMETRO DE 8 MTS KOMELON Cantidad 8 Unidades Condición de pa…" at bounding box center [818, 222] width 743 height 169
click at [826, 487] on button "Cotizar" at bounding box center [819, 502] width 56 height 30
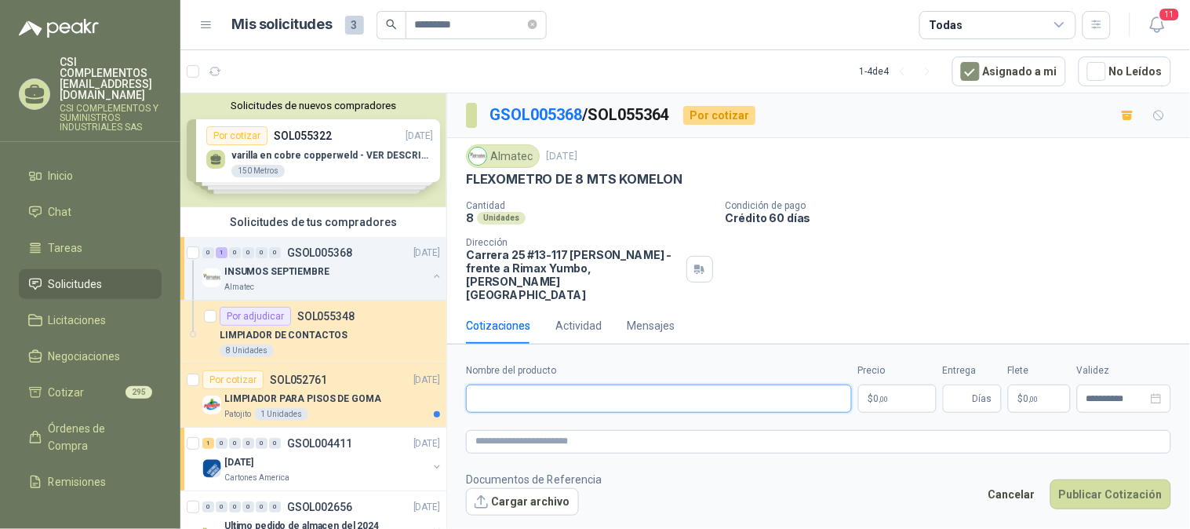
click at [576, 396] on input "Nombre del producto" at bounding box center [659, 398] width 386 height 28
paste input "**********"
click at [871, 384] on p "$ 0 ,00" at bounding box center [897, 398] width 78 height 28
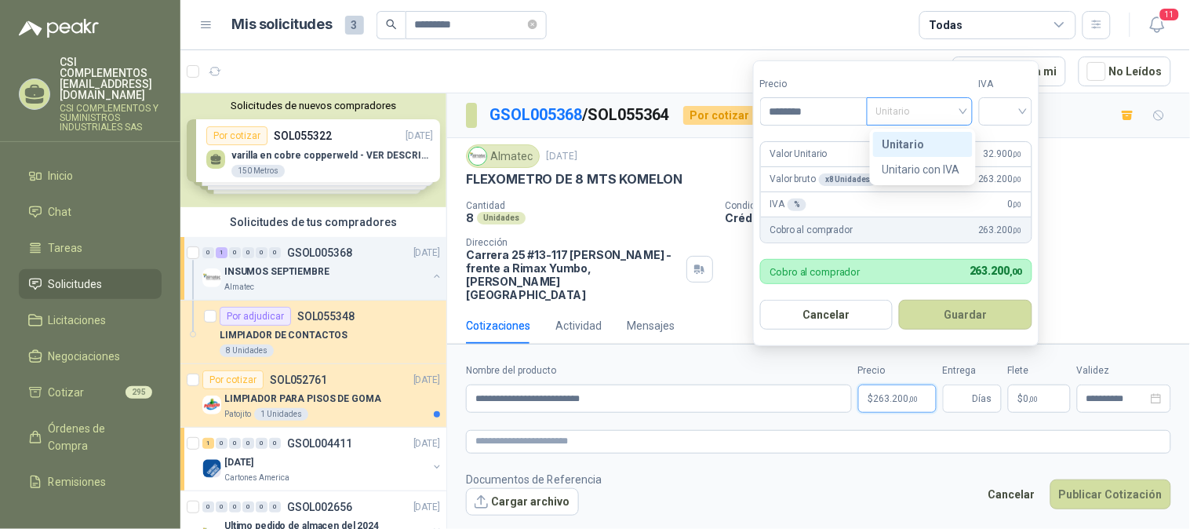
click at [970, 108] on div "Unitario" at bounding box center [920, 111] width 106 height 28
drag, startPoint x: 926, startPoint y: 140, endPoint x: 934, endPoint y: 141, distance: 8.0
click at [931, 141] on div "Unitario" at bounding box center [922, 144] width 81 height 17
click at [1022, 113] on input "search" at bounding box center [1005, 110] width 35 height 24
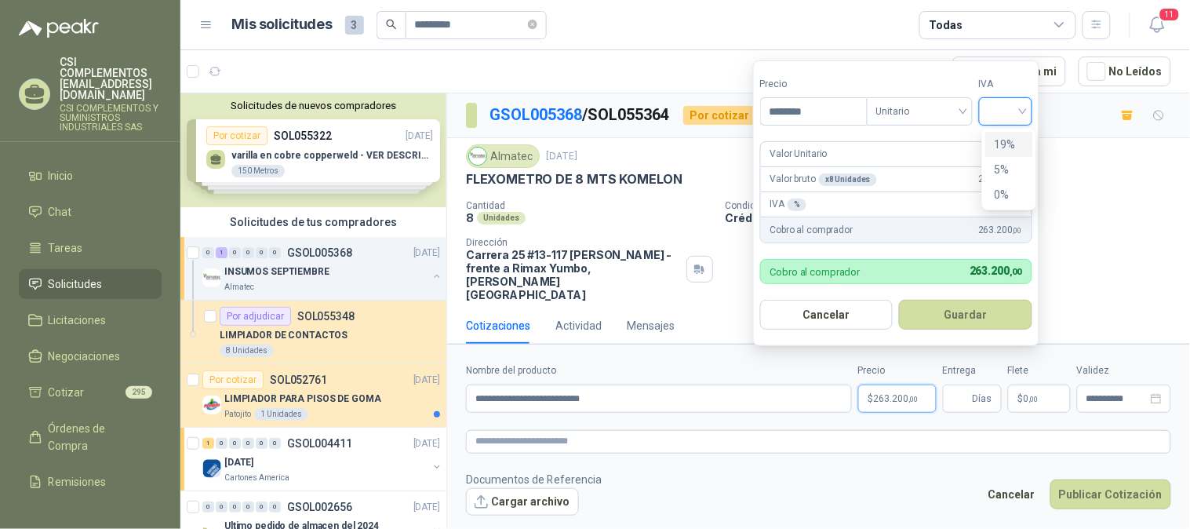
click at [1009, 144] on div "19%" at bounding box center [1008, 144] width 29 height 17
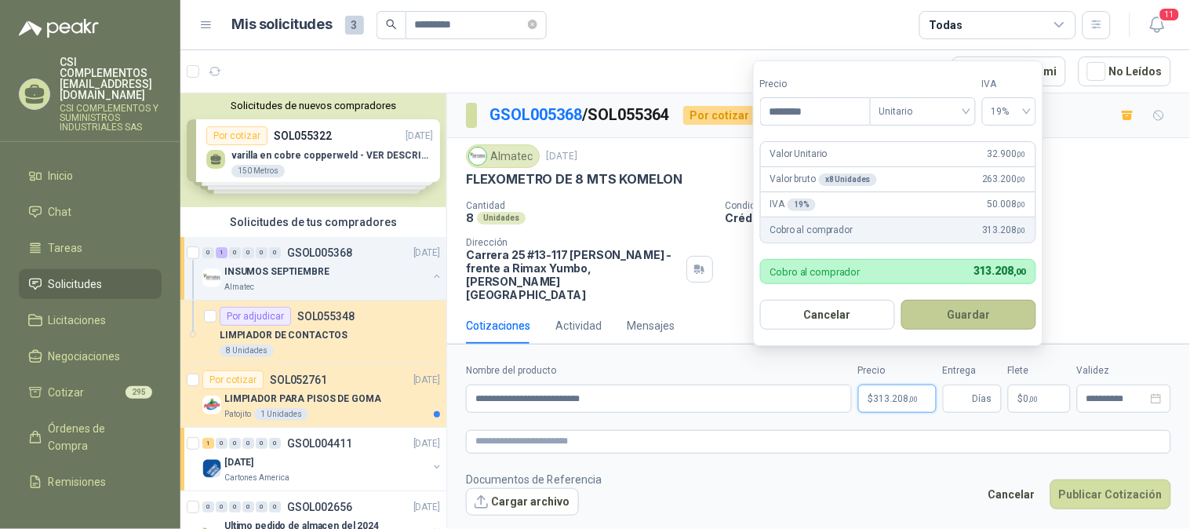
click at [969, 311] on button "Guardar" at bounding box center [968, 315] width 135 height 30
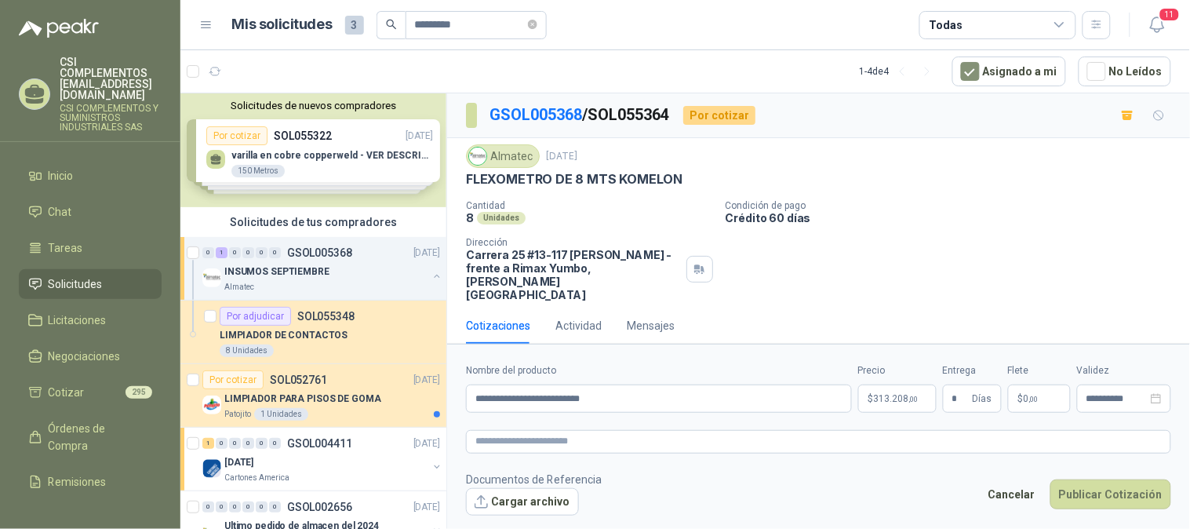
click at [1020, 394] on span "$" at bounding box center [1020, 398] width 5 height 9
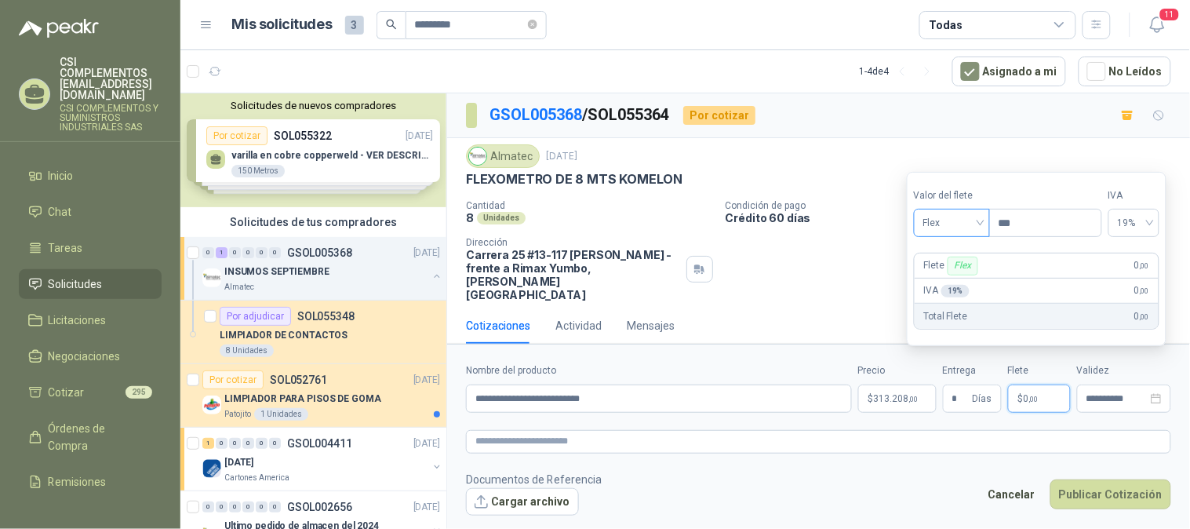
click at [980, 223] on span "Flex" at bounding box center [951, 223] width 57 height 24
click at [961, 279] on div "Incluido" at bounding box center [953, 281] width 54 height 17
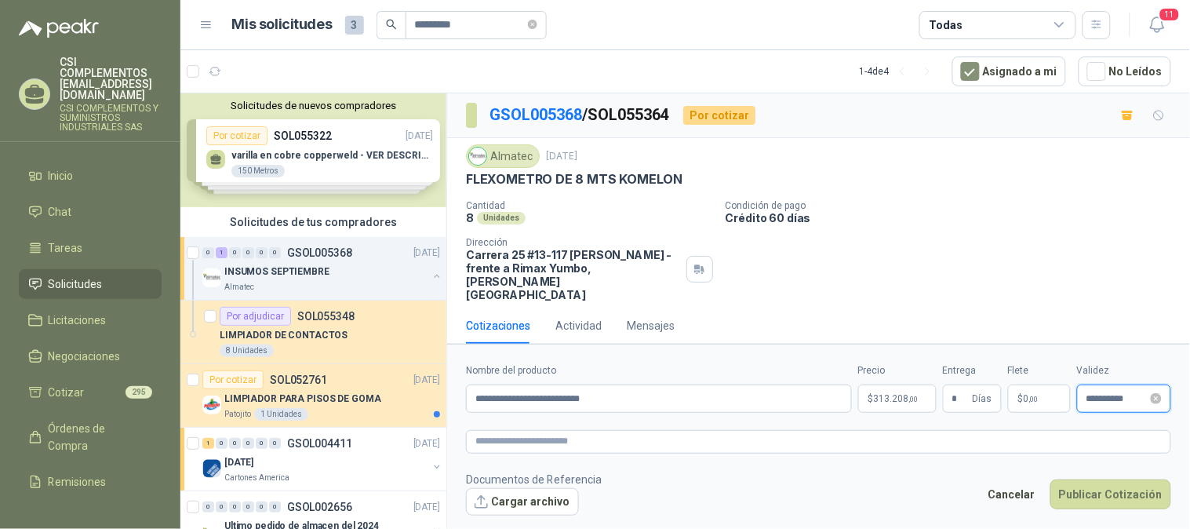
click at [1099, 394] on input "**********" at bounding box center [1116, 399] width 61 height 10
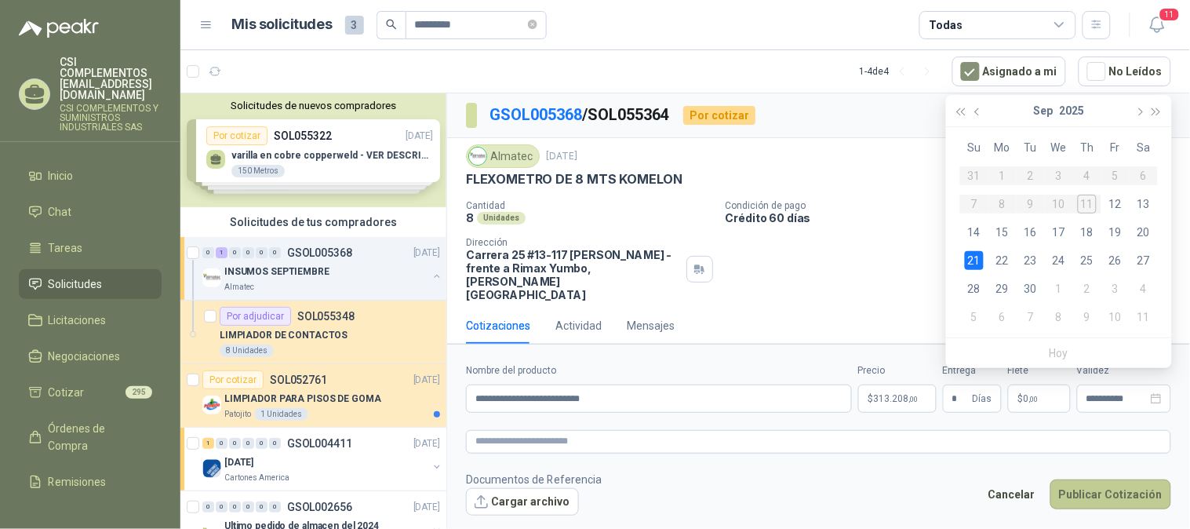
click at [1096, 479] on button "Publicar Cotización" at bounding box center [1110, 494] width 121 height 30
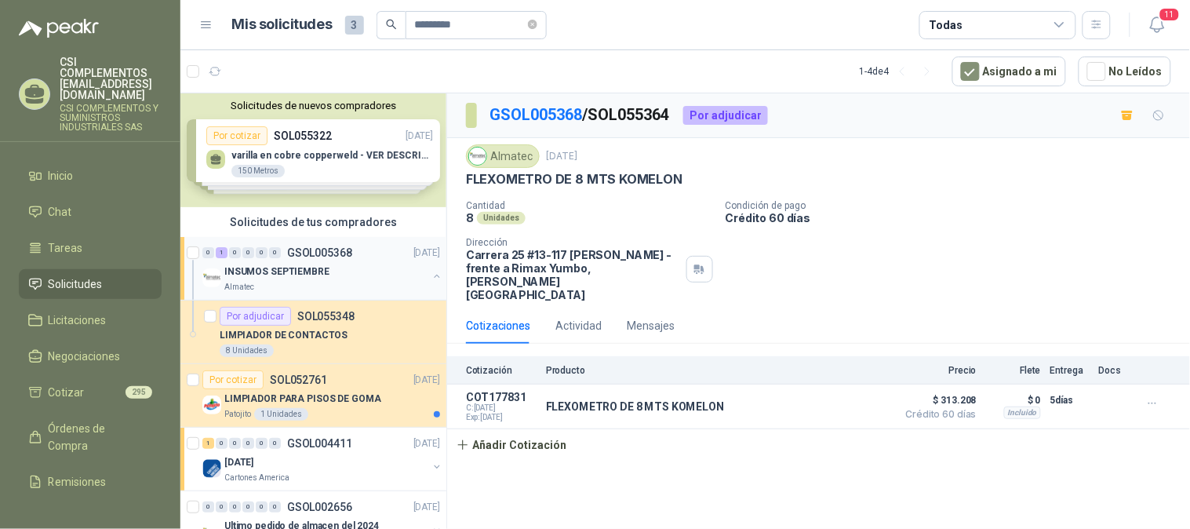
click at [275, 270] on p "INSUMOS SEPTIEMBRE" at bounding box center [276, 271] width 105 height 15
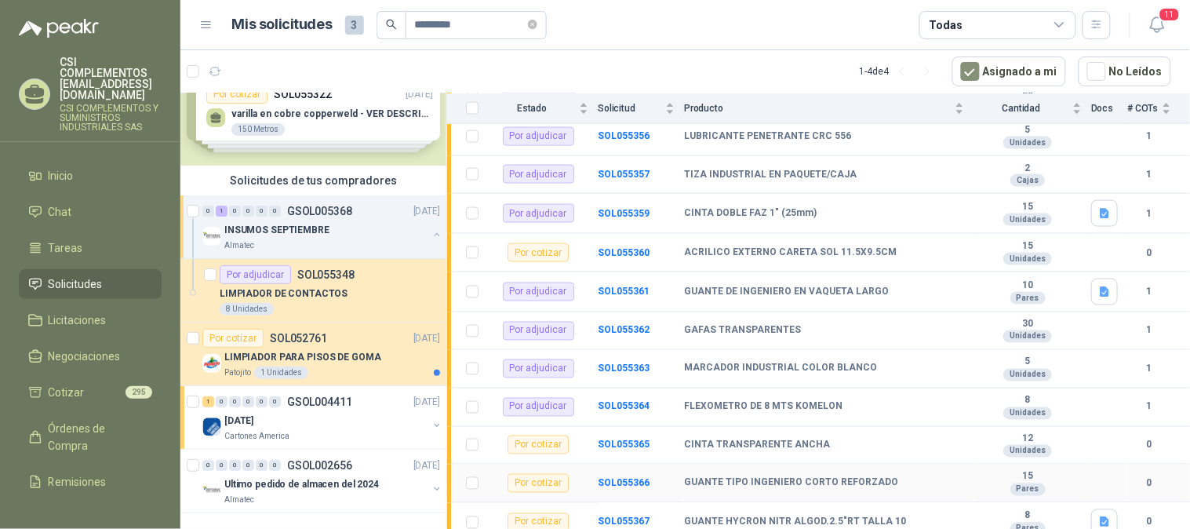
scroll to position [544, 0]
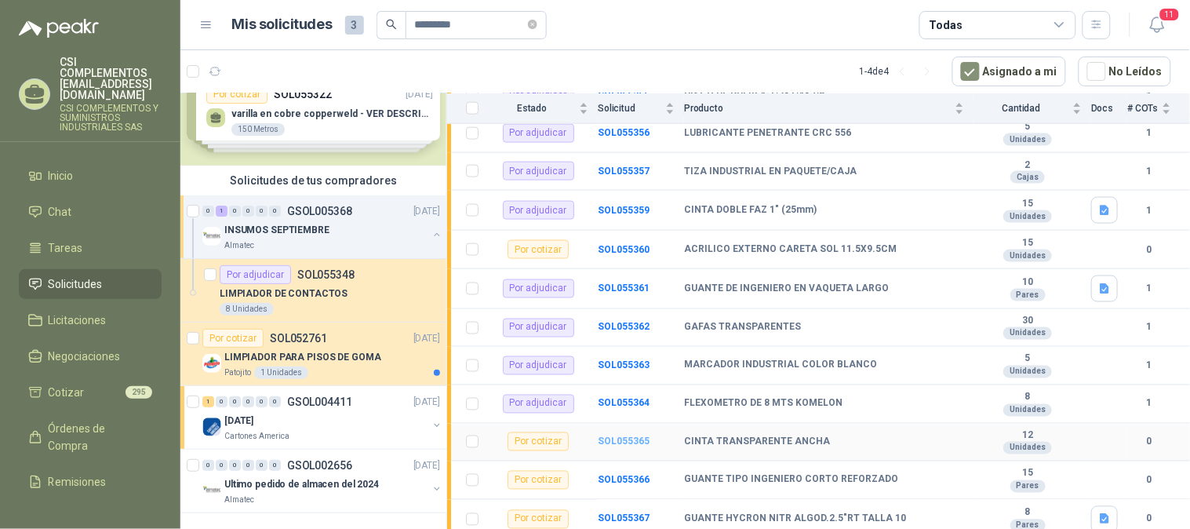
click at [615, 439] on b "SOL055365" at bounding box center [624, 441] width 52 height 11
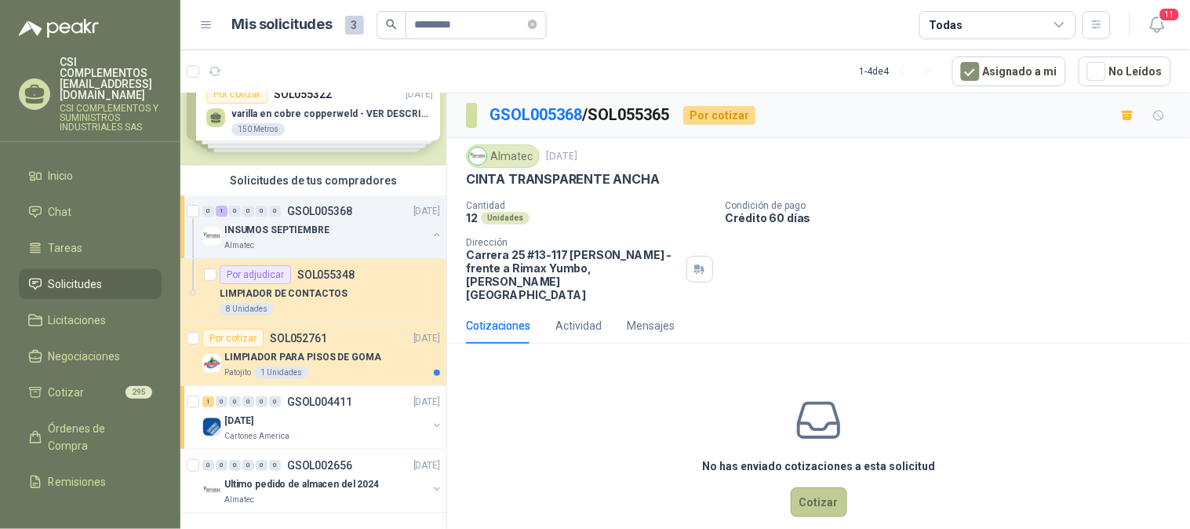
click at [816, 487] on button "Cotizar" at bounding box center [819, 502] width 56 height 30
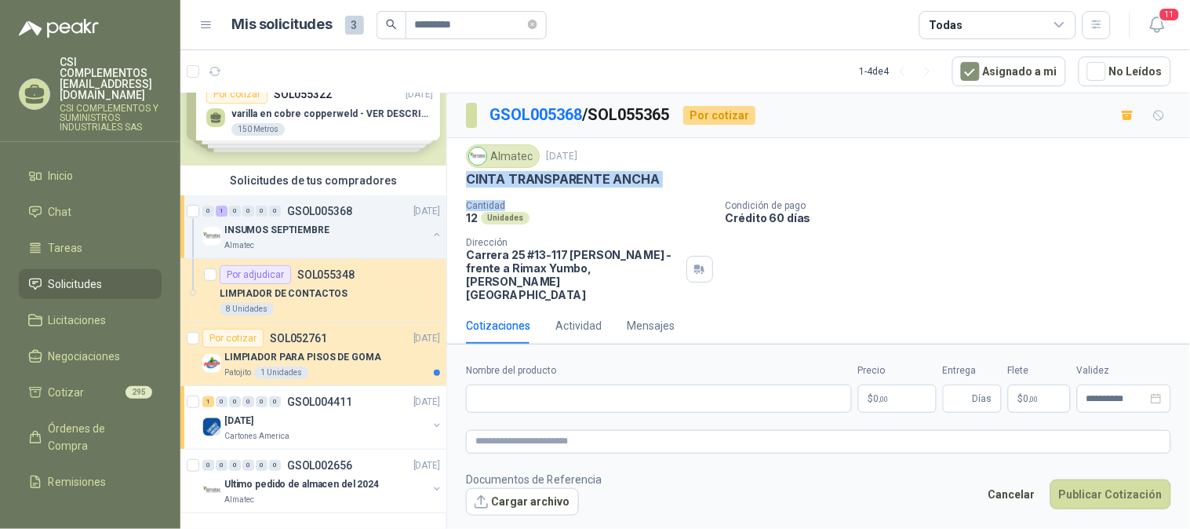
drag, startPoint x: 465, startPoint y: 181, endPoint x: 703, endPoint y: 196, distance: 238.9
click at [703, 196] on div "Almatec [DATE] CINTA TRANSPARENTE ANCHA  Cantidad 12 Unidades Condición de pag…" at bounding box center [818, 222] width 705 height 157
click at [629, 189] on div "Almatec [DATE] CINTA TRANSPARENTE ANCHA  Cantidad 12 Unidades Condición de pag…" at bounding box center [818, 222] width 705 height 157
drag, startPoint x: 465, startPoint y: 180, endPoint x: 663, endPoint y: 184, distance: 198.4
click at [663, 184] on div "CINTA TRANSPARENTE ANCHA" at bounding box center [818, 179] width 705 height 16
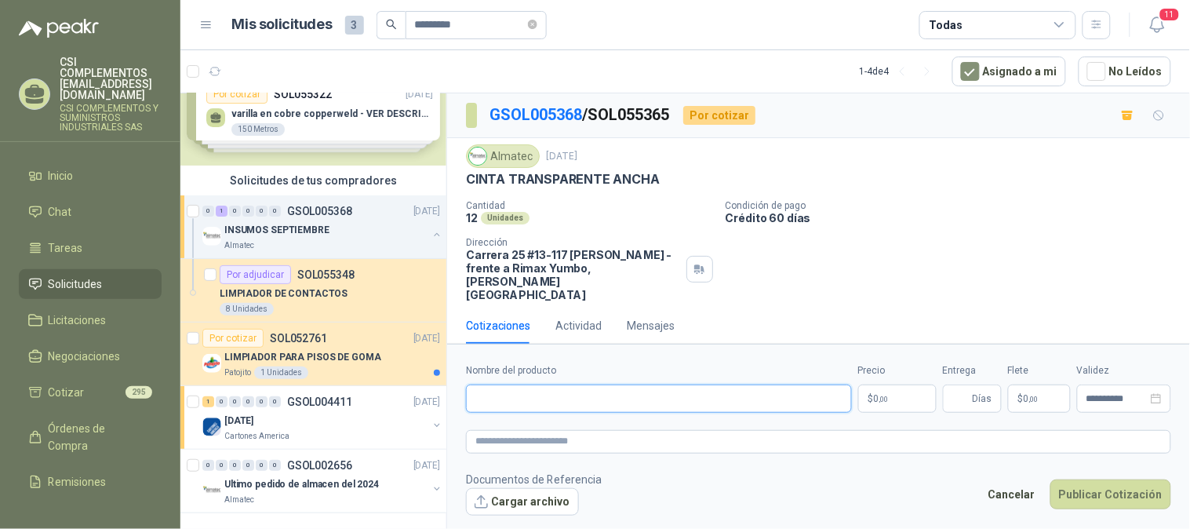
click at [510, 384] on input "Nombre del producto" at bounding box center [659, 398] width 386 height 28
paste input "**********"
click at [520, 430] on textarea at bounding box center [818, 441] width 705 height 23
paste textarea "**********"
click at [892, 384] on p "$ 0 ,00" at bounding box center [897, 398] width 78 height 28
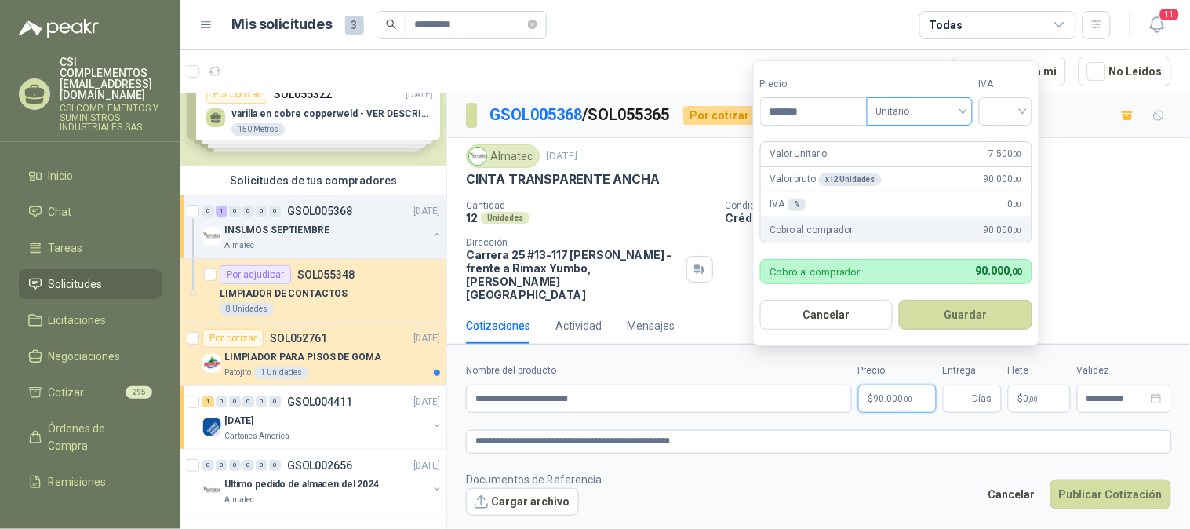
click at [968, 118] on div "Unitario" at bounding box center [920, 111] width 106 height 28
click at [929, 145] on div "Unitario" at bounding box center [922, 144] width 81 height 17
click at [1027, 111] on div at bounding box center [1005, 111] width 53 height 28
click at [1001, 139] on div "19%" at bounding box center [1008, 144] width 29 height 17
click at [968, 311] on button "Guardar" at bounding box center [968, 315] width 135 height 30
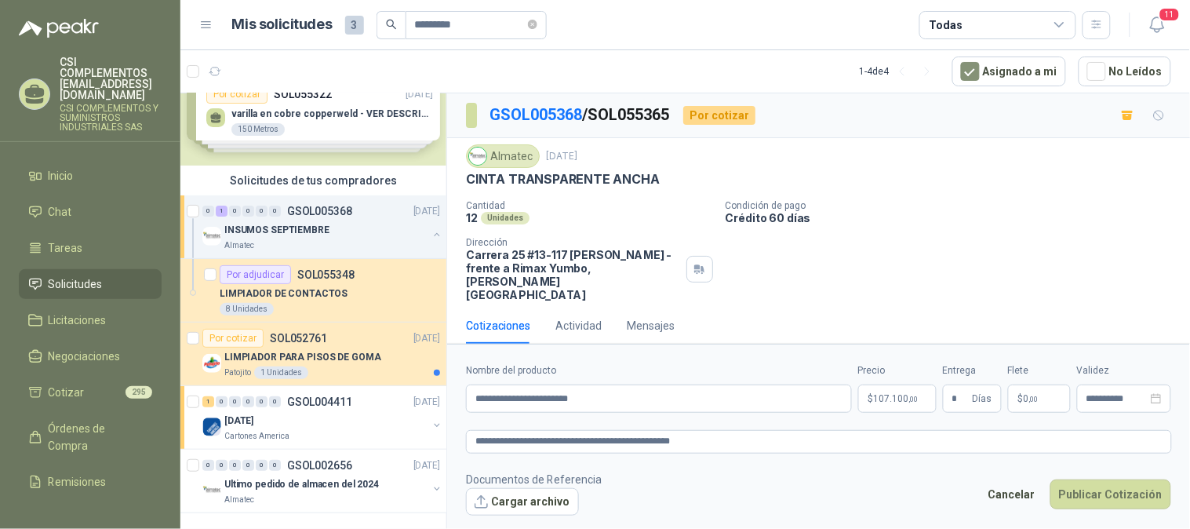
click at [1040, 387] on p "$ 0 ,00" at bounding box center [1039, 398] width 63 height 28
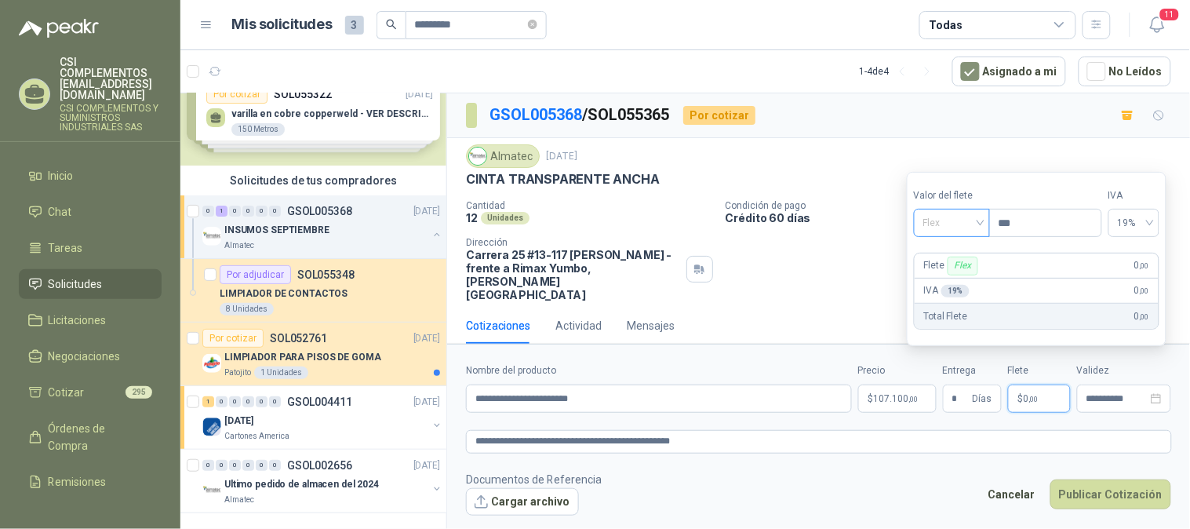
click at [979, 225] on span "Flex" at bounding box center [951, 223] width 57 height 24
click at [957, 278] on div "Incluido" at bounding box center [953, 281] width 54 height 17
click at [1092, 394] on input "**********" at bounding box center [1116, 399] width 61 height 10
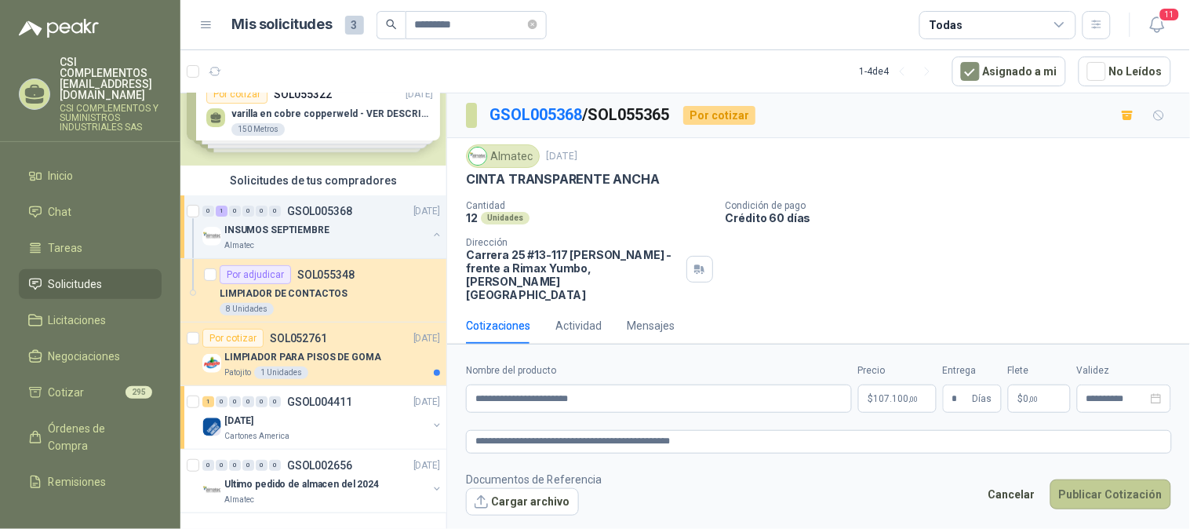
click at [1127, 479] on button "Publicar Cotización" at bounding box center [1110, 494] width 121 height 30
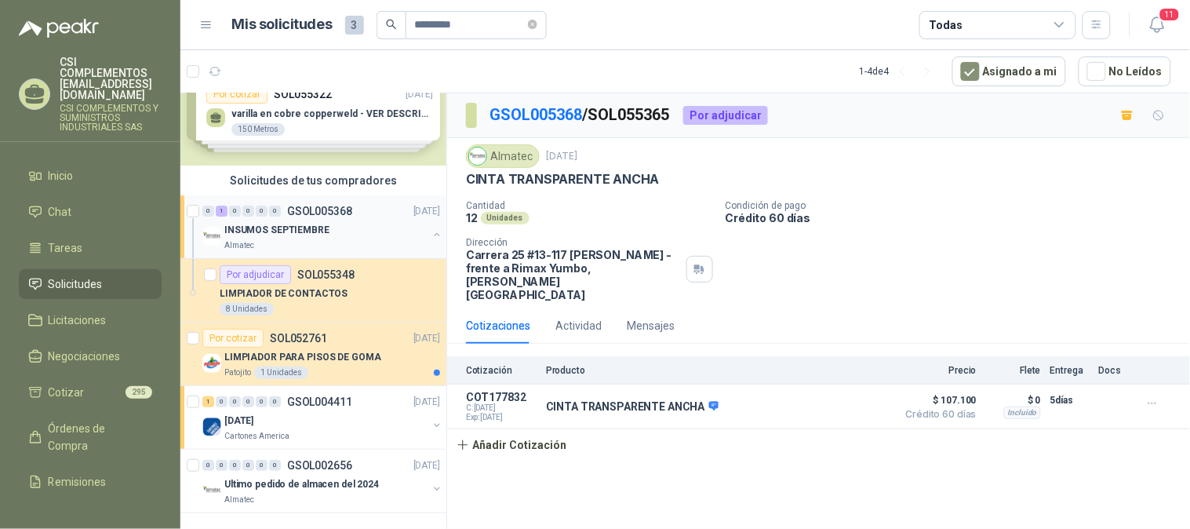
click at [238, 231] on p "INSUMOS SEPTIEMBRE" at bounding box center [276, 230] width 105 height 15
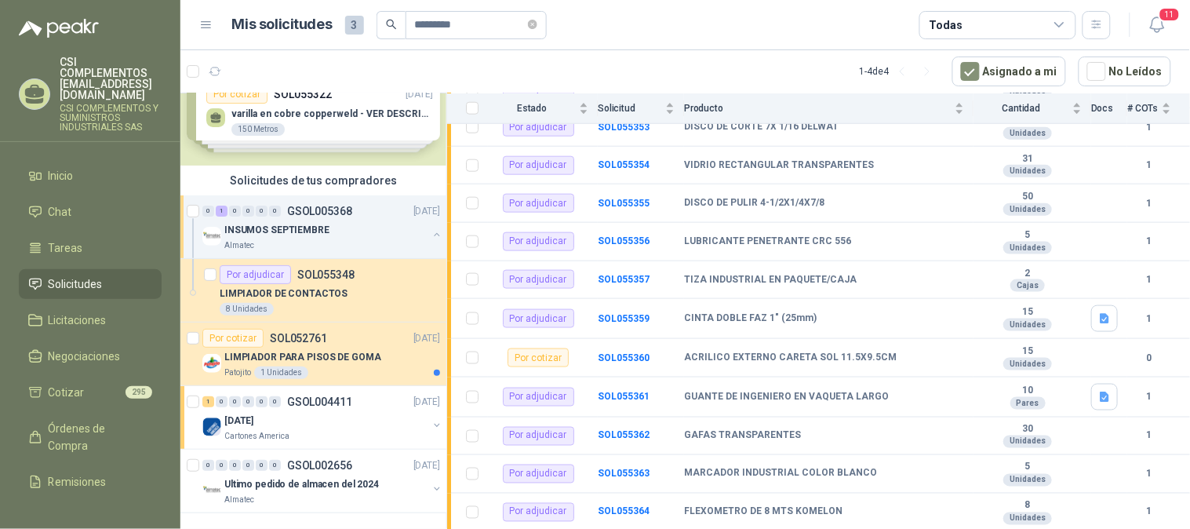
scroll to position [544, 0]
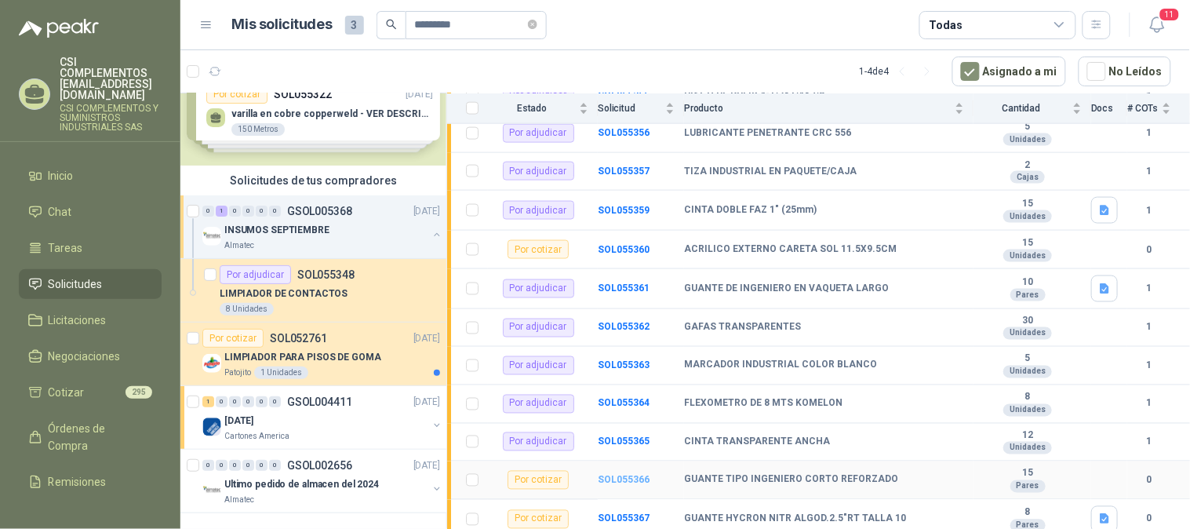
click at [625, 474] on b "SOL055366" at bounding box center [624, 479] width 52 height 11
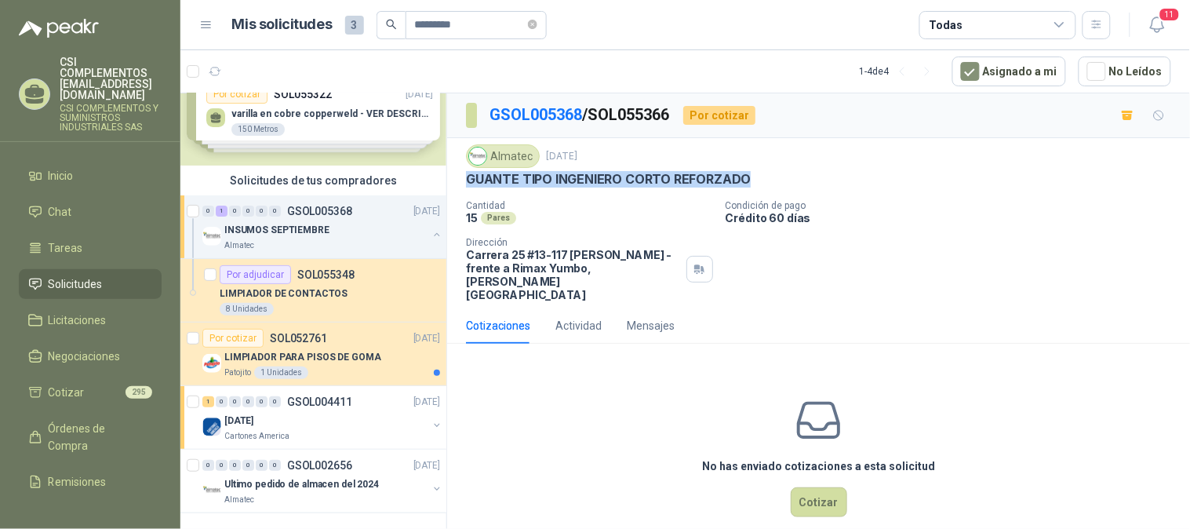
drag, startPoint x: 463, startPoint y: 177, endPoint x: 754, endPoint y: 176, distance: 291.0
click at [754, 176] on div "Almatec [DATE] GUANTE TIPO INGENIERO CORTO REFORZADO Cantidad 15 Pares Condici…" at bounding box center [818, 222] width 743 height 169
click at [826, 487] on button "Cotizar" at bounding box center [819, 502] width 56 height 30
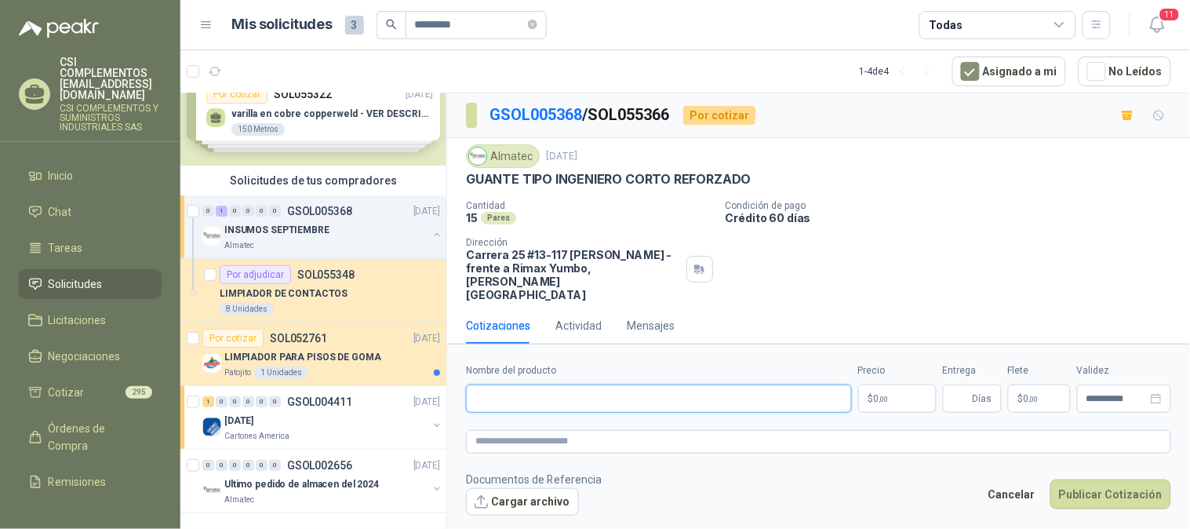
click at [503, 384] on input "Nombre del producto" at bounding box center [659, 398] width 386 height 28
paste input "**********"
click at [884, 394] on span ",00" at bounding box center [883, 398] width 9 height 9
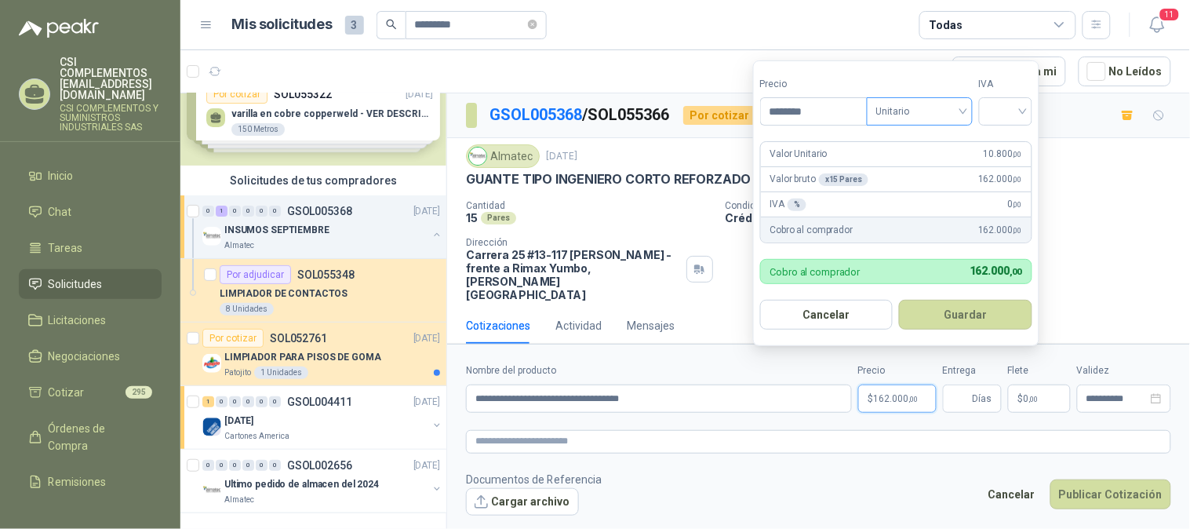
click at [963, 114] on span "Unitario" at bounding box center [919, 112] width 87 height 24
drag, startPoint x: 927, startPoint y: 138, endPoint x: 994, endPoint y: 139, distance: 66.7
click at [929, 138] on div "Unitario" at bounding box center [922, 144] width 81 height 17
click at [1023, 118] on input "search" at bounding box center [1005, 110] width 35 height 24
click at [998, 143] on div "19%" at bounding box center [1008, 144] width 29 height 17
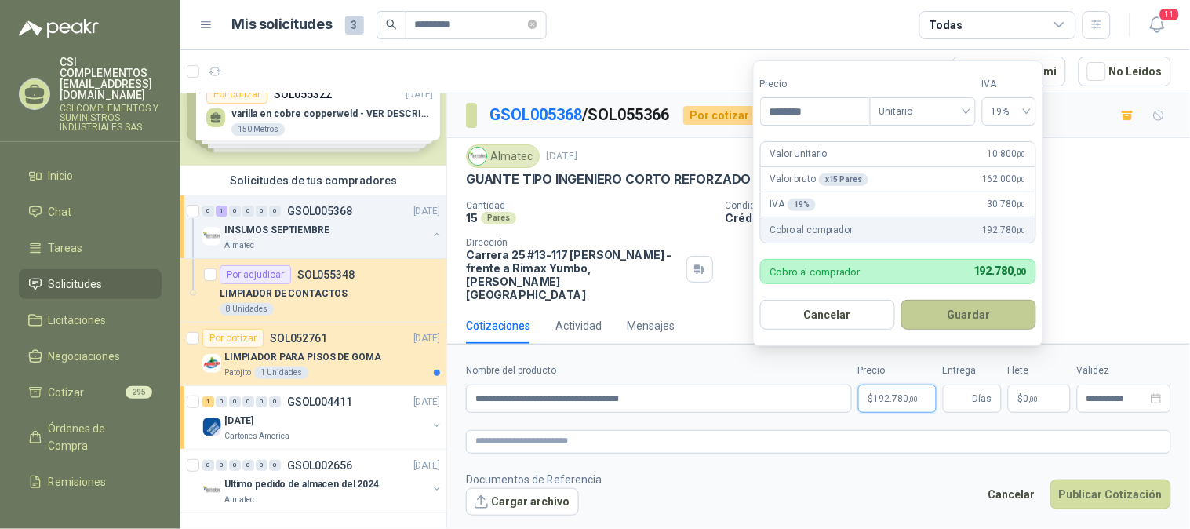
click at [983, 322] on button "Guardar" at bounding box center [968, 315] width 135 height 30
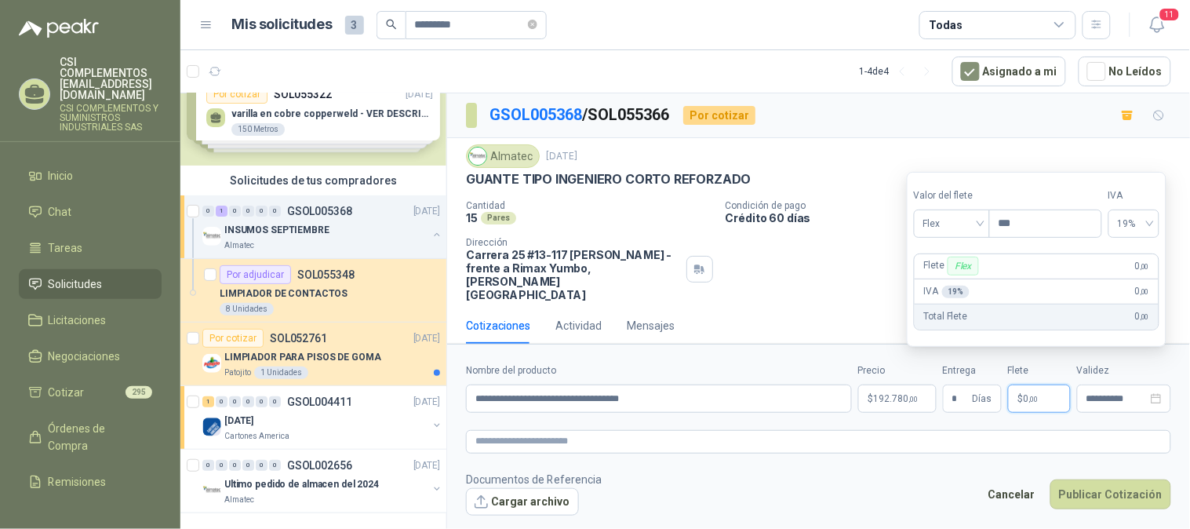
click at [1035, 384] on p "$ 0 ,00" at bounding box center [1039, 398] width 63 height 28
click at [980, 228] on span "Flex" at bounding box center [951, 223] width 57 height 24
click at [963, 290] on div "Incluido" at bounding box center [953, 281] width 73 height 25
click at [1098, 394] on input "**********" at bounding box center [1116, 399] width 61 height 10
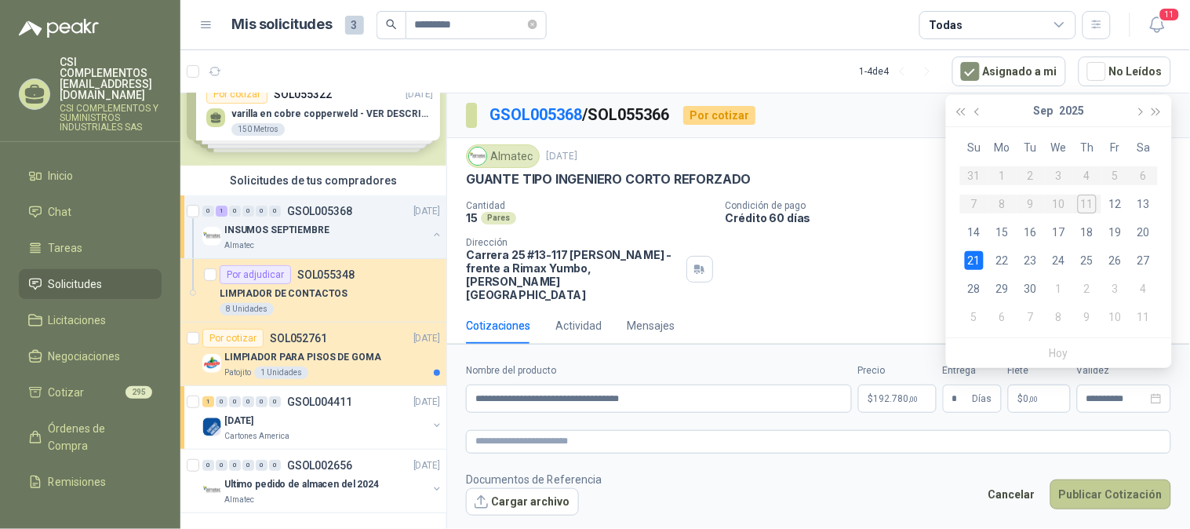
click at [1117, 479] on button "Publicar Cotización" at bounding box center [1110, 494] width 121 height 30
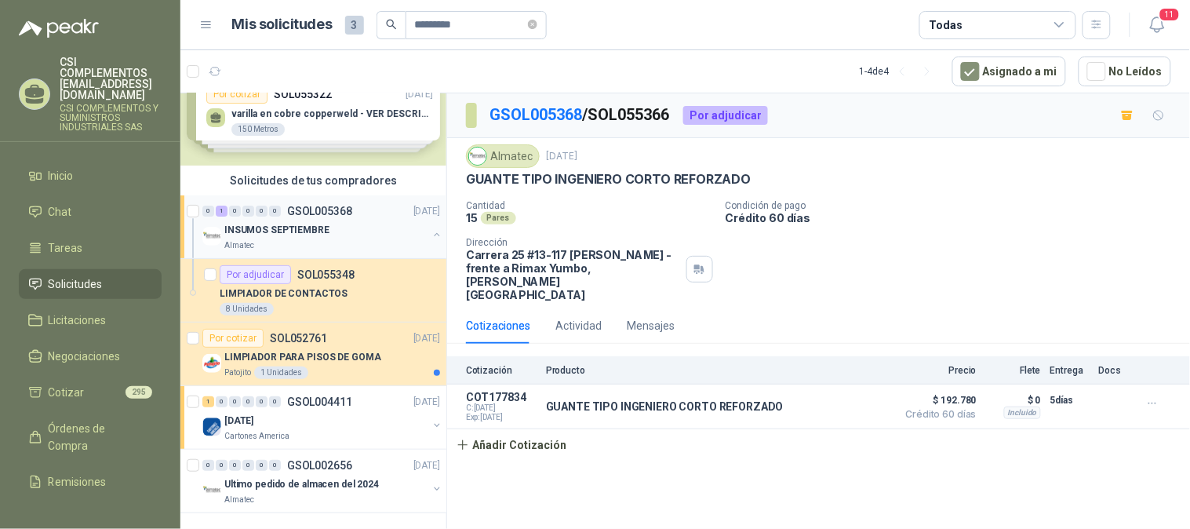
click at [311, 230] on p "INSUMOS SEPTIEMBRE" at bounding box center [276, 230] width 105 height 15
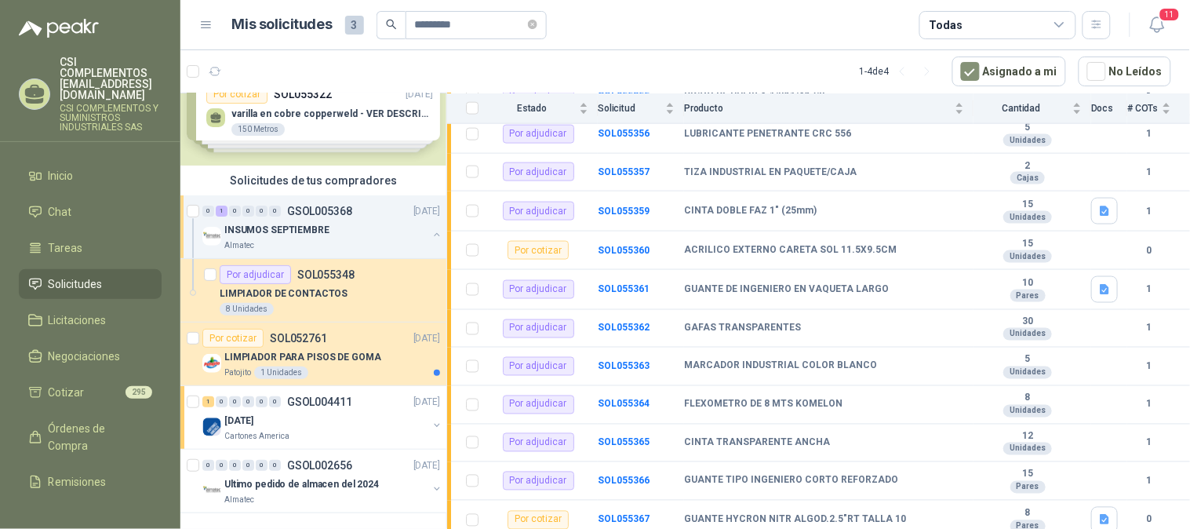
scroll to position [544, 0]
click at [634, 513] on b "SOL055367" at bounding box center [624, 518] width 52 height 11
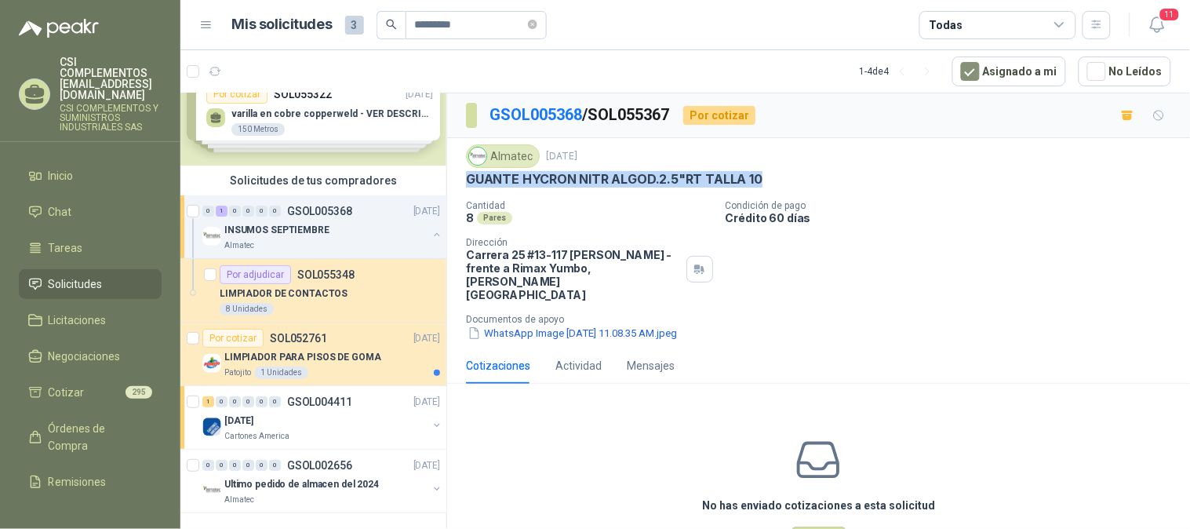
drag, startPoint x: 463, startPoint y: 189, endPoint x: 778, endPoint y: 173, distance: 315.7
click at [778, 173] on div "Almatec [DATE] GUANTE HYCRON NITR ALGOD.2.5"RT TALLA 10 Cantidad 8 Pares Condi…" at bounding box center [818, 242] width 743 height 209
click at [579, 325] on button "WhatsApp Image [DATE] 11.08.35 AM.jpeg" at bounding box center [572, 333] width 213 height 16
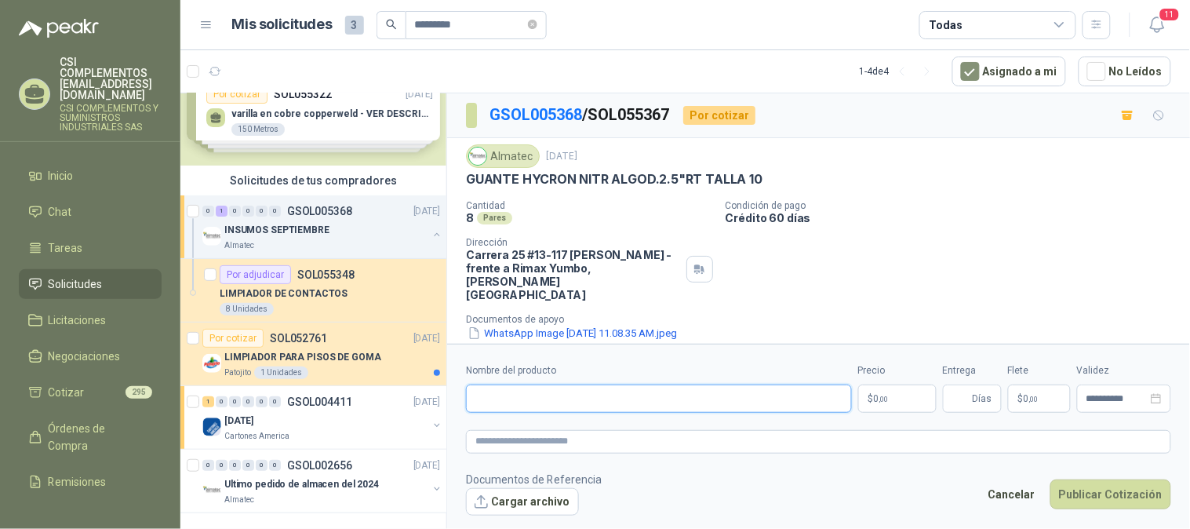
click at [502, 402] on input "Nombre del producto" at bounding box center [659, 398] width 386 height 28
paste input "**********"
click at [883, 403] on span "0 ,00" at bounding box center [881, 398] width 15 height 9
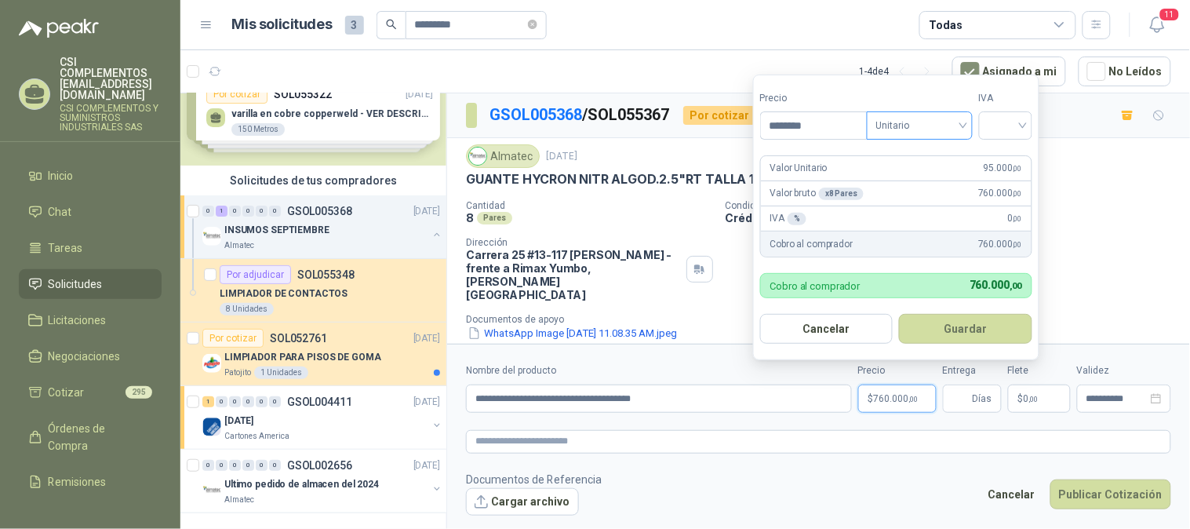
click at [963, 122] on span "Unitario" at bounding box center [919, 126] width 87 height 24
click at [938, 154] on div "Unitario" at bounding box center [922, 158] width 81 height 17
click at [1032, 133] on div at bounding box center [1005, 125] width 53 height 28
click at [1012, 154] on div "19%" at bounding box center [1008, 158] width 29 height 17
click at [973, 332] on button "Guardar" at bounding box center [968, 329] width 135 height 30
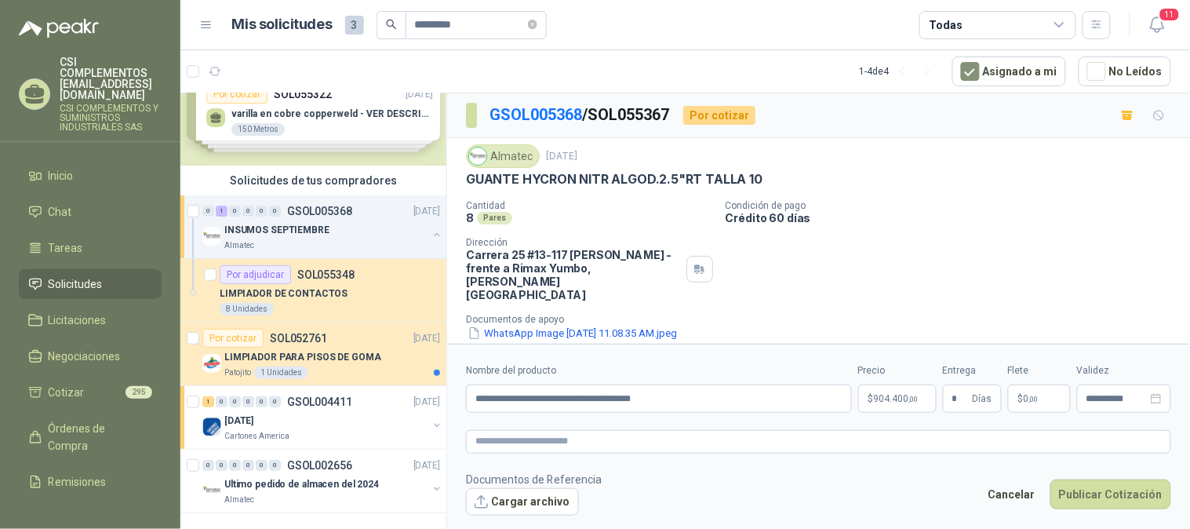
click at [1030, 398] on span ",00" at bounding box center [1033, 398] width 9 height 9
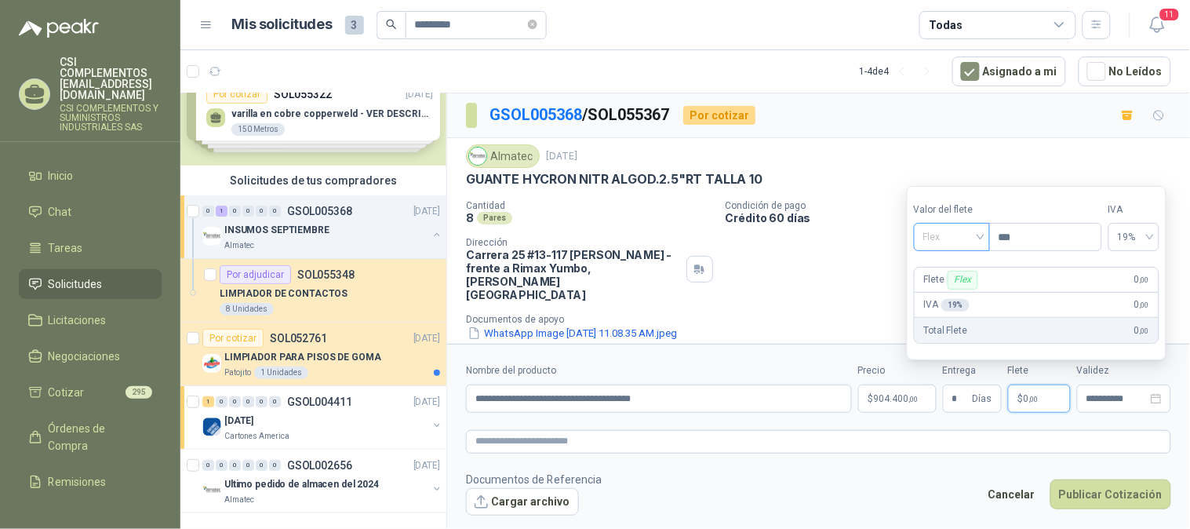
click at [986, 228] on div "Flex" at bounding box center [952, 237] width 76 height 28
click at [966, 296] on div "Incluido" at bounding box center [953, 294] width 54 height 17
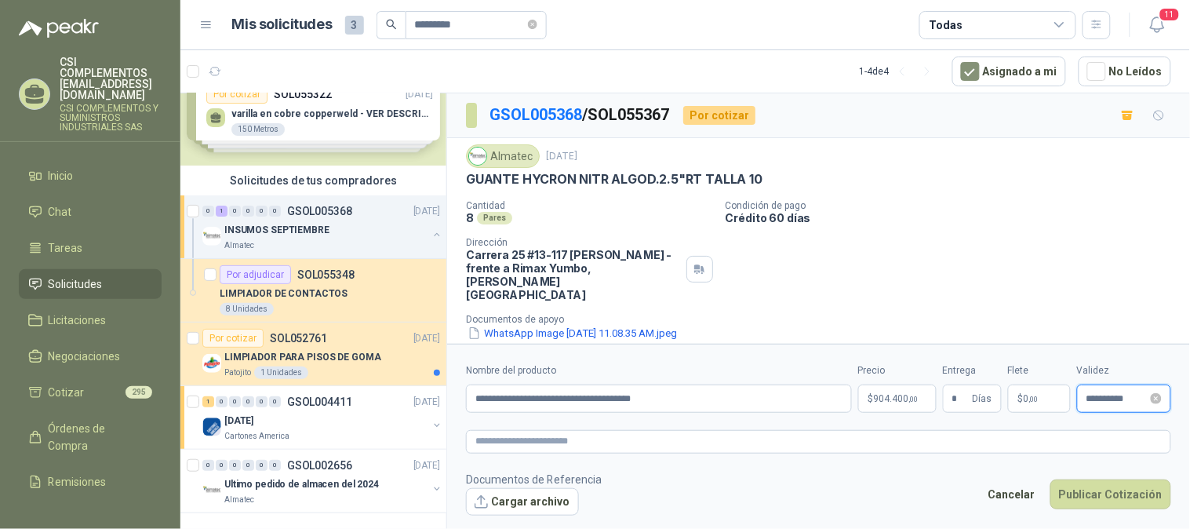
drag, startPoint x: 1092, startPoint y: 395, endPoint x: 1165, endPoint y: 401, distance: 73.9
click at [1093, 395] on input "**********" at bounding box center [1116, 399] width 61 height 10
click at [1115, 503] on button "Publicar Cotización" at bounding box center [1110, 494] width 121 height 30
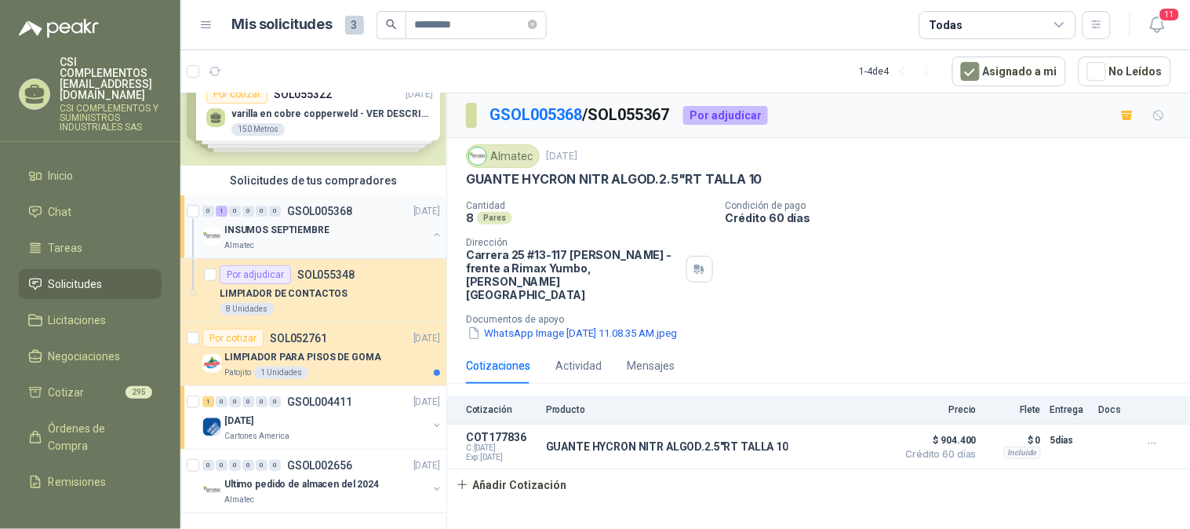
click at [267, 230] on p "INSUMOS SEPTIEMBRE" at bounding box center [276, 230] width 105 height 15
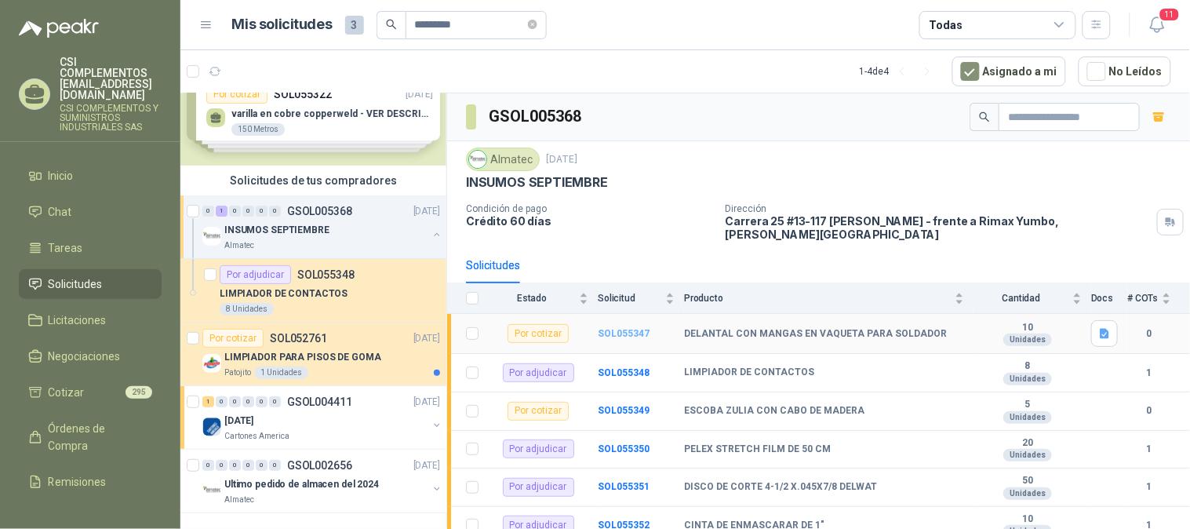
click at [615, 328] on b "SOL055347" at bounding box center [624, 333] width 52 height 11
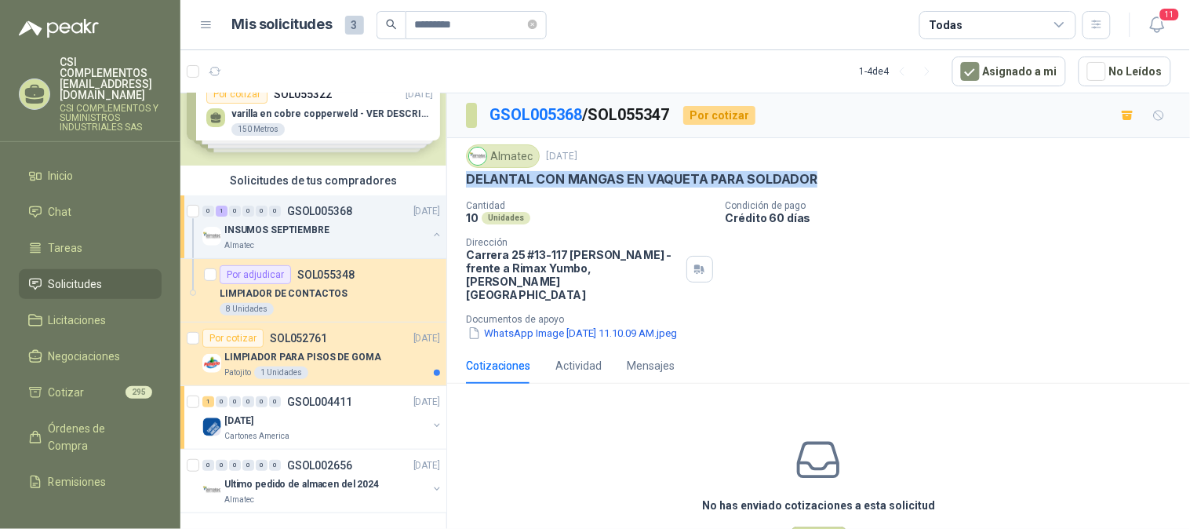
drag, startPoint x: 466, startPoint y: 183, endPoint x: 834, endPoint y: 184, distance: 368.6
click at [834, 184] on div "DELANTAL CON MANGAS EN VAQUETA PARA SOLDADOR" at bounding box center [818, 179] width 705 height 16
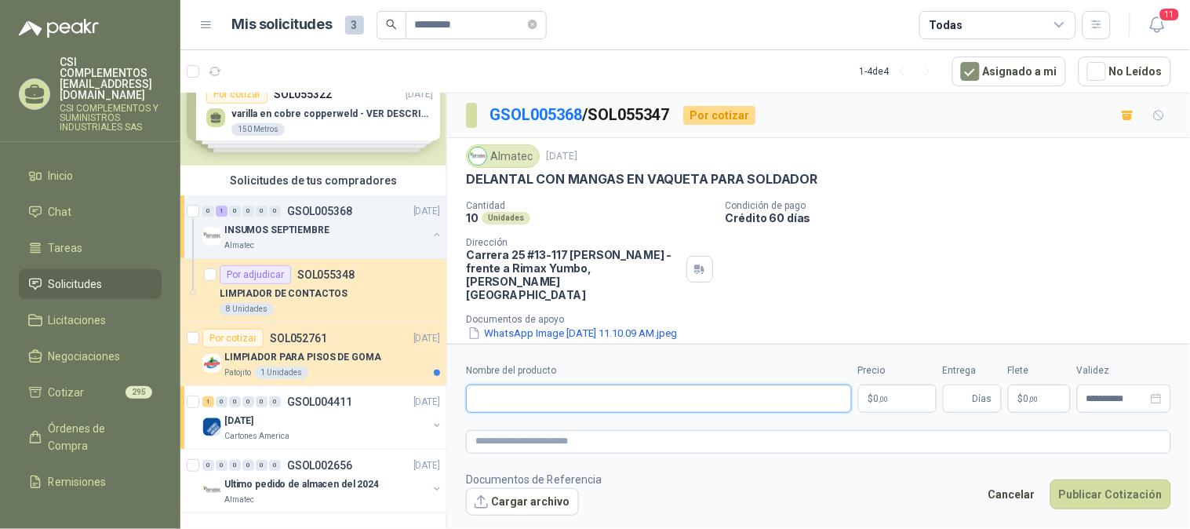
click at [506, 397] on input "Nombre del producto" at bounding box center [659, 398] width 386 height 28
paste input "**********"
click at [876, 403] on span "0 ,00" at bounding box center [881, 398] width 15 height 9
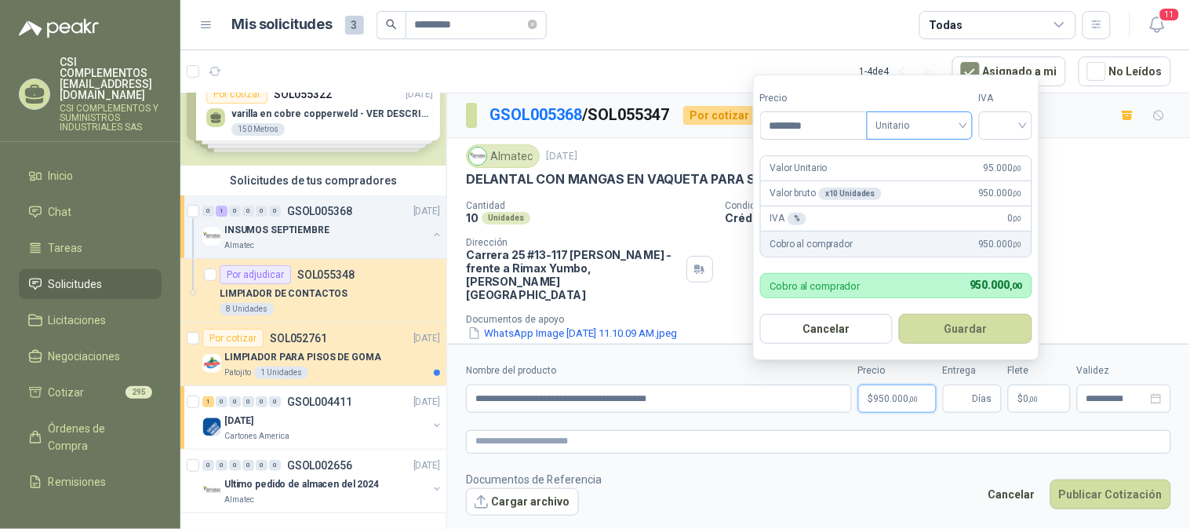
click at [959, 128] on span "Unitario" at bounding box center [919, 126] width 87 height 24
drag, startPoint x: 932, startPoint y: 160, endPoint x: 1009, endPoint y: 140, distance: 80.3
click at [945, 160] on div "Unitario" at bounding box center [922, 158] width 81 height 17
click at [1028, 124] on div at bounding box center [1005, 125] width 53 height 28
click at [1012, 165] on div "19%" at bounding box center [1008, 158] width 29 height 17
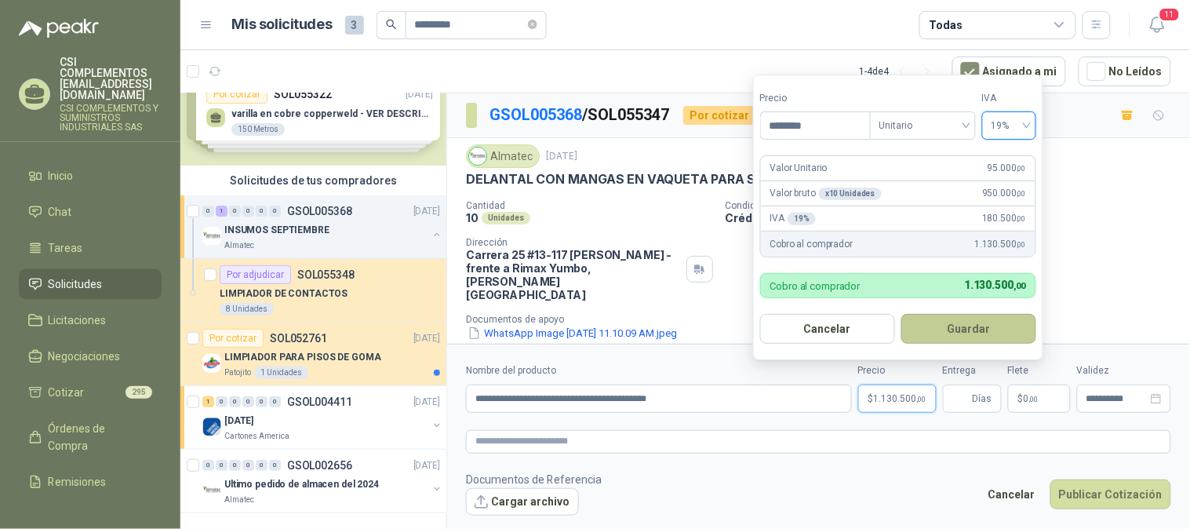
click at [980, 314] on button "Guardar" at bounding box center [968, 329] width 135 height 30
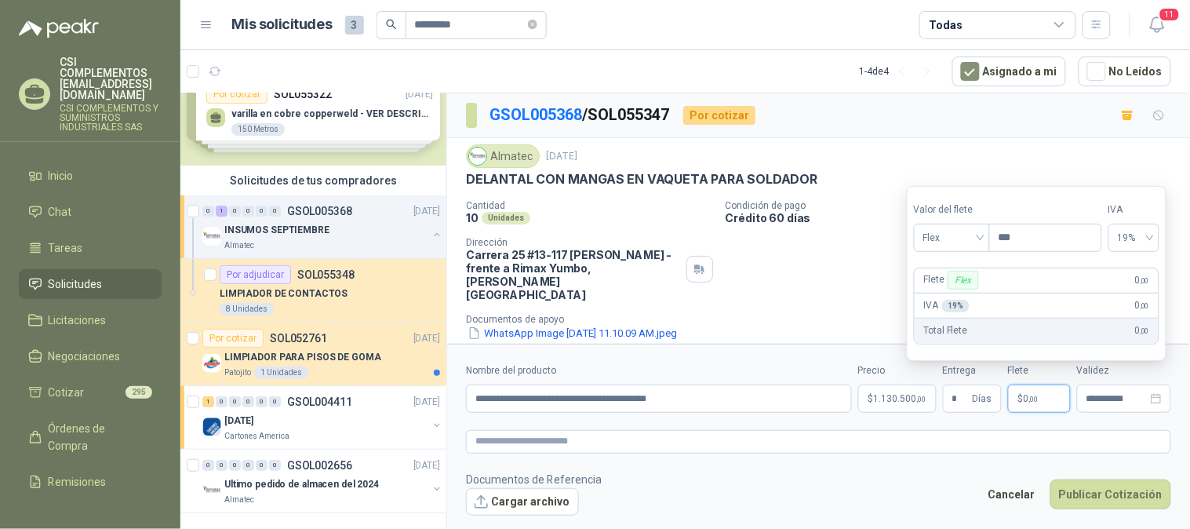
click at [1037, 405] on p "$ 0 ,00" at bounding box center [1039, 398] width 63 height 28
click at [980, 234] on span "Flex" at bounding box center [951, 237] width 57 height 24
click at [970, 295] on div "Incluido" at bounding box center [953, 294] width 54 height 17
click at [1098, 404] on input "**********" at bounding box center [1116, 399] width 61 height 10
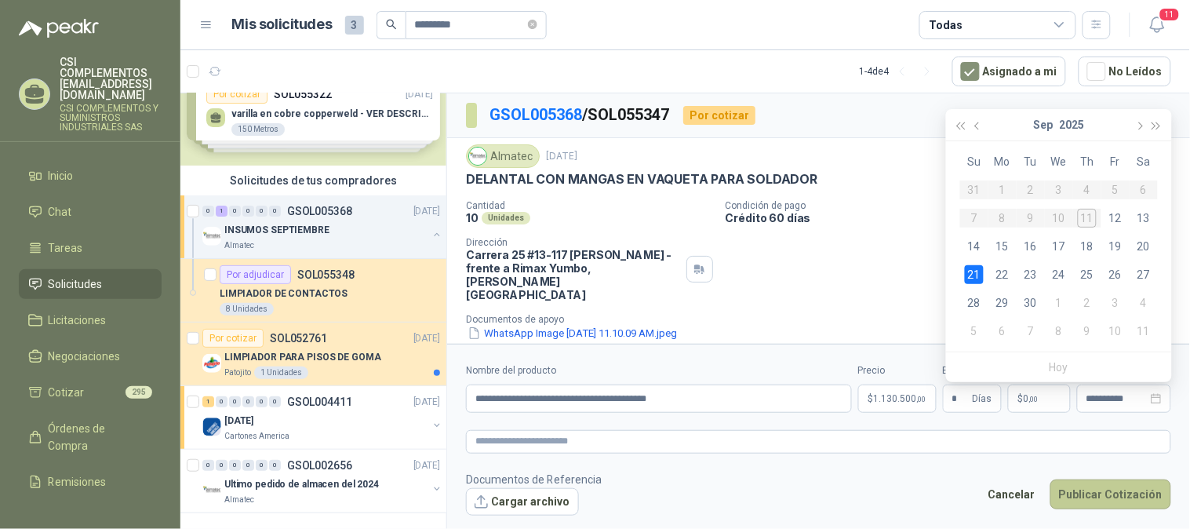
click at [1115, 487] on button "Publicar Cotización" at bounding box center [1110, 494] width 121 height 30
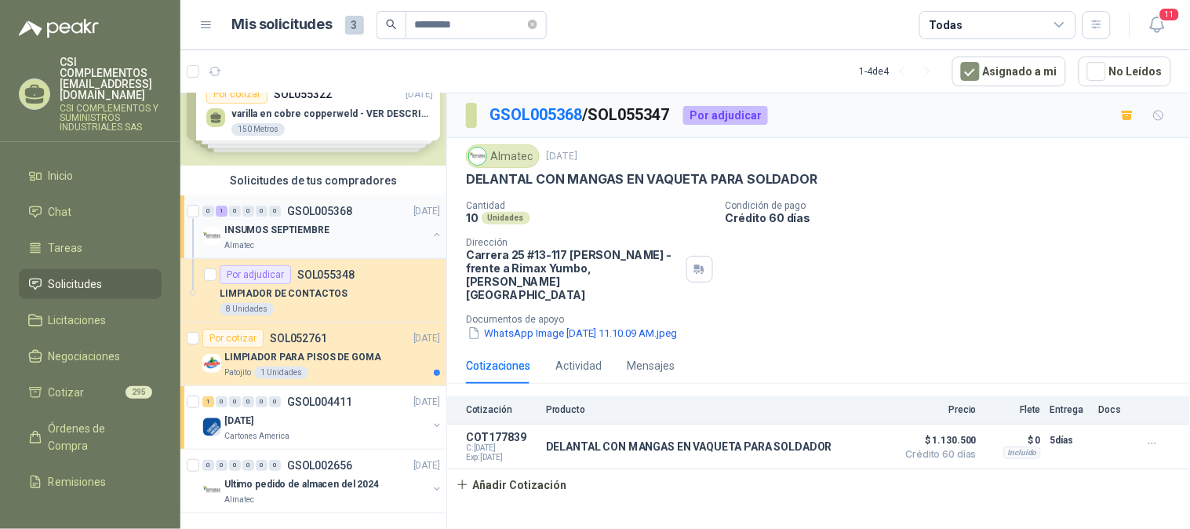
click at [265, 242] on div "Almatec" at bounding box center [325, 245] width 203 height 13
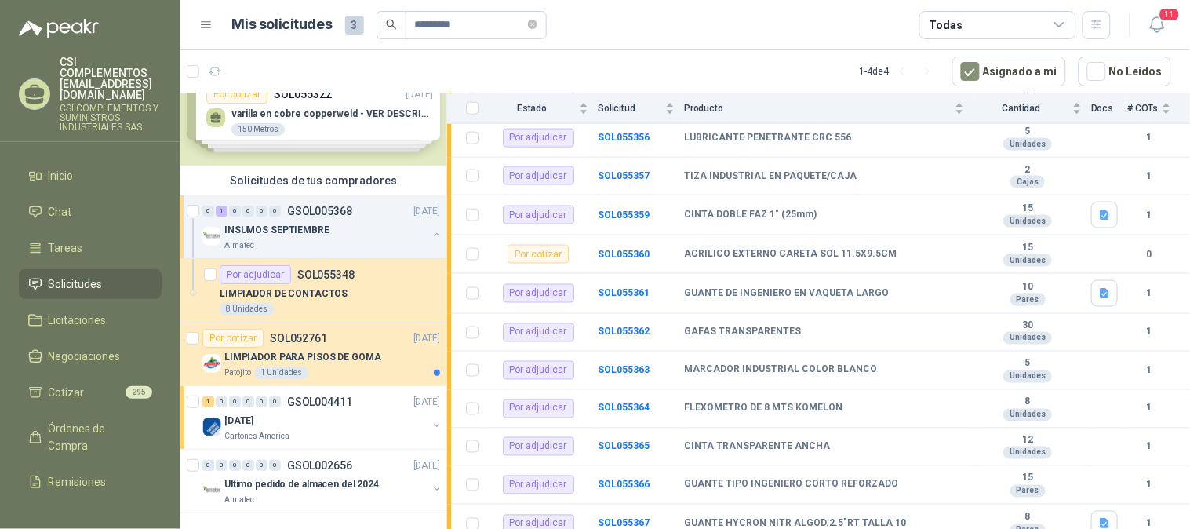
scroll to position [544, 0]
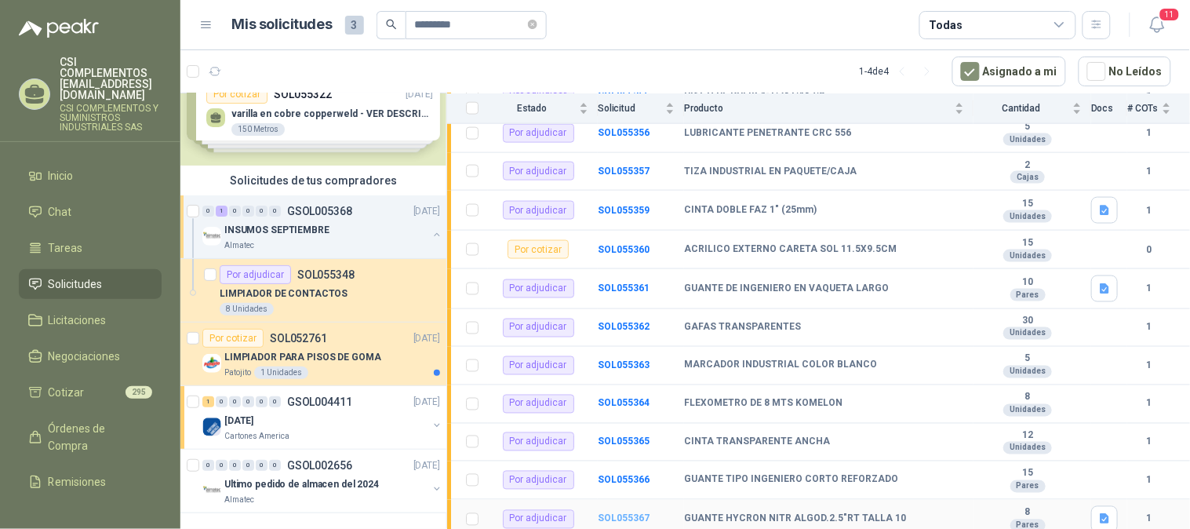
click at [634, 513] on b "SOL055367" at bounding box center [624, 518] width 52 height 11
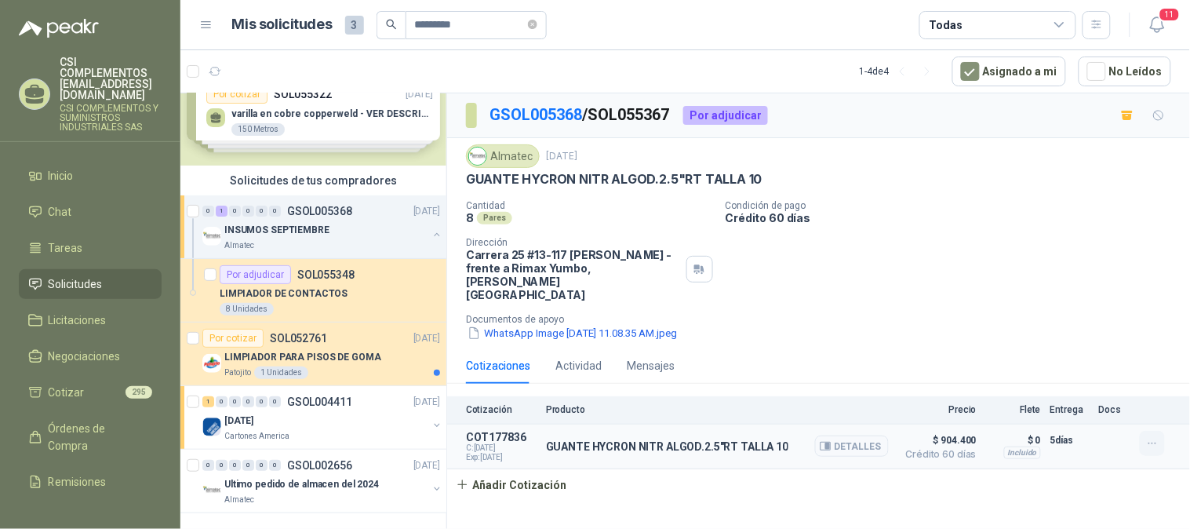
click at [1145, 431] on button "button" at bounding box center [1152, 443] width 25 height 25
click at [1100, 351] on button "Editar" at bounding box center [1120, 353] width 125 height 25
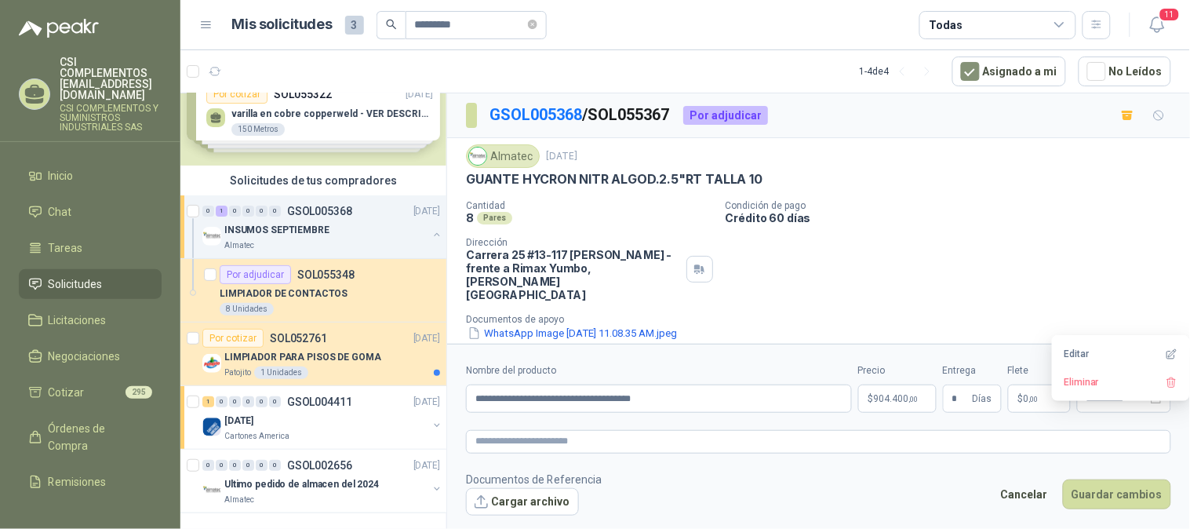
click at [890, 394] on span "904.400 ,00" at bounding box center [896, 398] width 45 height 9
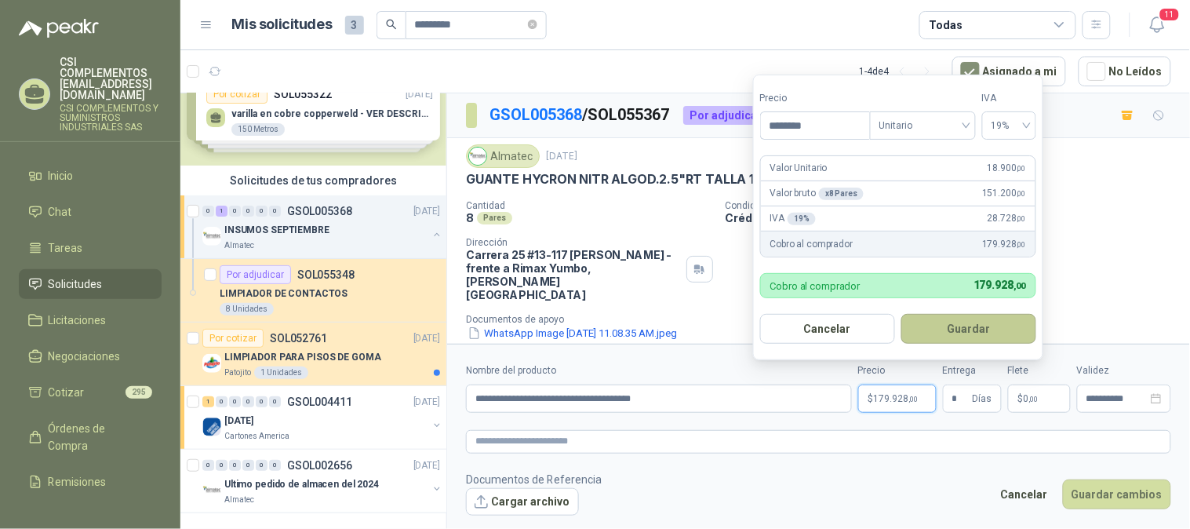
click at [989, 320] on button "Guardar" at bounding box center [968, 329] width 135 height 30
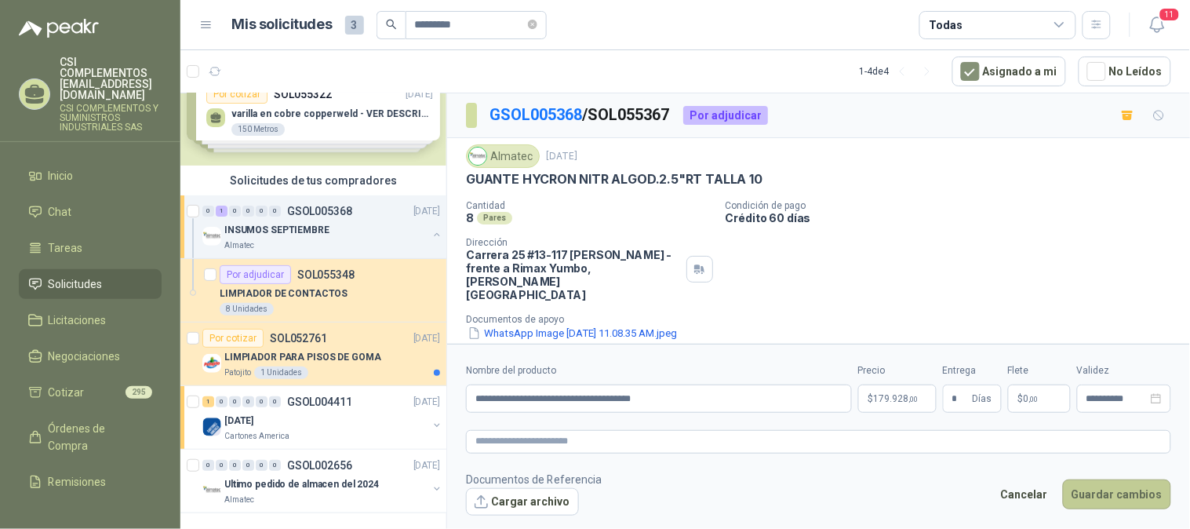
click at [1114, 487] on button "Guardar cambios" at bounding box center [1117, 494] width 108 height 30
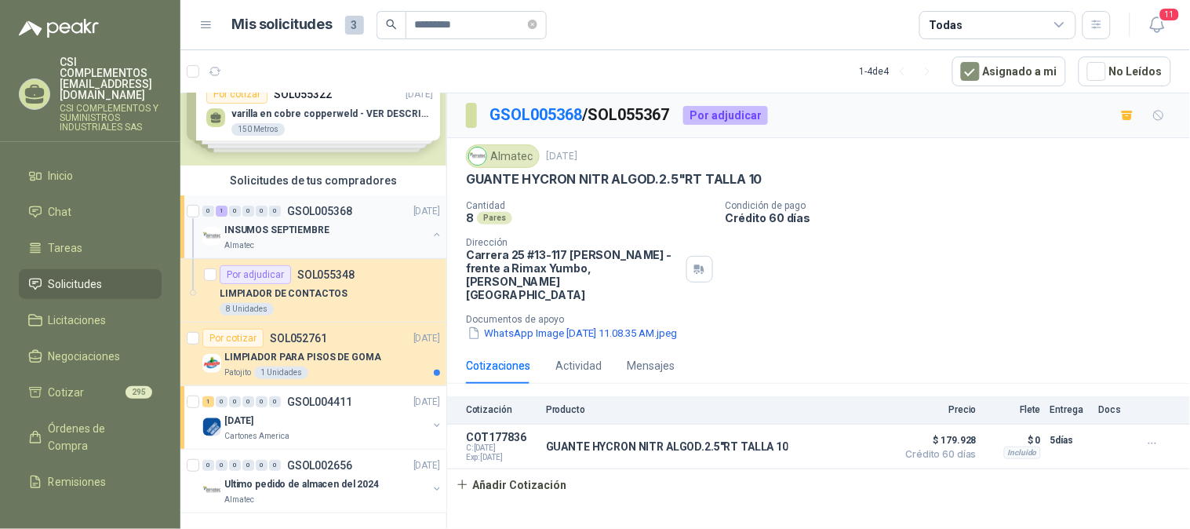
click at [264, 237] on p "INSUMOS SEPTIEMBRE" at bounding box center [276, 230] width 105 height 15
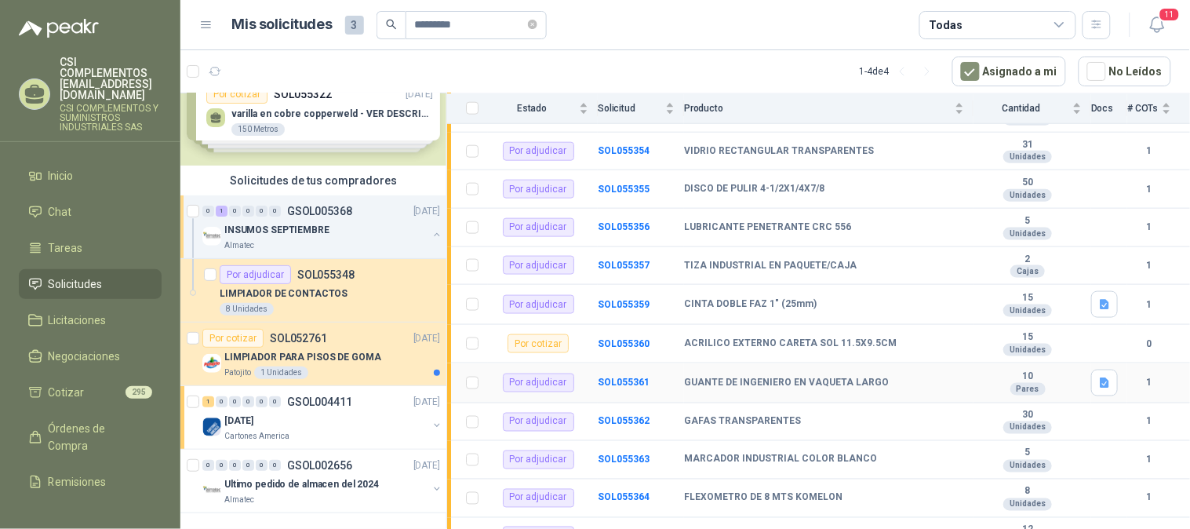
scroll to position [544, 0]
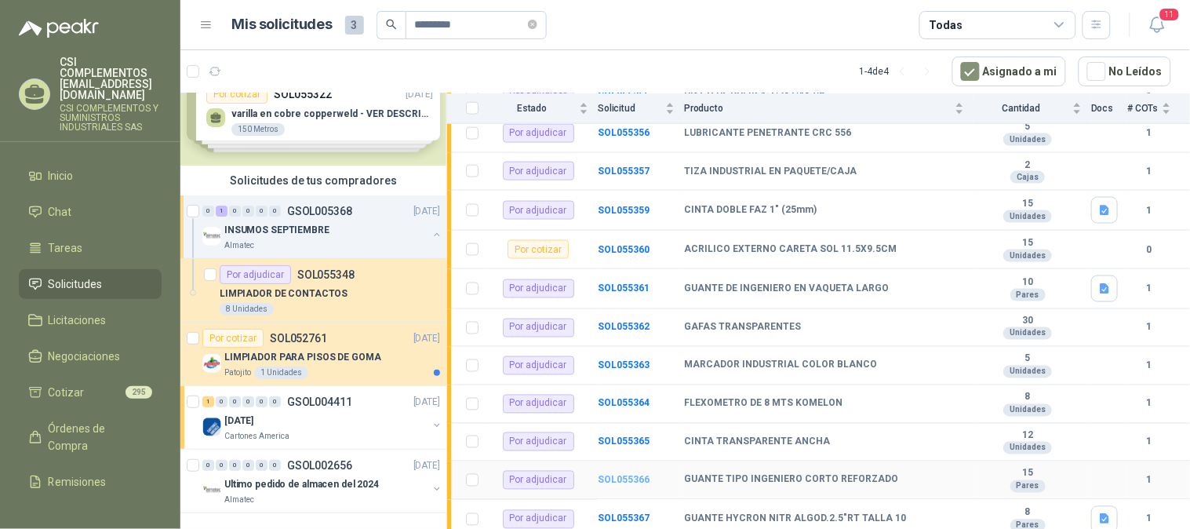
click at [638, 474] on b "SOL055366" at bounding box center [624, 479] width 52 height 11
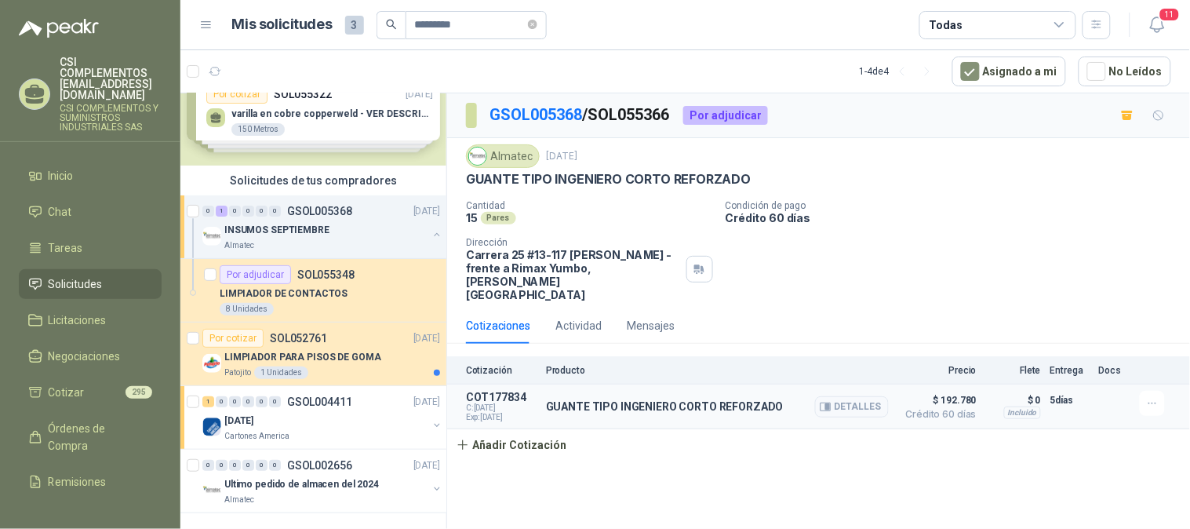
click at [1126, 384] on article "COT177834 C: [DATE] Exp: [DATE] GUANTE TIPO INGENIERO CORTO REFORZADO Detalles …" at bounding box center [818, 406] width 743 height 45
click at [1146, 397] on icon "button" at bounding box center [1152, 403] width 13 height 13
click at [1086, 315] on button "Editar" at bounding box center [1120, 313] width 125 height 25
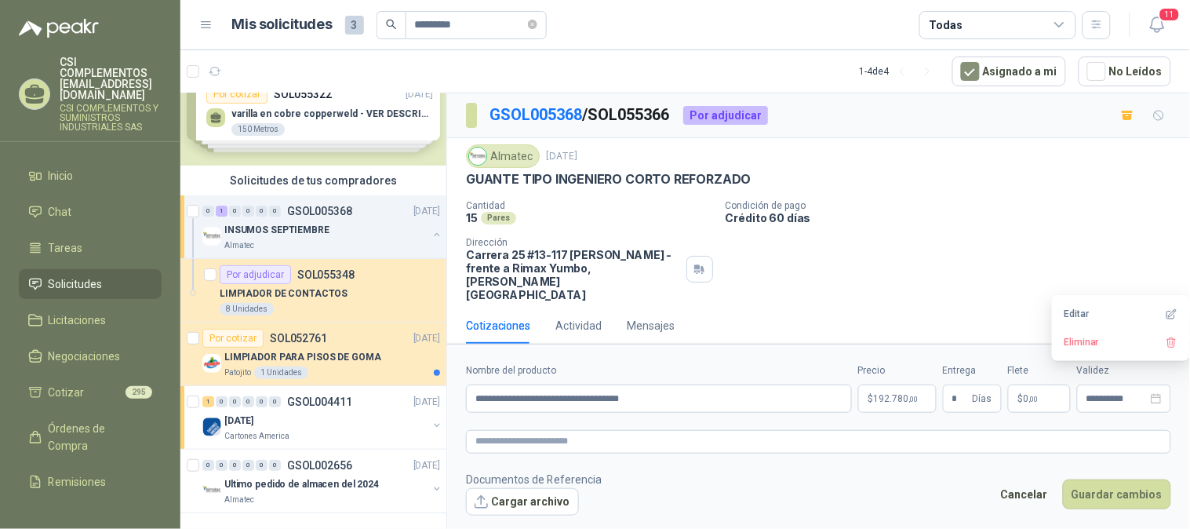
click at [896, 394] on span "192.780 ,00" at bounding box center [896, 398] width 45 height 9
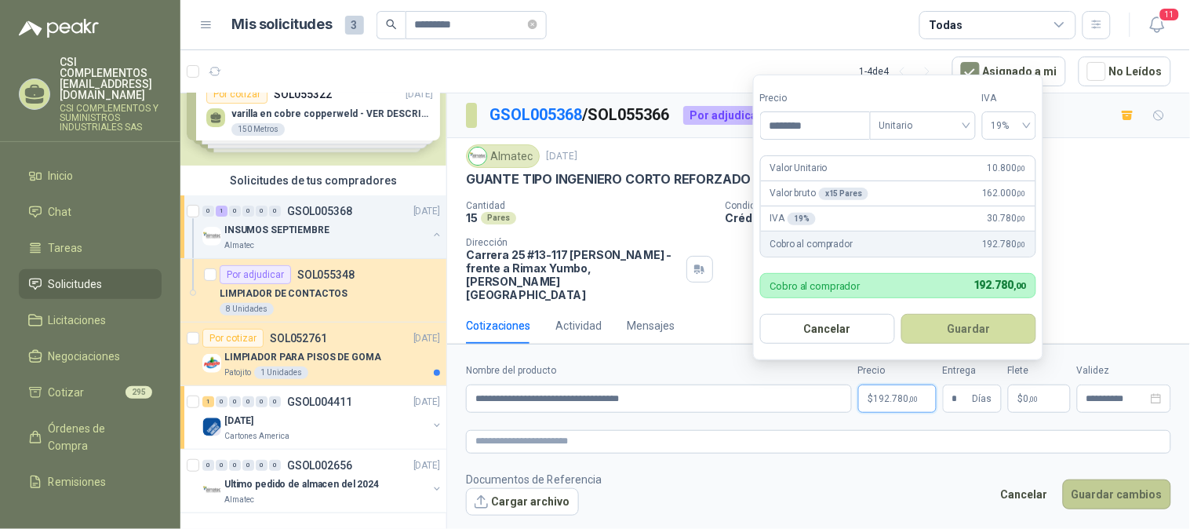
click at [1109, 493] on button "Guardar cambios" at bounding box center [1117, 494] width 108 height 30
